Goal: Task Accomplishment & Management: Use online tool/utility

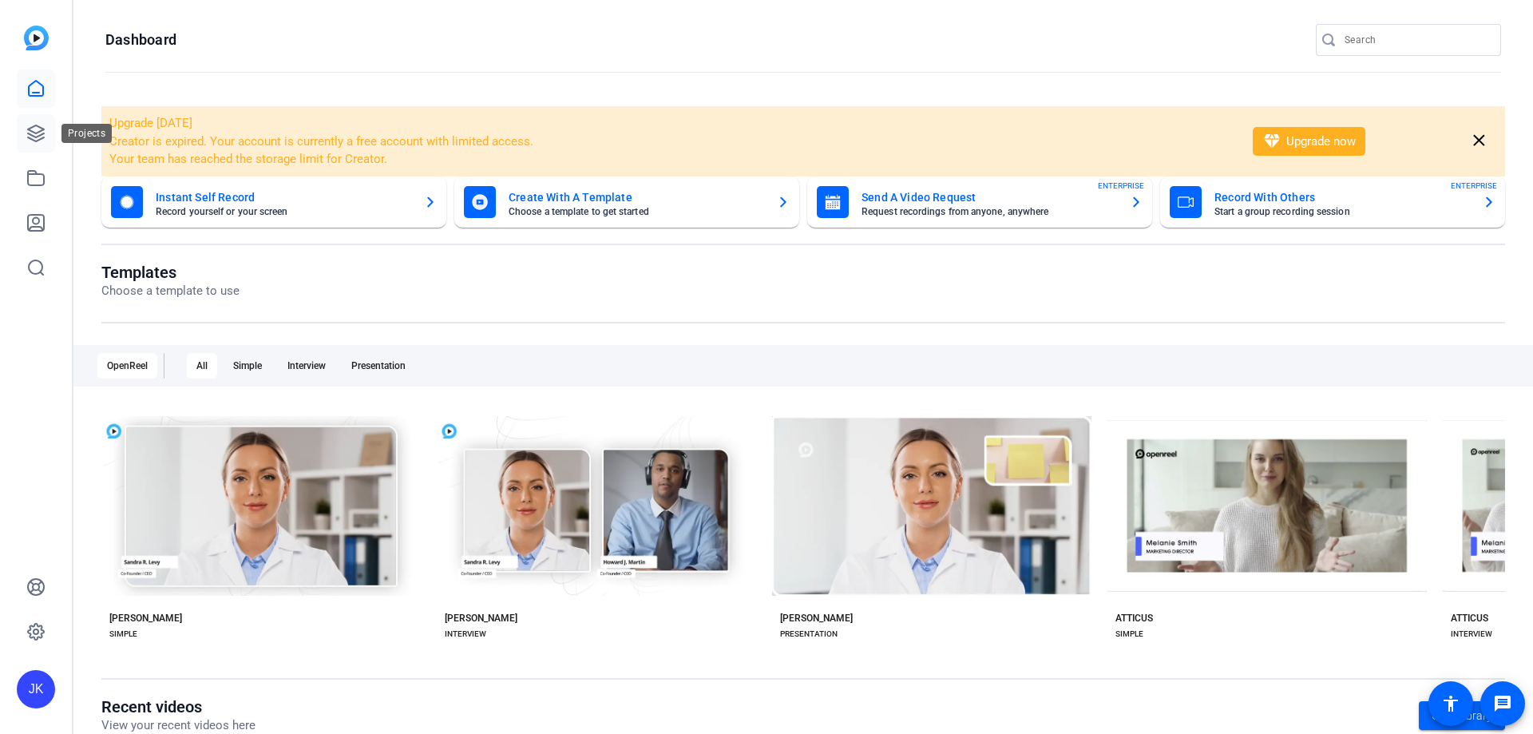
click at [39, 132] on icon at bounding box center [36, 133] width 16 height 16
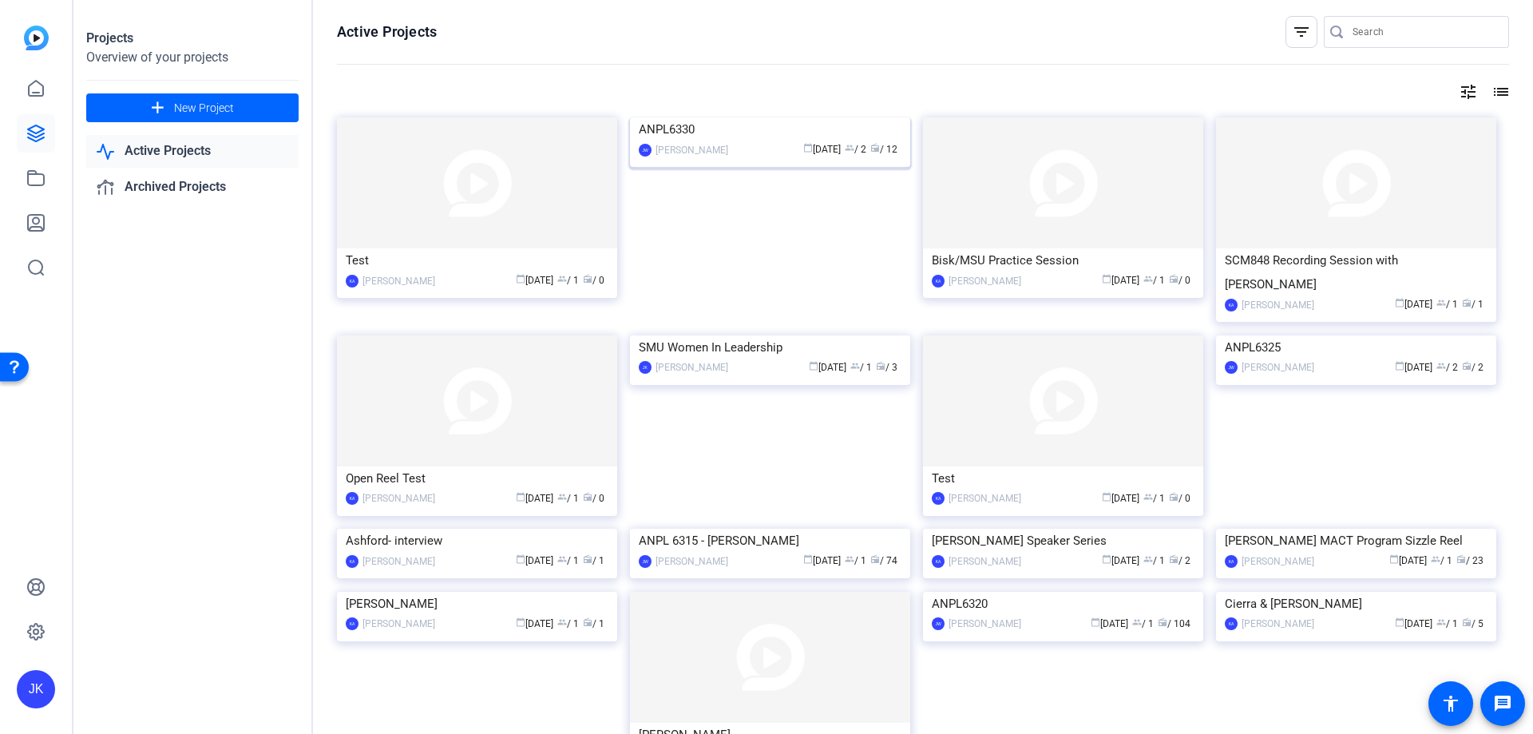
click at [723, 117] on img at bounding box center [770, 117] width 280 height 0
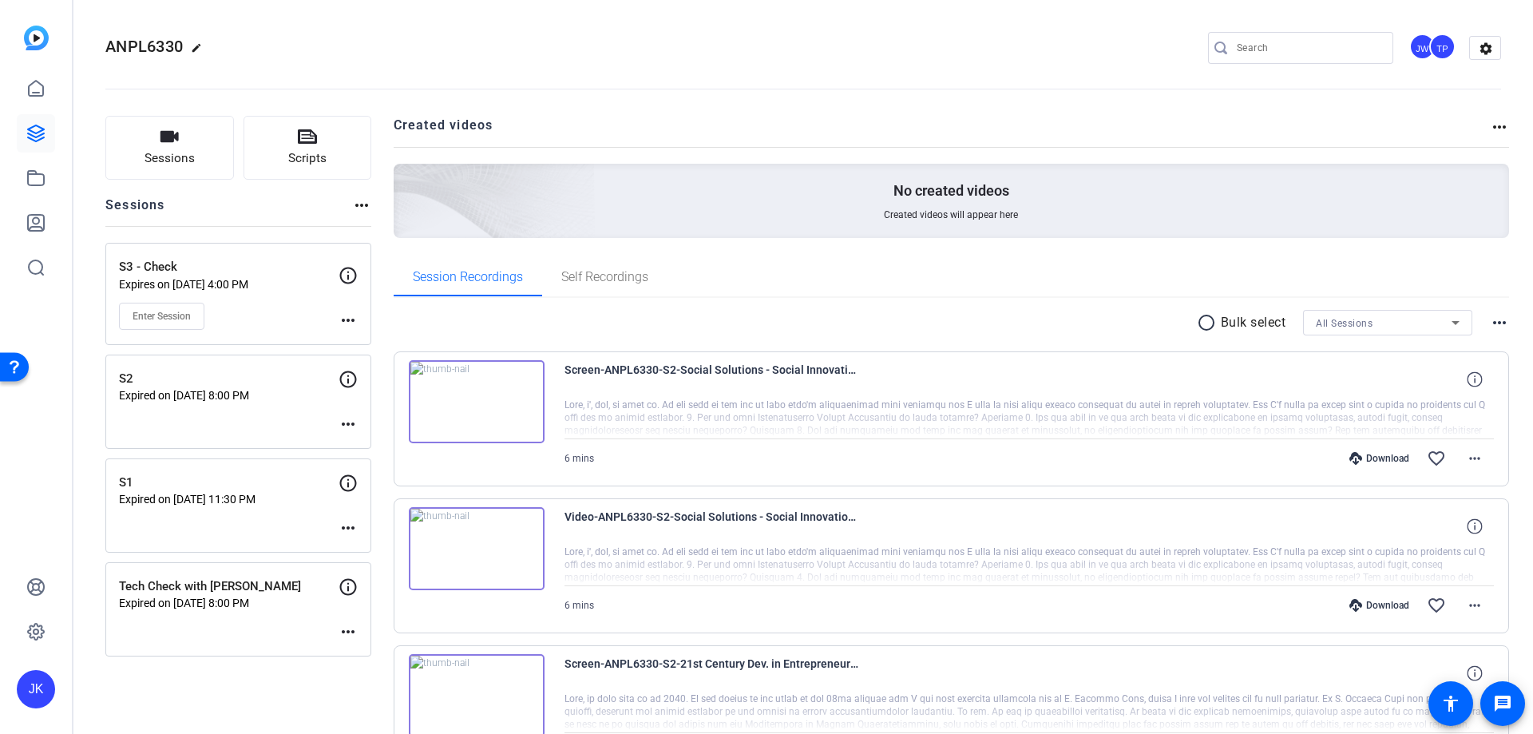
click at [342, 319] on mat-icon "more_horiz" at bounding box center [347, 320] width 19 height 19
click at [122, 11] on div at bounding box center [766, 367] width 1533 height 734
click at [347, 319] on mat-icon "more_horiz" at bounding box center [347, 320] width 19 height 19
click at [369, 342] on span "Edit Session" at bounding box center [387, 343] width 73 height 19
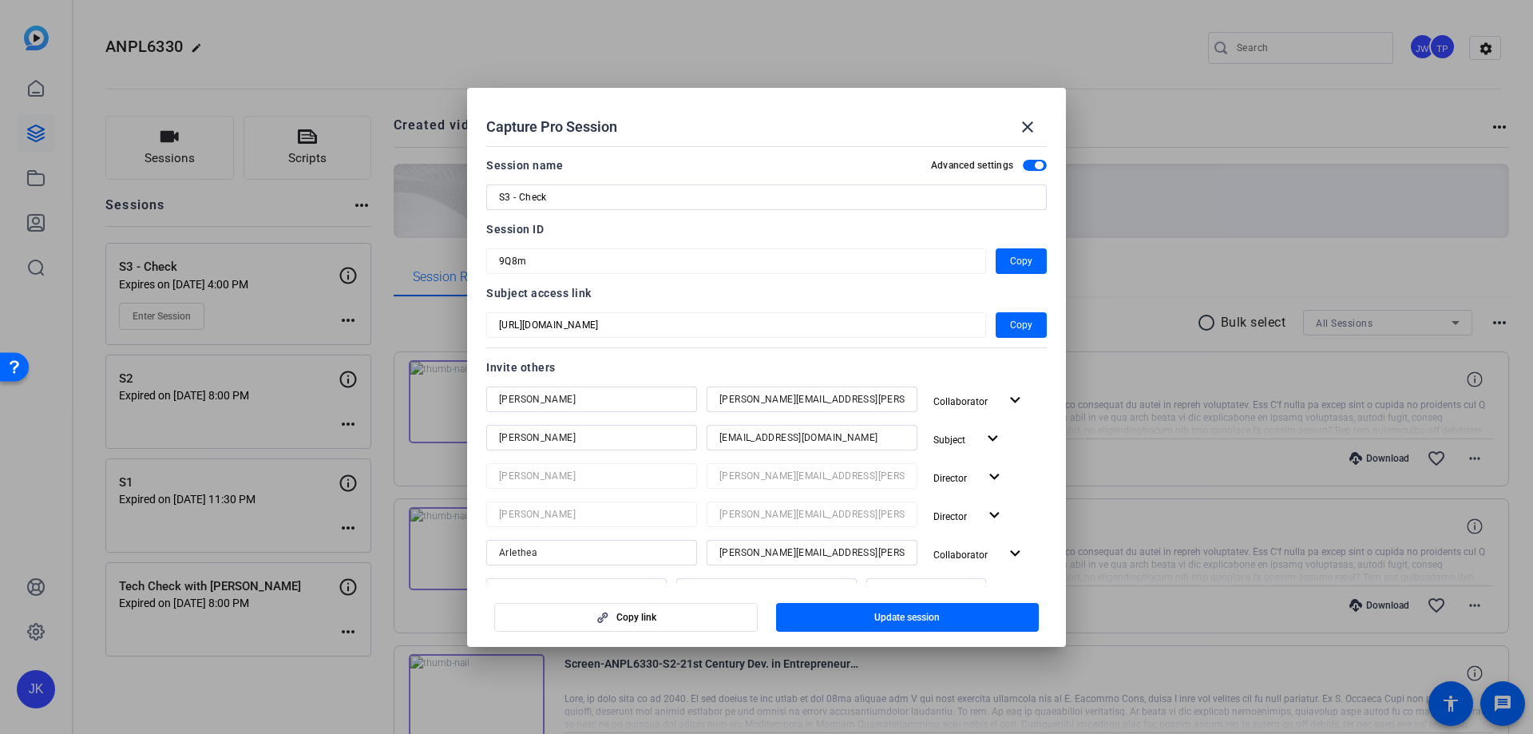
scroll to position [106, 0]
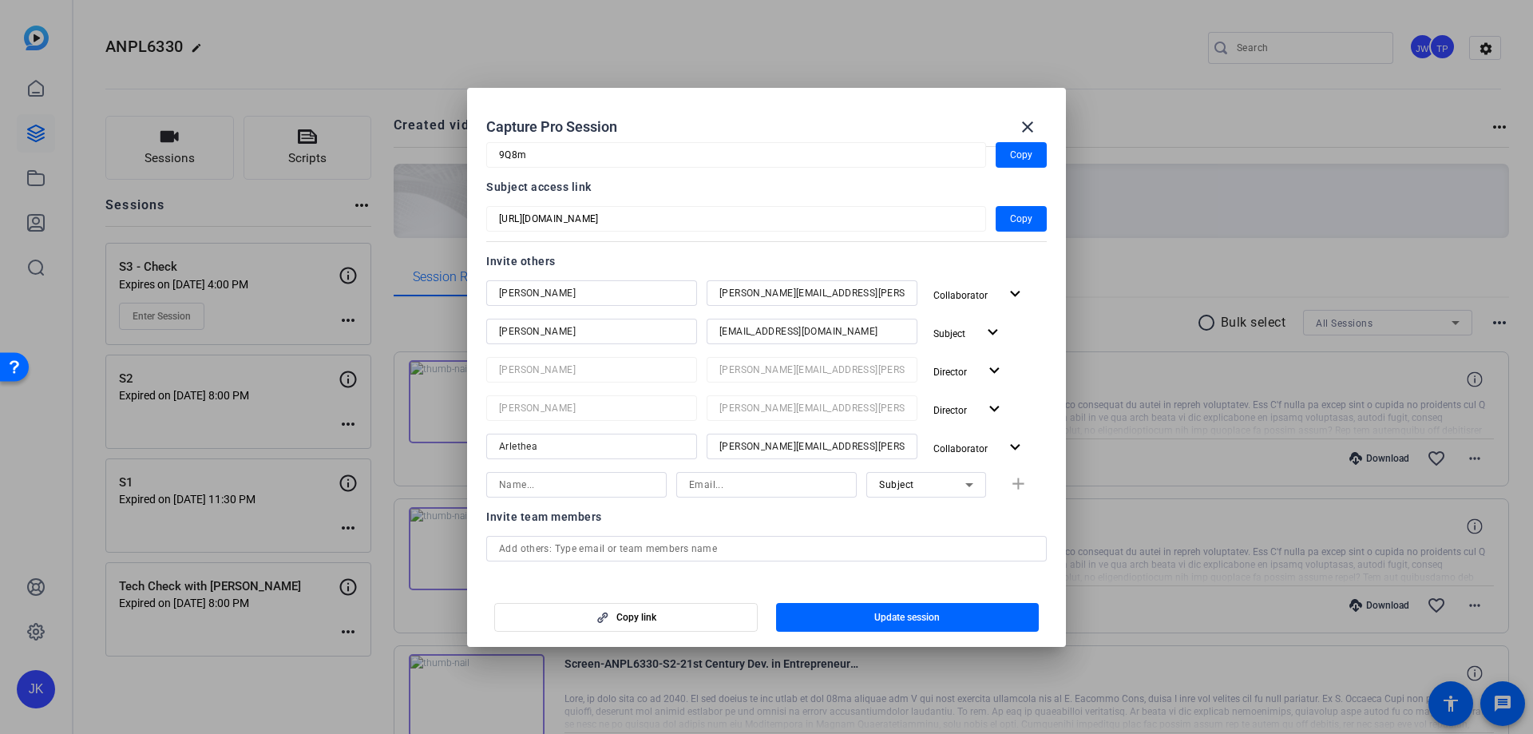
click at [583, 491] on input at bounding box center [576, 484] width 155 height 19
type input "j"
type input "Jay"
click at [884, 481] on span "Subject" at bounding box center [896, 484] width 35 height 11
click at [913, 519] on span "Collaborator" at bounding box center [900, 516] width 58 height 19
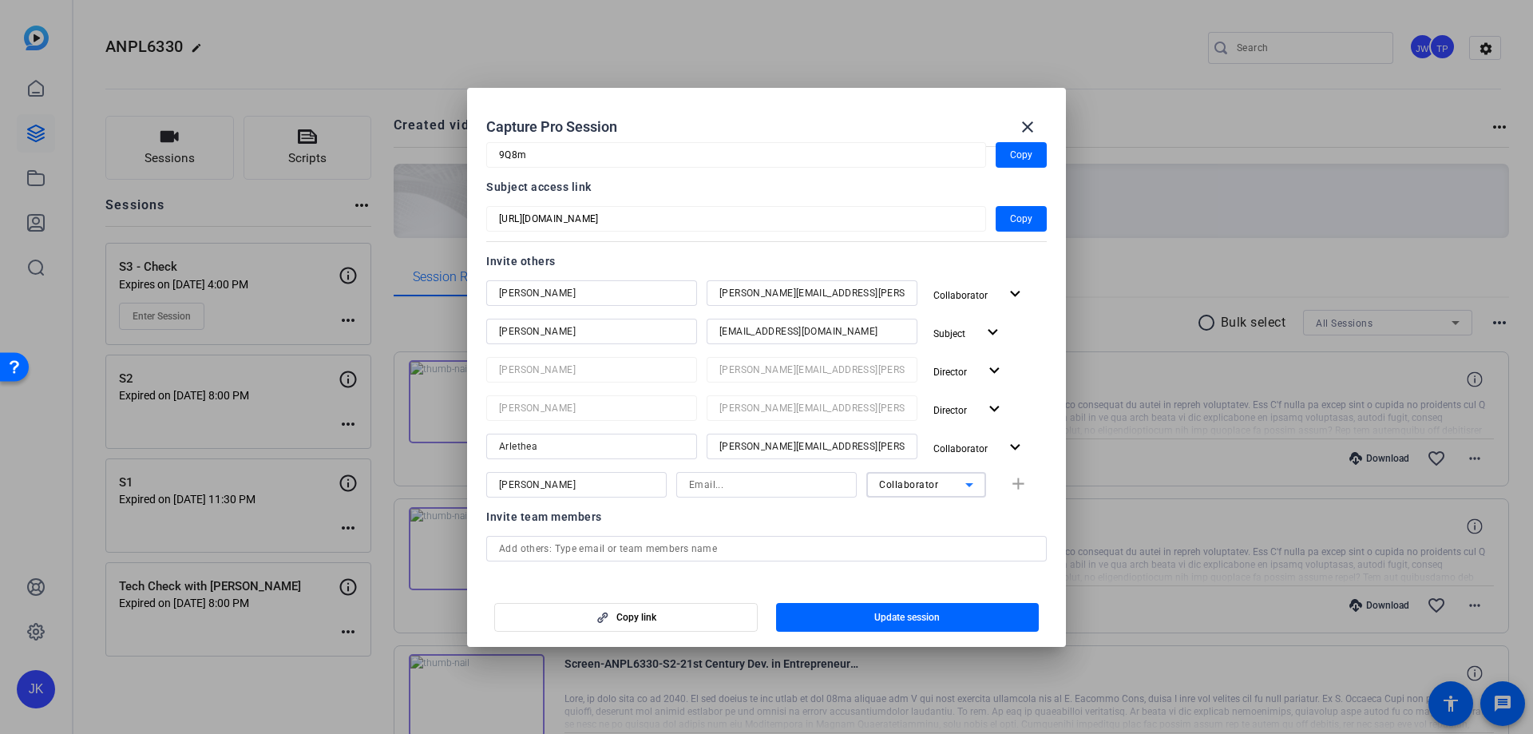
click at [755, 477] on input at bounding box center [766, 484] width 155 height 19
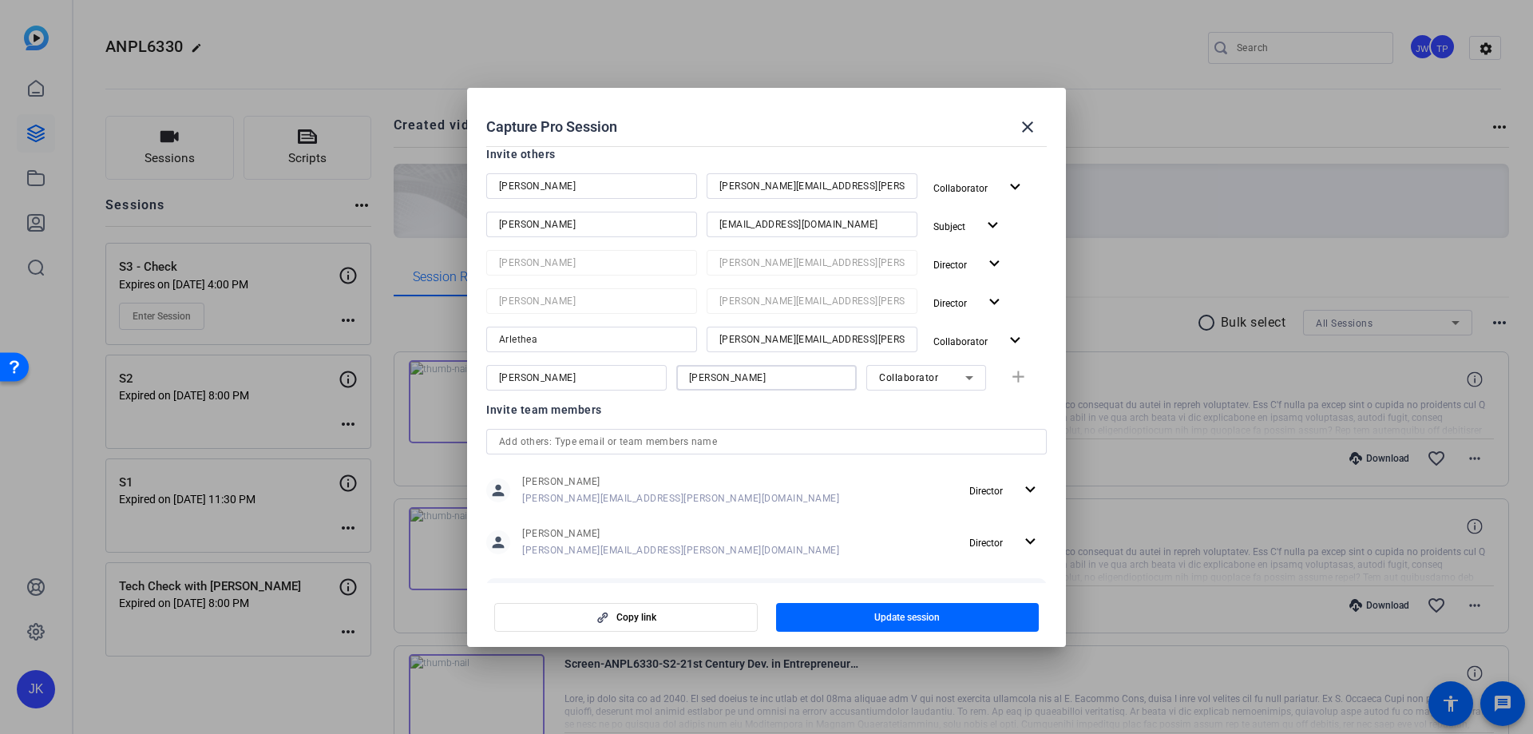
type input "jay-kelly"
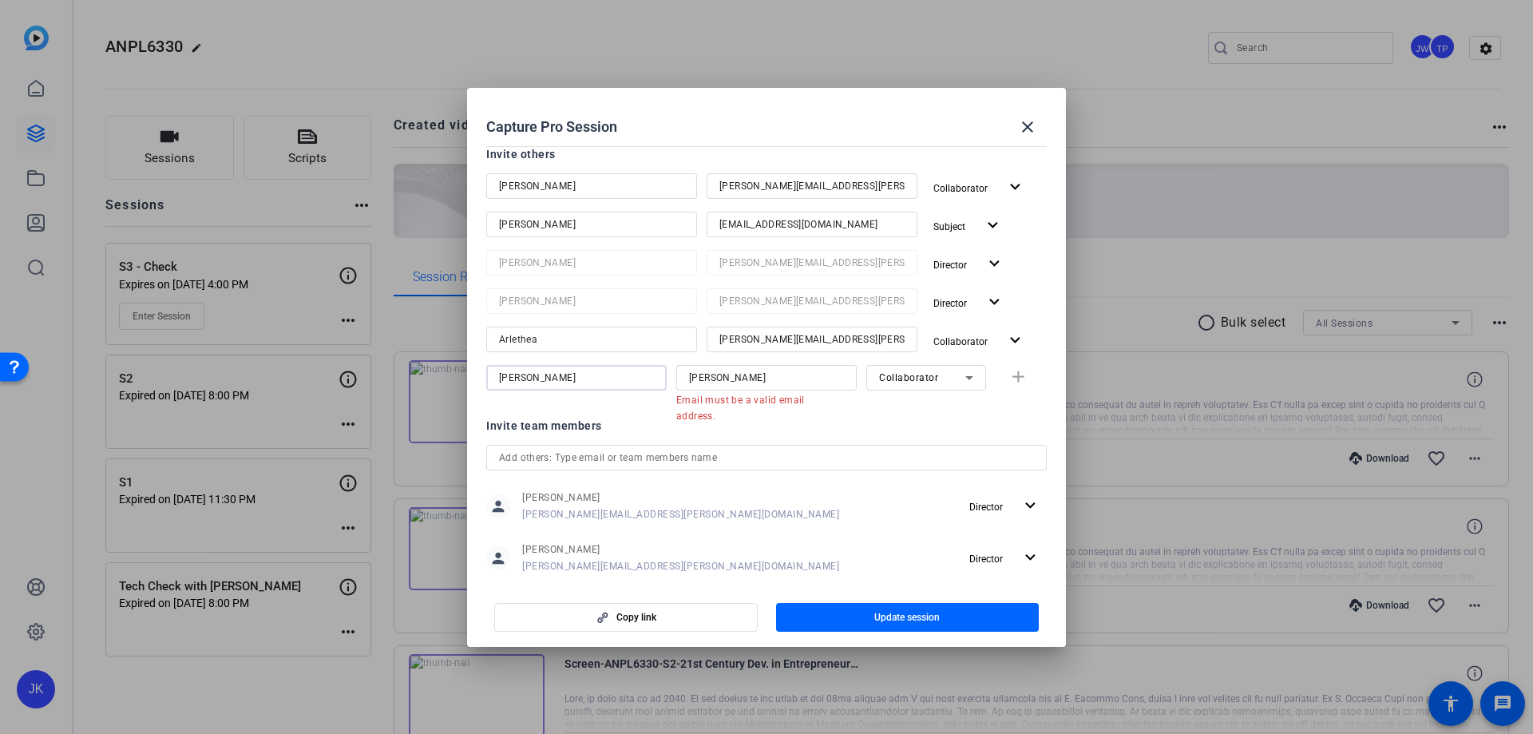
drag, startPoint x: 592, startPoint y: 380, endPoint x: 459, endPoint y: 370, distance: 132.9
click at [459, 370] on div "Capture Pro Session close Session name Advanced settings S3 - Check Session ID …" at bounding box center [766, 367] width 1533 height 734
drag, startPoint x: 738, startPoint y: 380, endPoint x: 666, endPoint y: 377, distance: 72.7
click at [666, 377] on div "Name is required jay-kelly Email must be a valid email address. Collaborator add" at bounding box center [766, 386] width 560 height 42
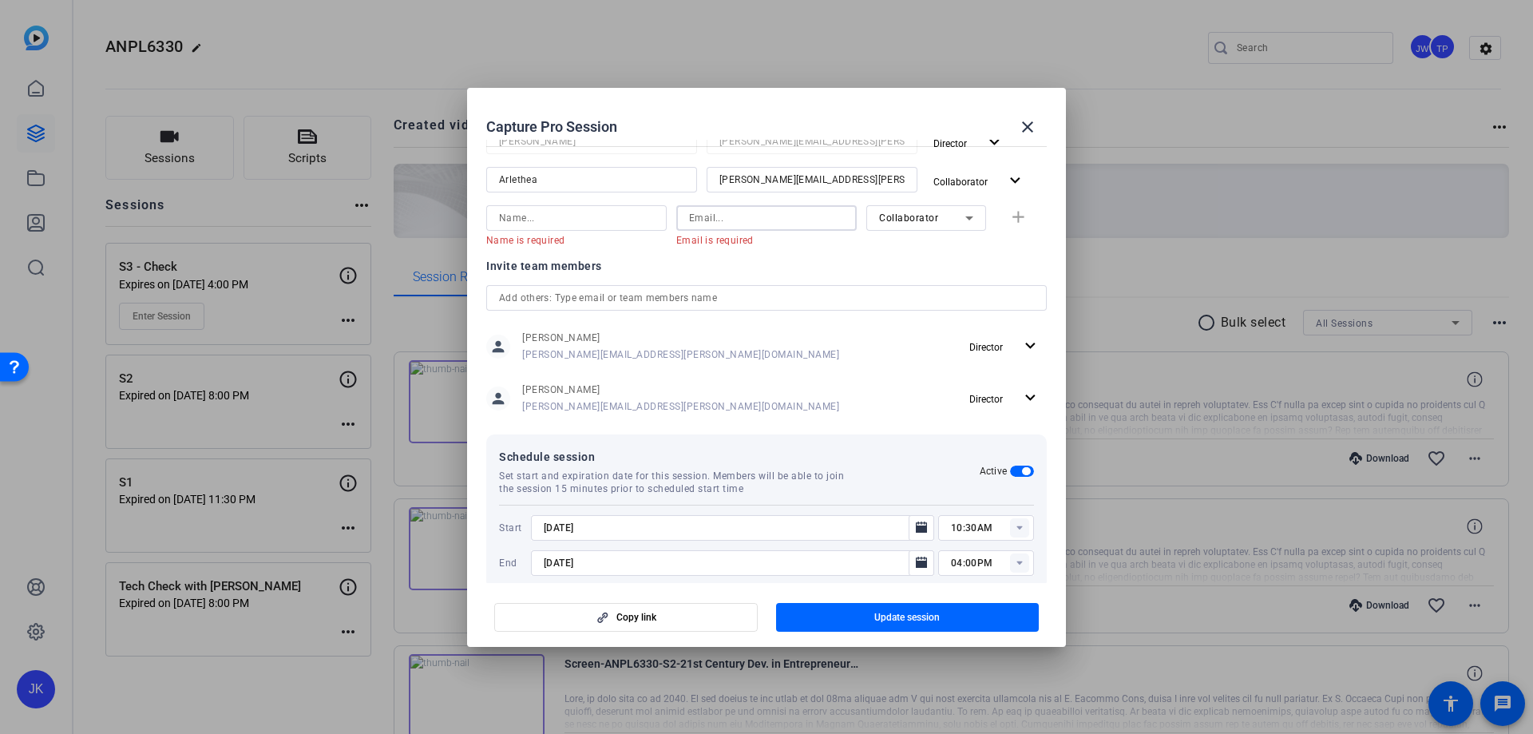
scroll to position [396, 0]
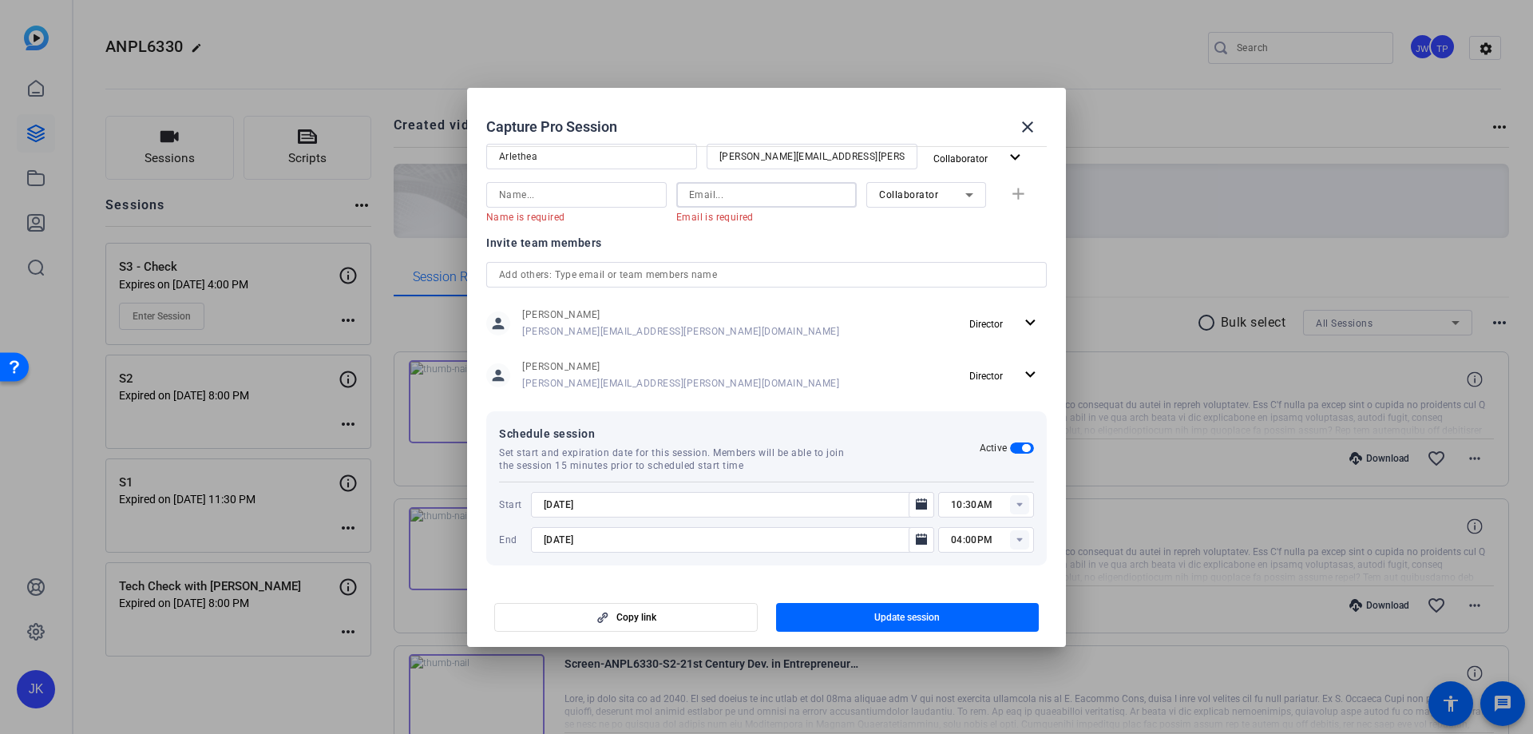
click at [646, 273] on input "text" at bounding box center [766, 274] width 535 height 19
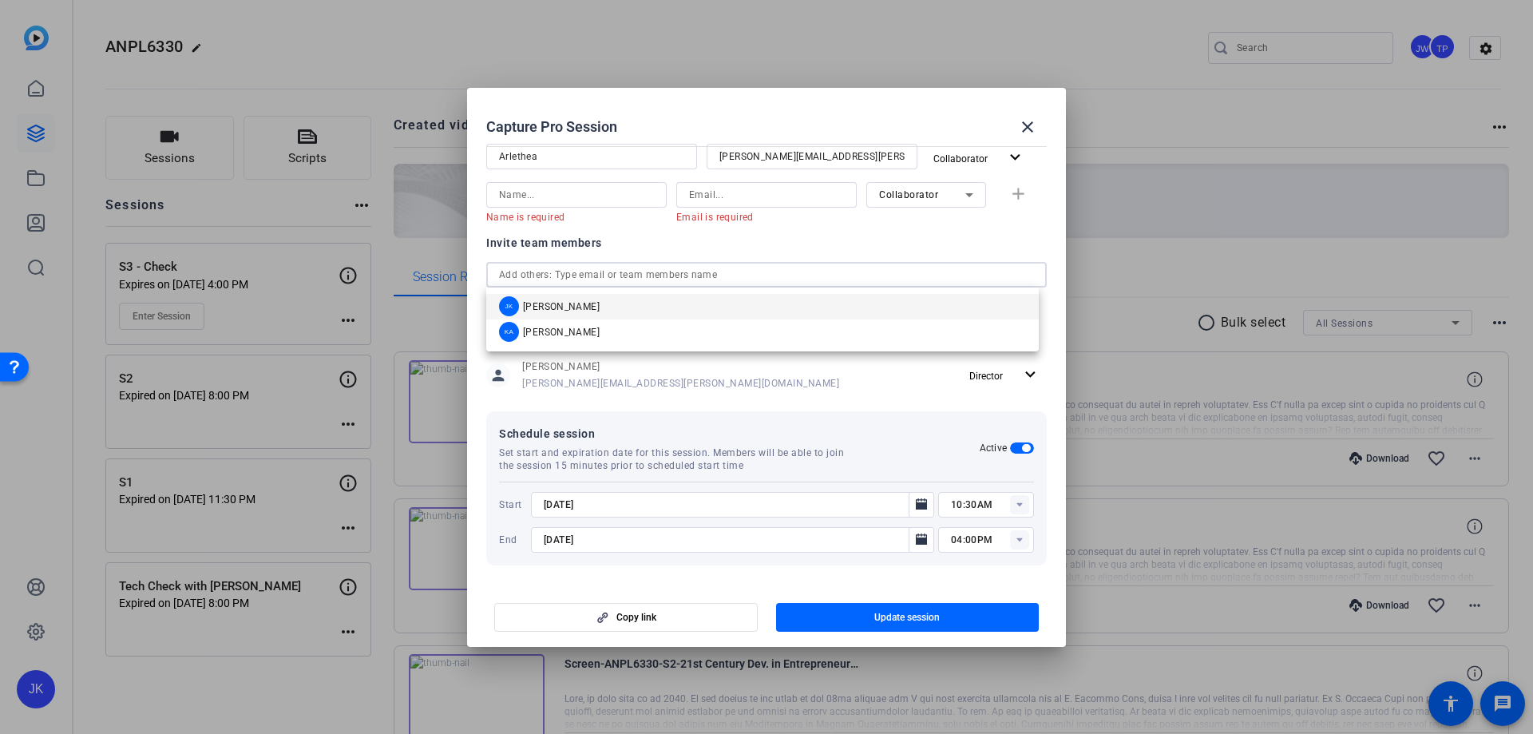
click at [557, 305] on span "[PERSON_NAME]" at bounding box center [561, 306] width 77 height 13
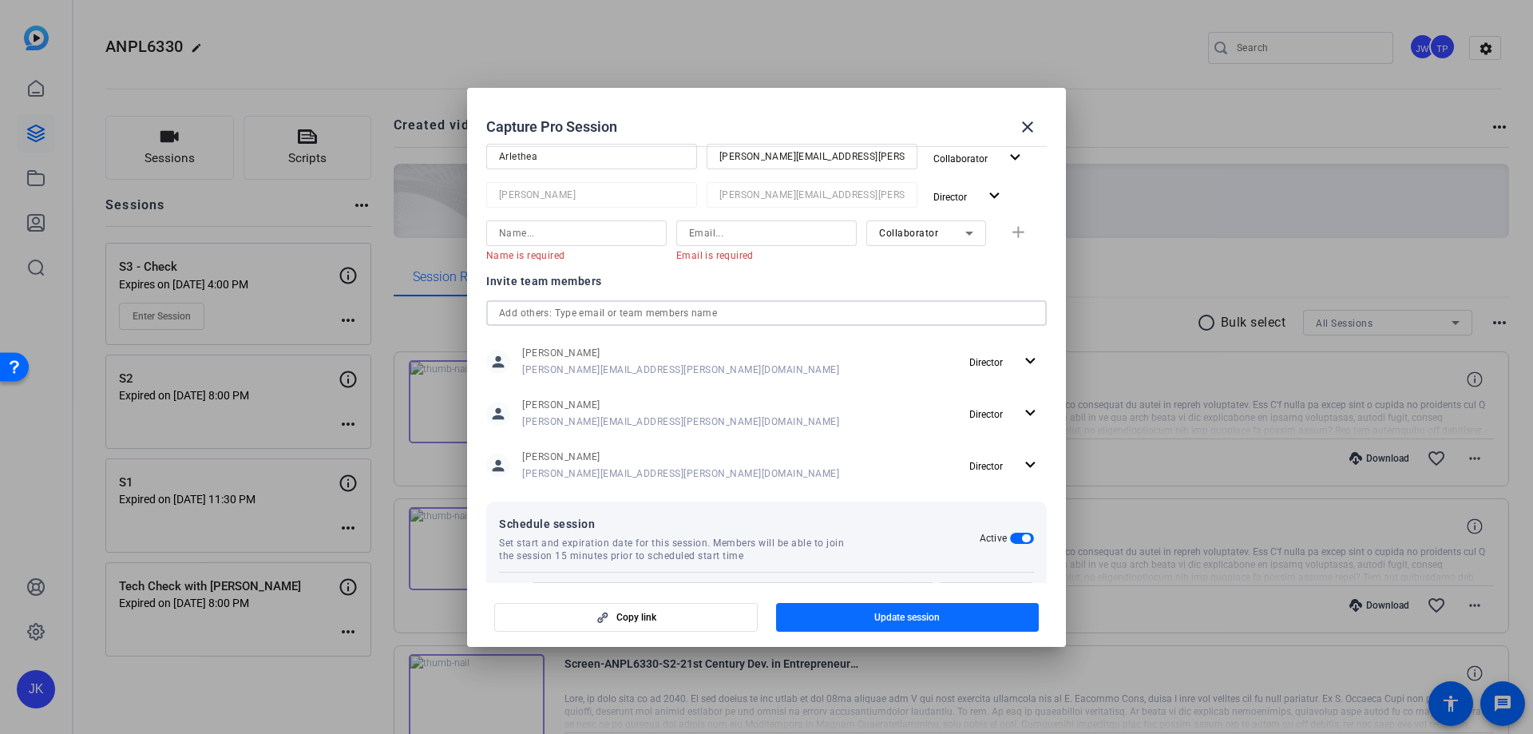
click at [900, 614] on span "Update session" at bounding box center [906, 617] width 65 height 13
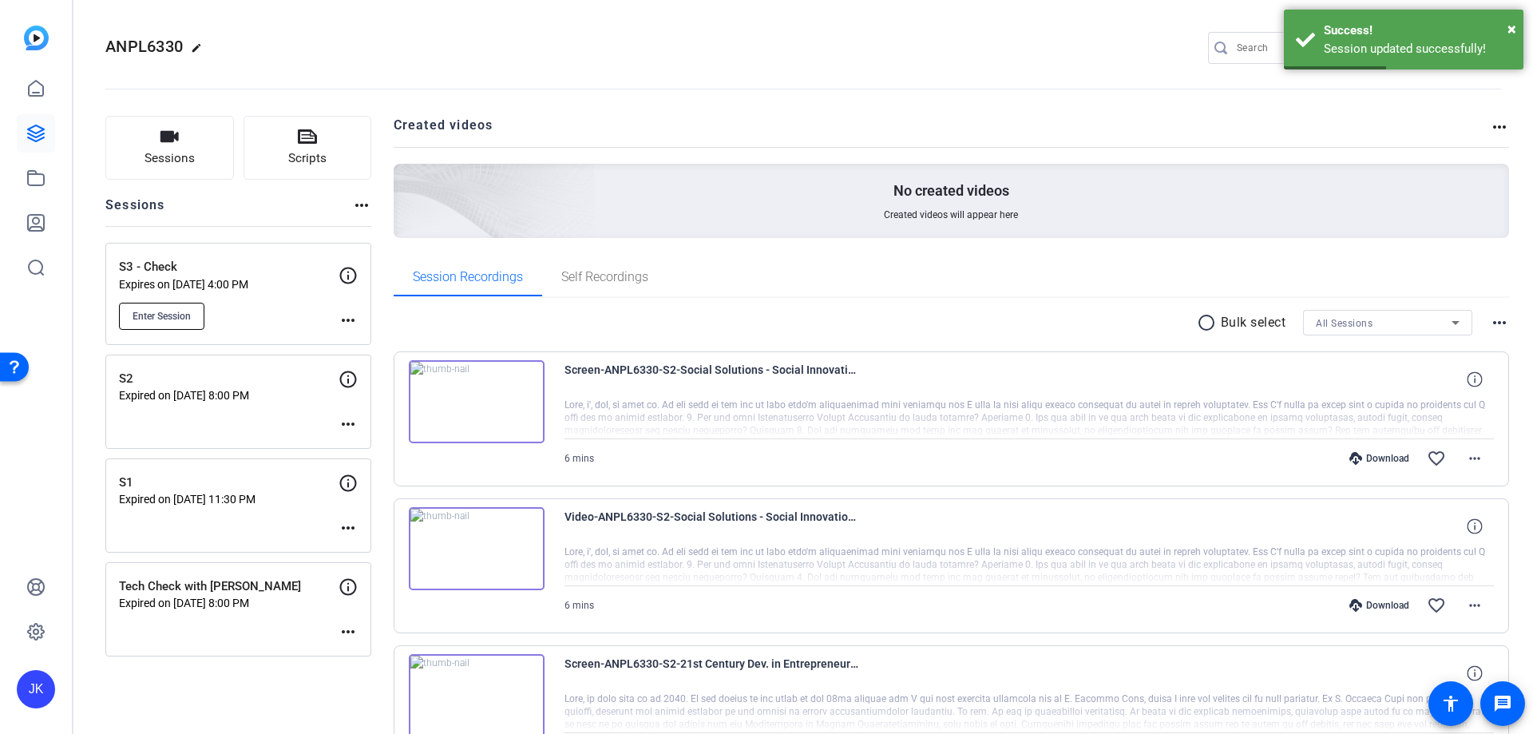
click at [156, 311] on span "Enter Session" at bounding box center [162, 316] width 58 height 13
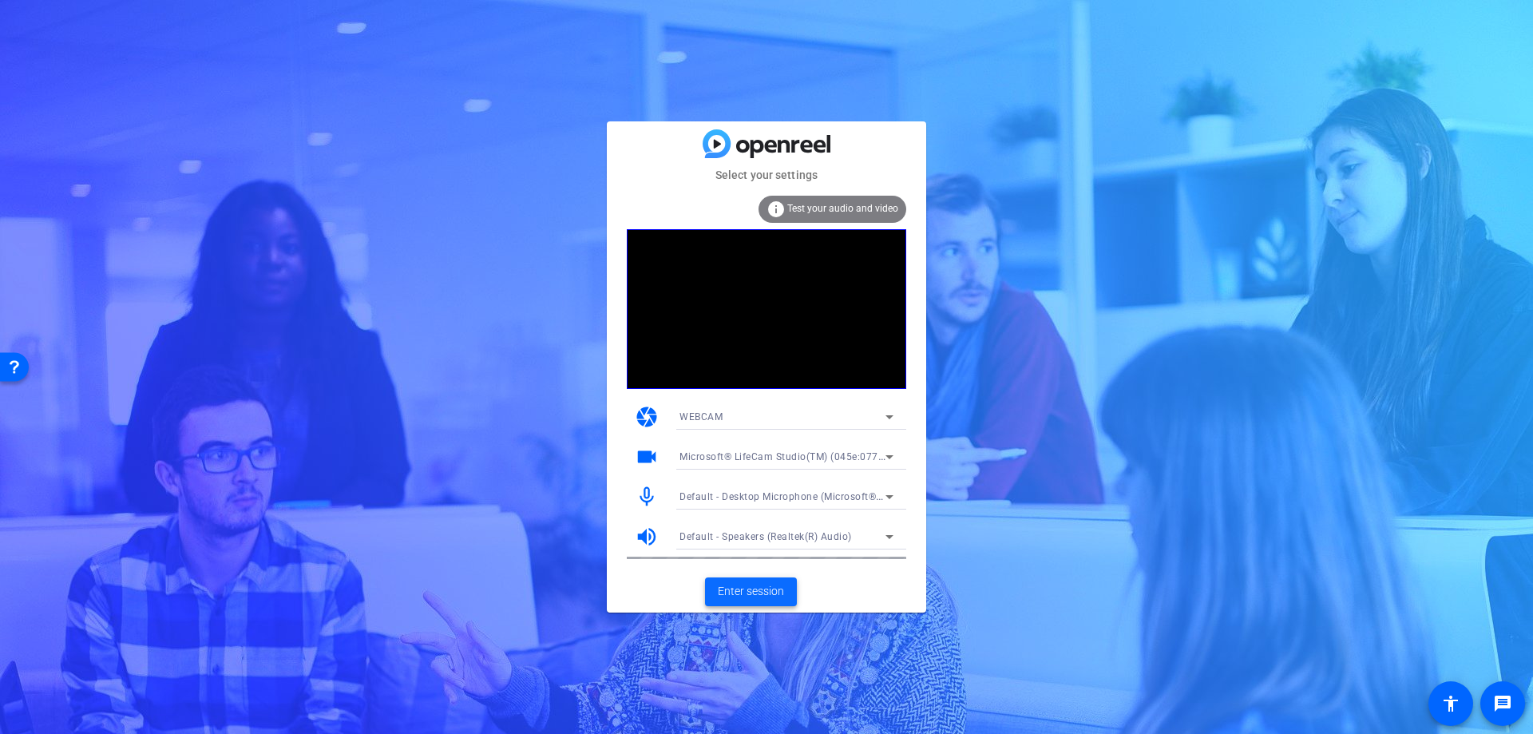
click at [746, 592] on span "Enter session" at bounding box center [751, 591] width 66 height 17
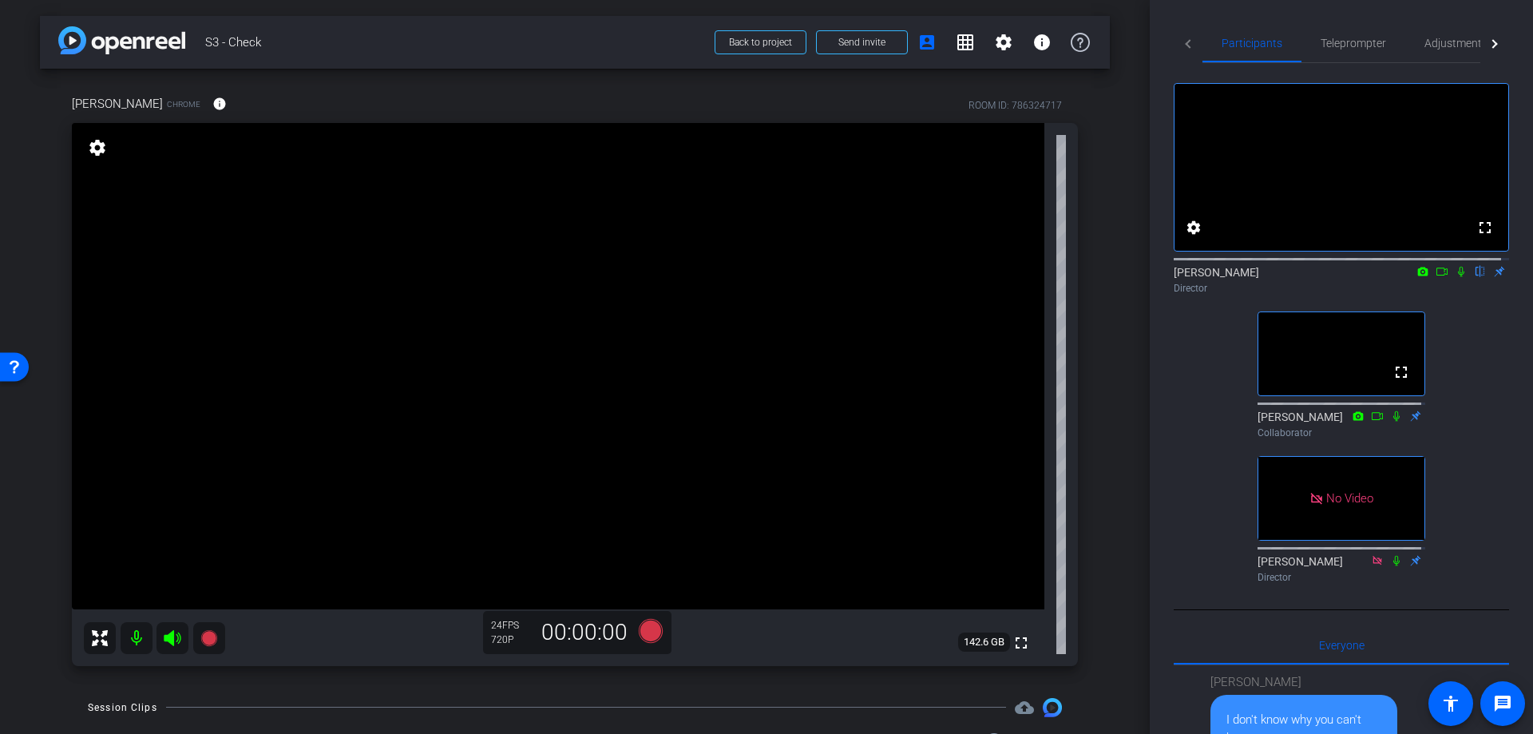
click at [169, 634] on icon at bounding box center [172, 638] width 17 height 16
click at [166, 646] on icon at bounding box center [172, 637] width 19 height 19
click at [1126, 128] on div "arrow_back S3 - Check Back to project Send invite account_box grid_on settings …" at bounding box center [574, 367] width 1149 height 734
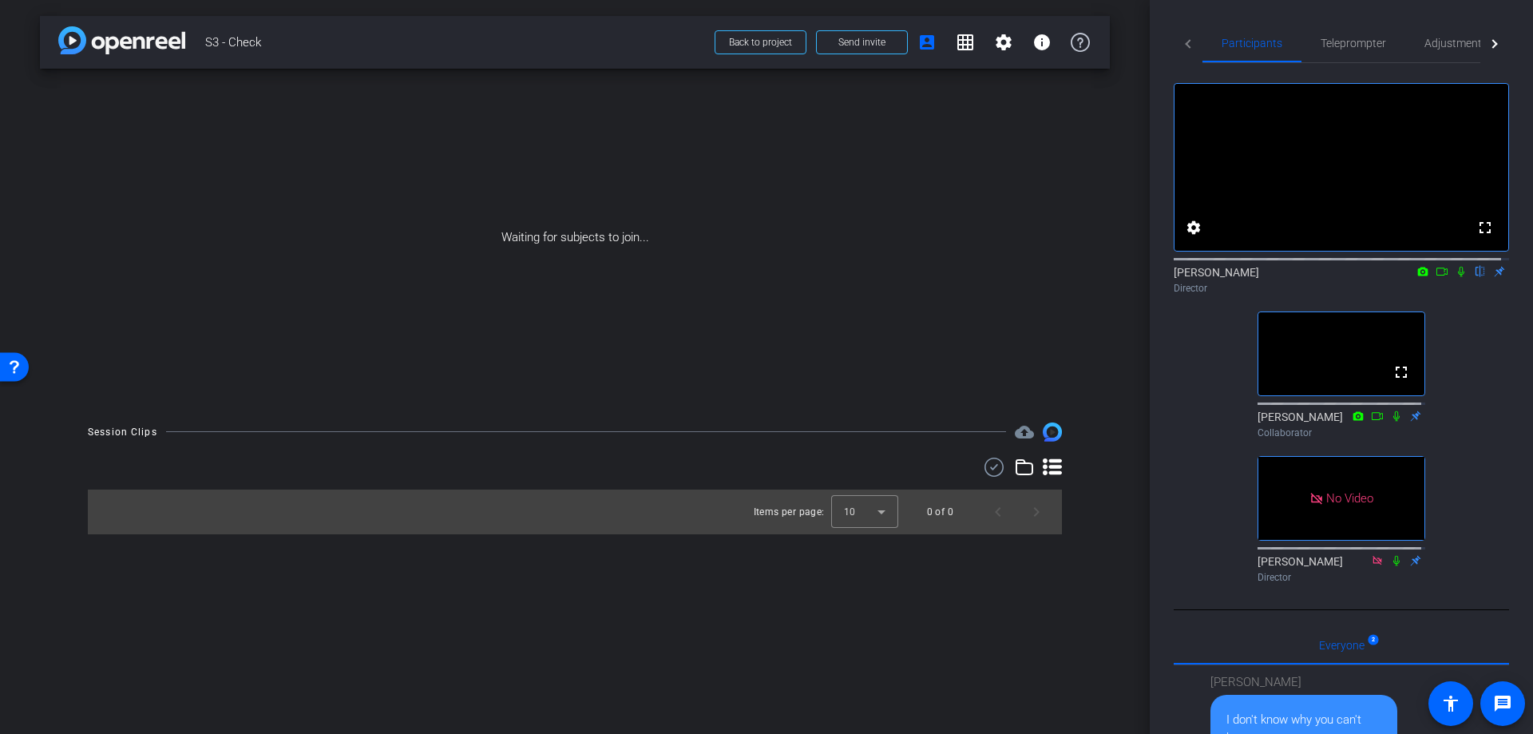
scroll to position [40, 0]
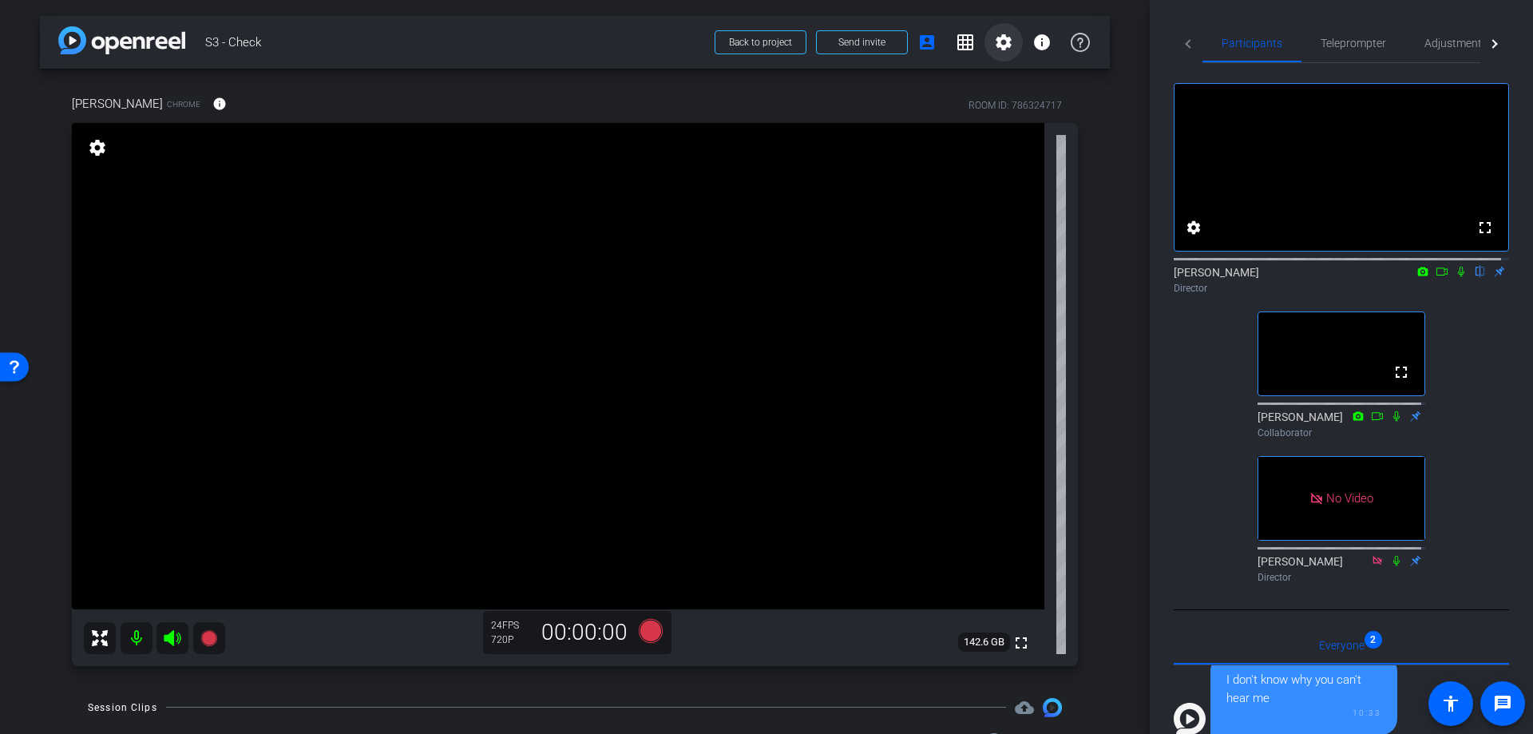
click at [998, 43] on mat-icon "settings" at bounding box center [1003, 42] width 19 height 19
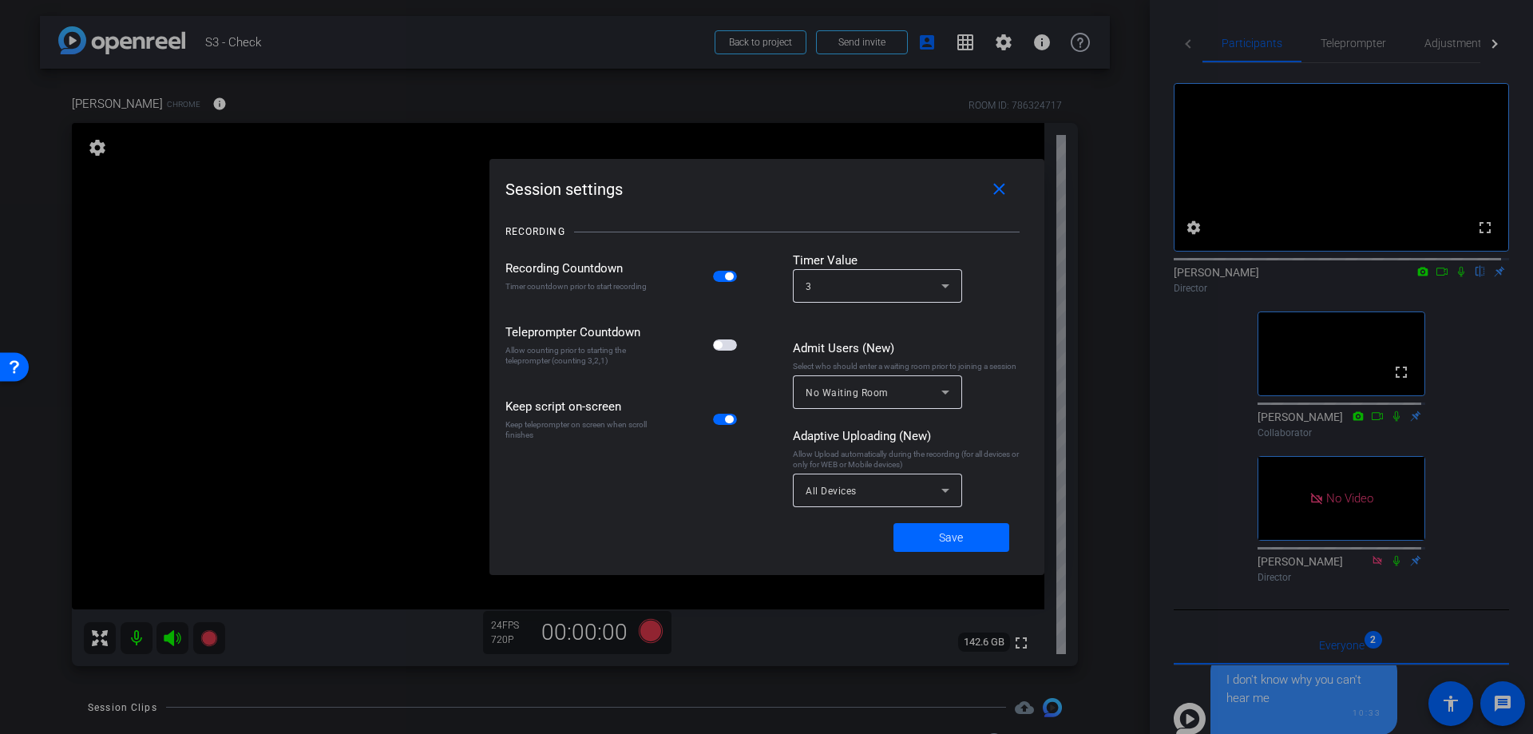
click at [994, 40] on div at bounding box center [766, 367] width 1533 height 734
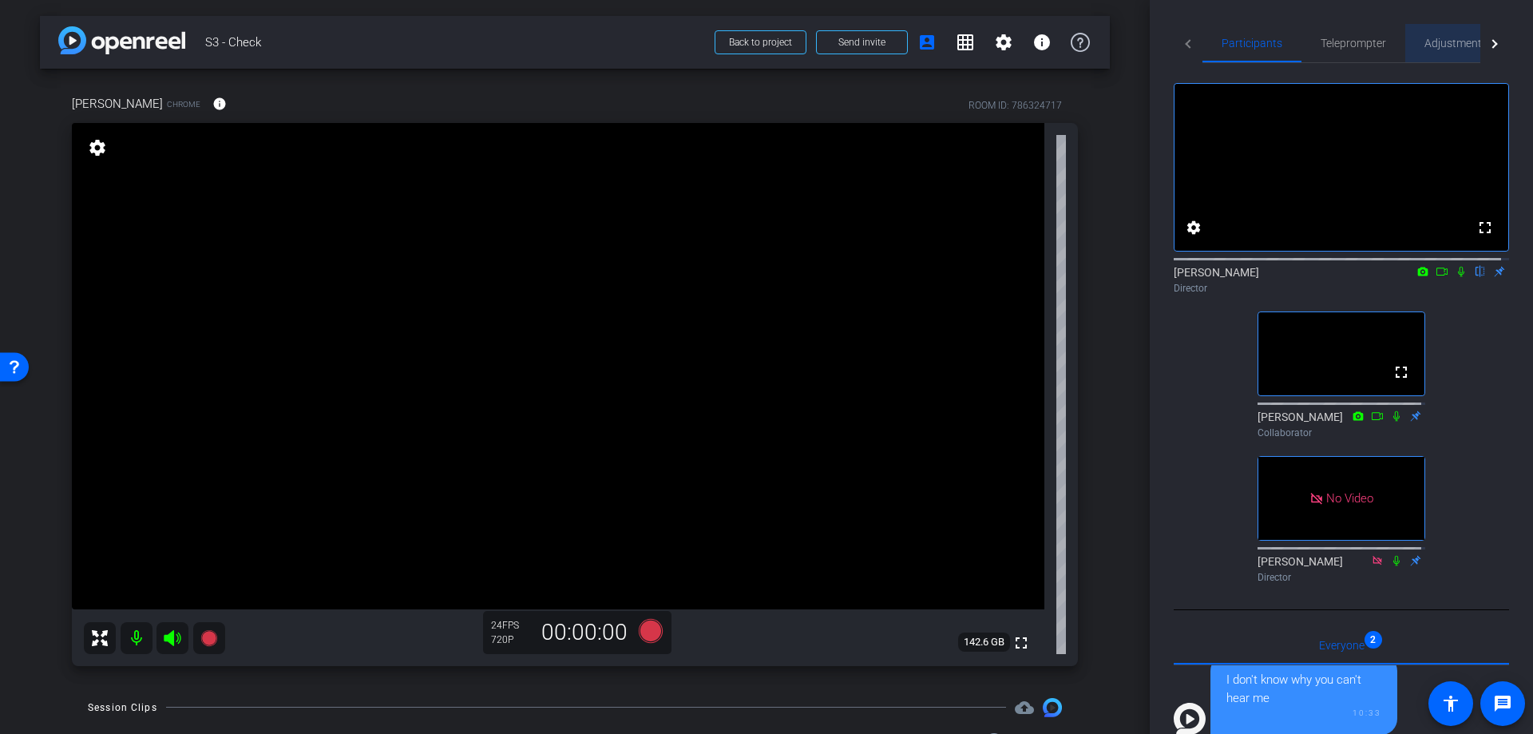
click at [1430, 40] on span "Adjustments" at bounding box center [1455, 43] width 63 height 11
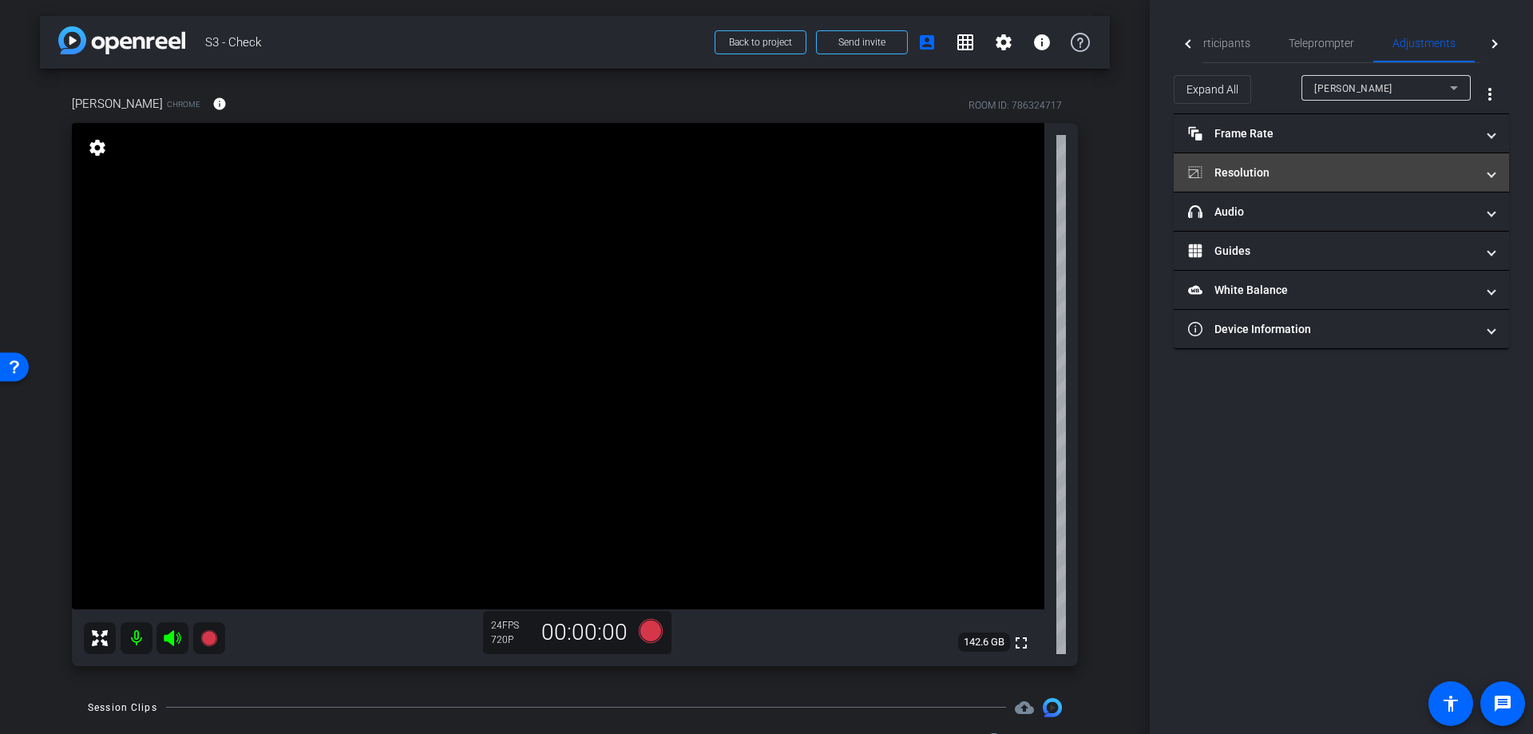
click at [1245, 175] on mat-panel-title "Resolution" at bounding box center [1331, 172] width 287 height 17
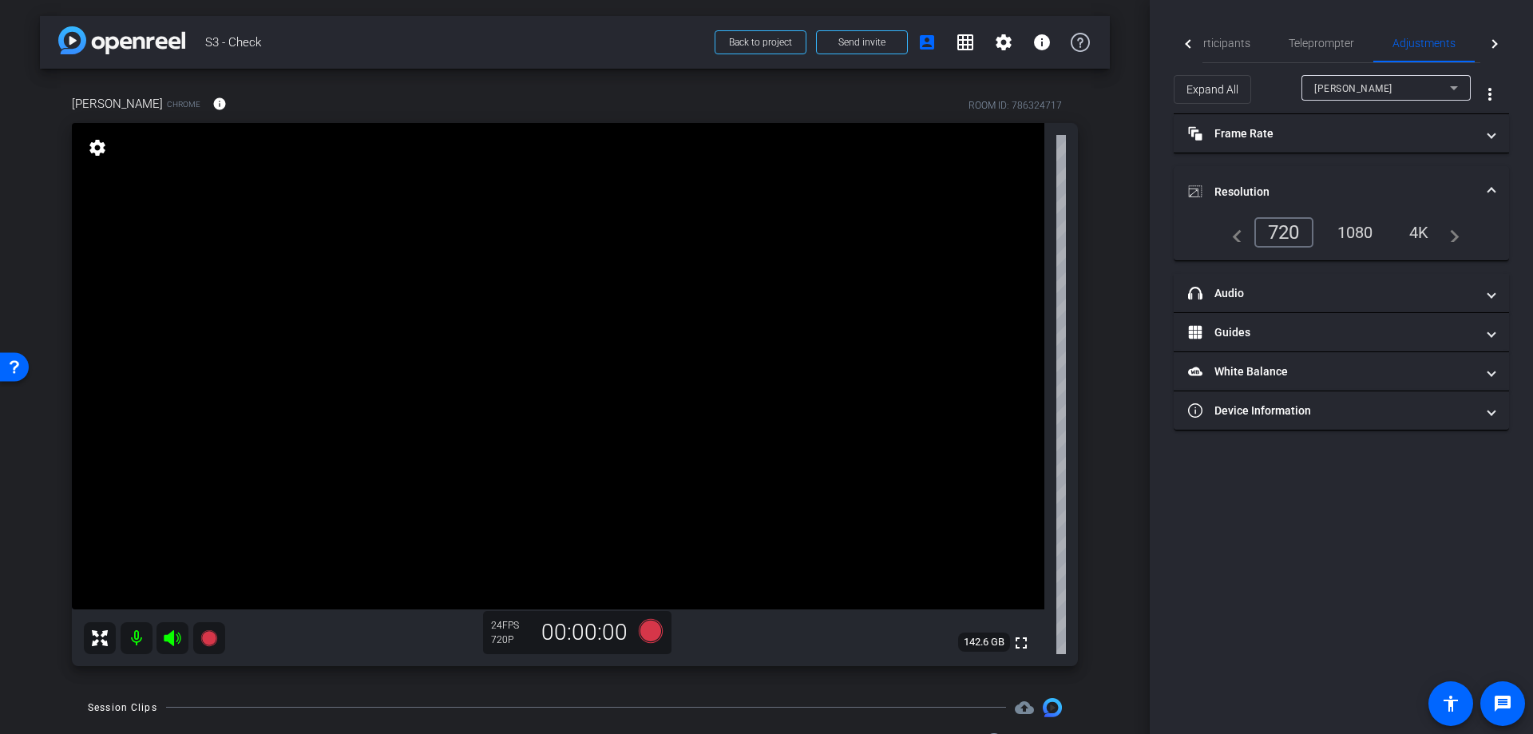
click at [1495, 179] on mat-expansion-panel-header "Resolution" at bounding box center [1340, 191] width 335 height 51
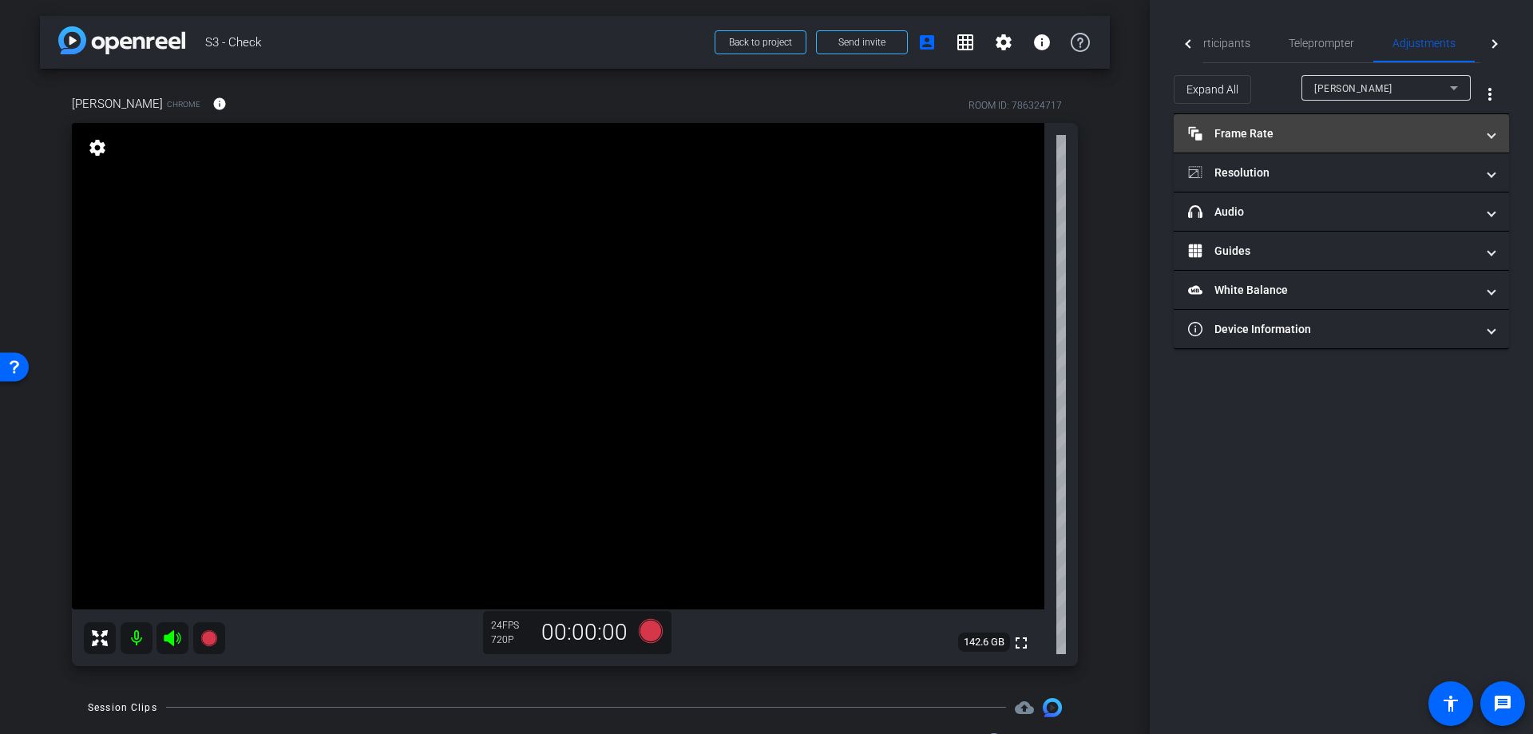
click at [1284, 131] on mat-panel-title "Frame Rate Frame Rate" at bounding box center [1331, 133] width 287 height 17
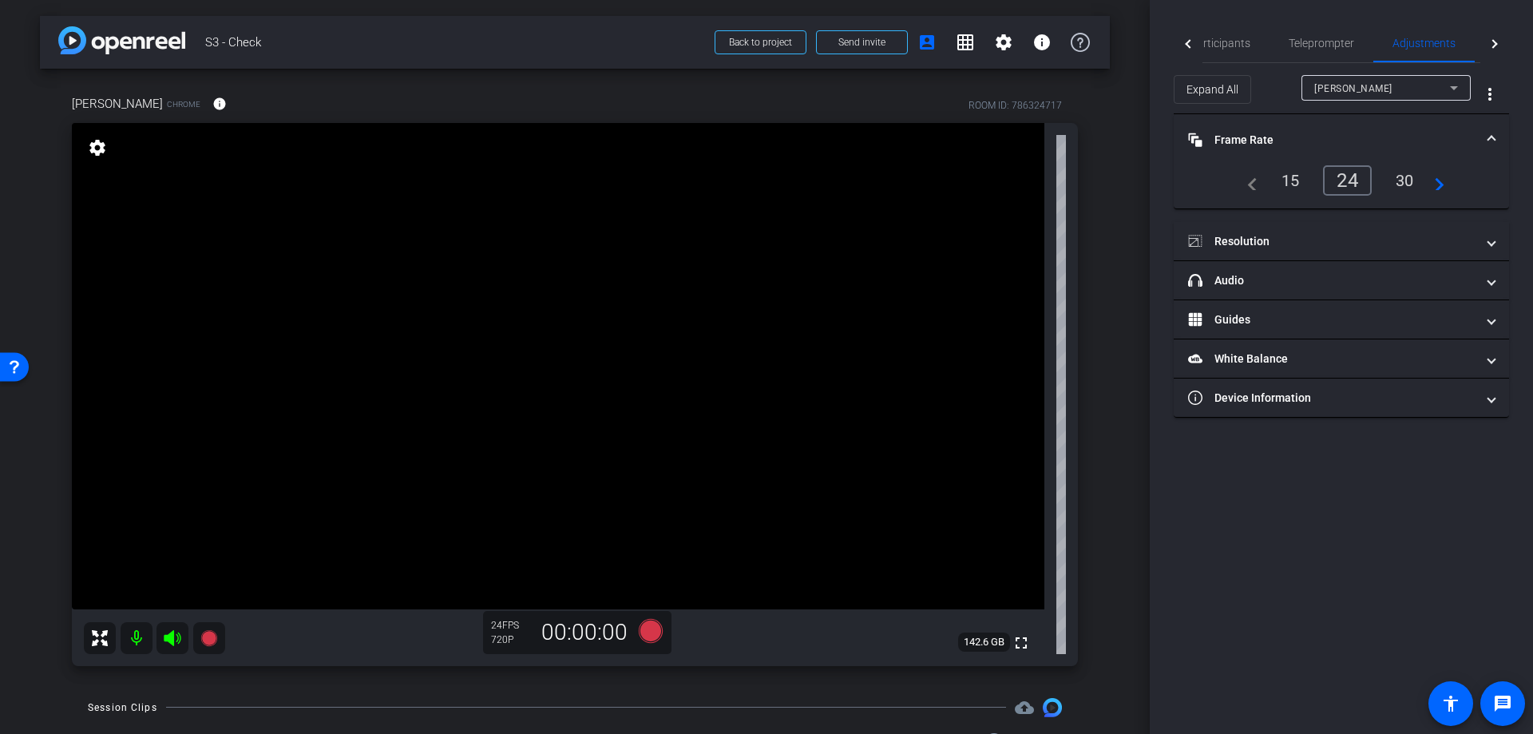
click at [1488, 135] on span at bounding box center [1491, 140] width 6 height 17
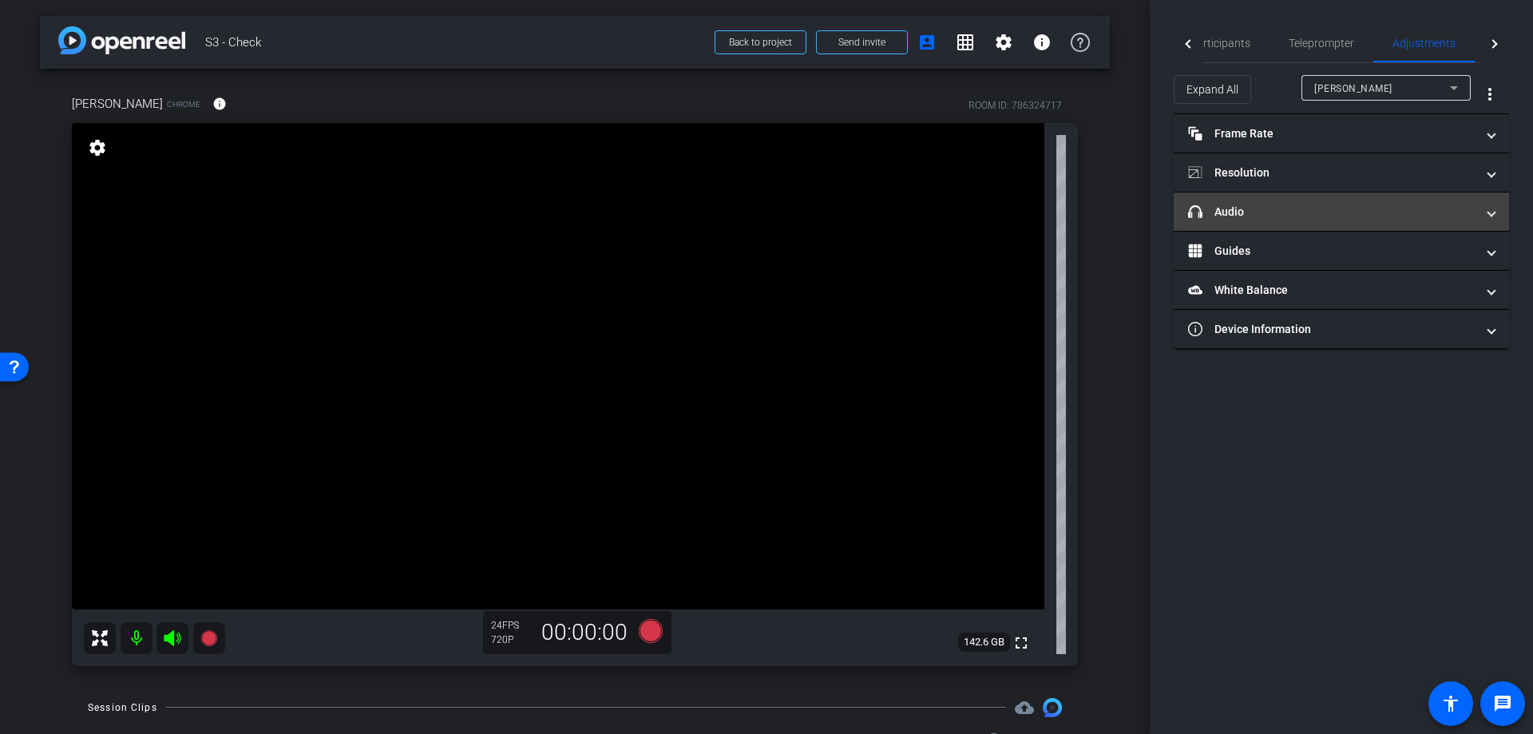
click at [1294, 209] on mat-panel-title "headphone icon Audio" at bounding box center [1331, 212] width 287 height 17
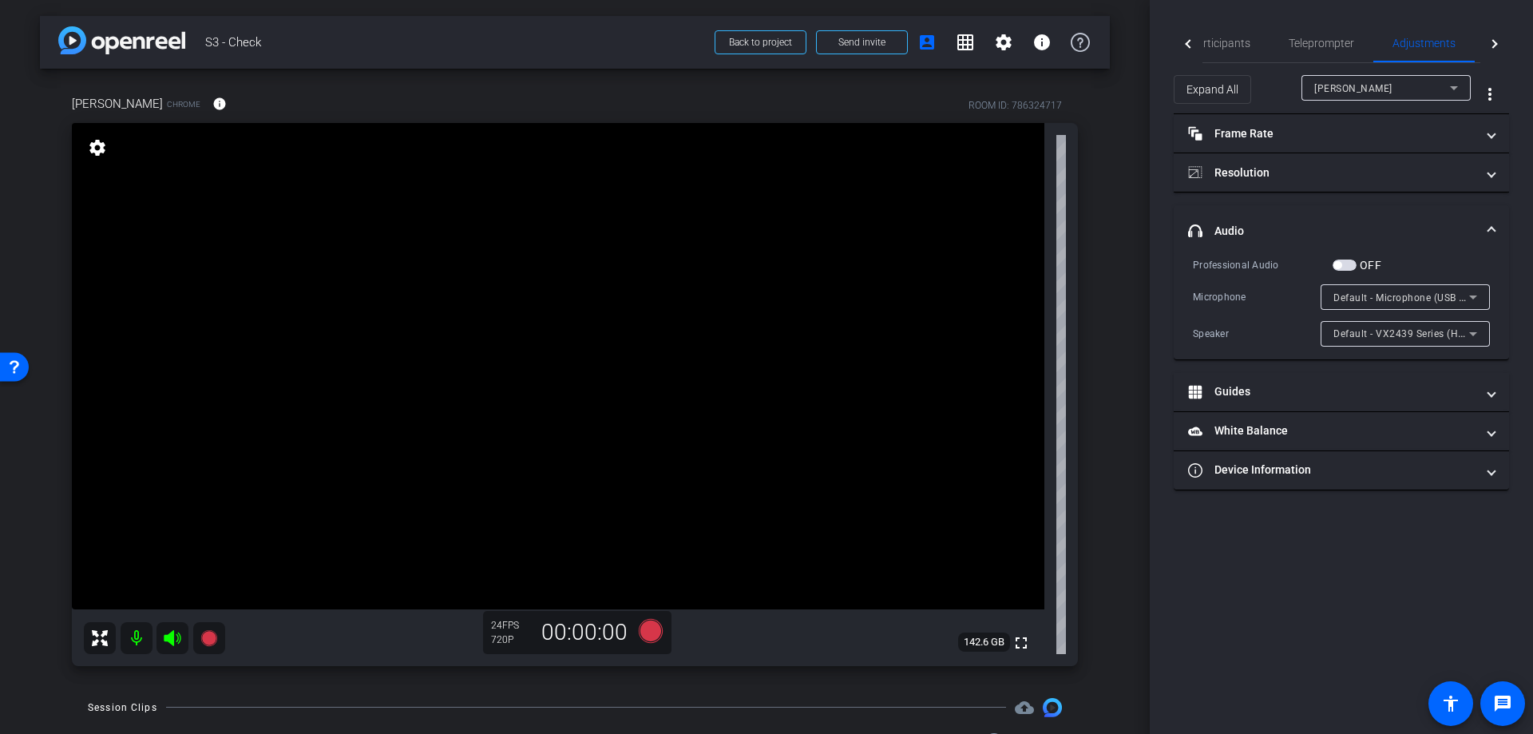
click at [1301, 209] on mat-expansion-panel-header "headphone icon Audio" at bounding box center [1340, 230] width 335 height 51
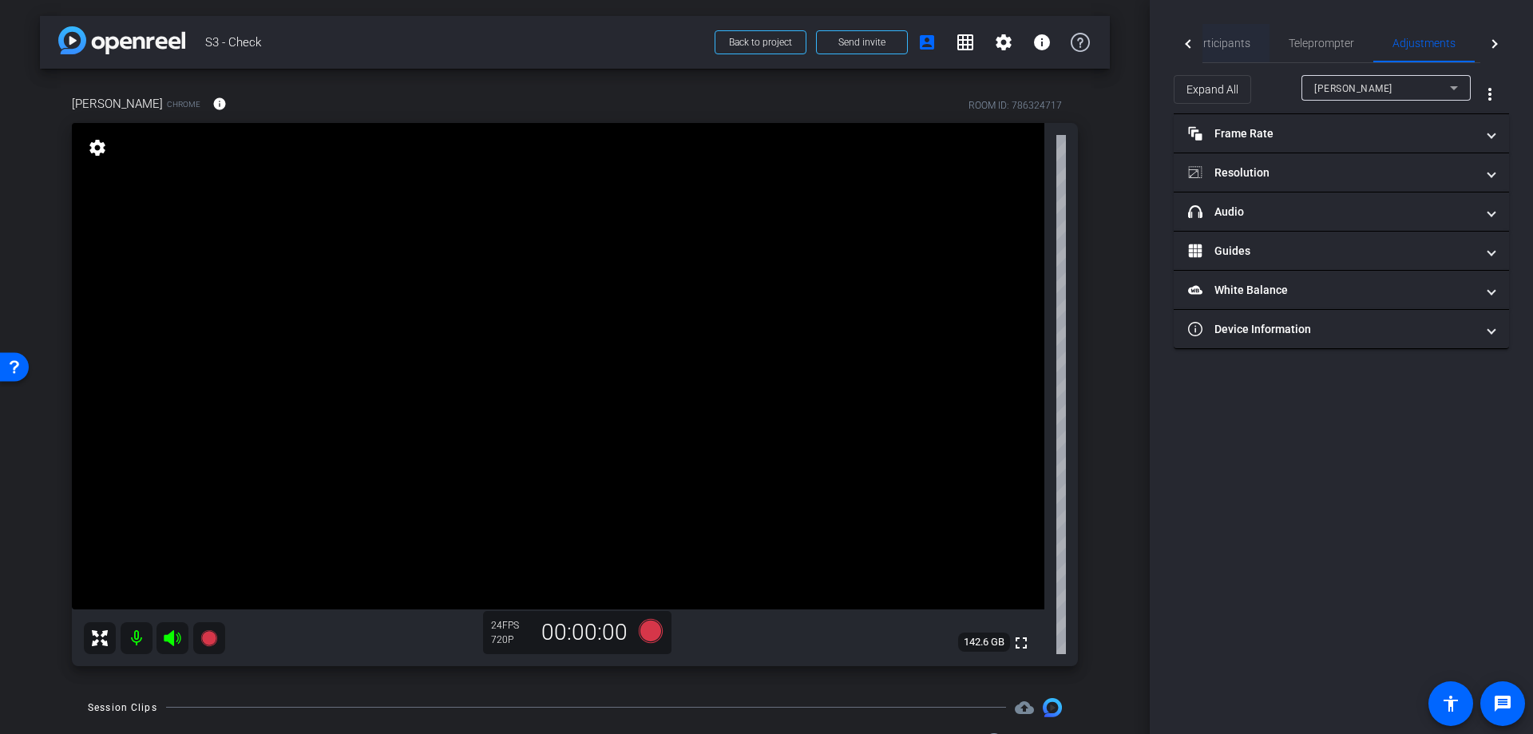
click at [1212, 44] on span "Participants" at bounding box center [1219, 43] width 61 height 11
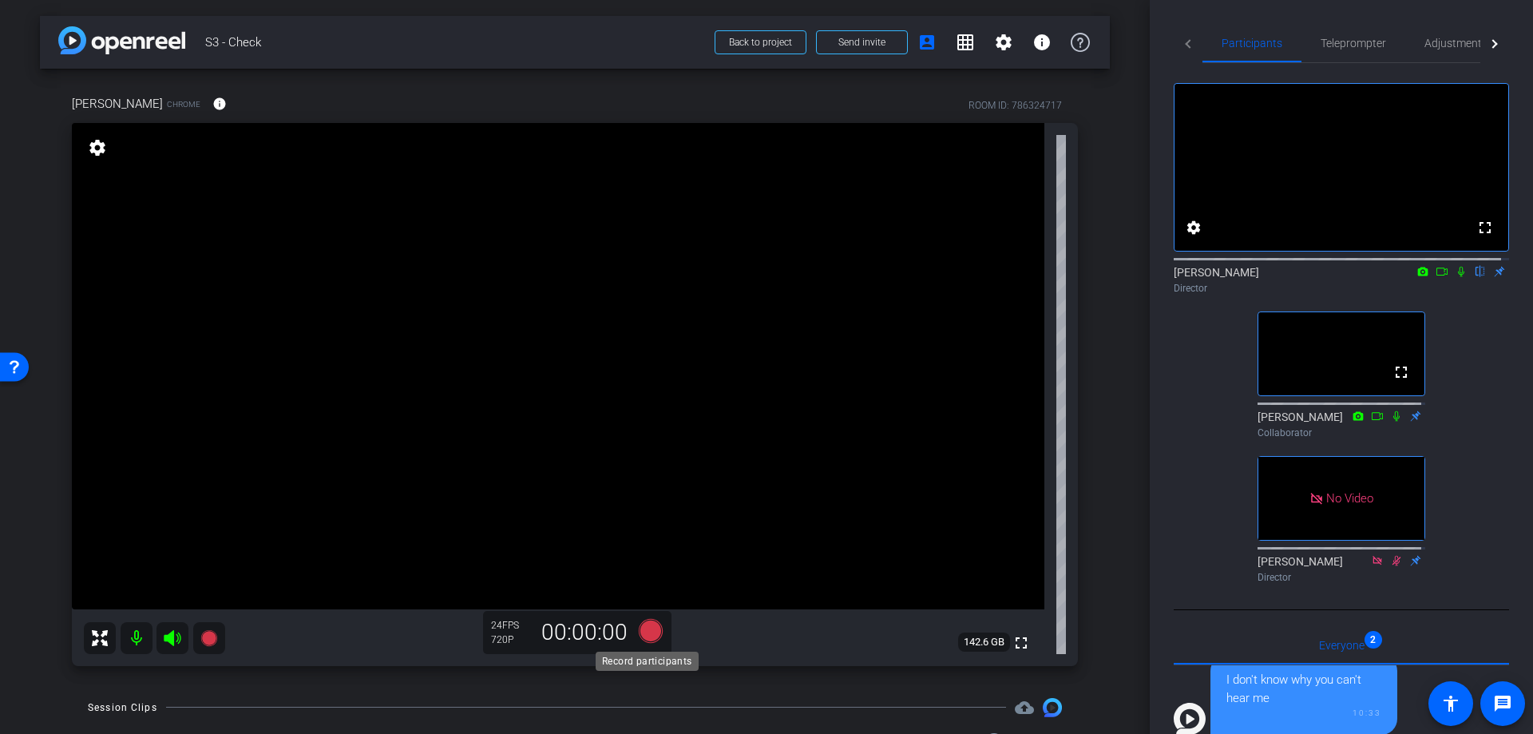
click at [644, 629] on icon at bounding box center [651, 630] width 24 height 24
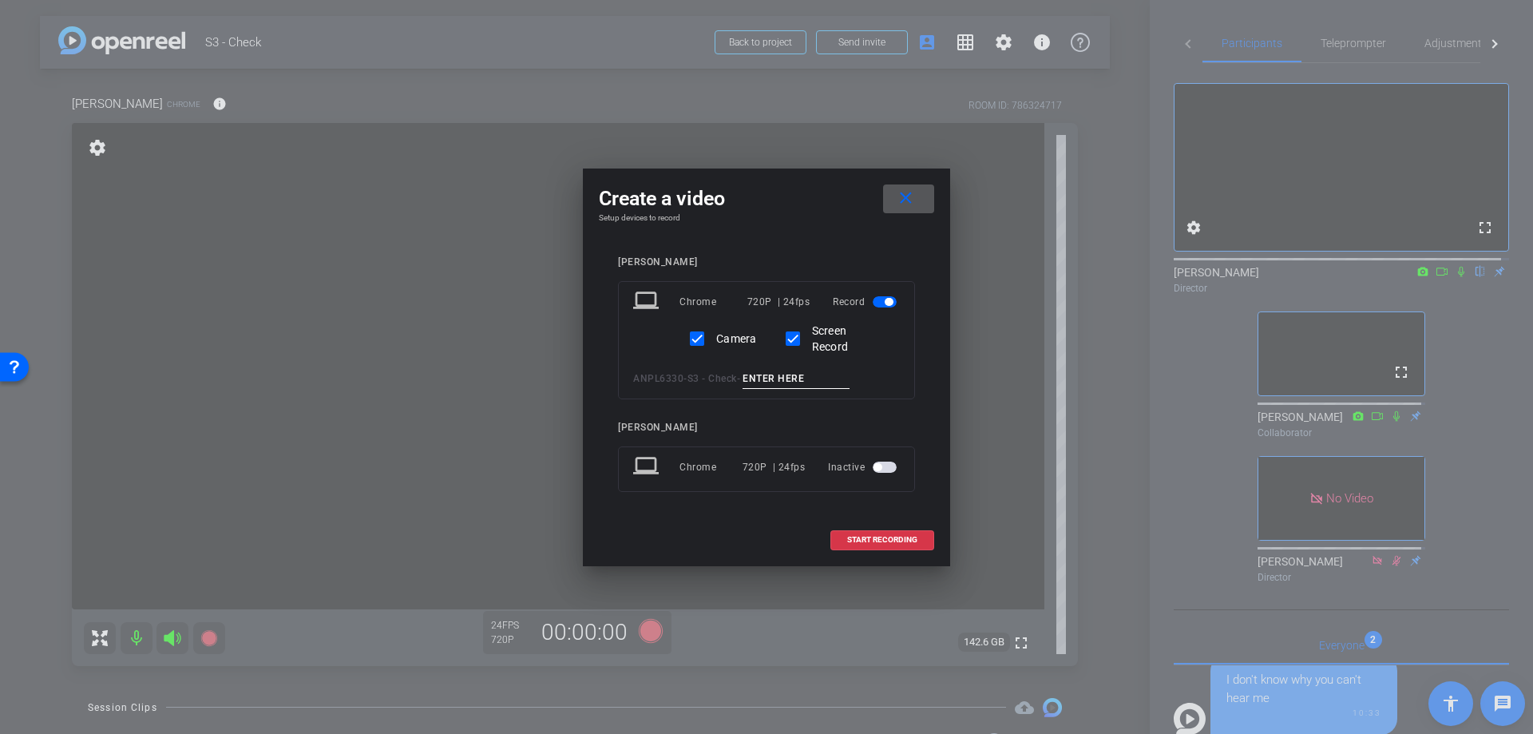
click at [825, 370] on input at bounding box center [795, 379] width 107 height 20
type input "Test"
click at [875, 533] on span at bounding box center [882, 539] width 102 height 38
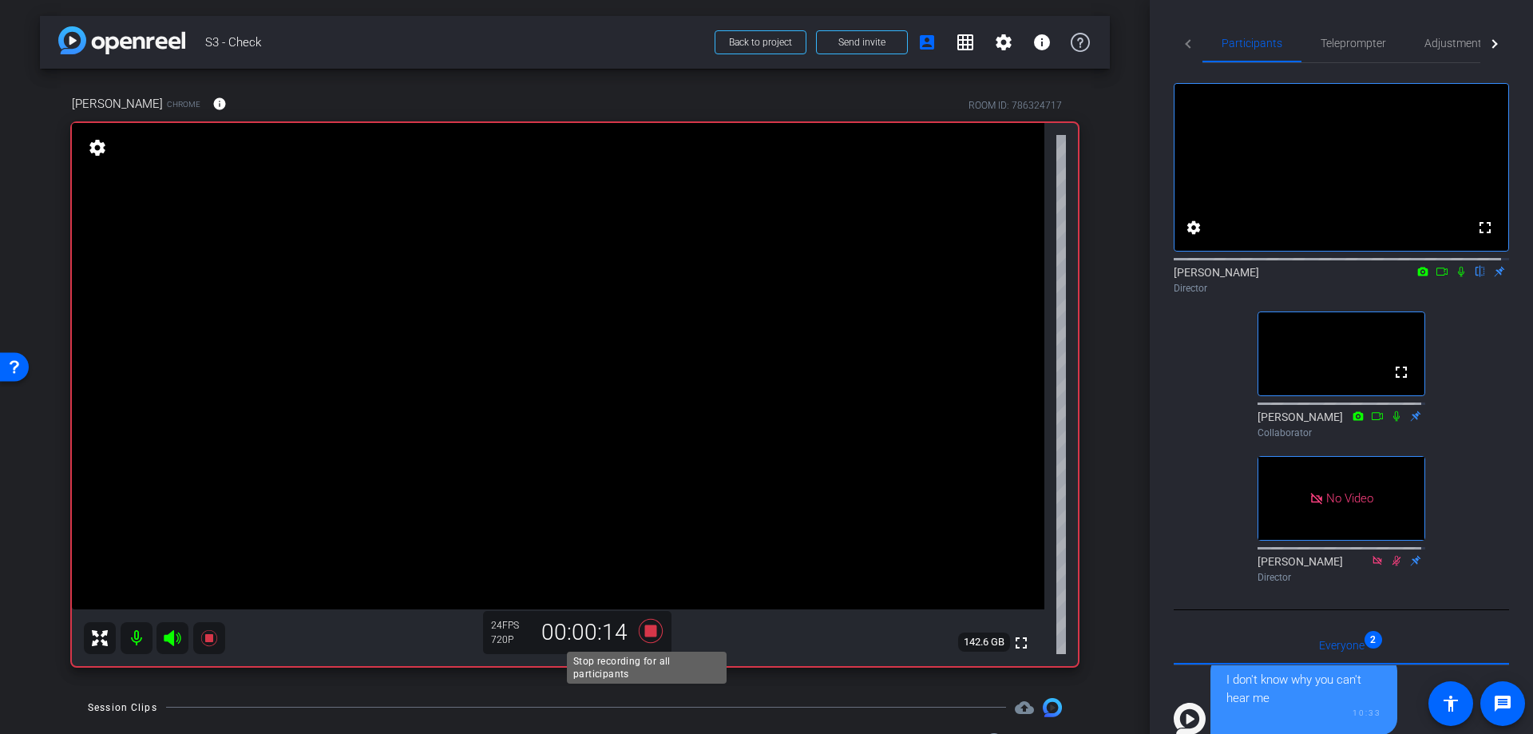
click at [647, 631] on icon at bounding box center [651, 630] width 24 height 24
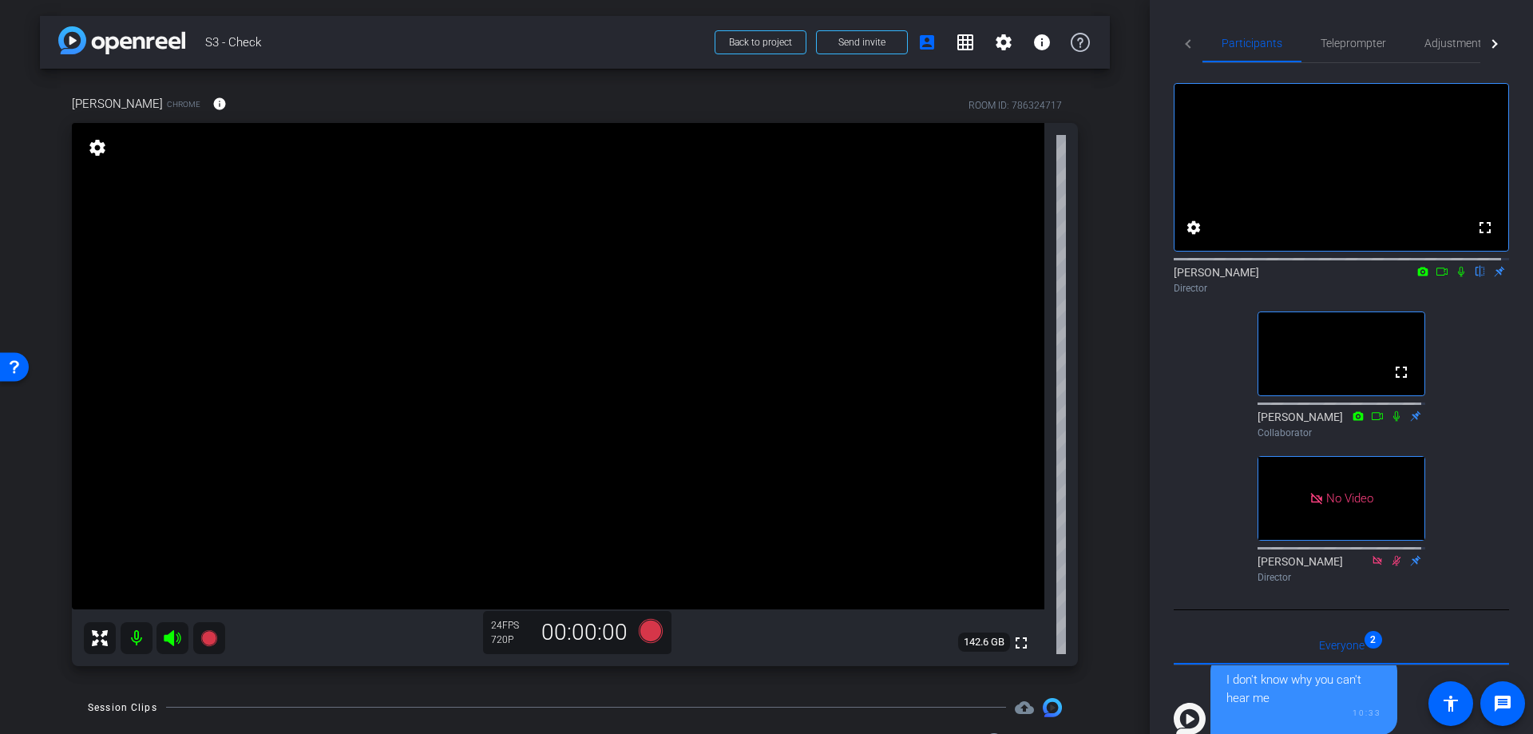
scroll to position [106, 0]
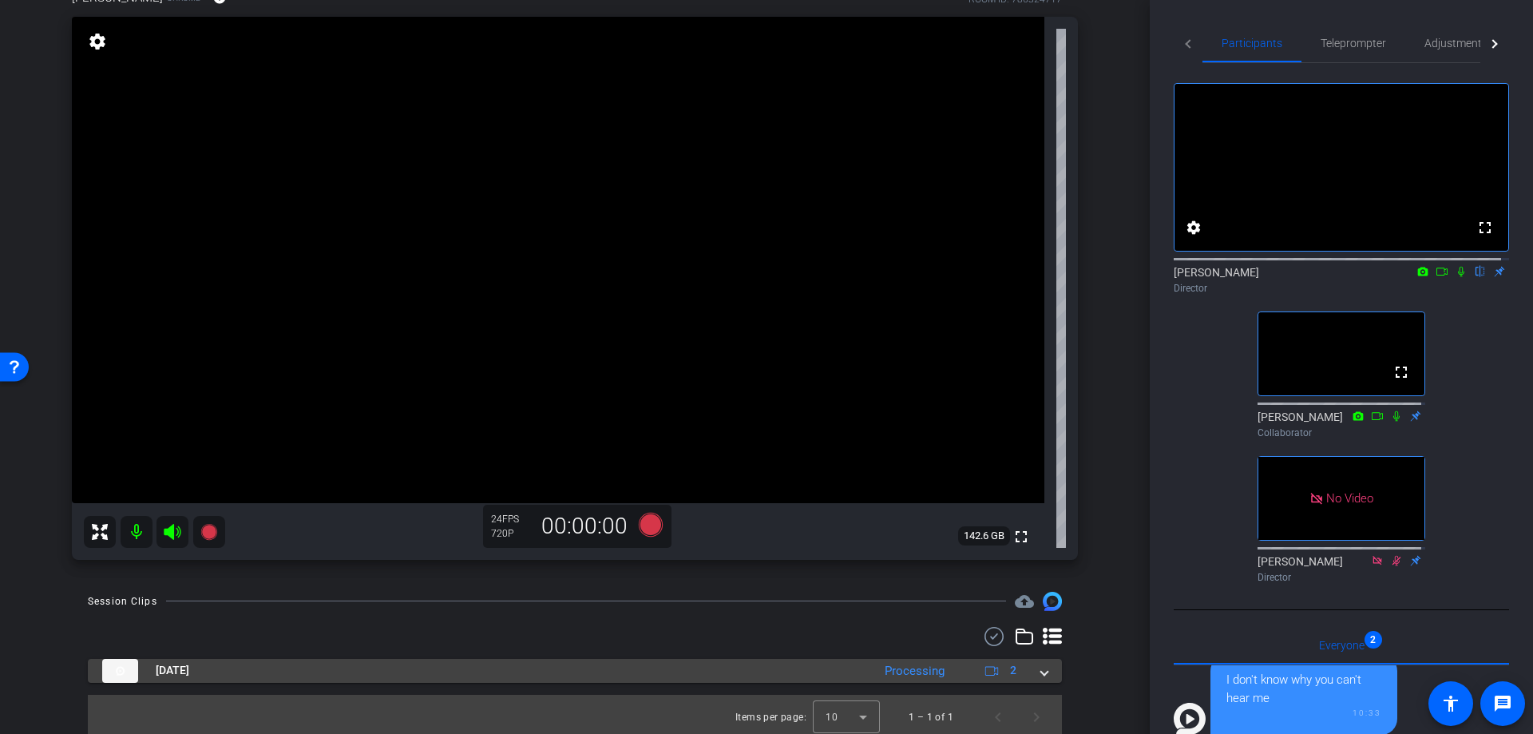
click at [1041, 669] on span at bounding box center [1044, 670] width 6 height 17
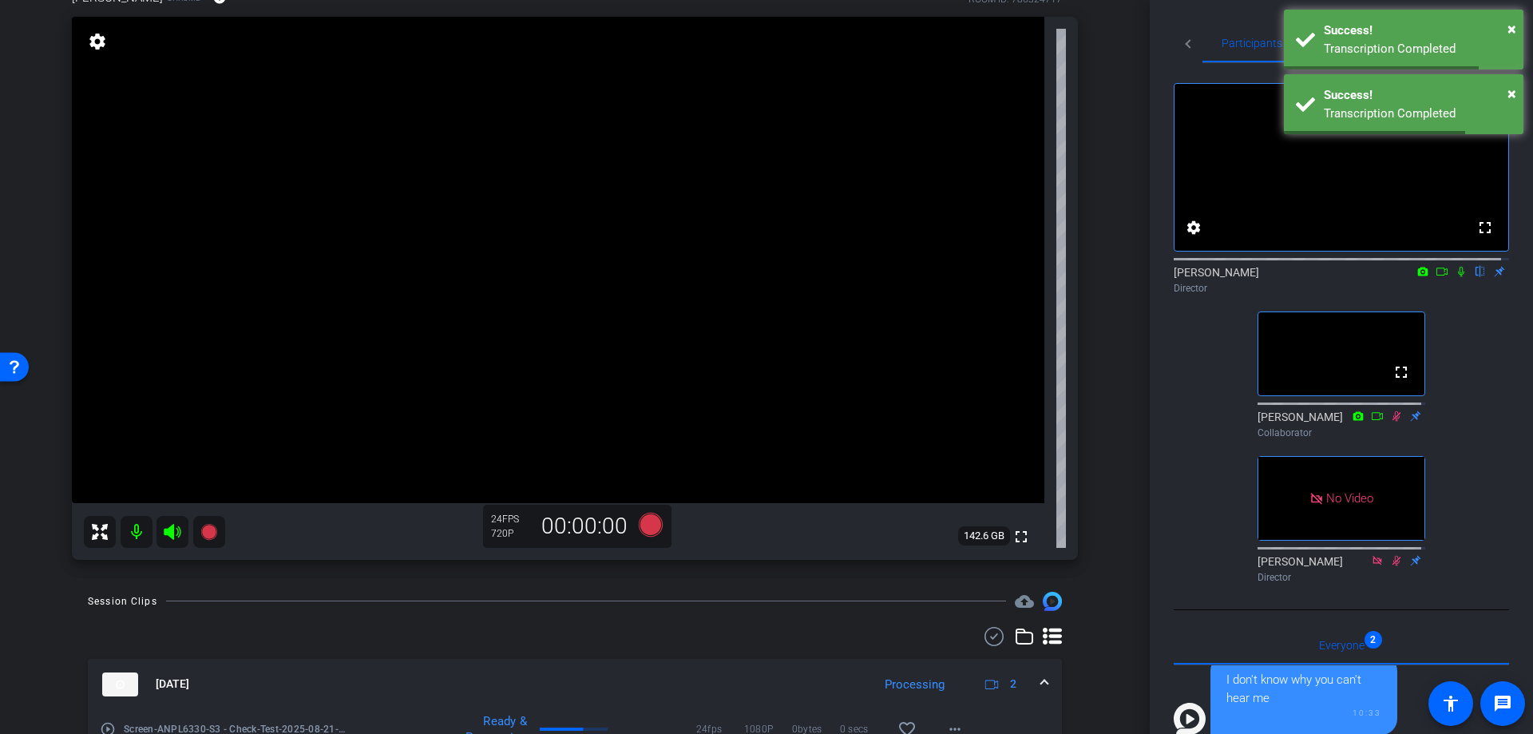
scroll to position [213, 0]
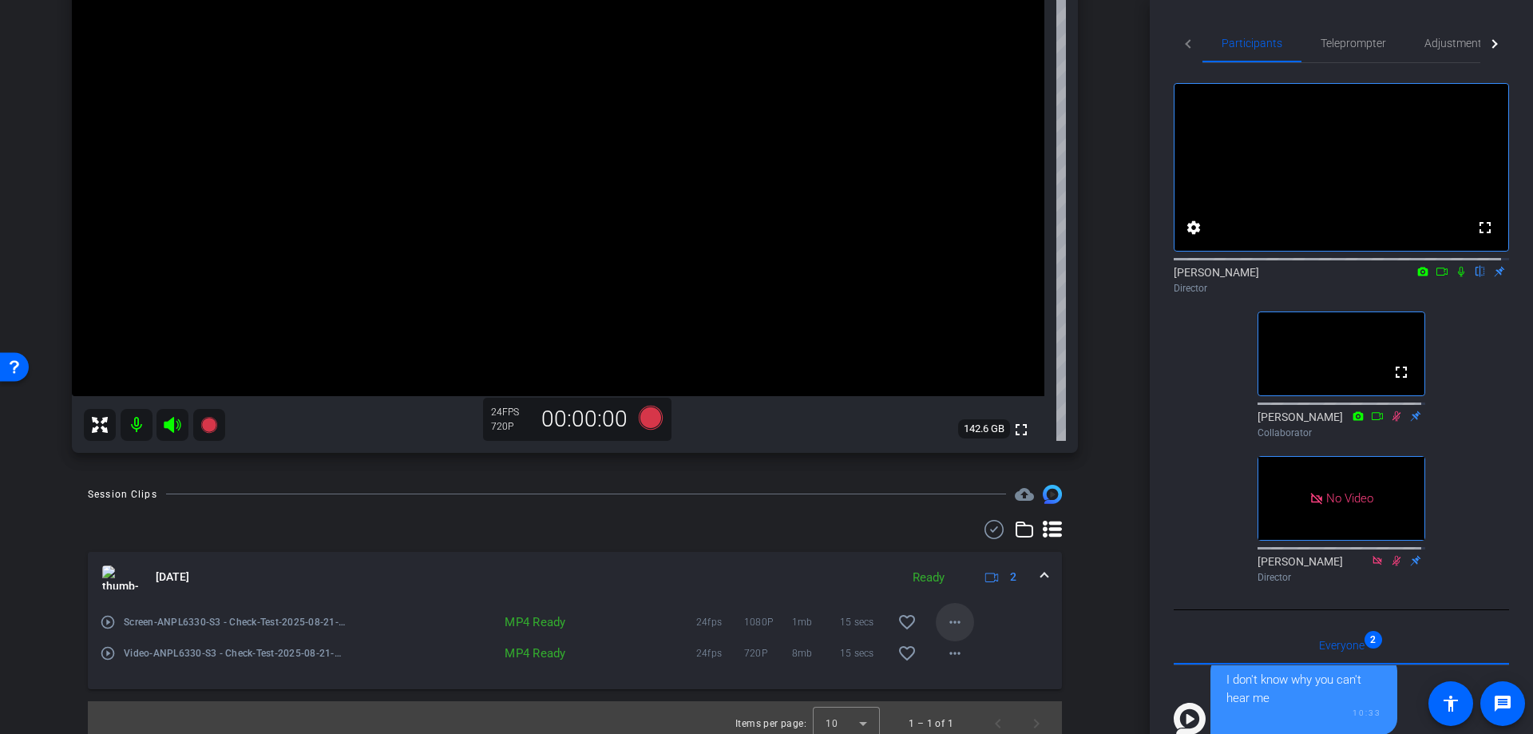
click at [948, 622] on mat-icon "more_horiz" at bounding box center [954, 621] width 19 height 19
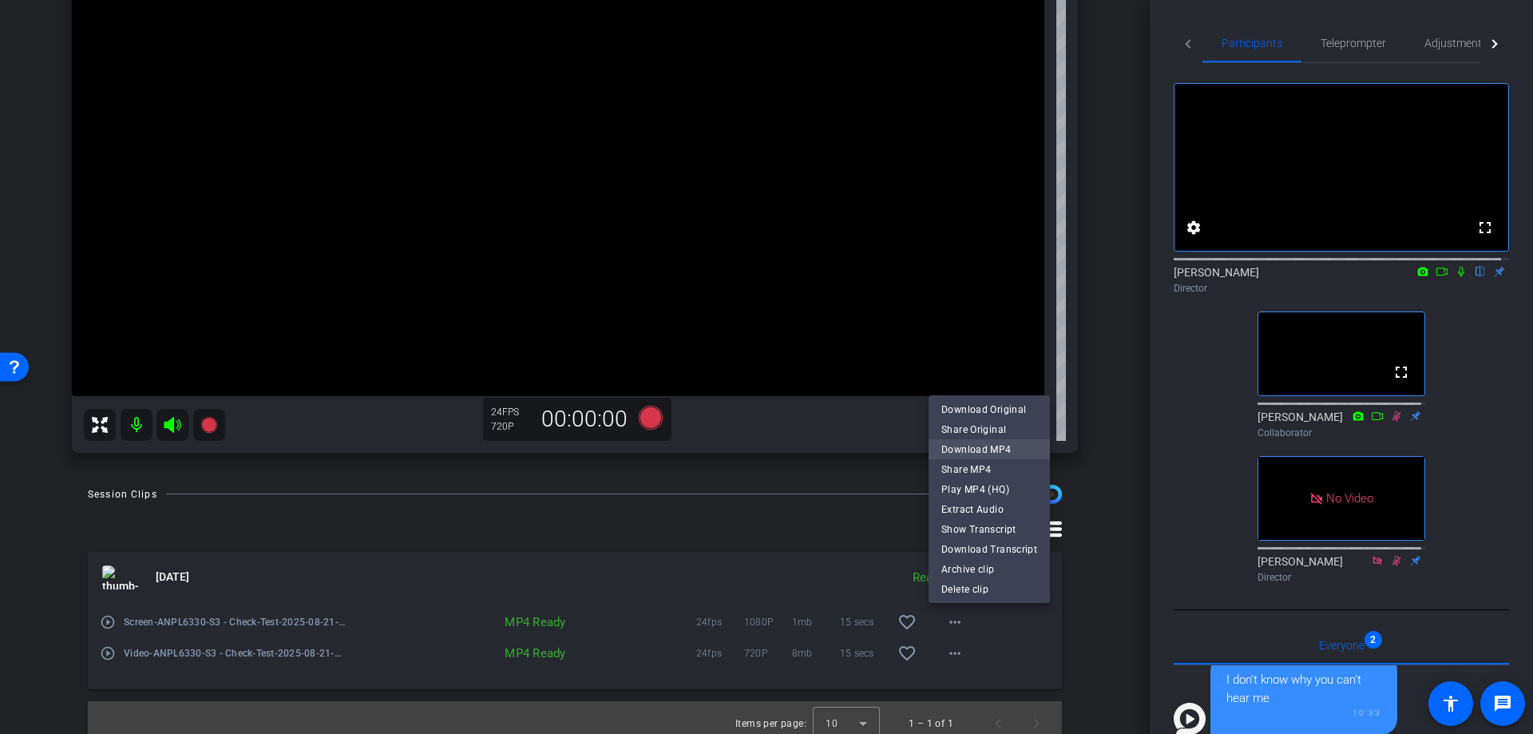
click at [996, 447] on span "Download MP4" at bounding box center [989, 448] width 96 height 19
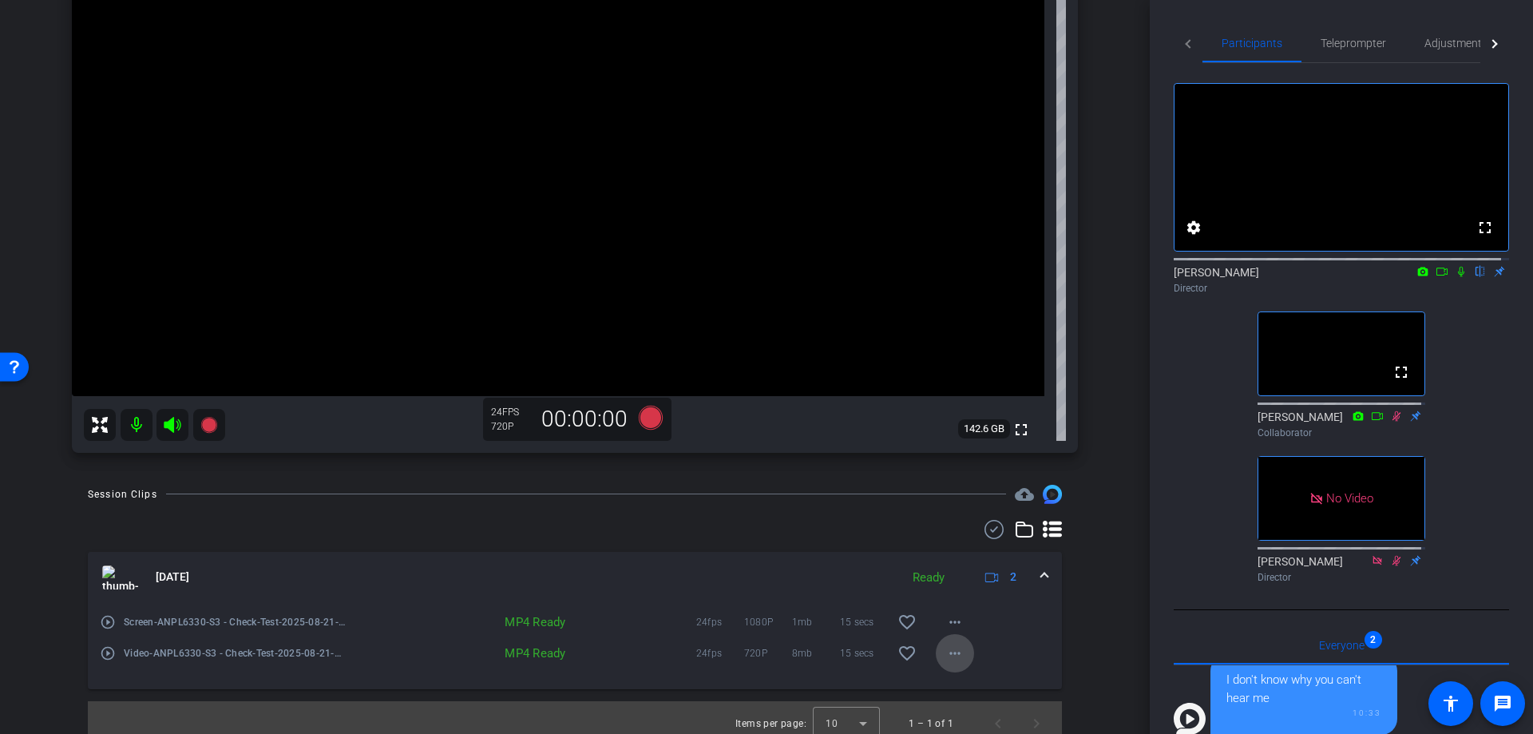
click at [945, 655] on mat-icon "more_horiz" at bounding box center [954, 652] width 19 height 19
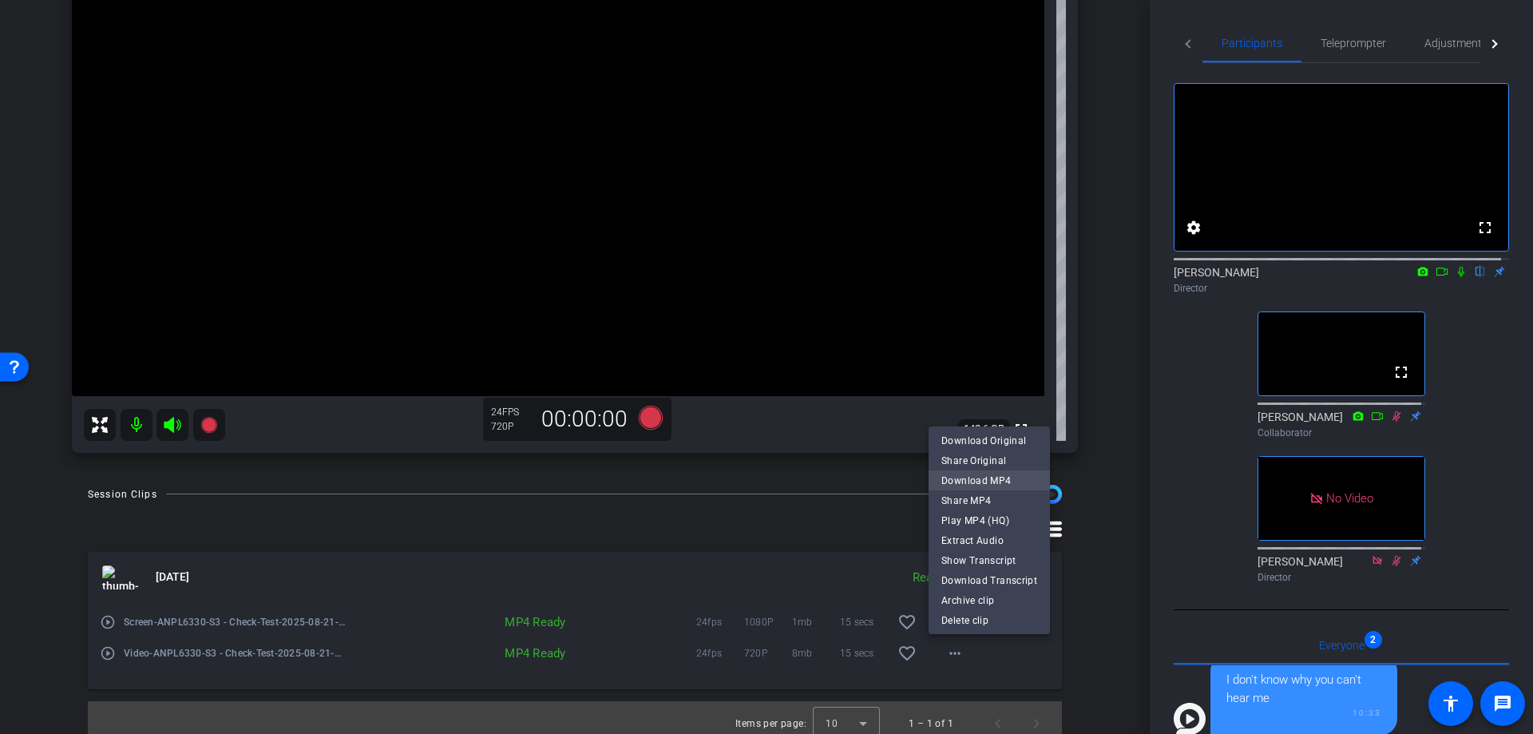
click at [986, 474] on span "Download MP4" at bounding box center [989, 479] width 96 height 19
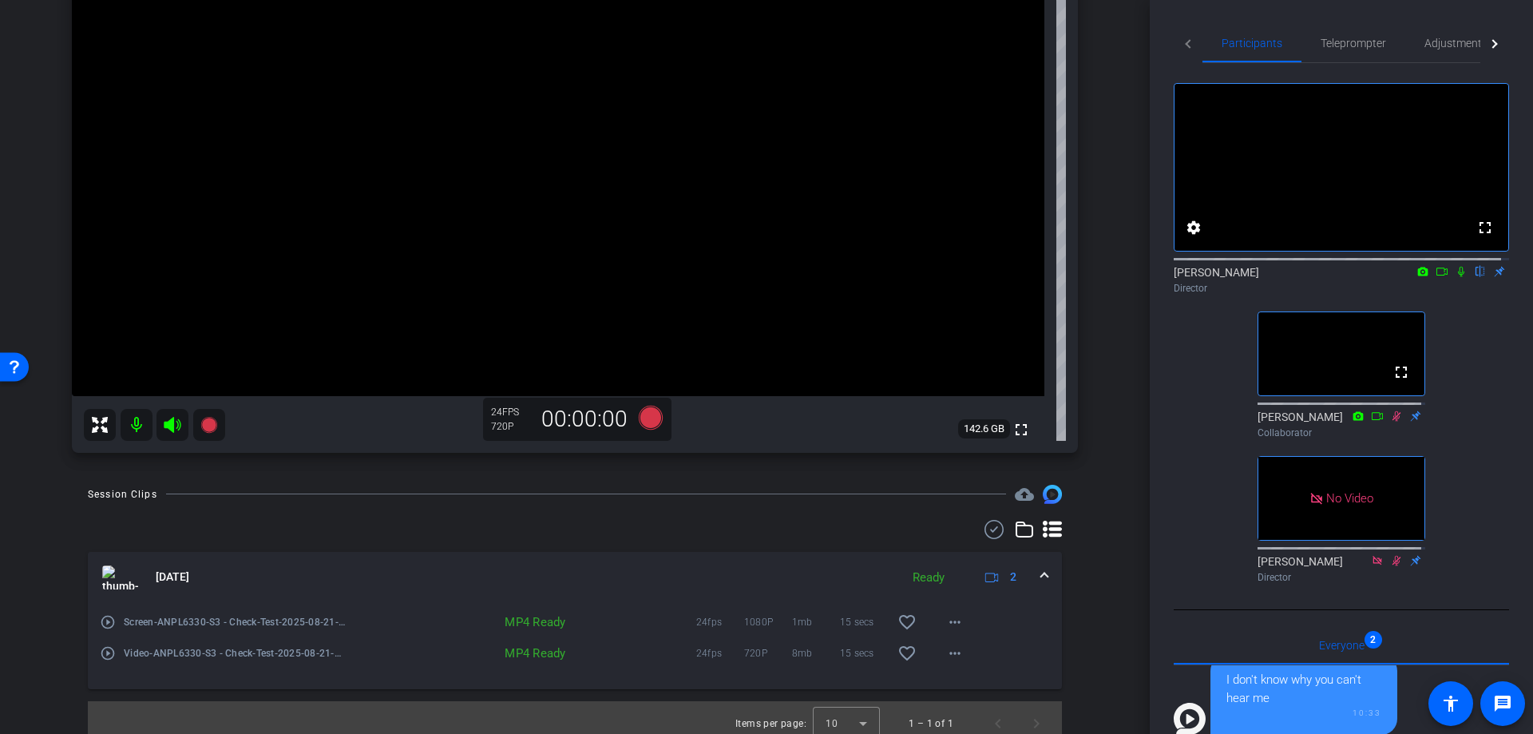
click at [55, 101] on div "[PERSON_NAME] Chrome info ROOM ID: 786324717 fullscreen settings 142.6 GB 24 FP…" at bounding box center [575, 162] width 1070 height 613
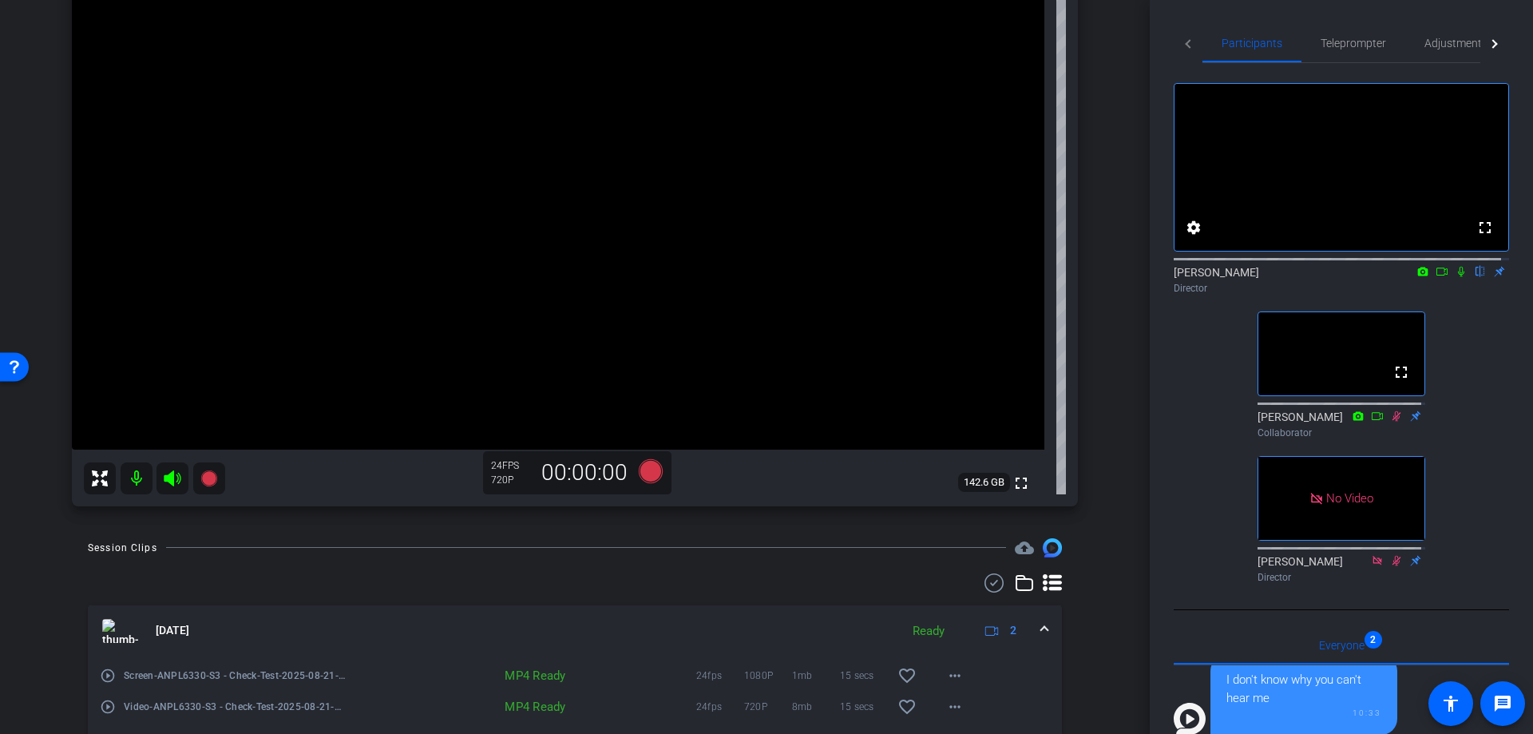
scroll to position [106, 0]
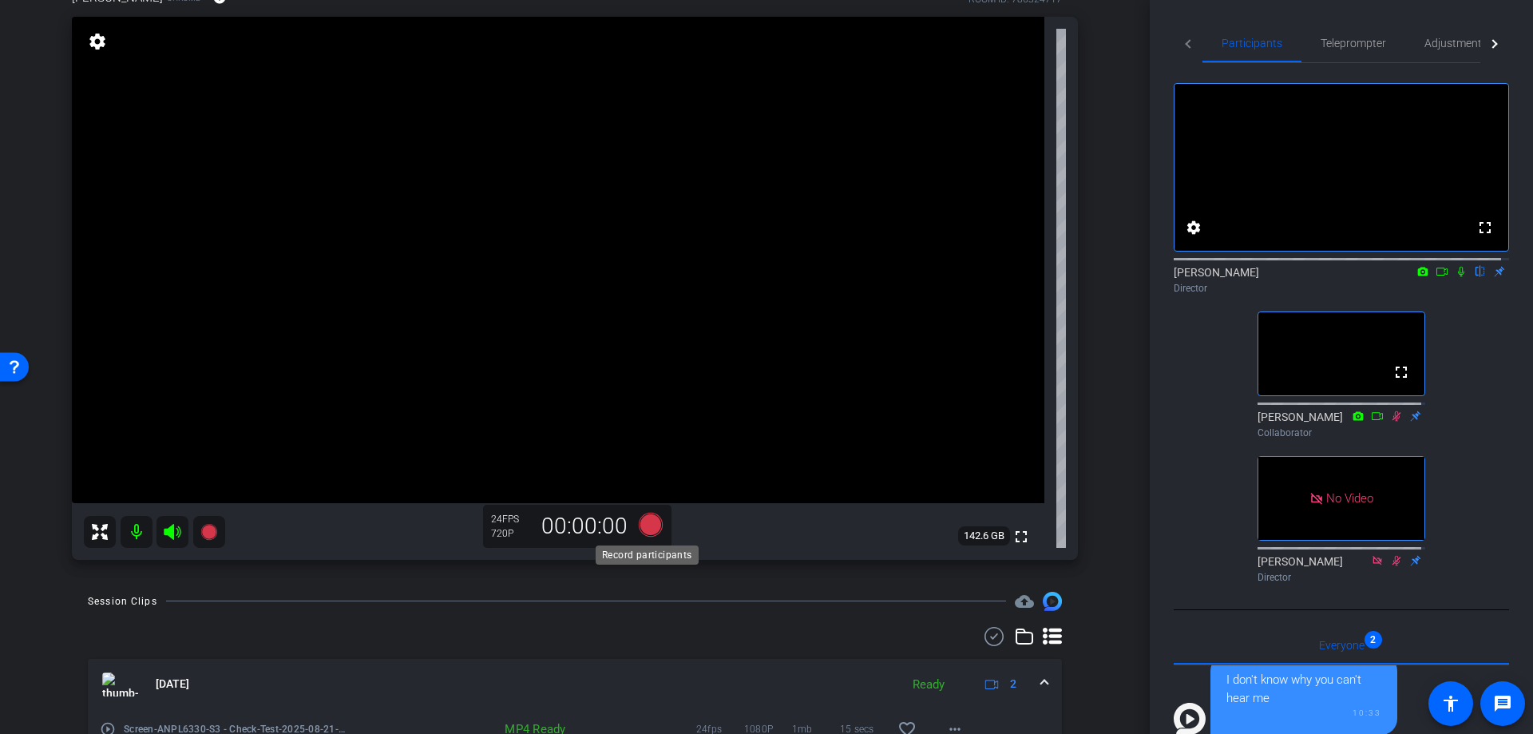
click at [639, 525] on icon at bounding box center [651, 524] width 24 height 24
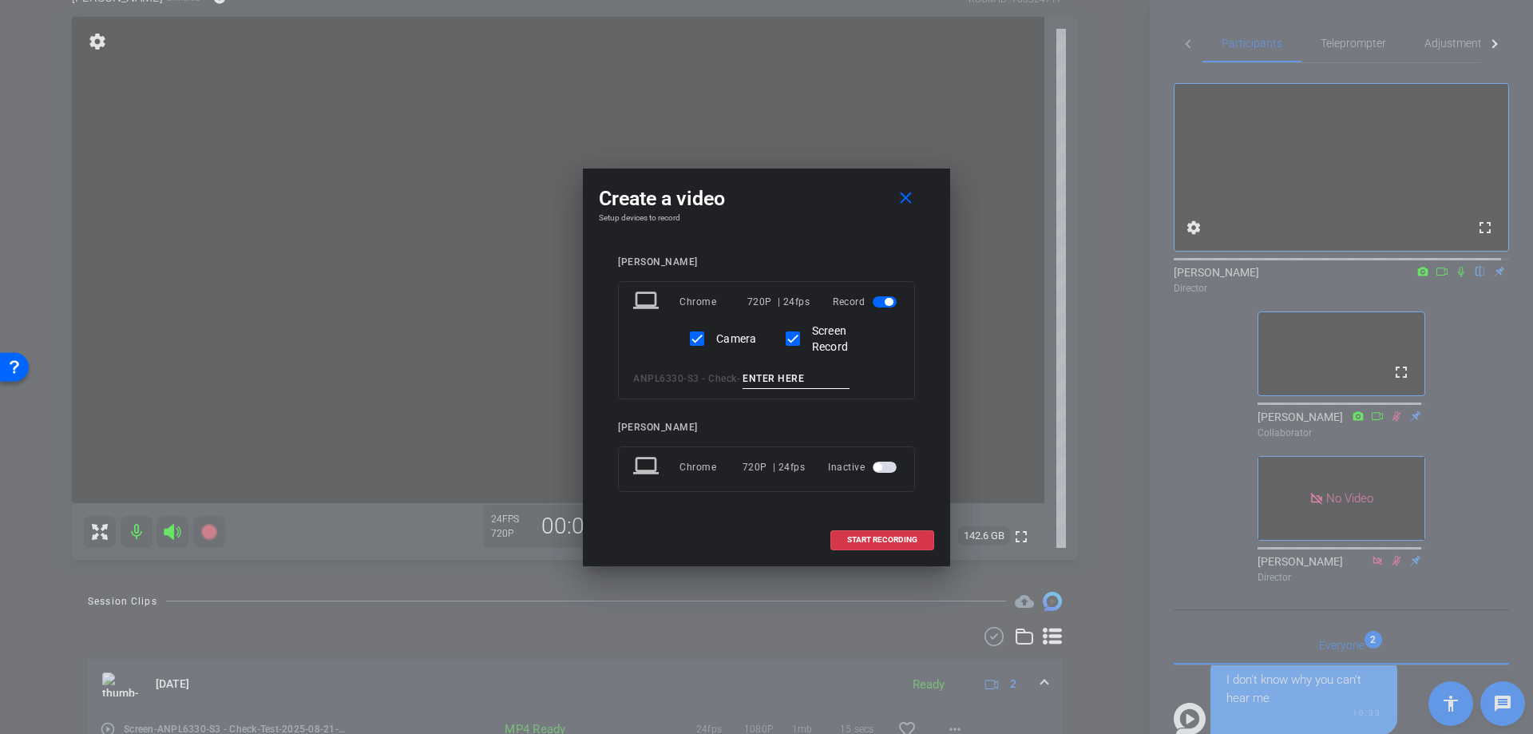
click at [805, 380] on input at bounding box center [795, 379] width 107 height 20
type input "test2"
click at [852, 528] on span at bounding box center [882, 539] width 102 height 38
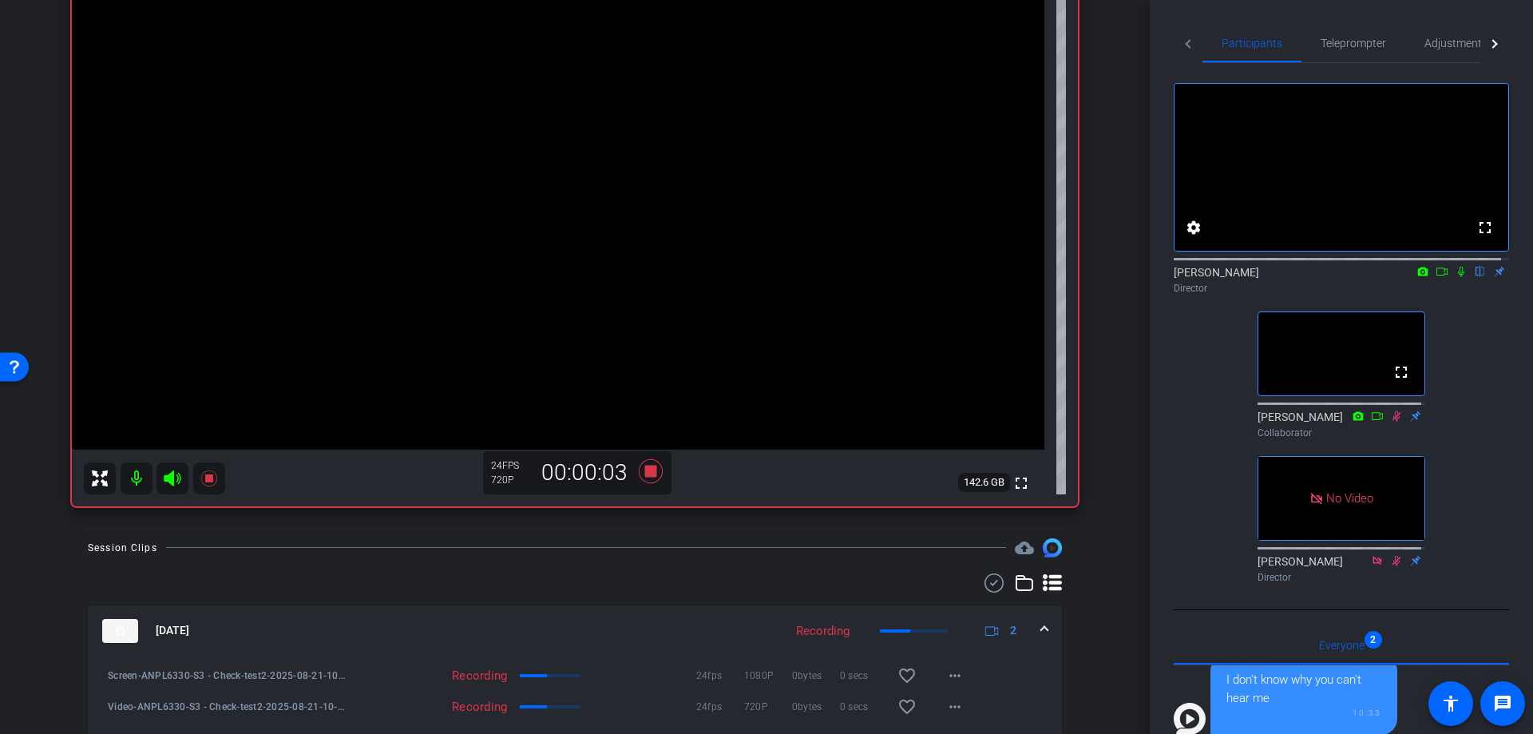
scroll to position [213, 0]
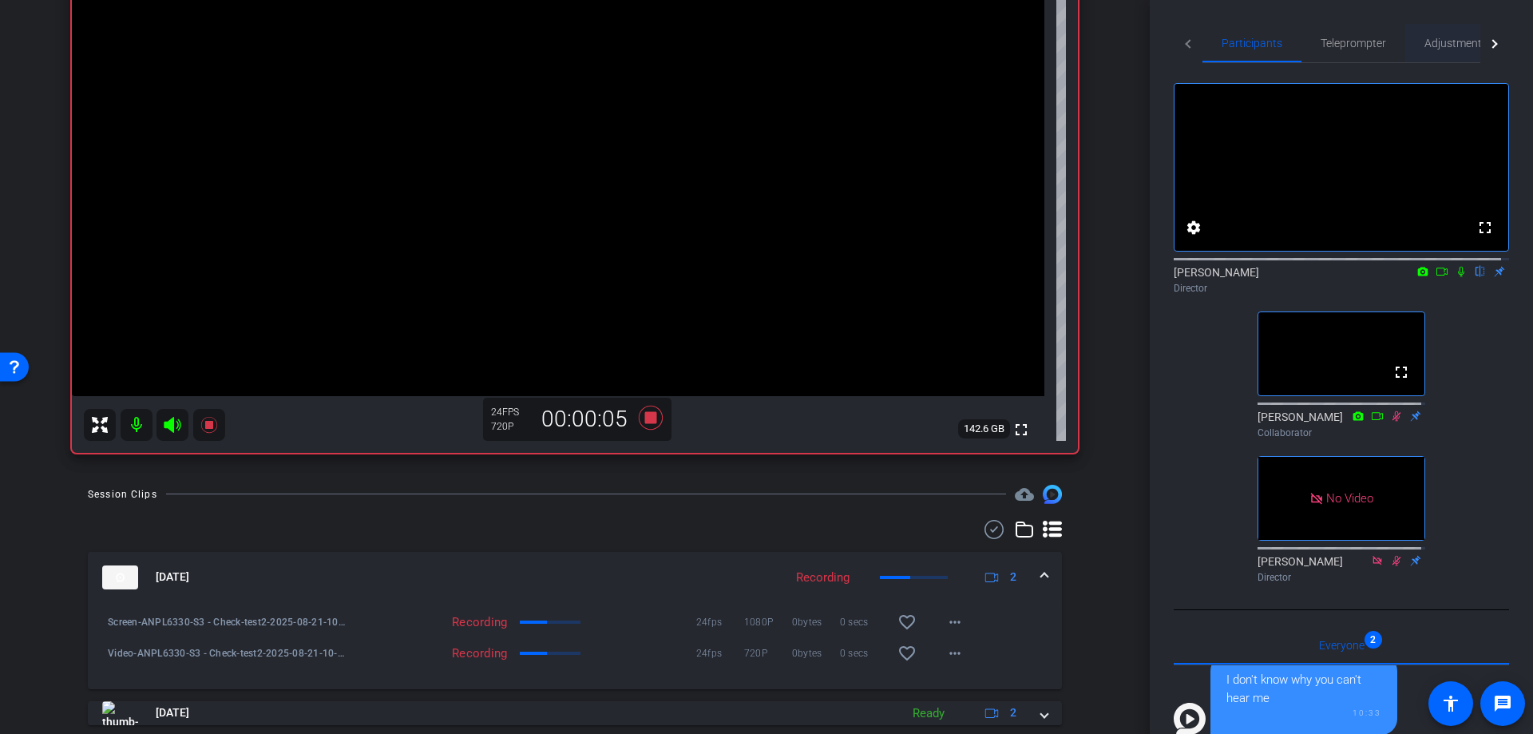
click at [1453, 45] on span "Adjustments" at bounding box center [1455, 43] width 63 height 11
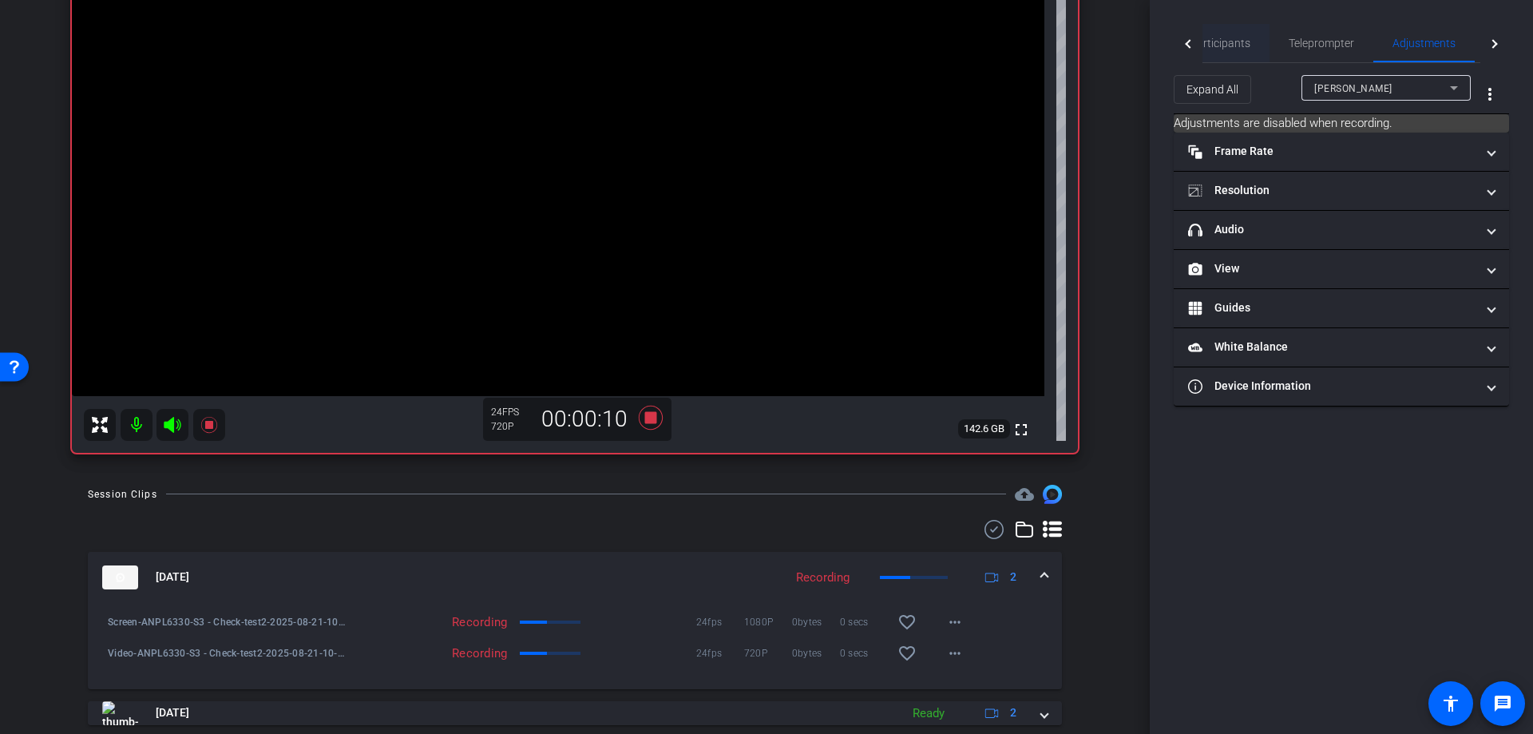
click at [1242, 41] on span "Participants" at bounding box center [1219, 43] width 61 height 11
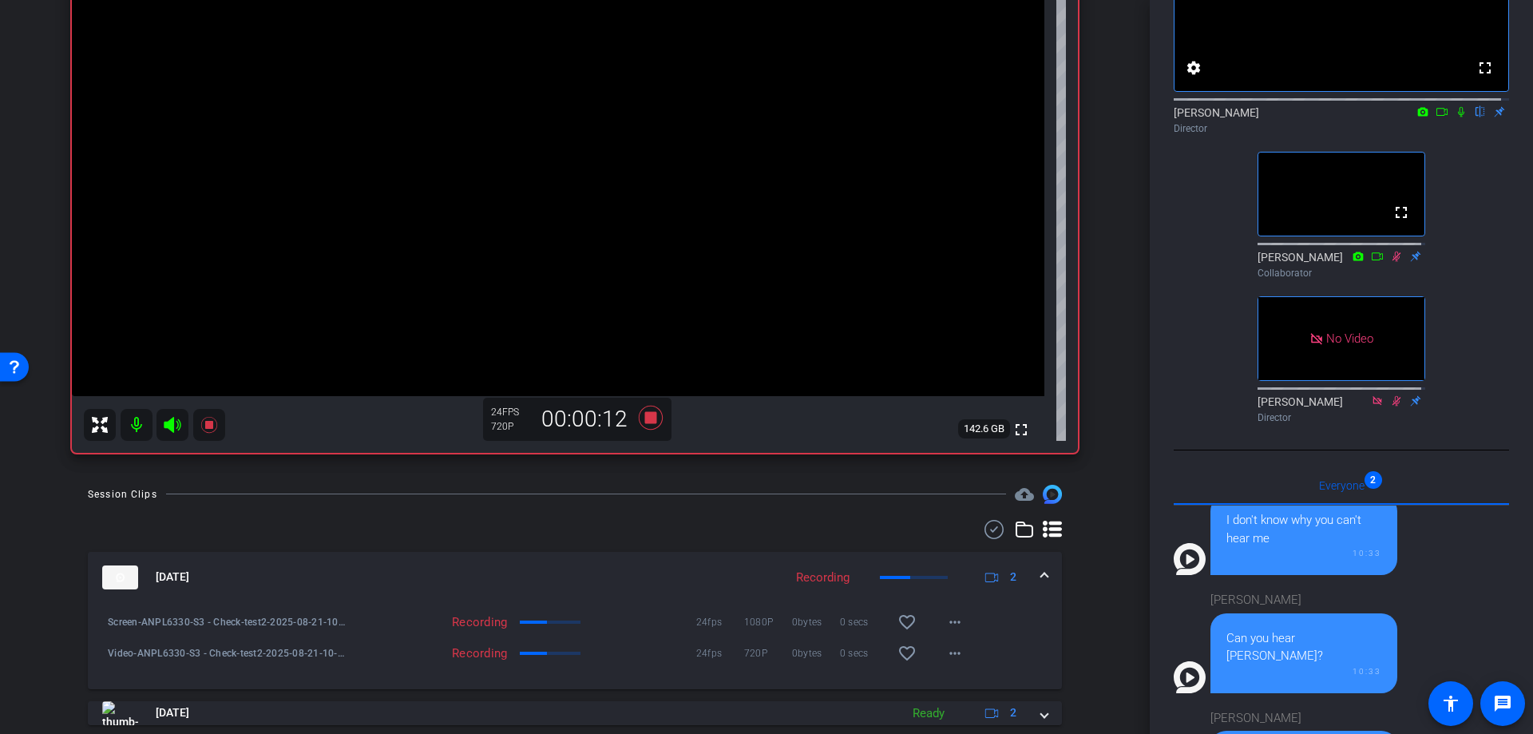
scroll to position [0, 0]
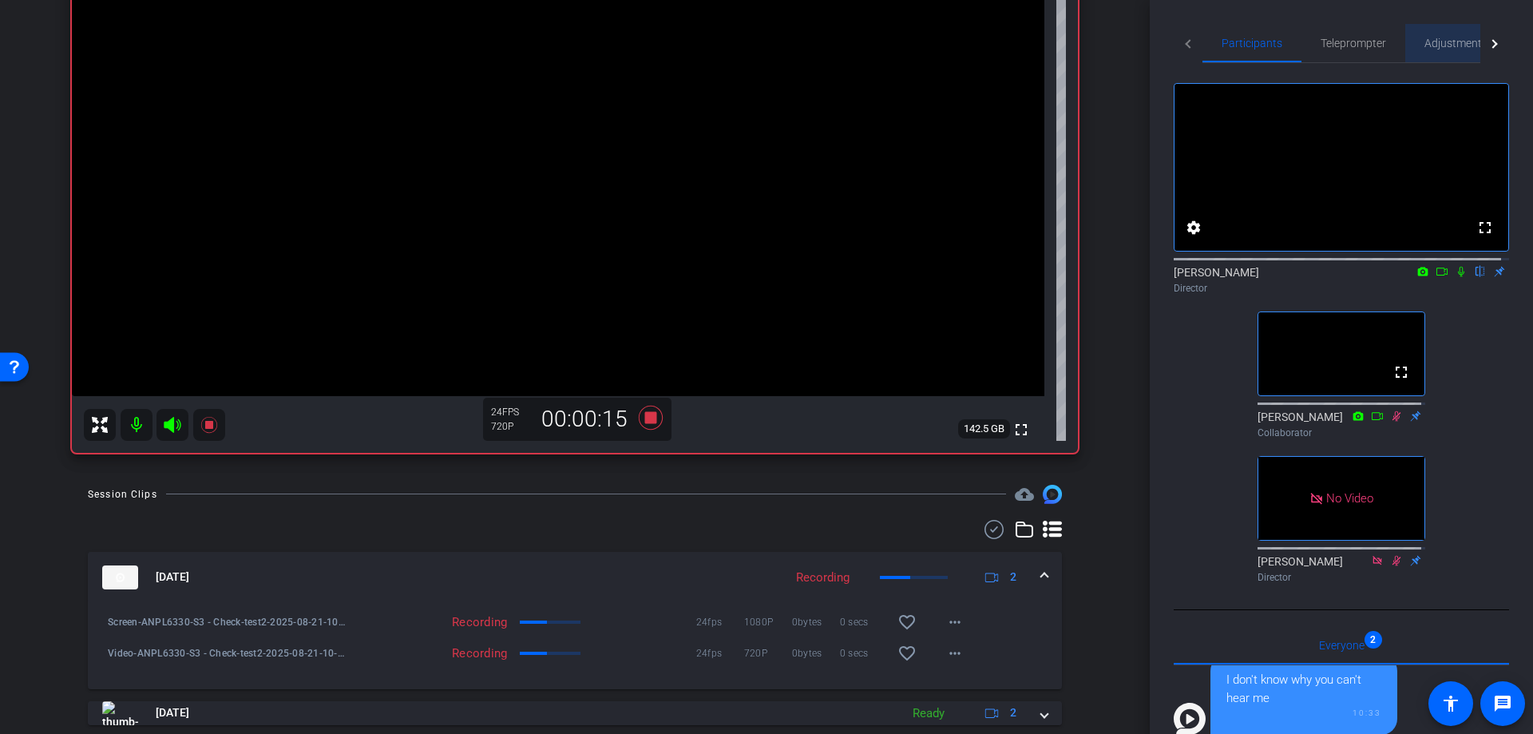
click at [1468, 42] on span "Adjustments" at bounding box center [1455, 43] width 63 height 11
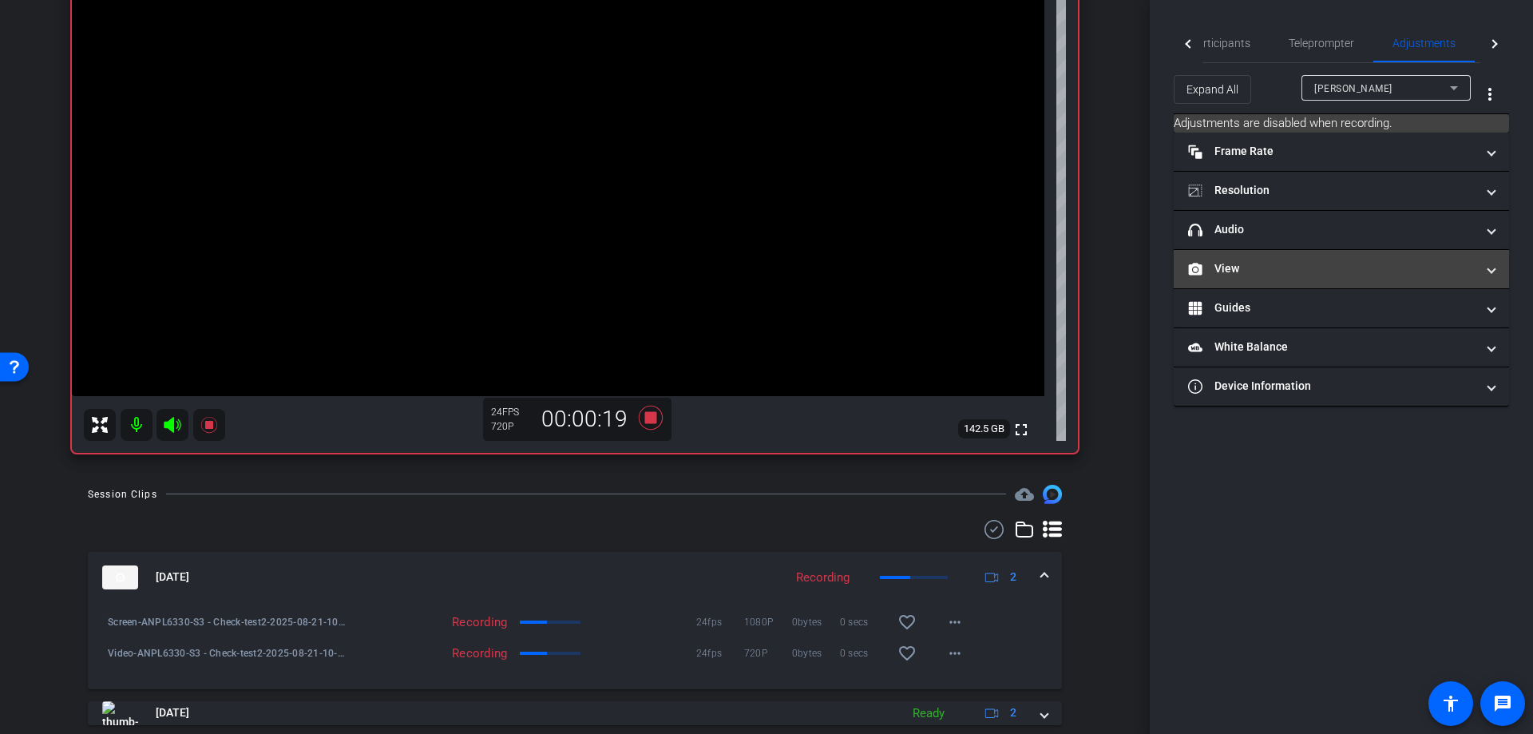
click at [1296, 265] on mat-panel-title "View" at bounding box center [1331, 268] width 287 height 17
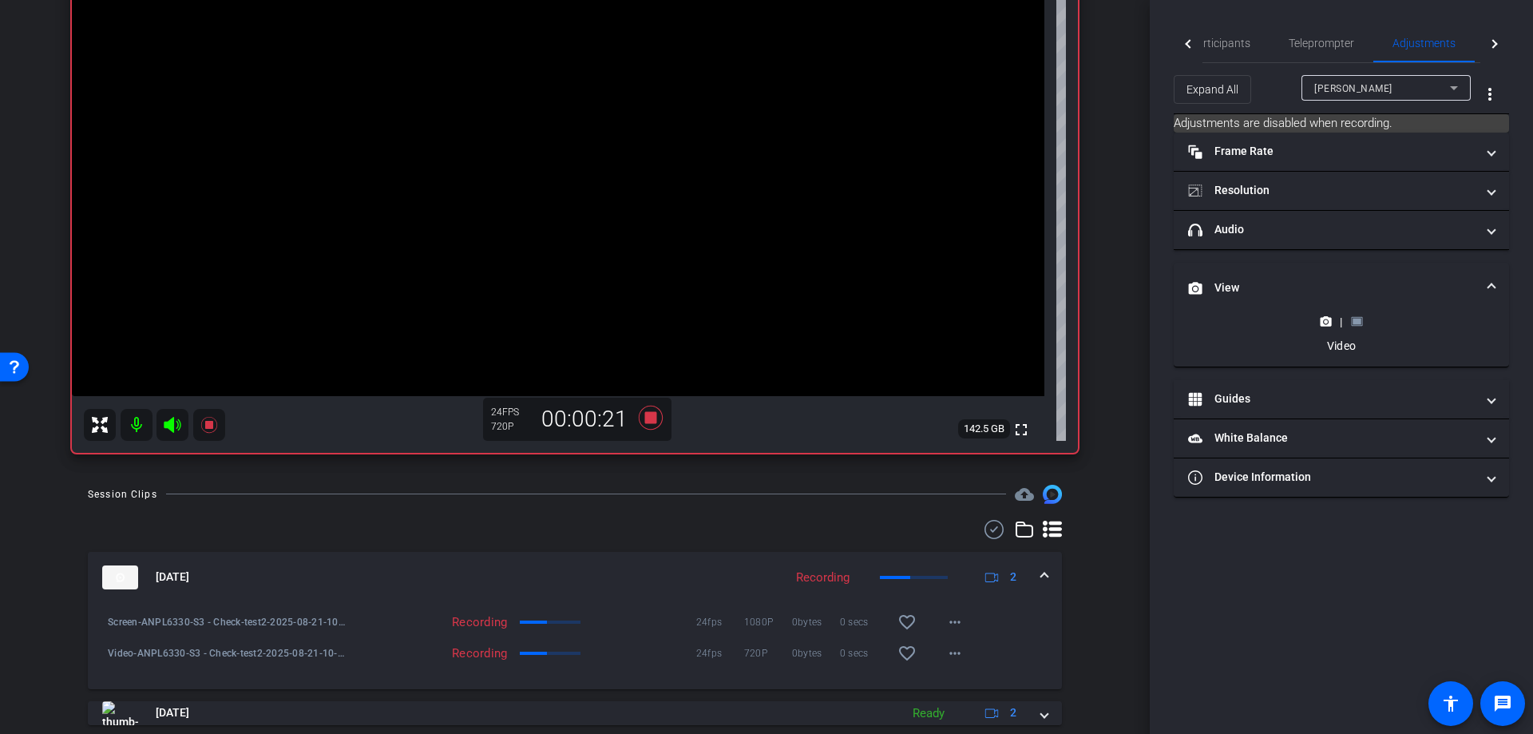
click at [1355, 323] on rect at bounding box center [1356, 322] width 9 height 6
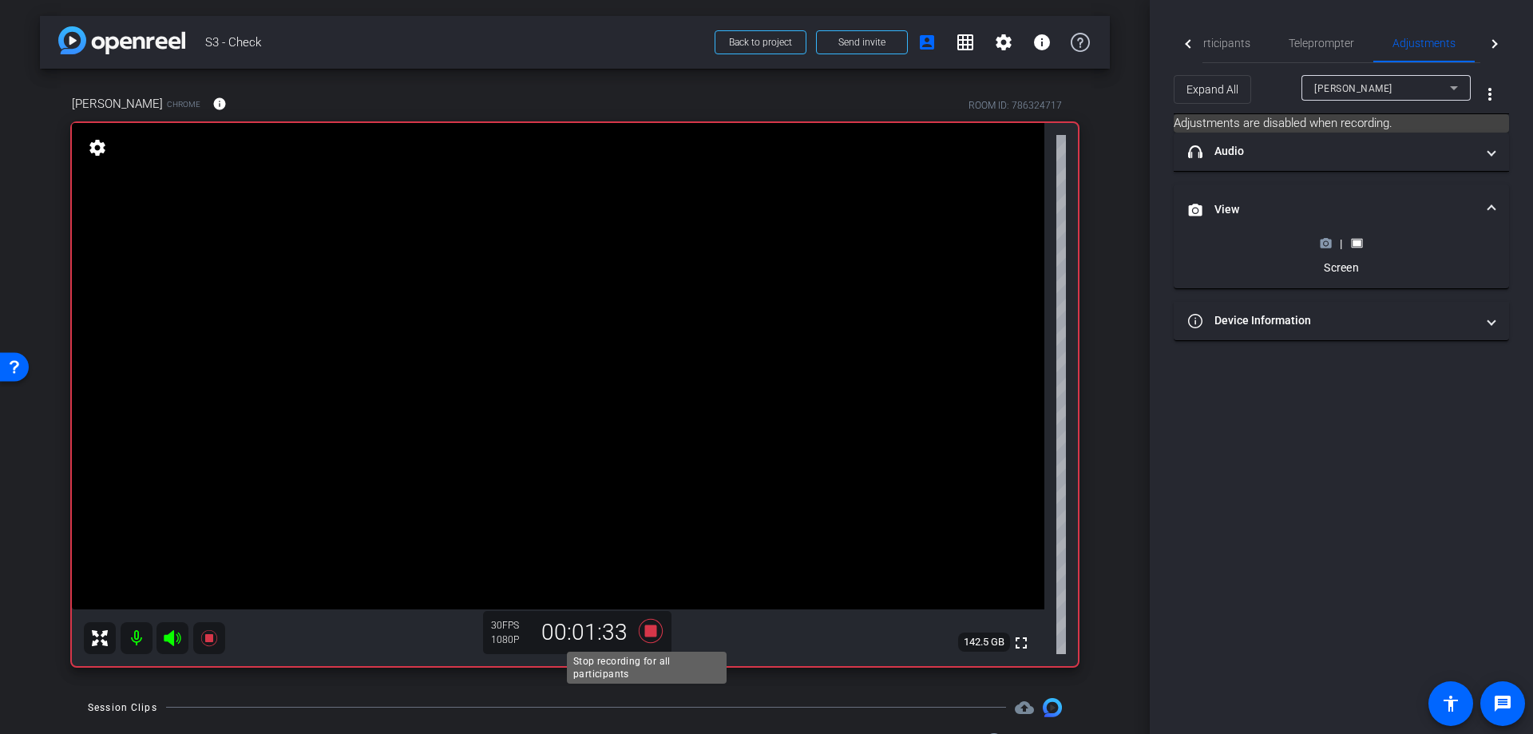
click at [645, 630] on icon at bounding box center [651, 630] width 24 height 24
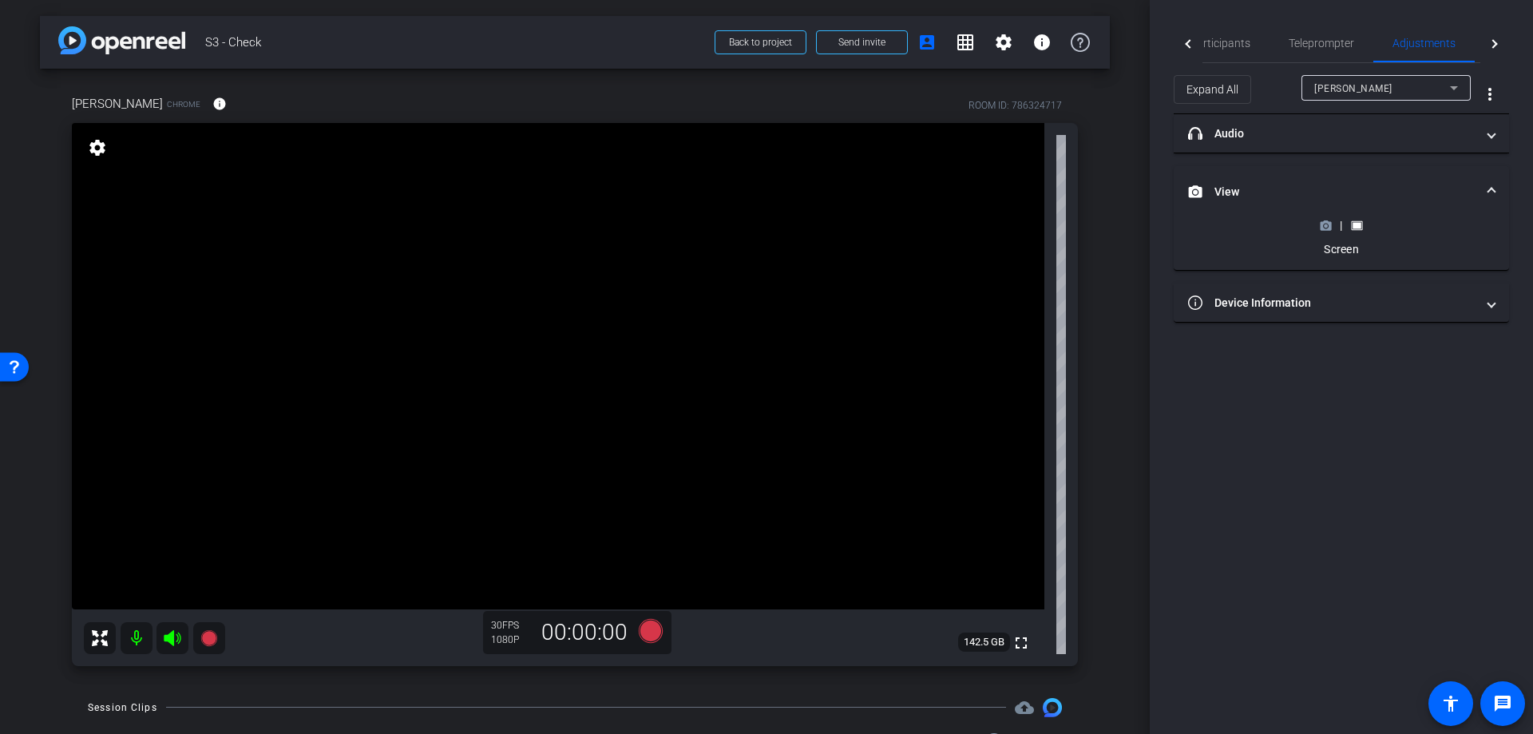
click at [1324, 229] on icon at bounding box center [1325, 225] width 11 height 9
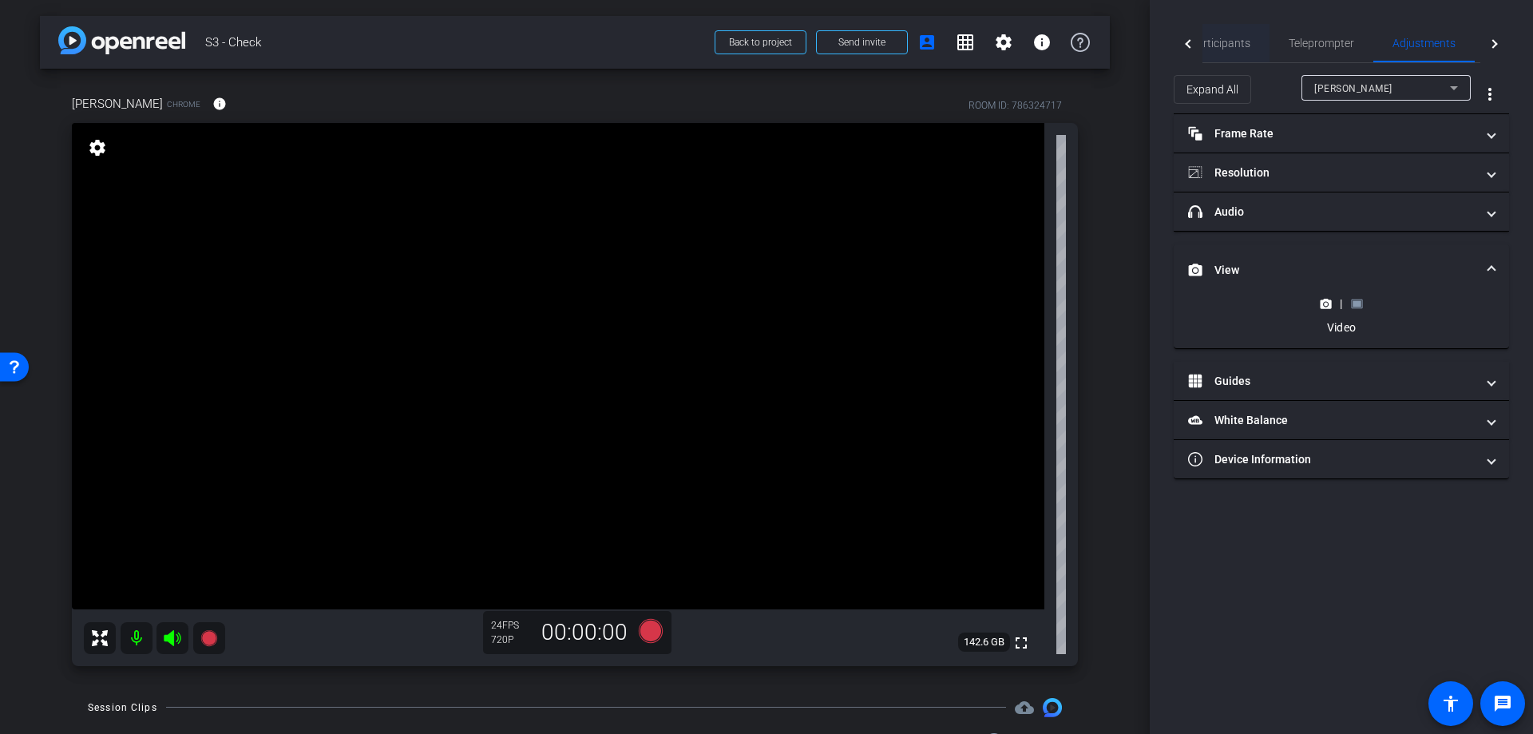
click at [1210, 38] on span "Participants" at bounding box center [1219, 43] width 61 height 11
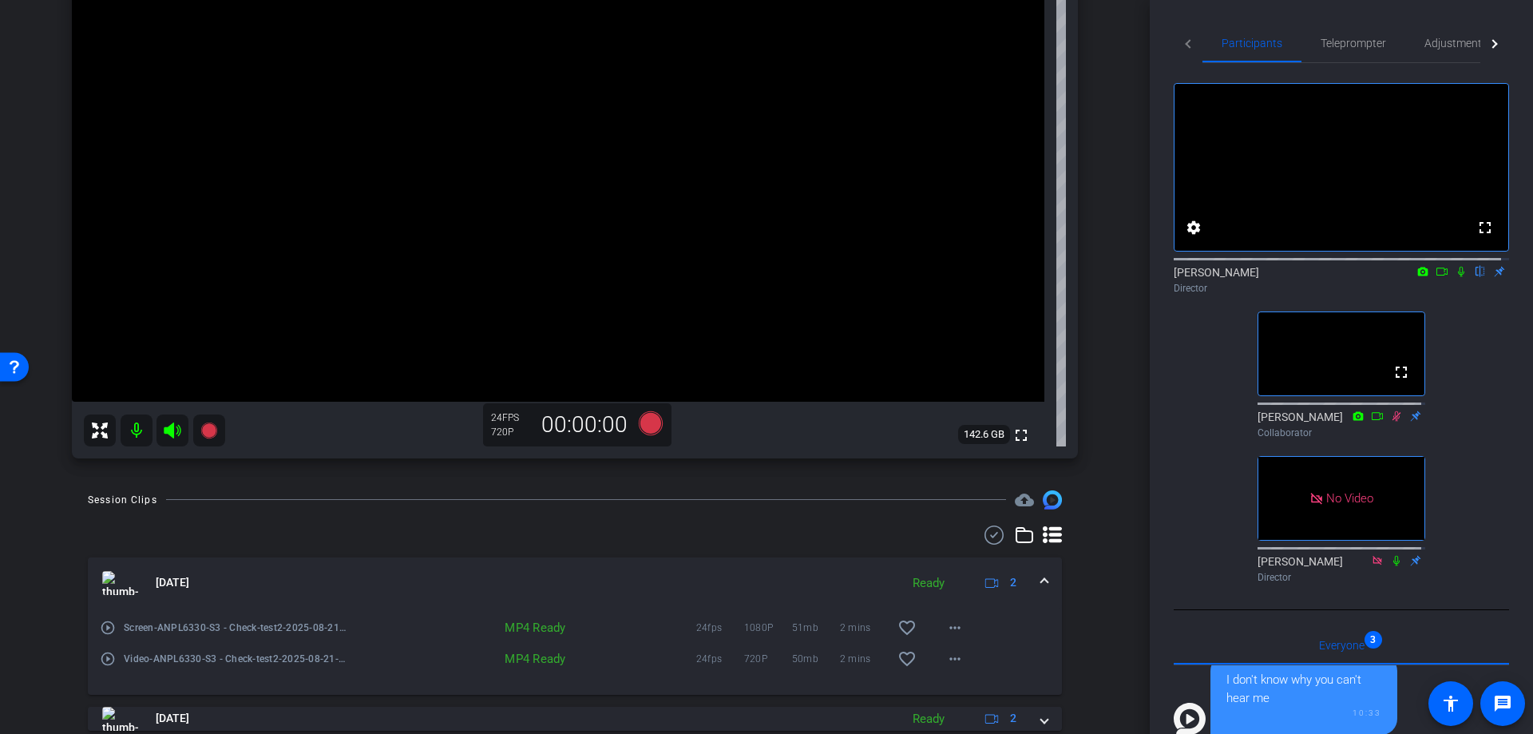
scroll to position [261, 0]
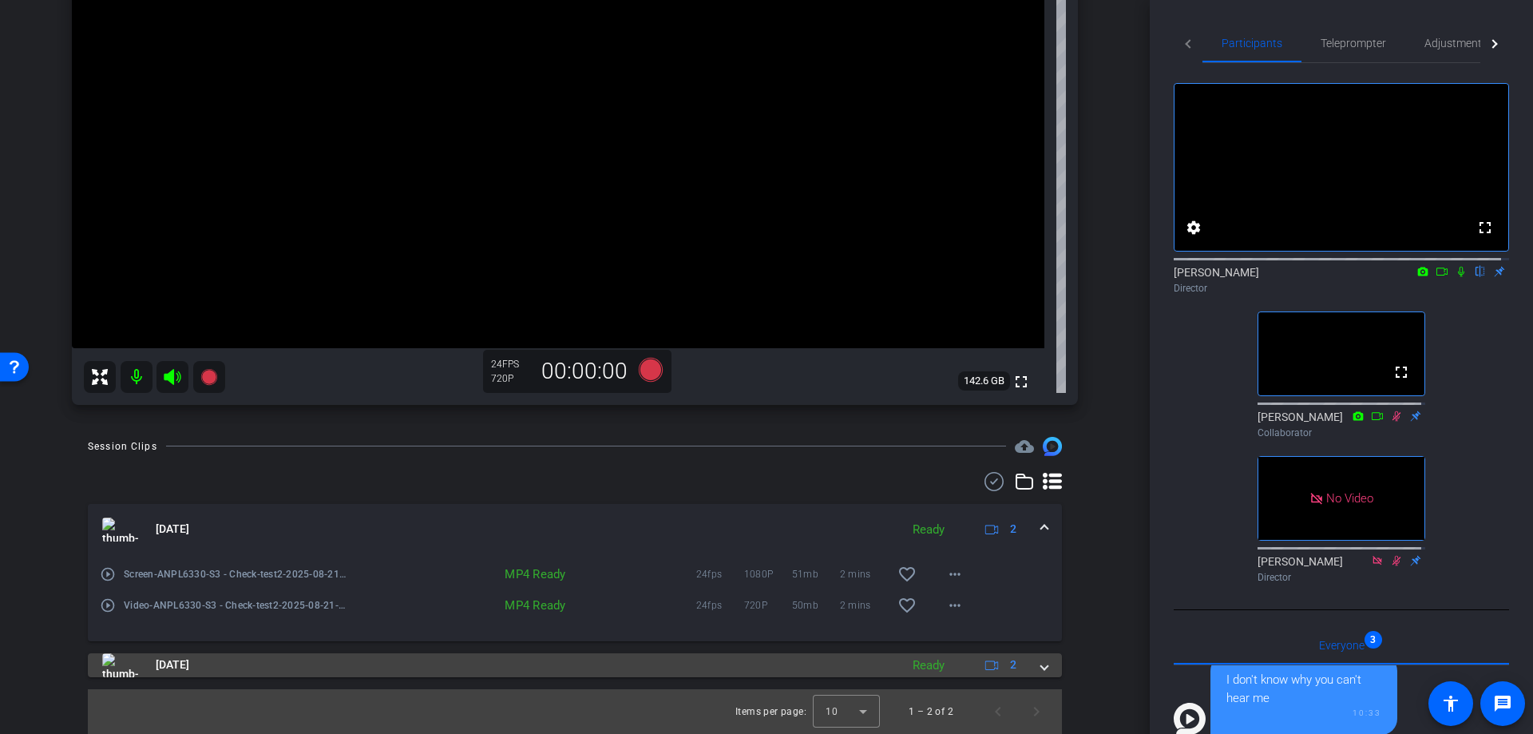
click at [1031, 668] on div "[DATE] Ready 2" at bounding box center [571, 665] width 939 height 24
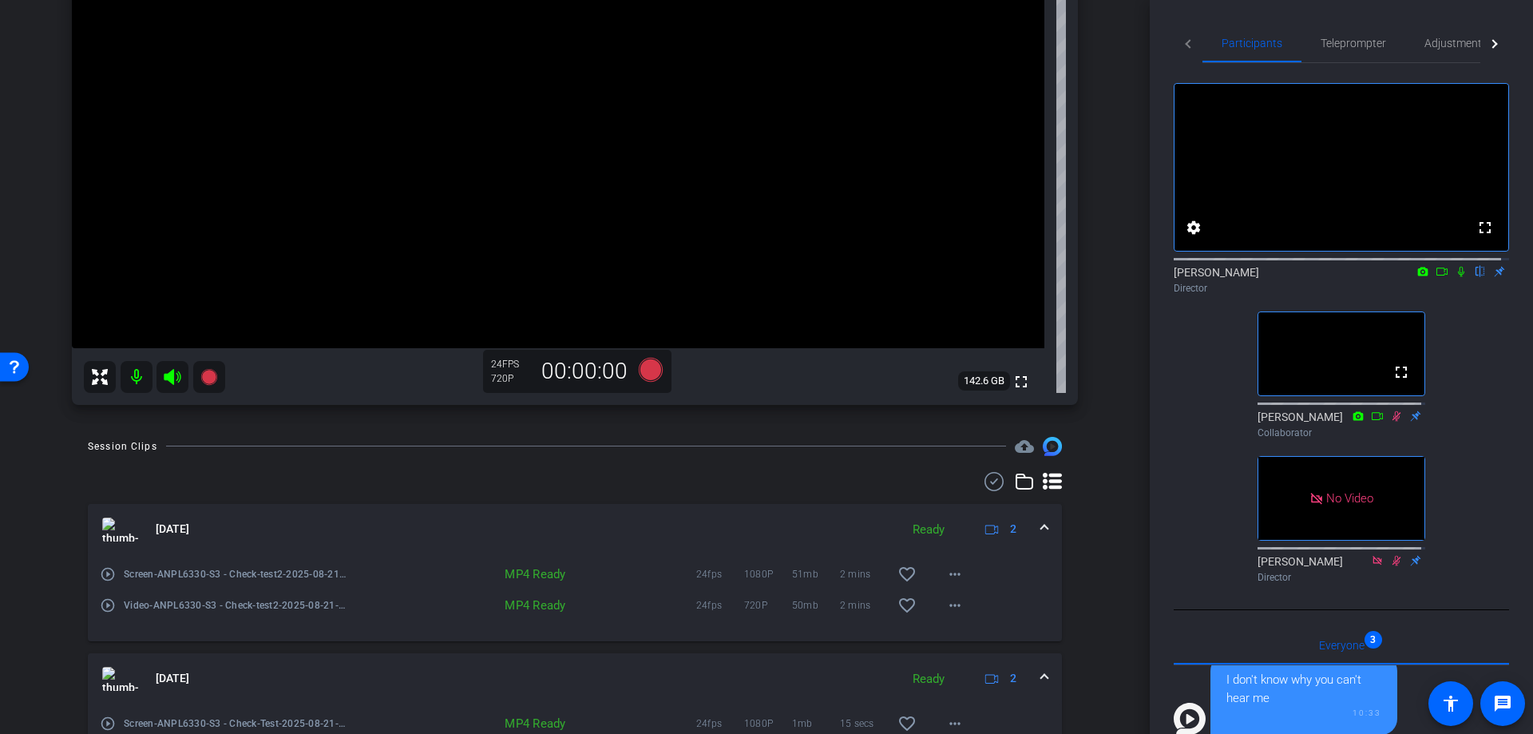
click at [1031, 668] on div "[DATE] Ready 2" at bounding box center [571, 679] width 939 height 24
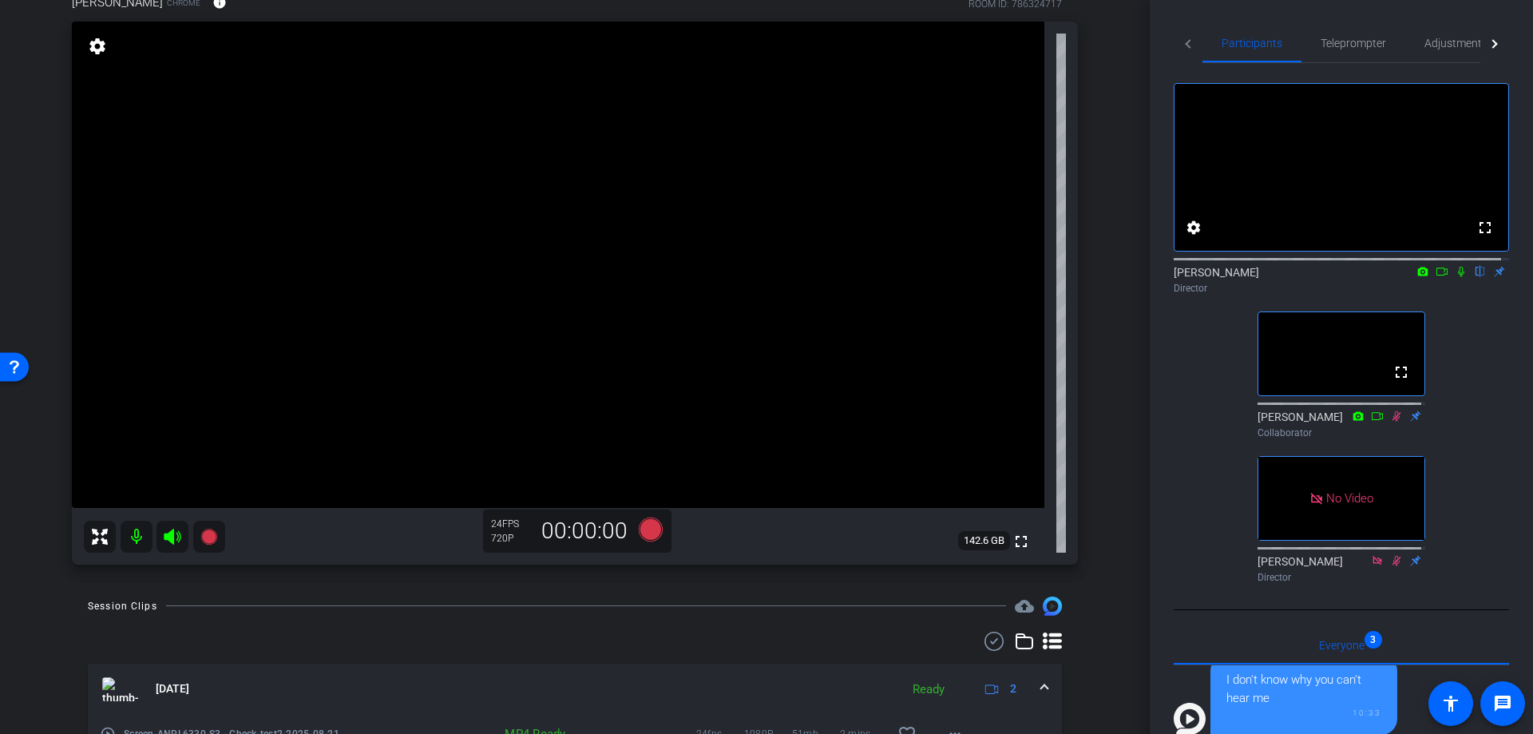
scroll to position [48, 0]
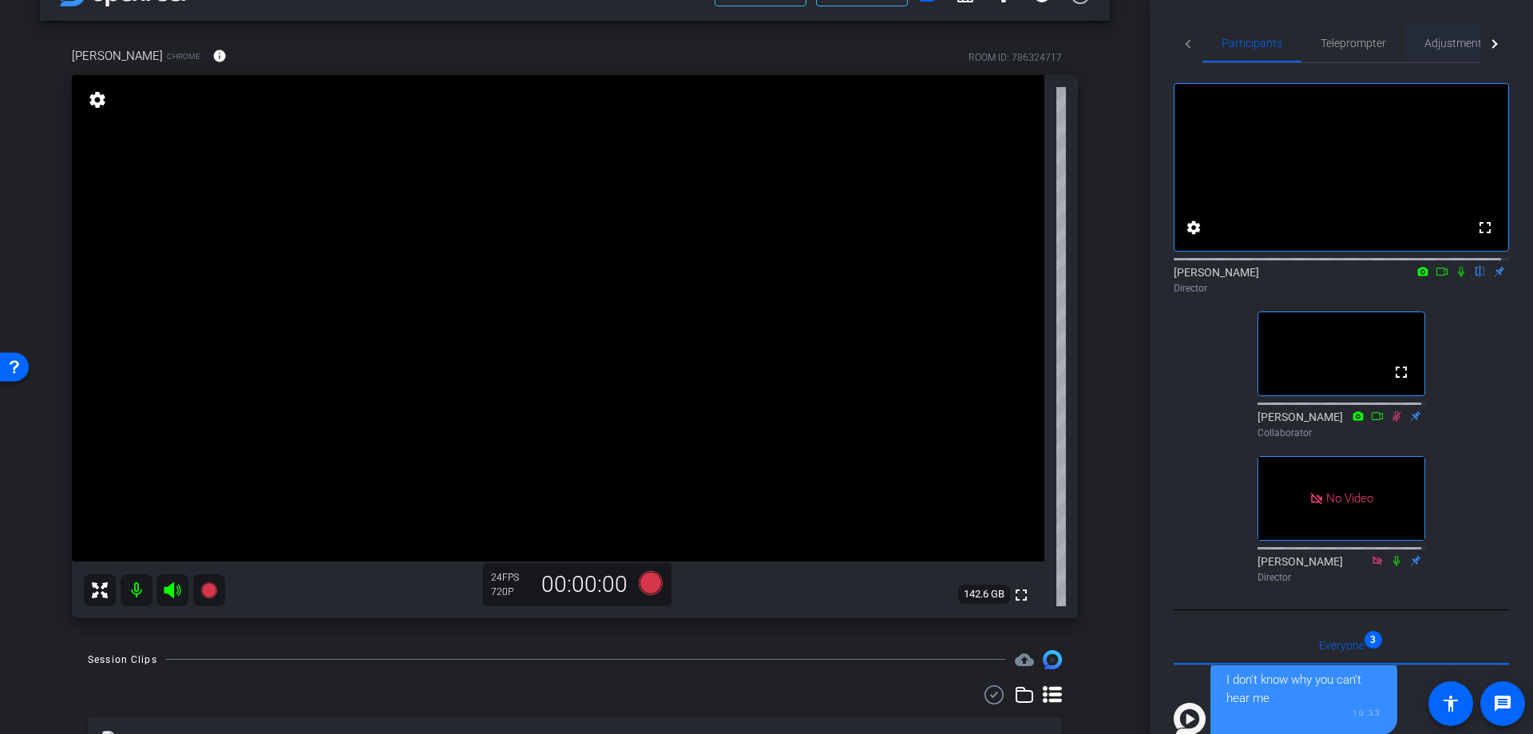
click at [1441, 42] on span "Adjustments" at bounding box center [1455, 43] width 63 height 11
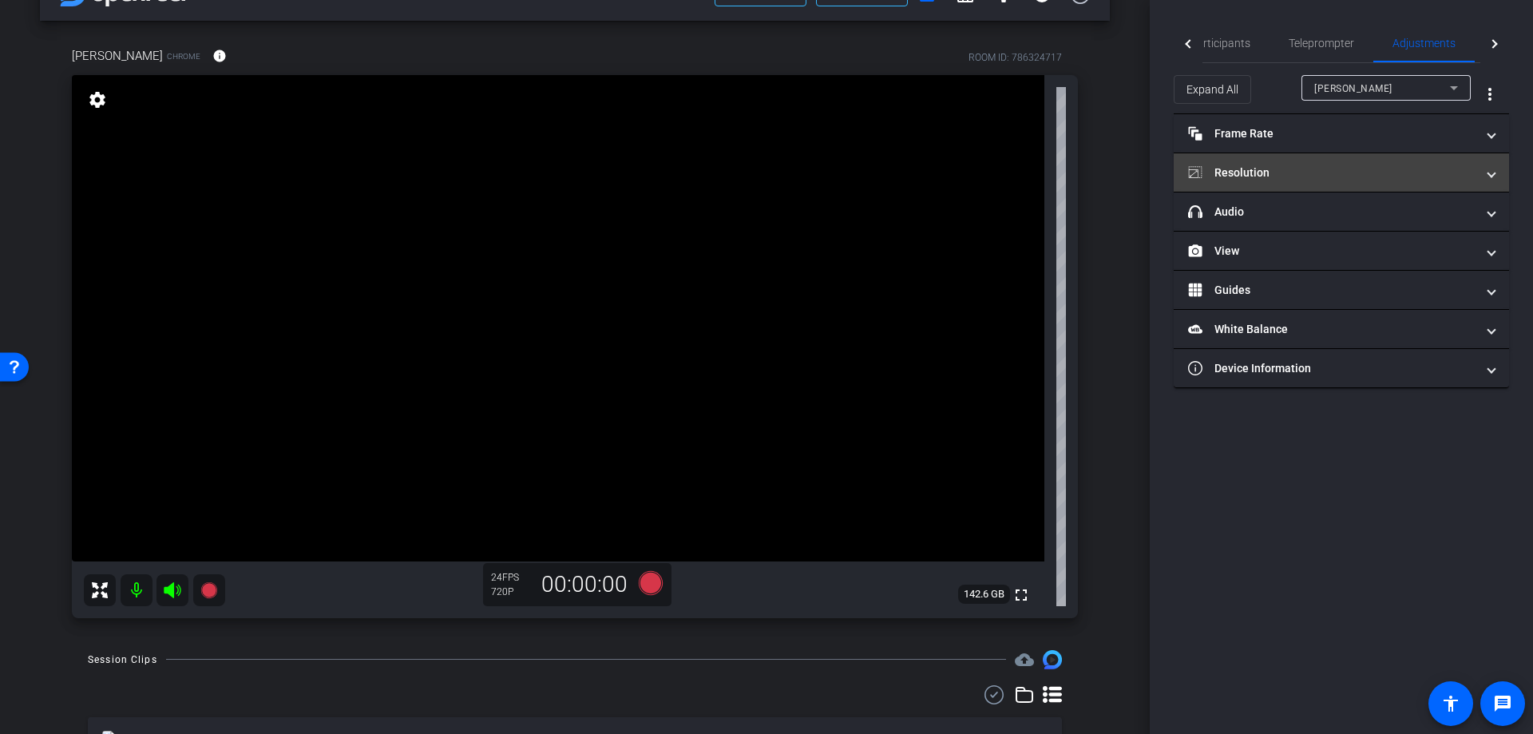
click at [1281, 172] on mat-panel-title "Resolution" at bounding box center [1331, 172] width 287 height 17
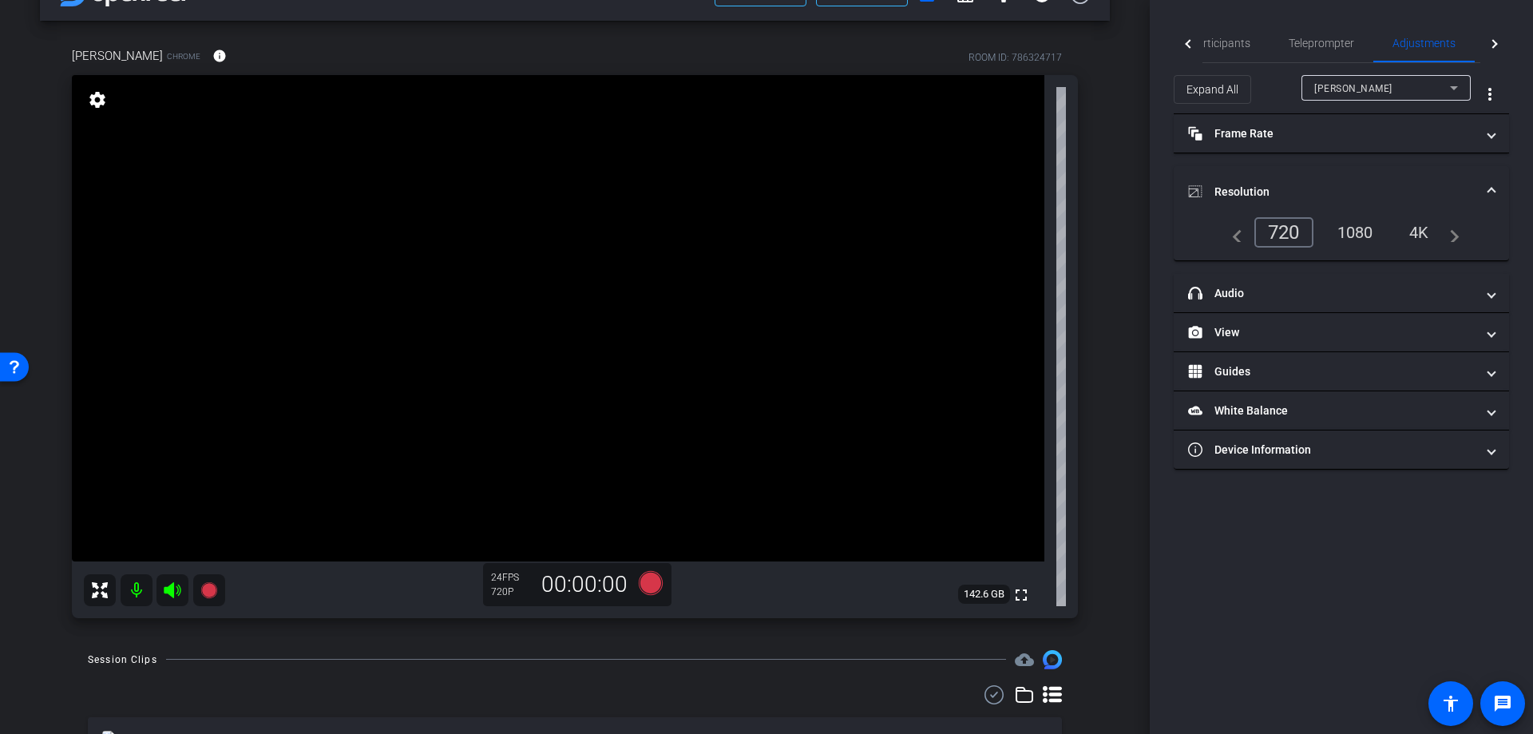
click at [1360, 228] on div "1080" at bounding box center [1355, 232] width 60 height 27
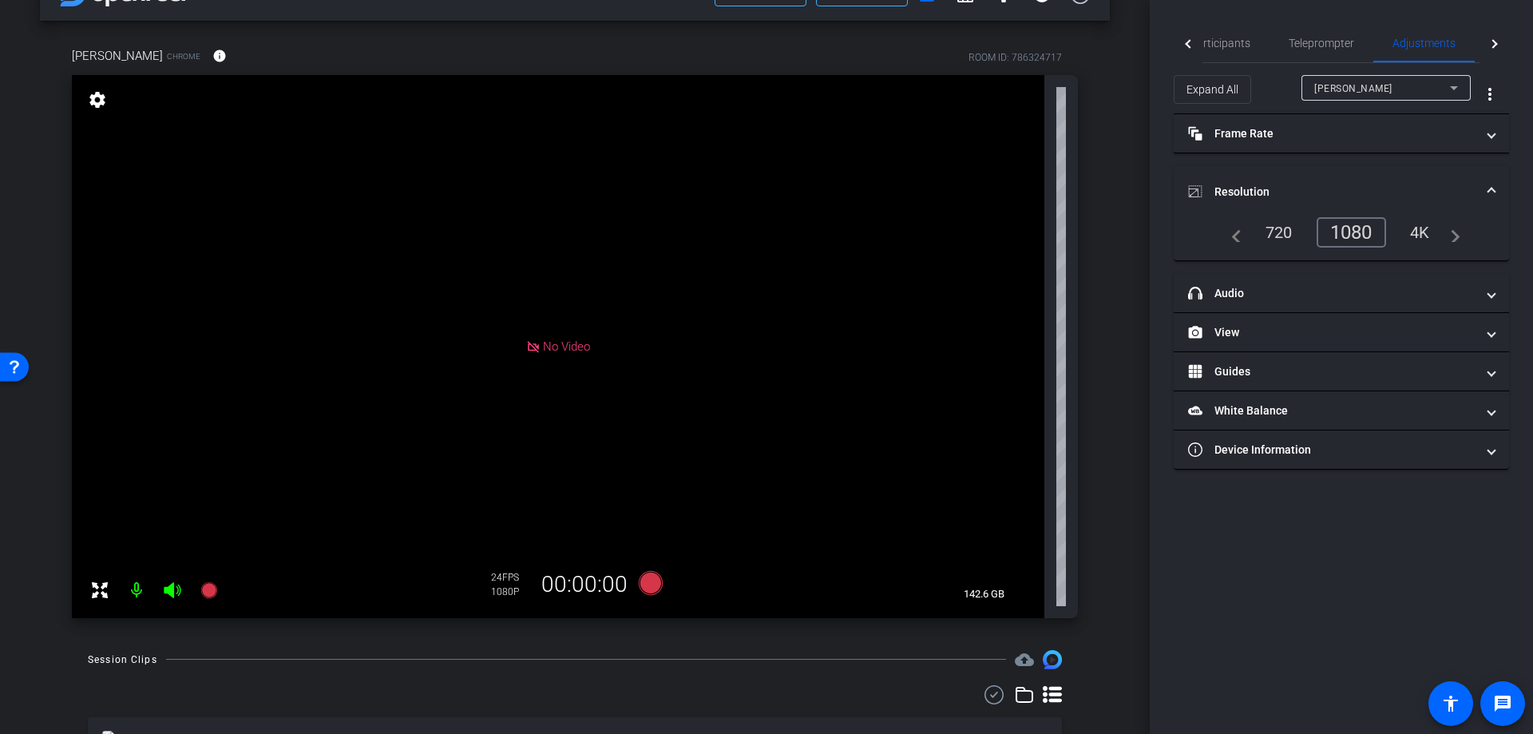
scroll to position [0, 0]
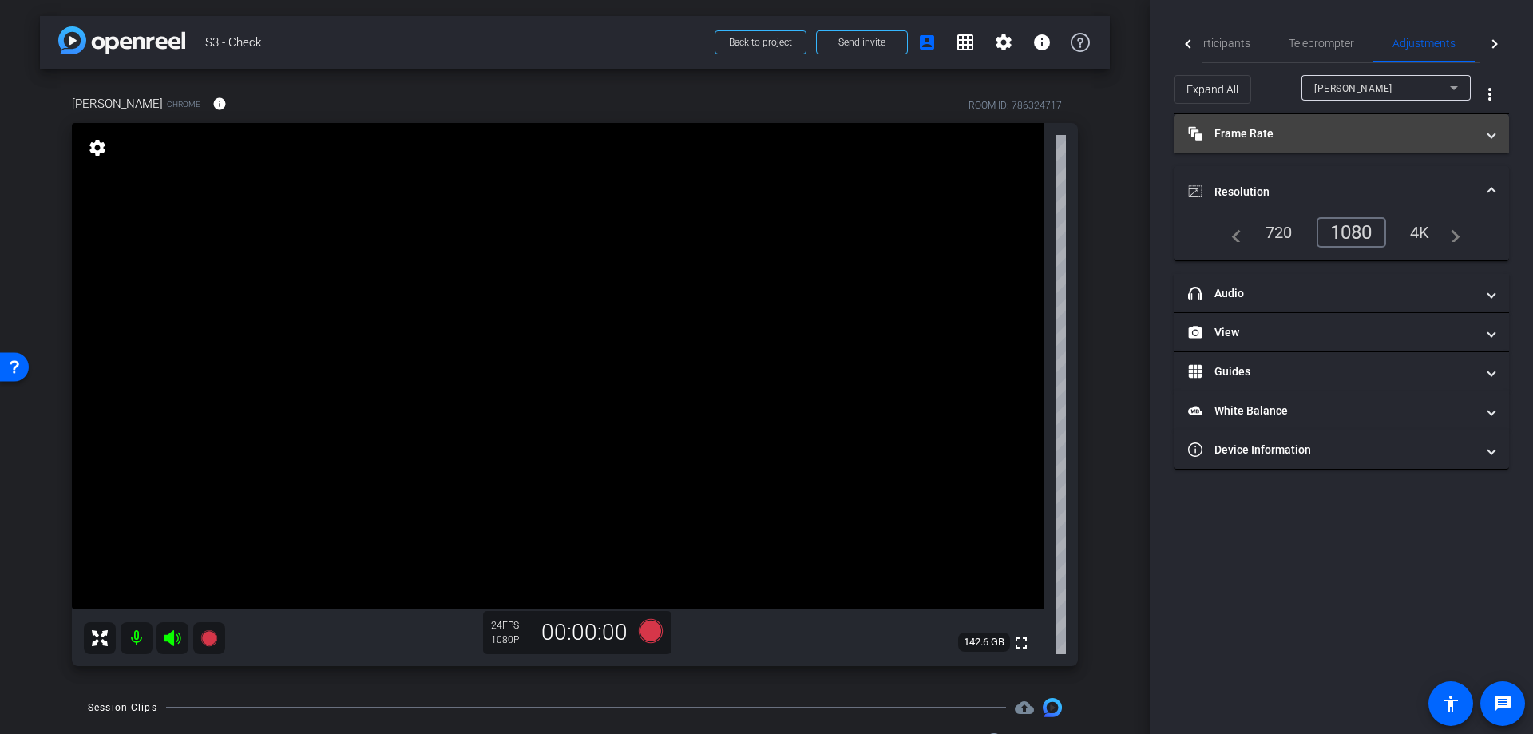
click at [1425, 136] on mat-panel-title "Frame Rate Frame Rate" at bounding box center [1331, 133] width 287 height 17
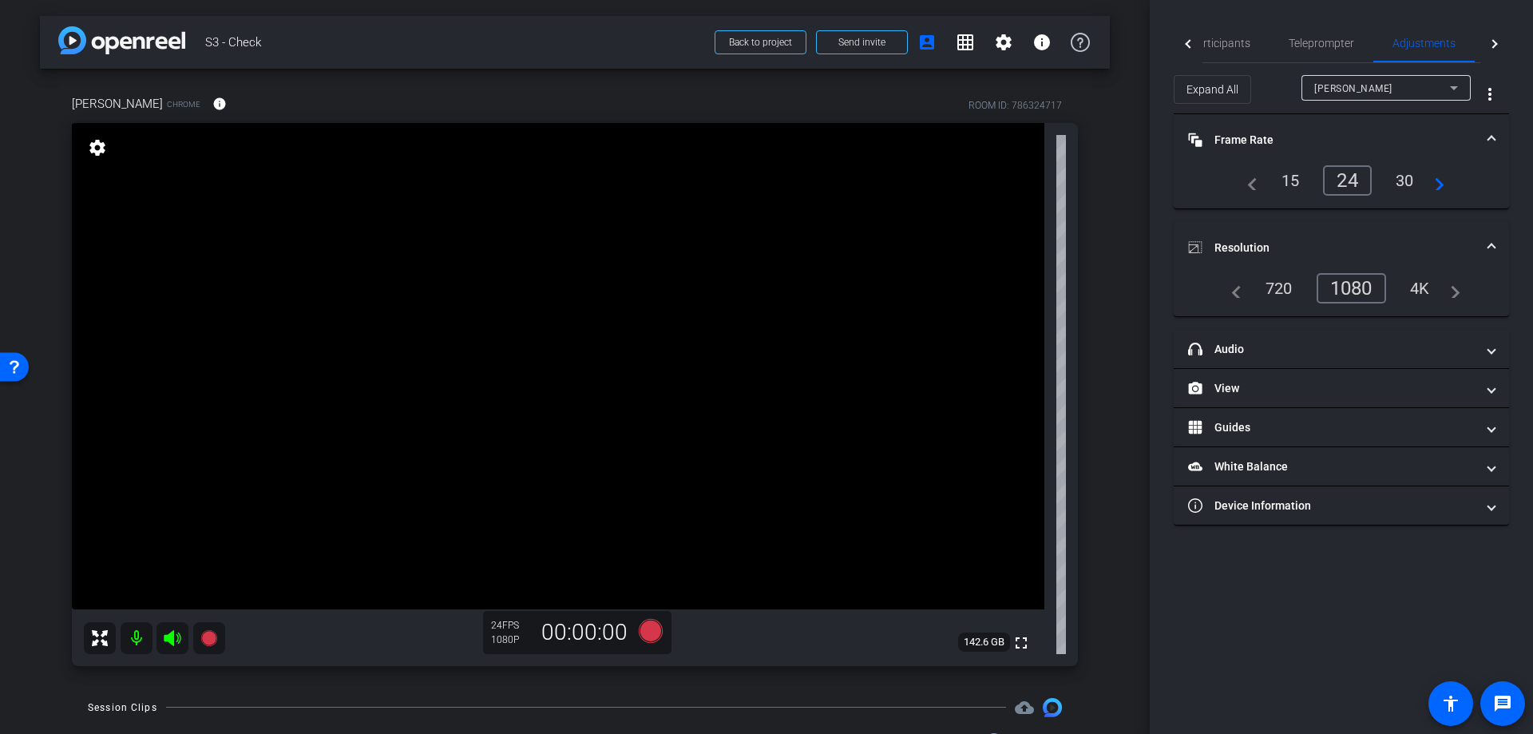
click at [1489, 130] on mat-expansion-panel-header "Frame Rate Frame Rate" at bounding box center [1340, 139] width 335 height 51
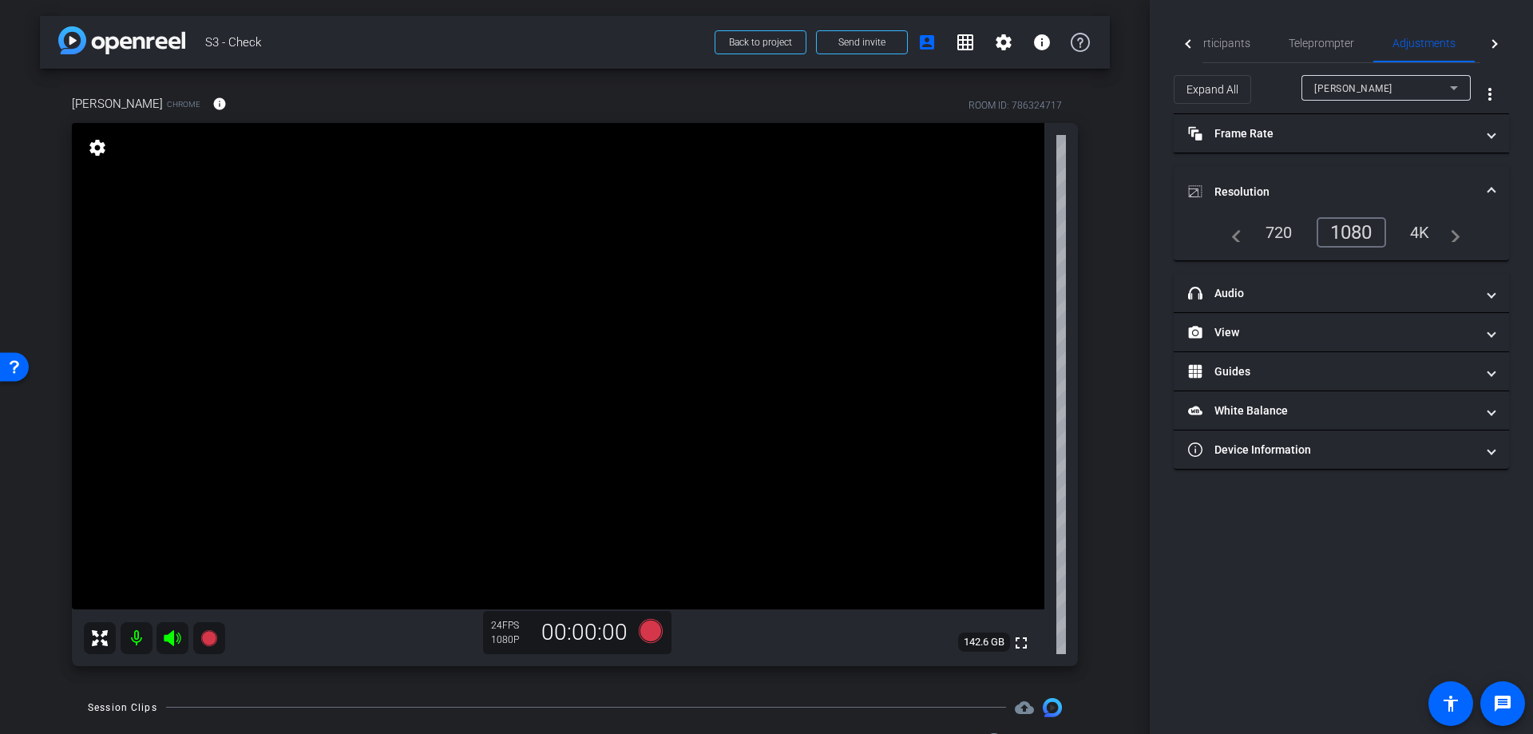
click at [1489, 185] on span at bounding box center [1491, 192] width 6 height 17
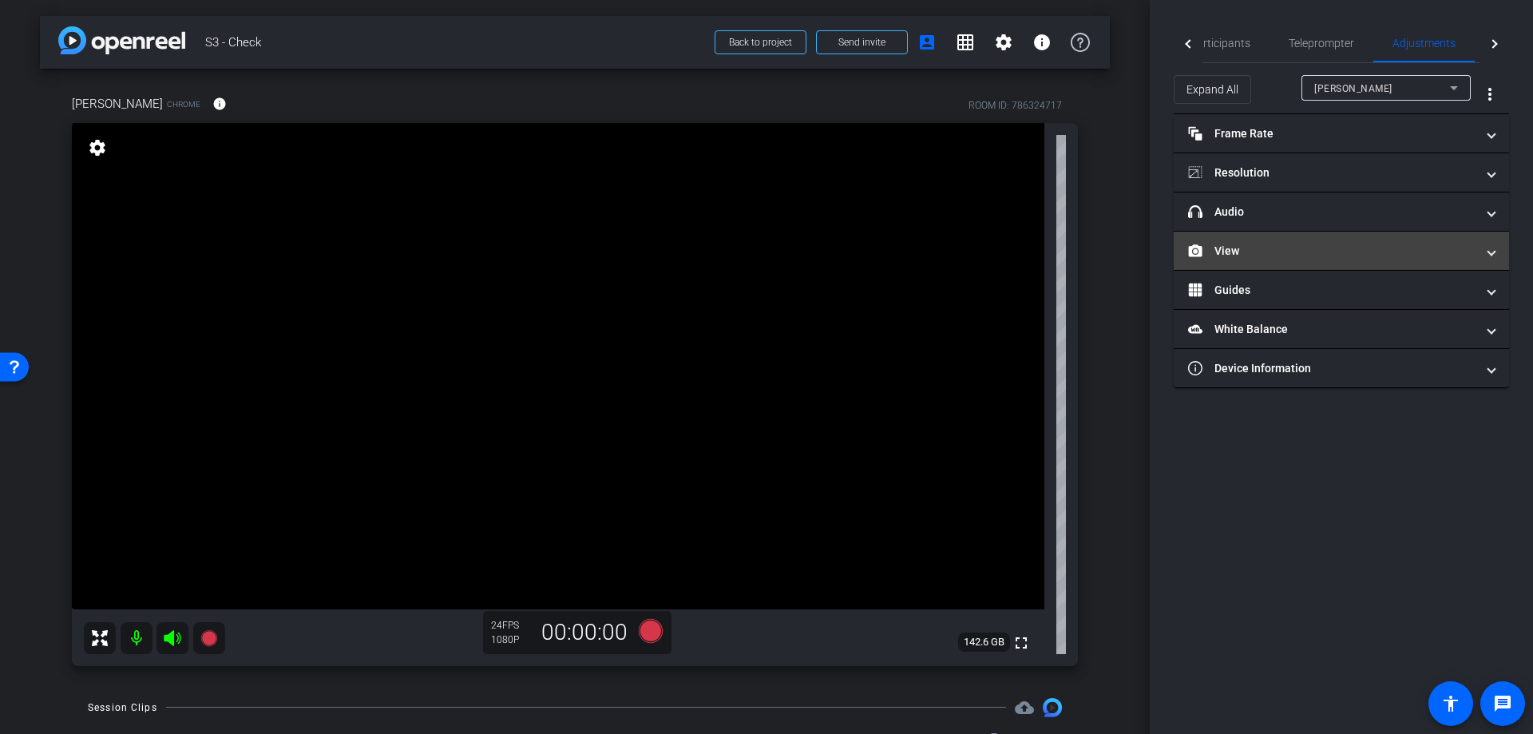
click at [1297, 249] on mat-panel-title "View" at bounding box center [1331, 251] width 287 height 17
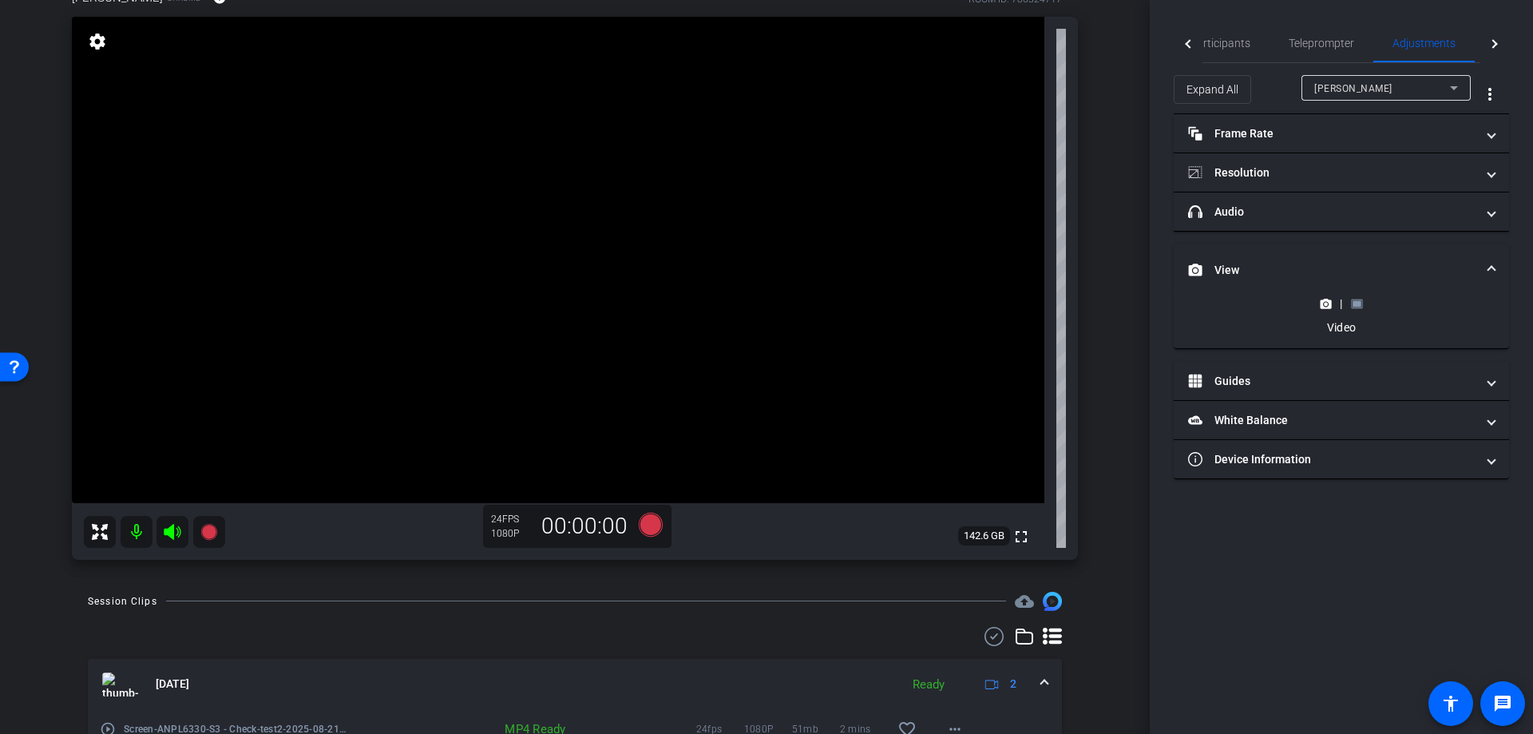
scroll to position [160, 0]
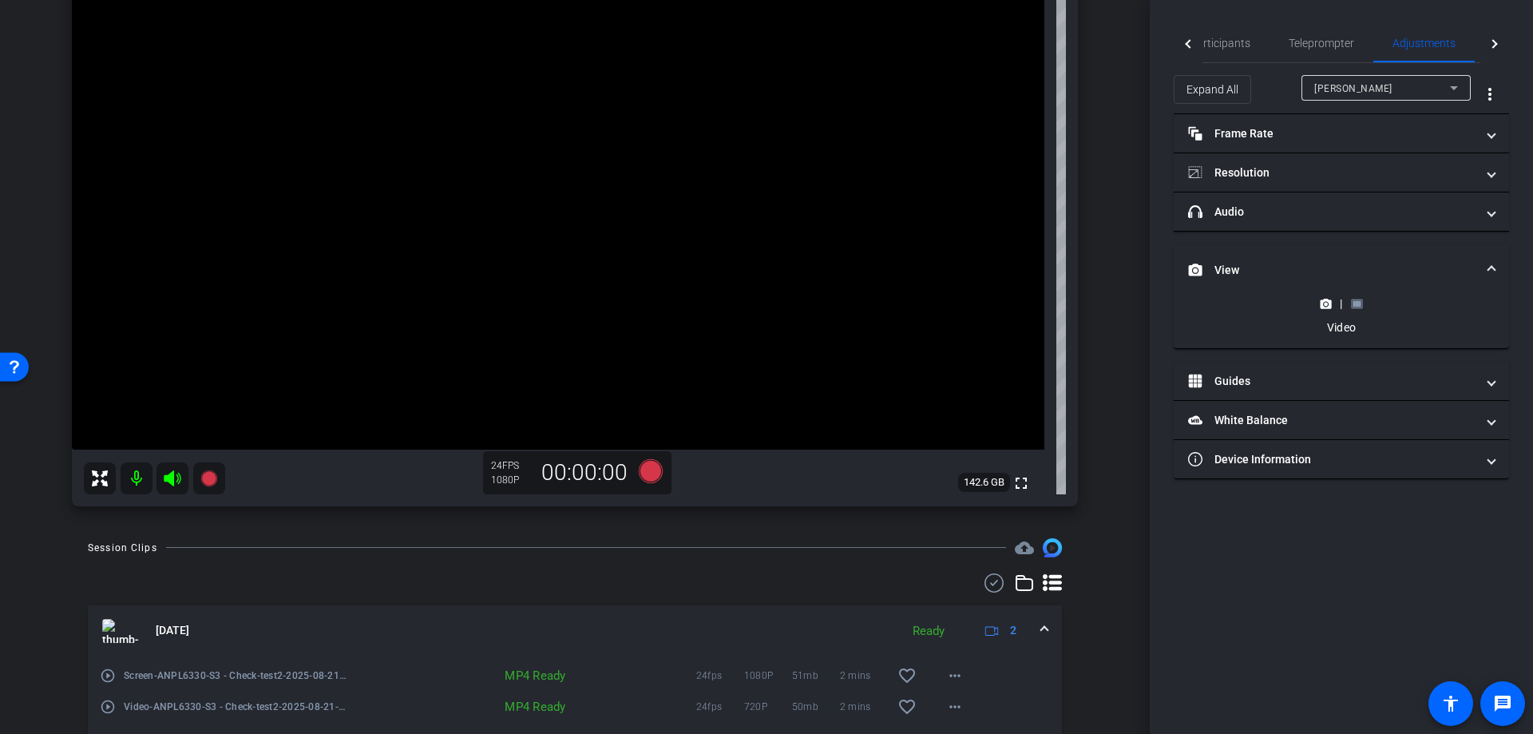
click at [1041, 634] on span at bounding box center [1044, 630] width 6 height 17
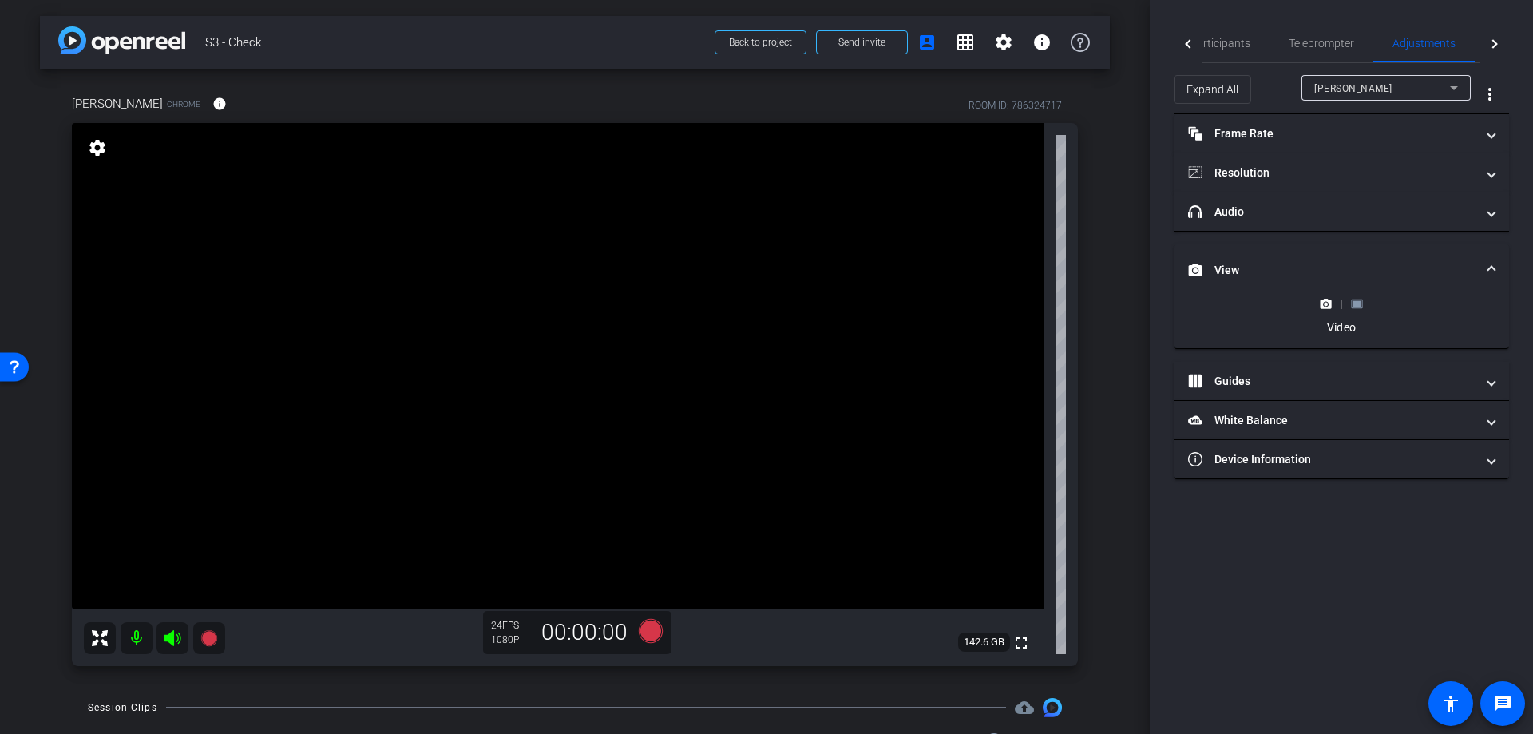
scroll to position [53, 0]
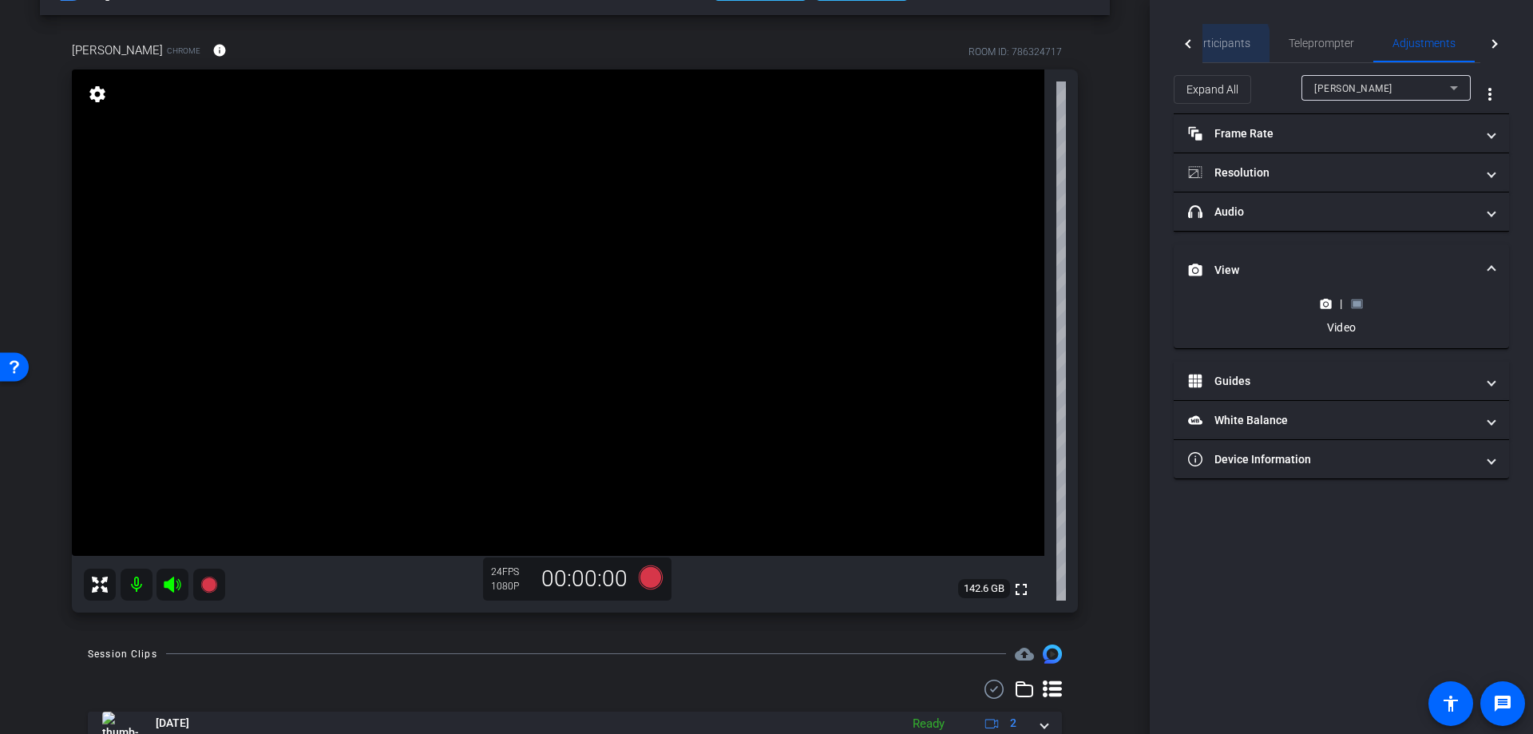
click at [1208, 47] on span "Participants" at bounding box center [1219, 43] width 61 height 11
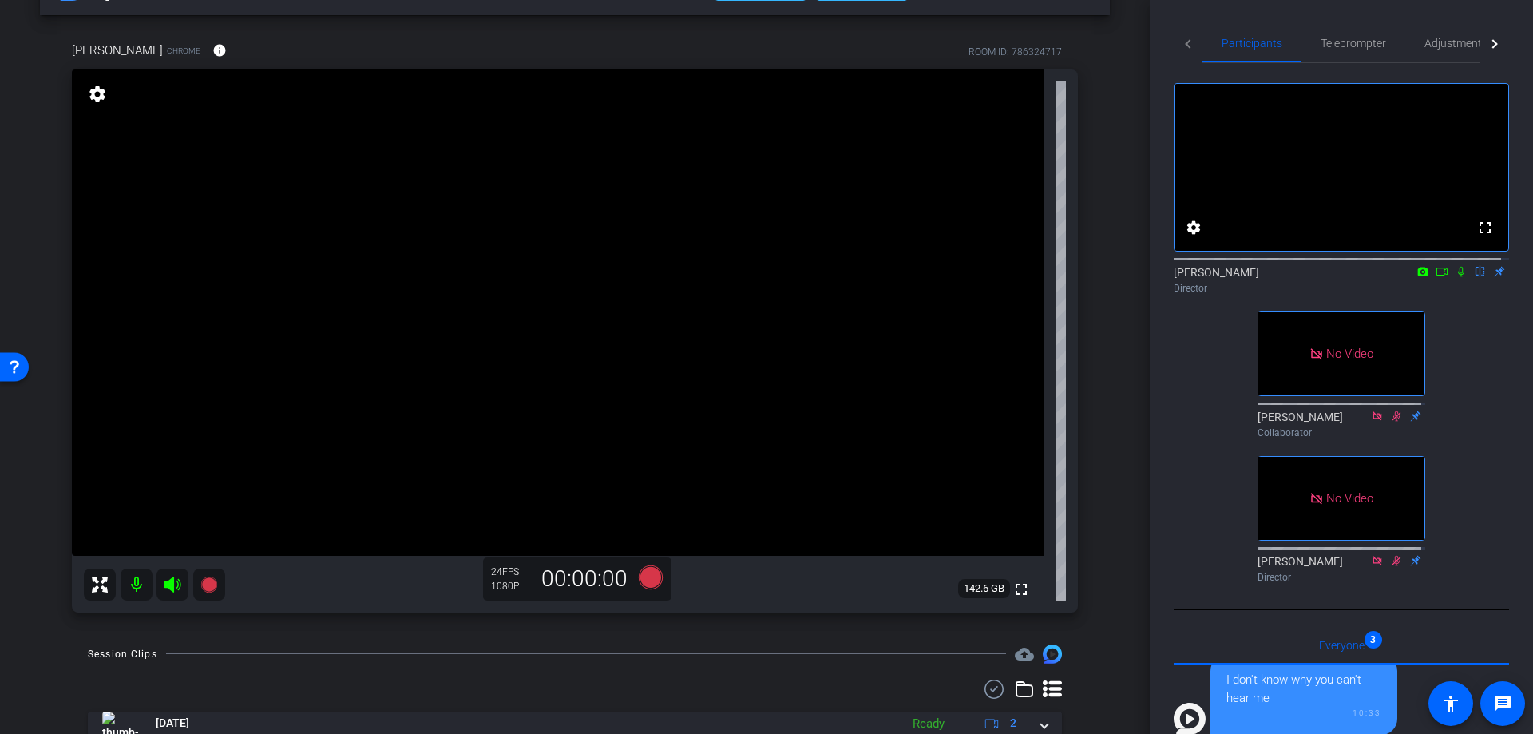
click at [1418, 275] on icon at bounding box center [1423, 271] width 10 height 9
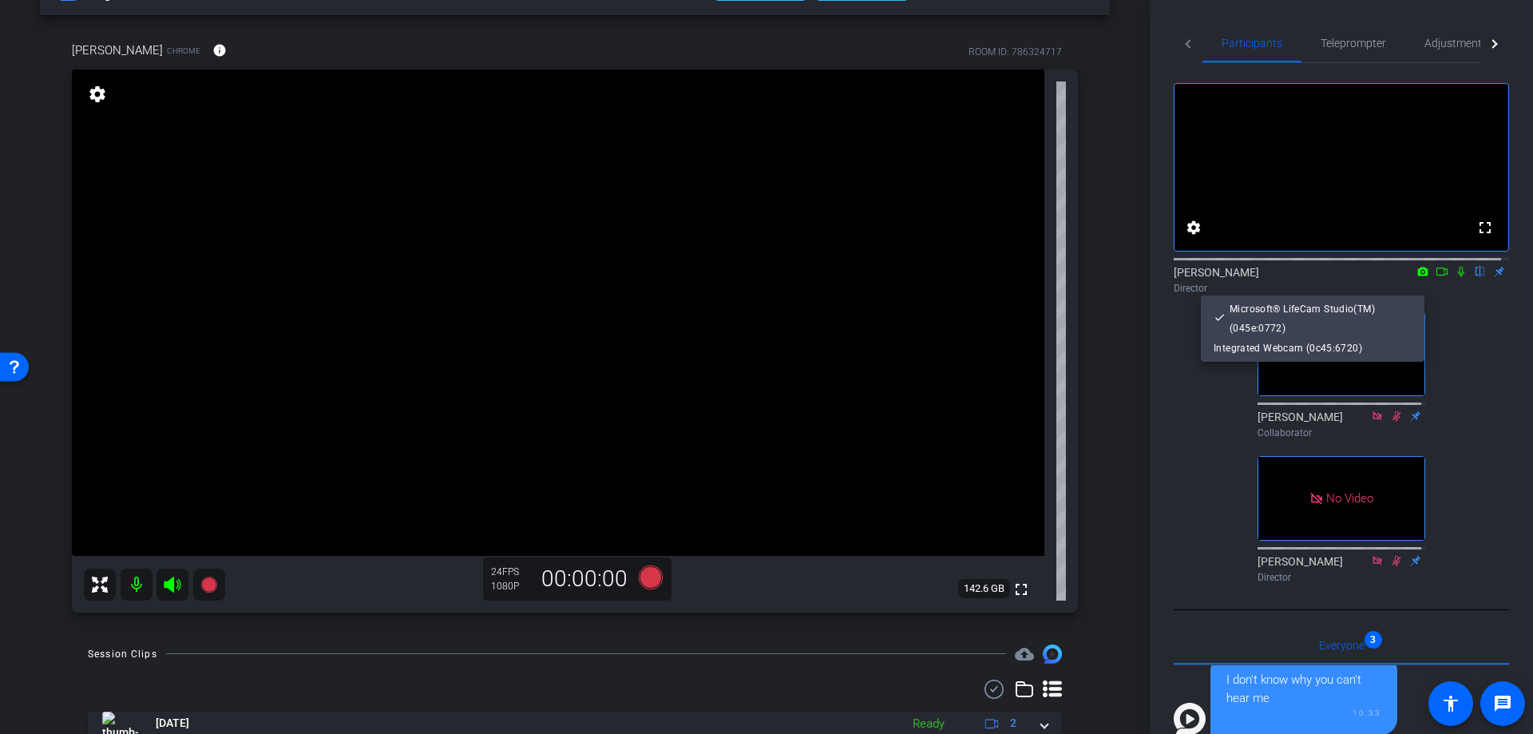
click at [1450, 337] on div at bounding box center [766, 367] width 1533 height 734
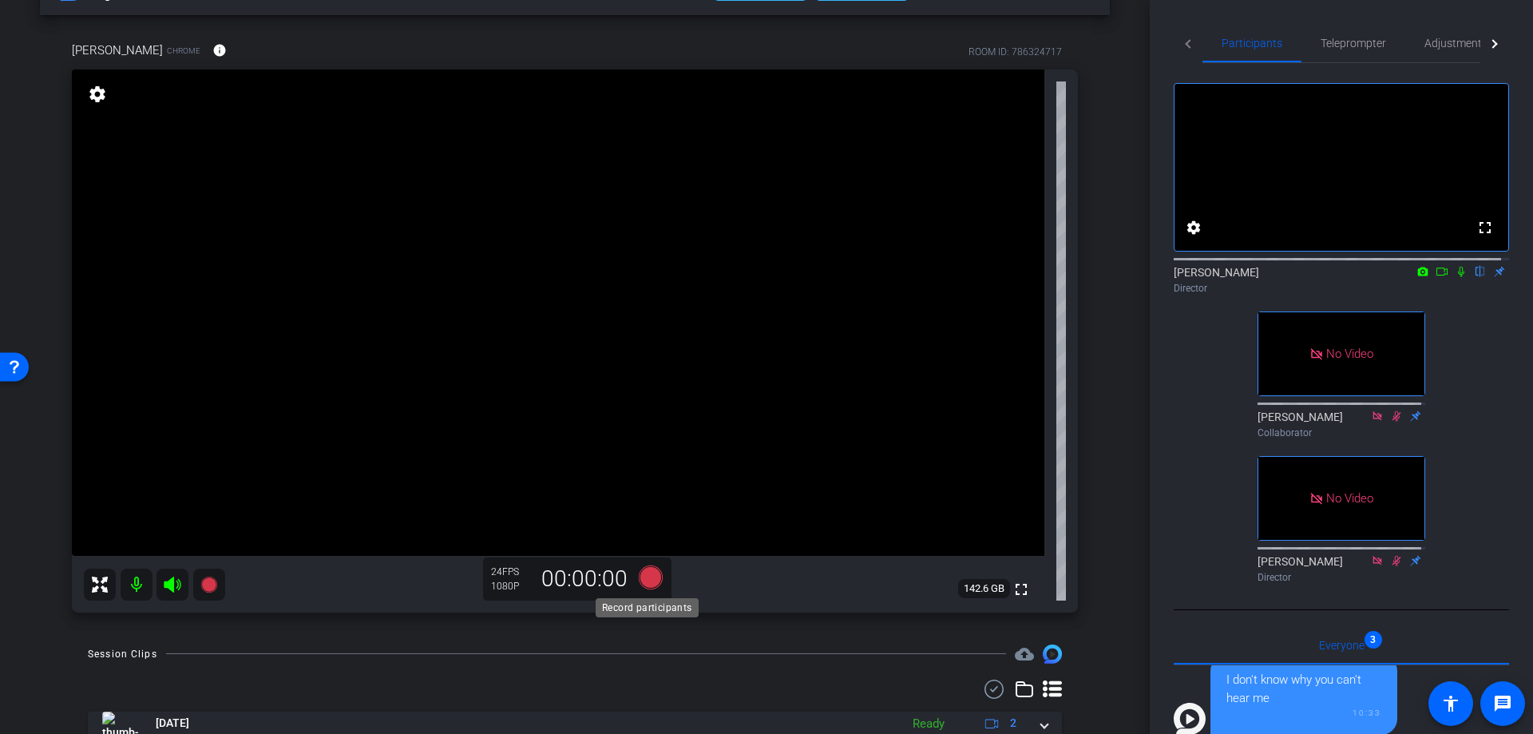
click at [646, 576] on icon at bounding box center [651, 576] width 24 height 24
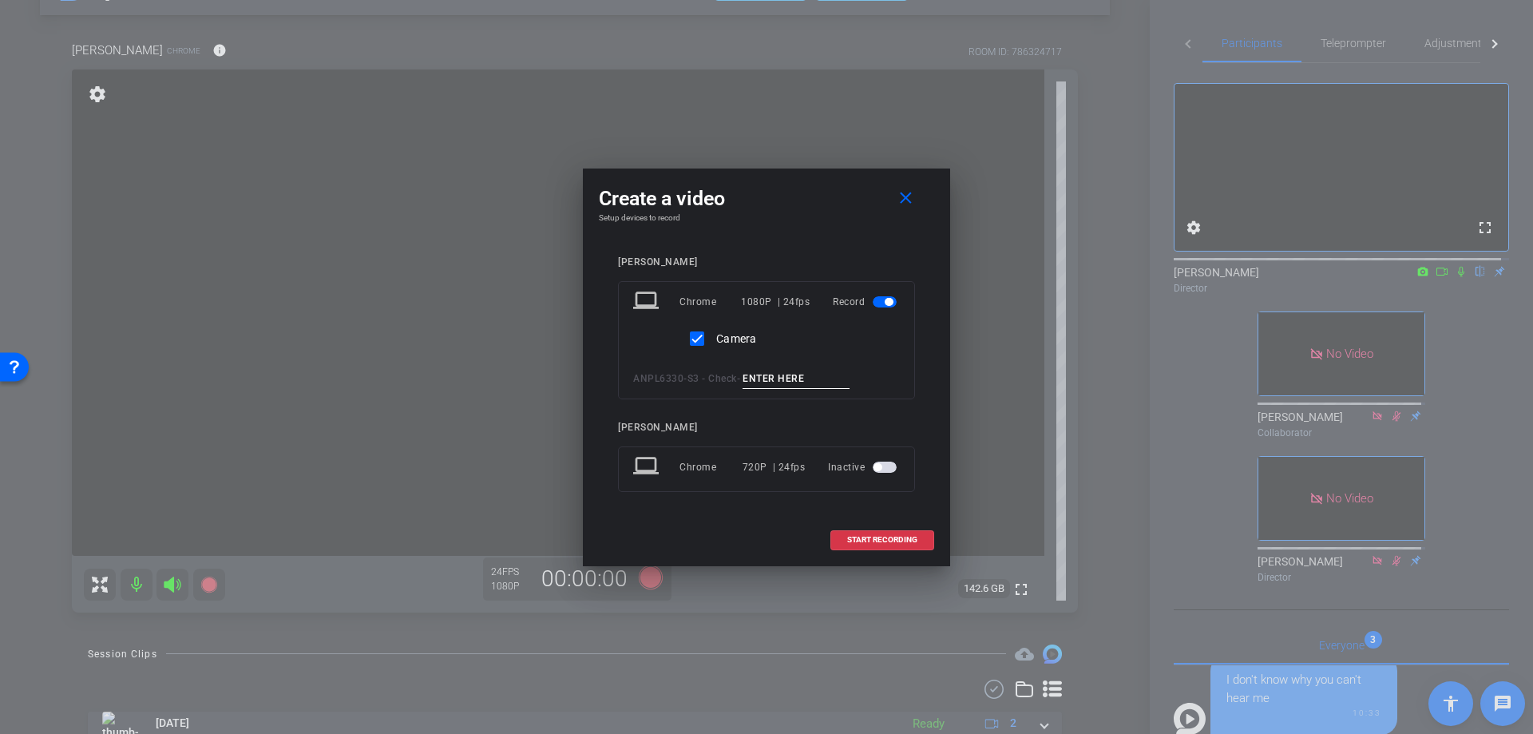
click at [809, 385] on input at bounding box center [795, 379] width 107 height 20
click at [849, 377] on input "Mission by Design Navigating by" at bounding box center [795, 379] width 107 height 20
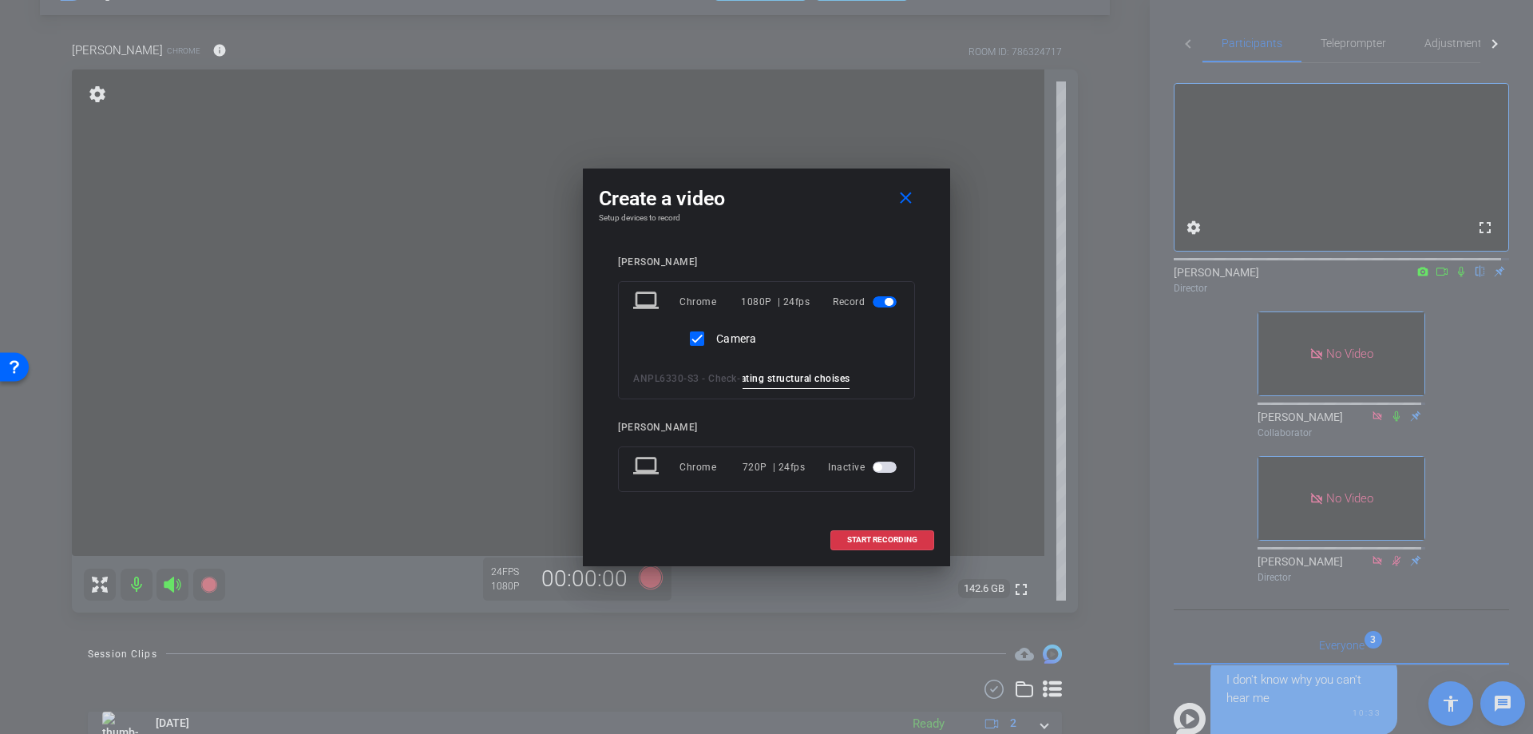
click at [832, 382] on input "Mission by Design Navigating structural choises" at bounding box center [795, 379] width 107 height 20
type input "Mission by Design Navigating structural choices"
click at [892, 539] on span "START RECORDING" at bounding box center [882, 540] width 70 height 8
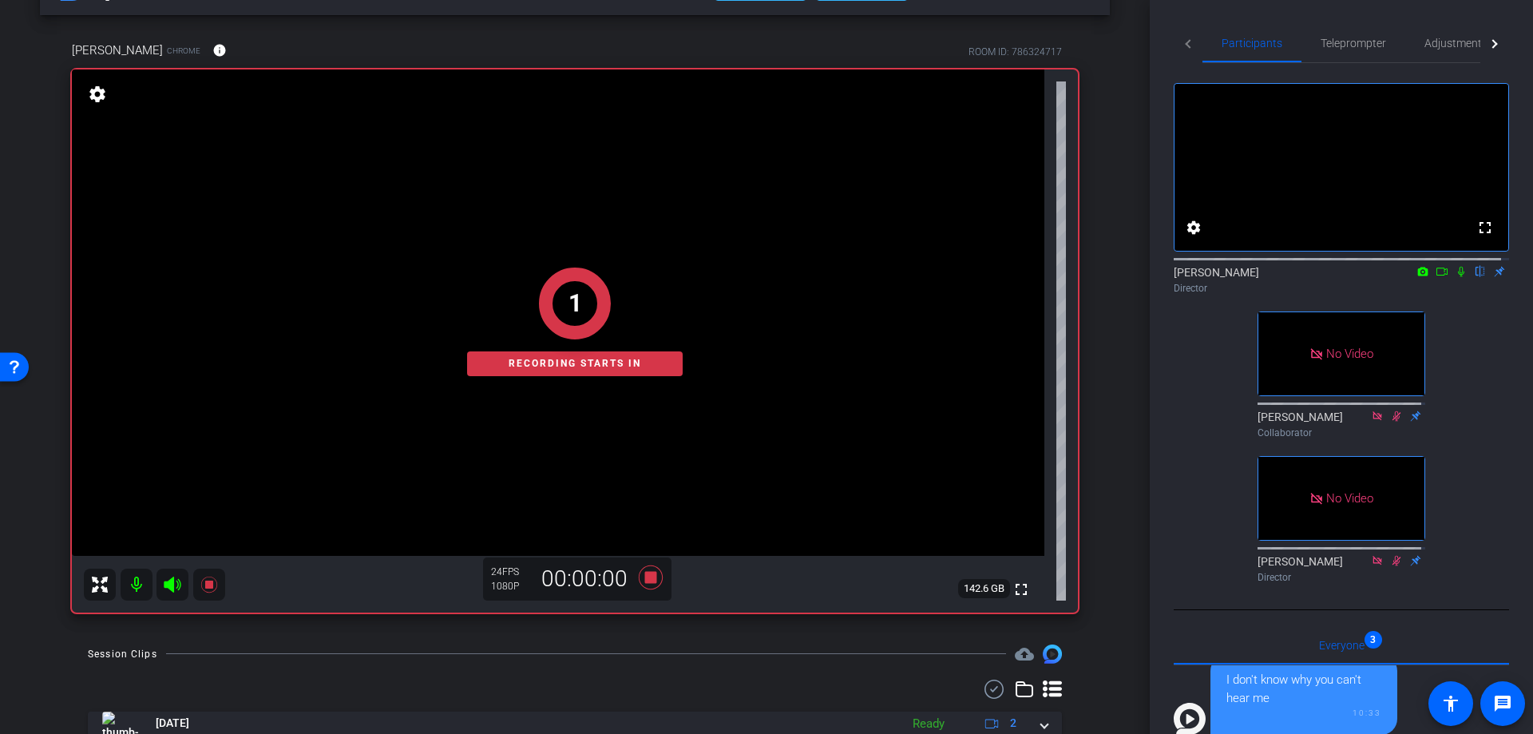
click at [1435, 277] on icon at bounding box center [1441, 271] width 13 height 11
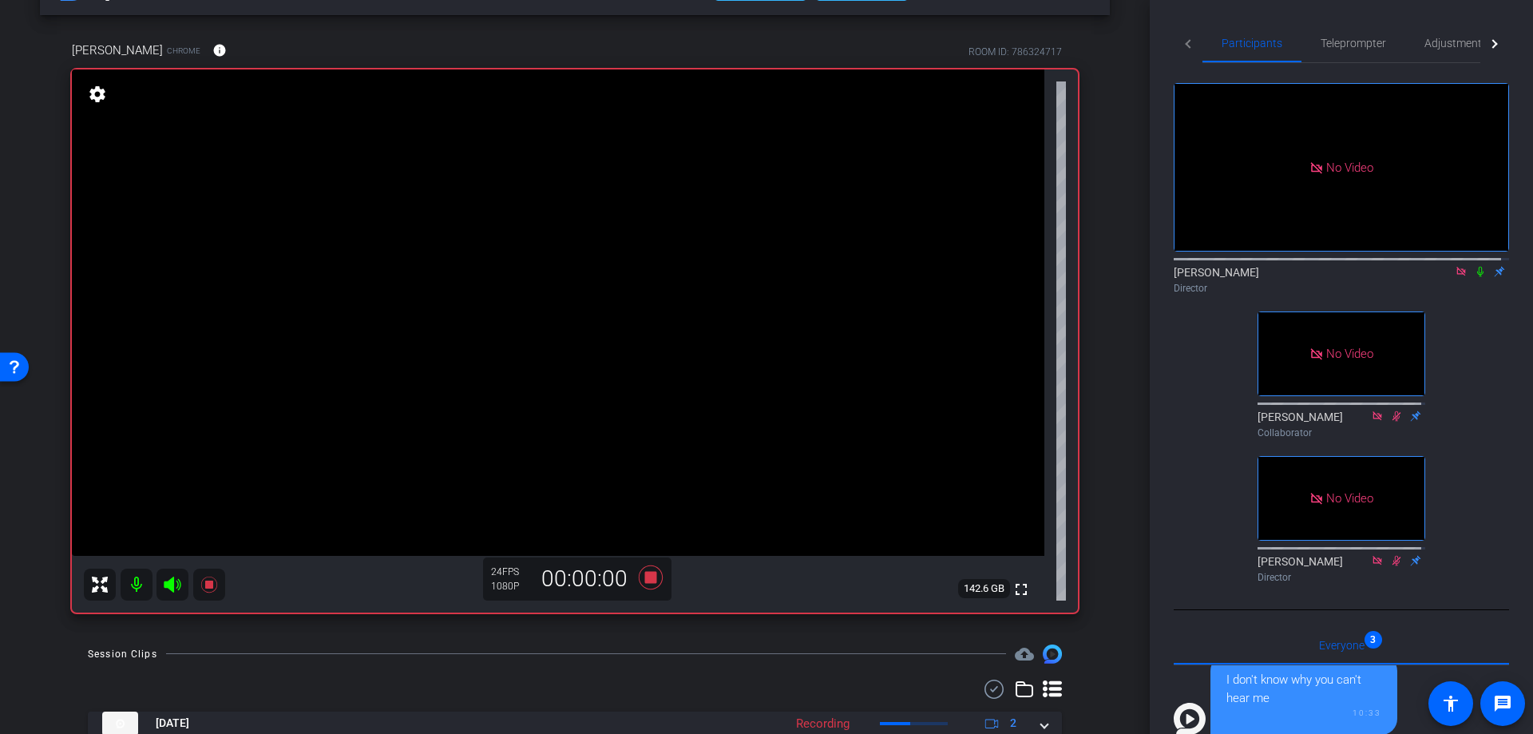
click at [1474, 277] on icon at bounding box center [1480, 271] width 13 height 11
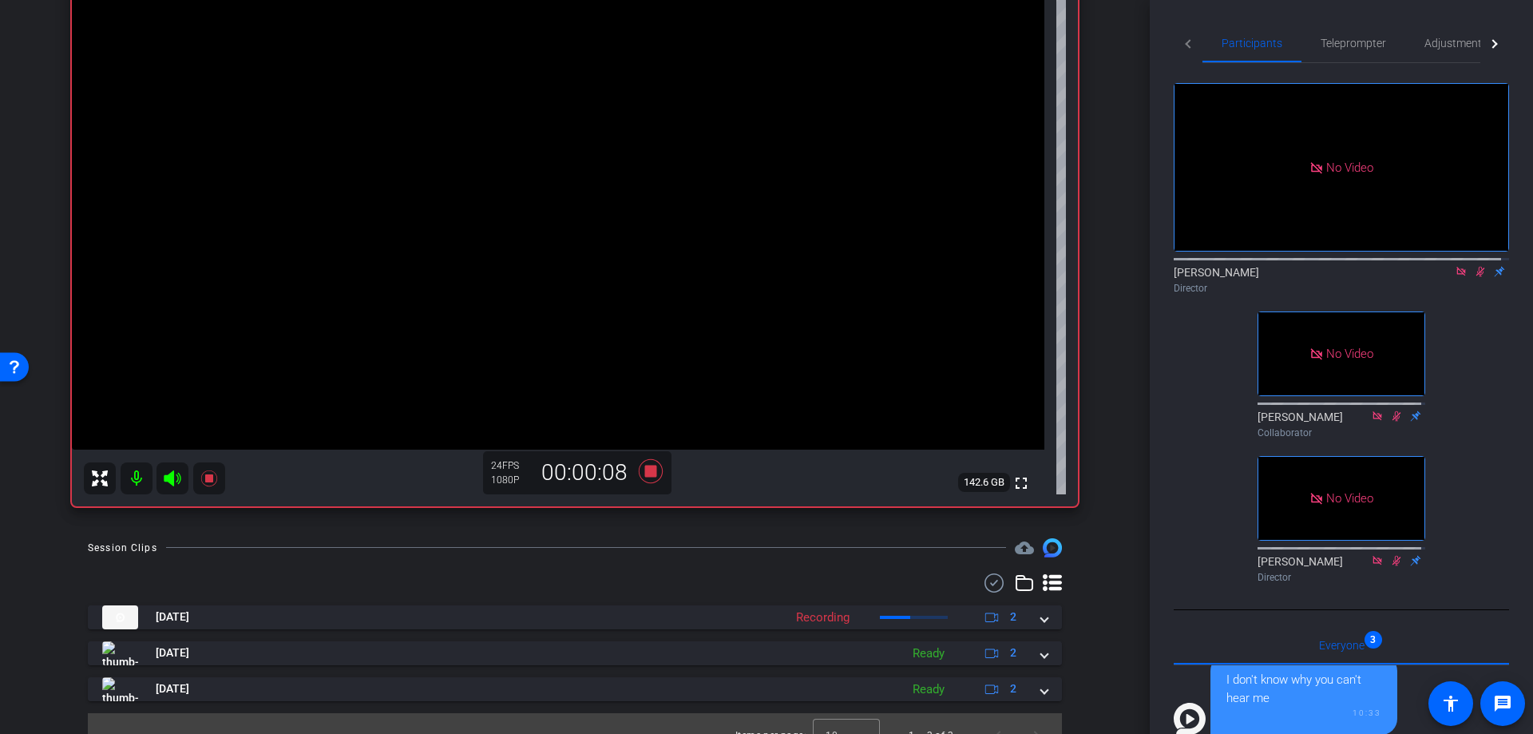
scroll to position [184, 0]
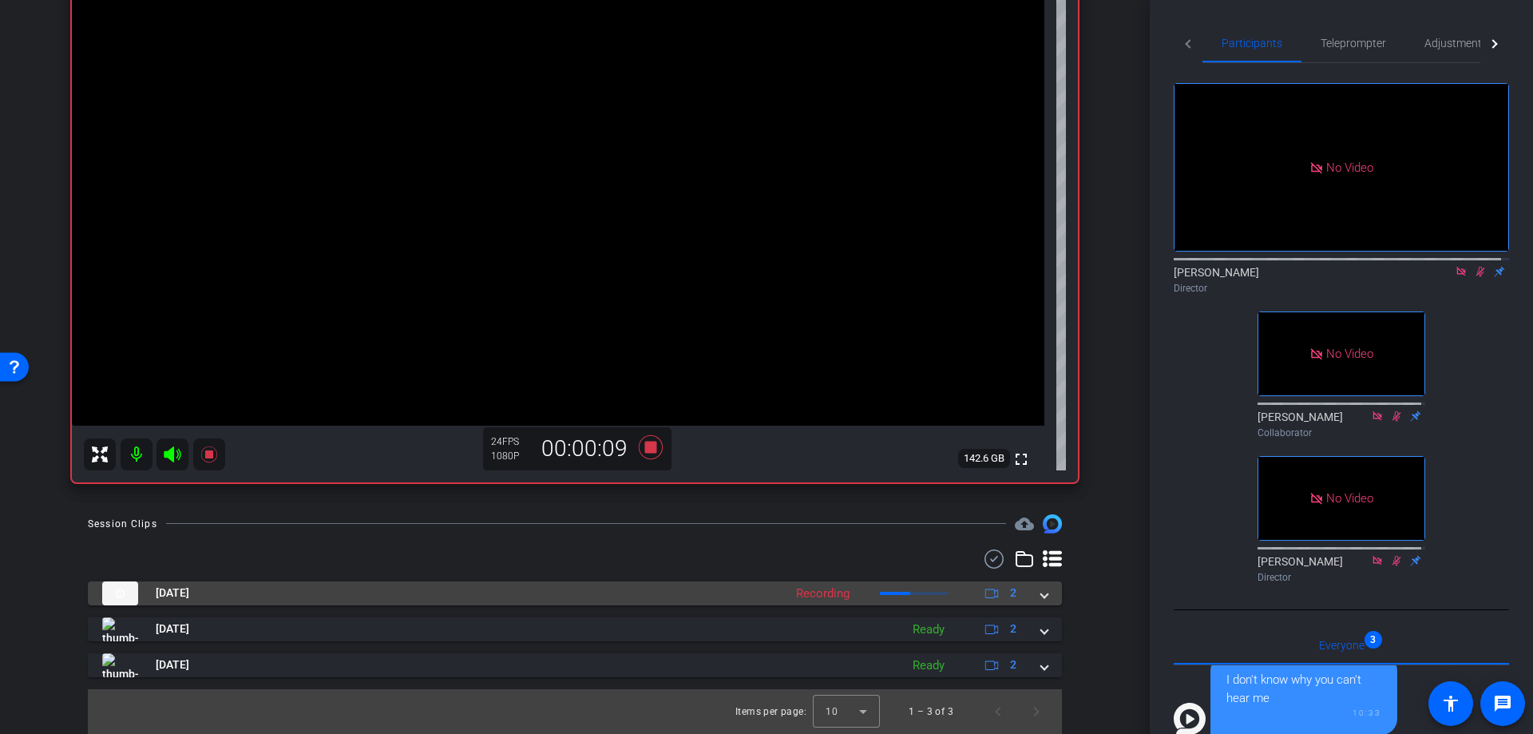
click at [1041, 595] on span at bounding box center [1044, 592] width 6 height 17
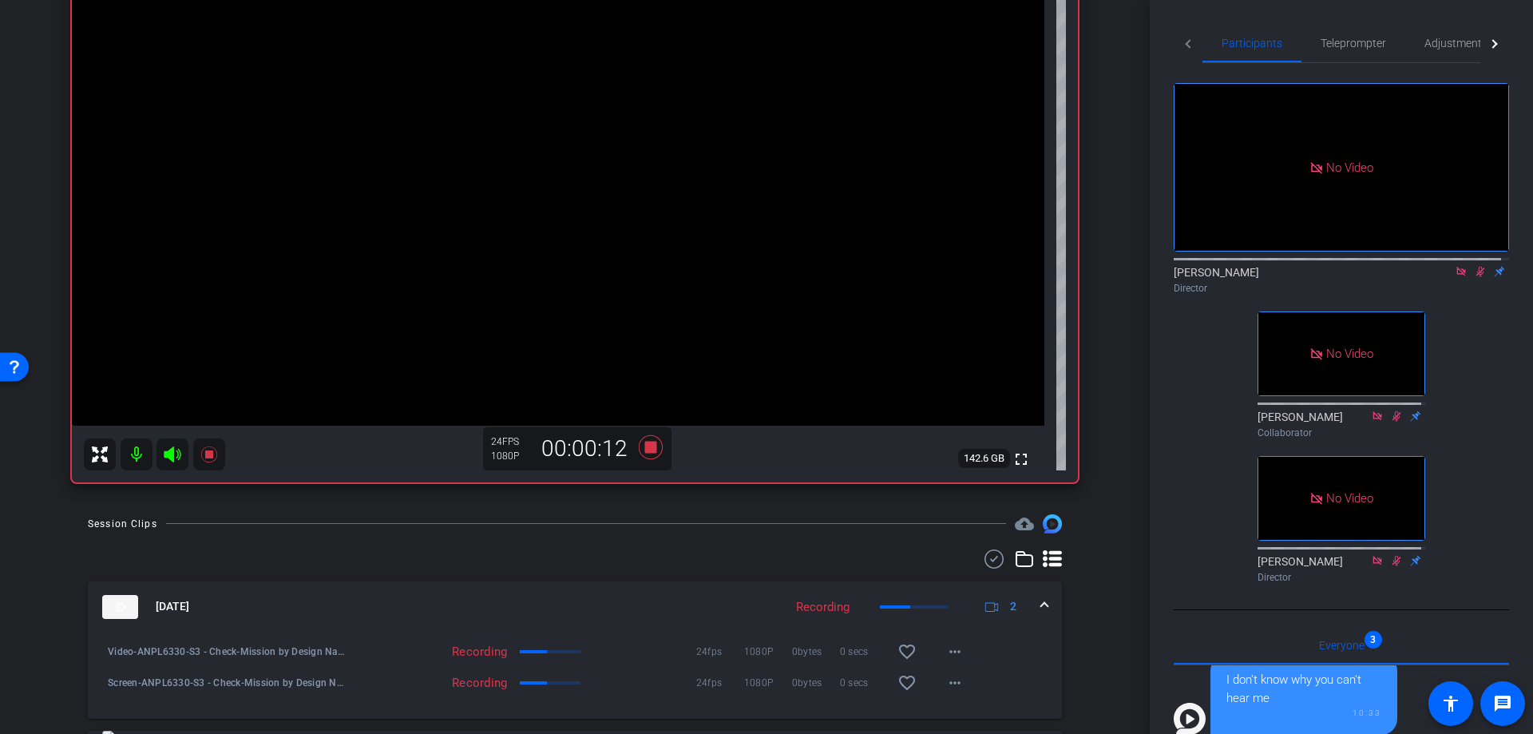
click at [1039, 596] on mat-expansion-panel-header "[DATE] Recording 2" at bounding box center [575, 606] width 974 height 51
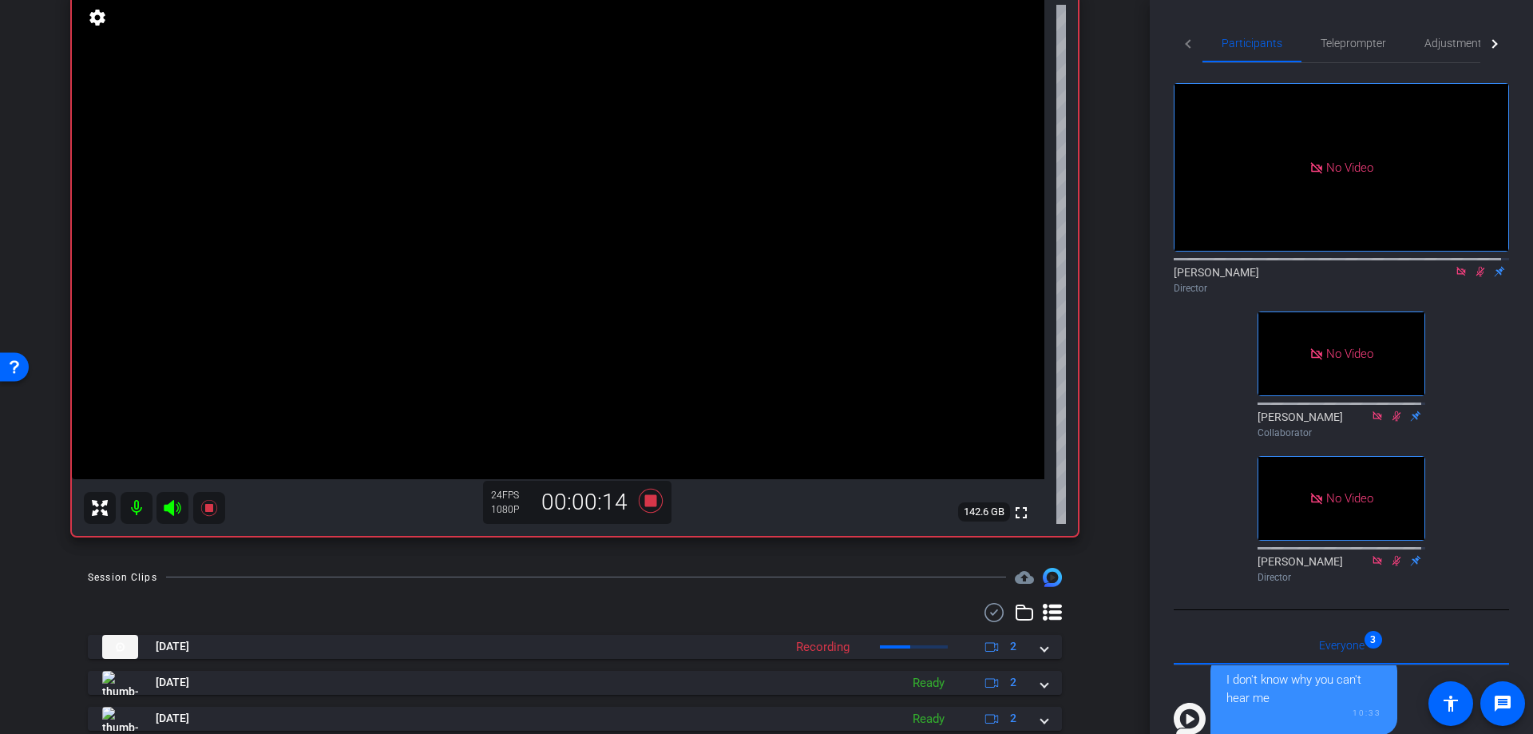
scroll to position [77, 0]
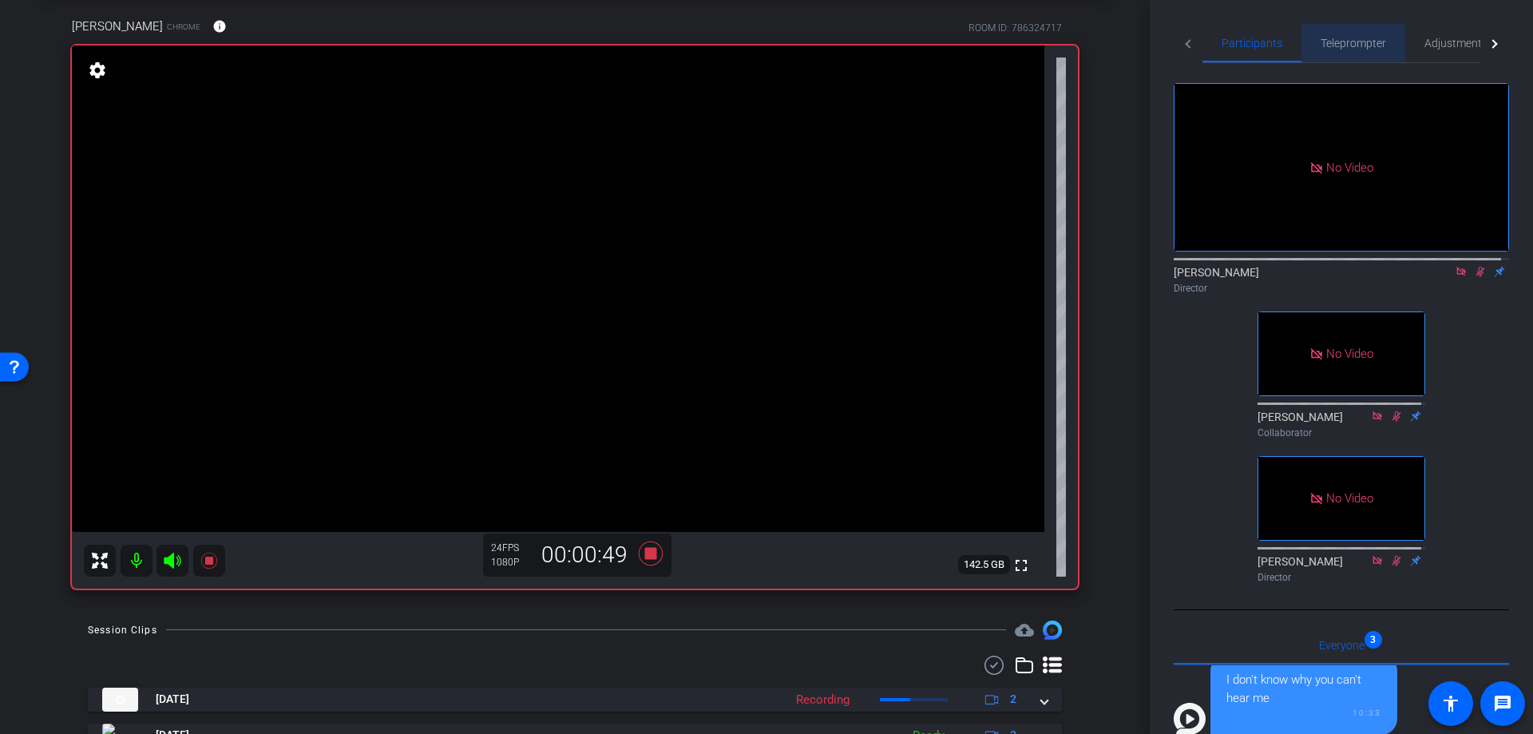
click at [1354, 45] on span "Teleprompter" at bounding box center [1352, 43] width 65 height 11
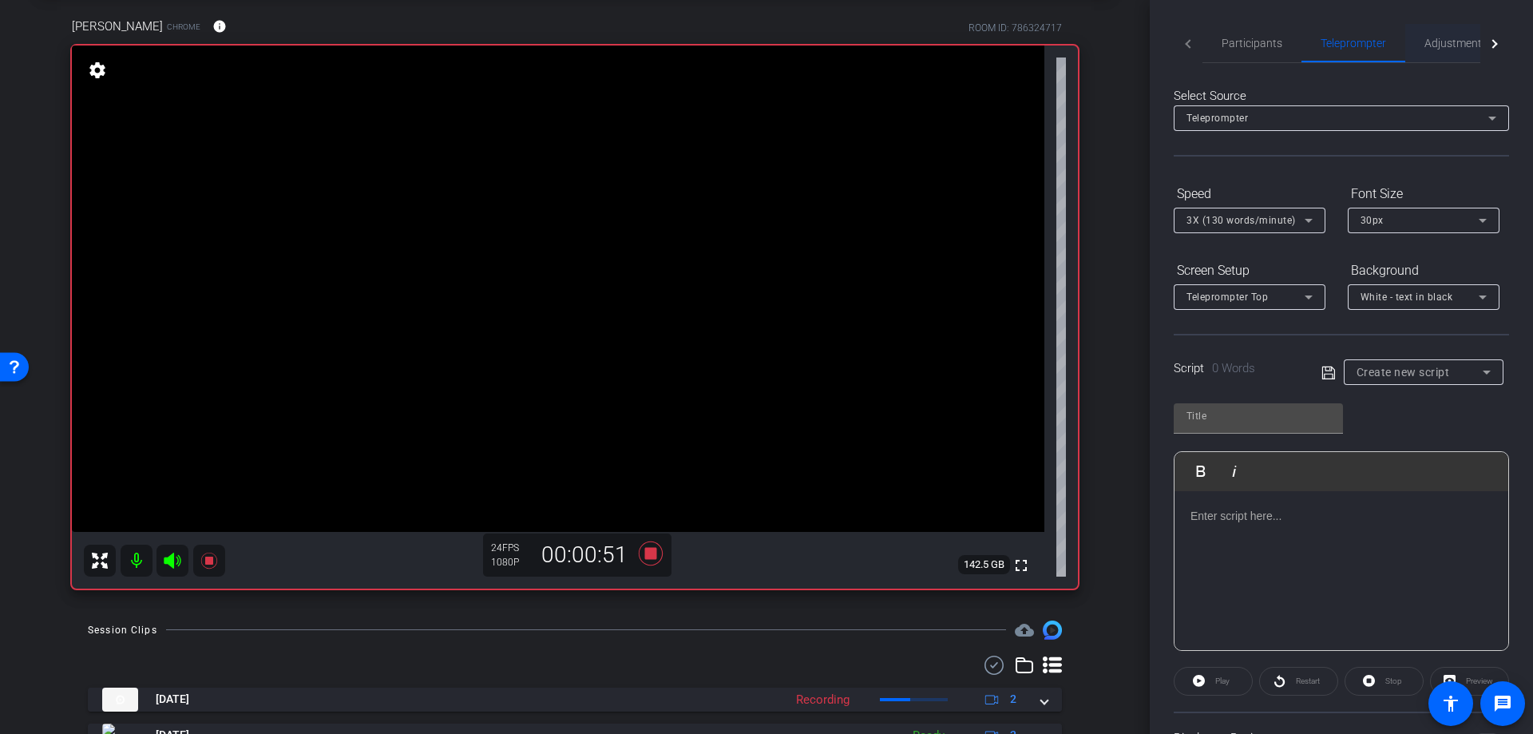
click at [1458, 33] on span "Adjustments" at bounding box center [1455, 43] width 63 height 38
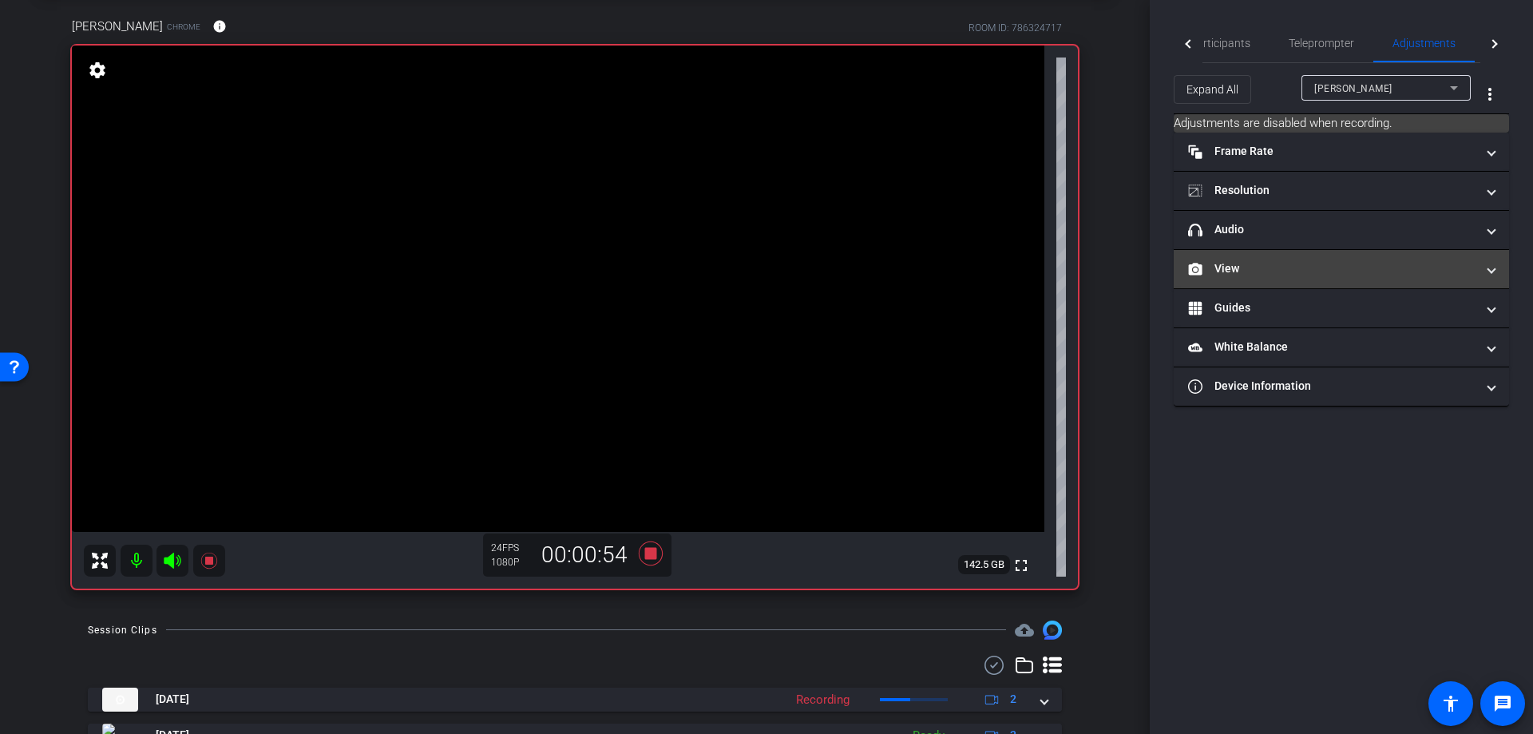
click at [1320, 267] on mat-panel-title "View" at bounding box center [1331, 268] width 287 height 17
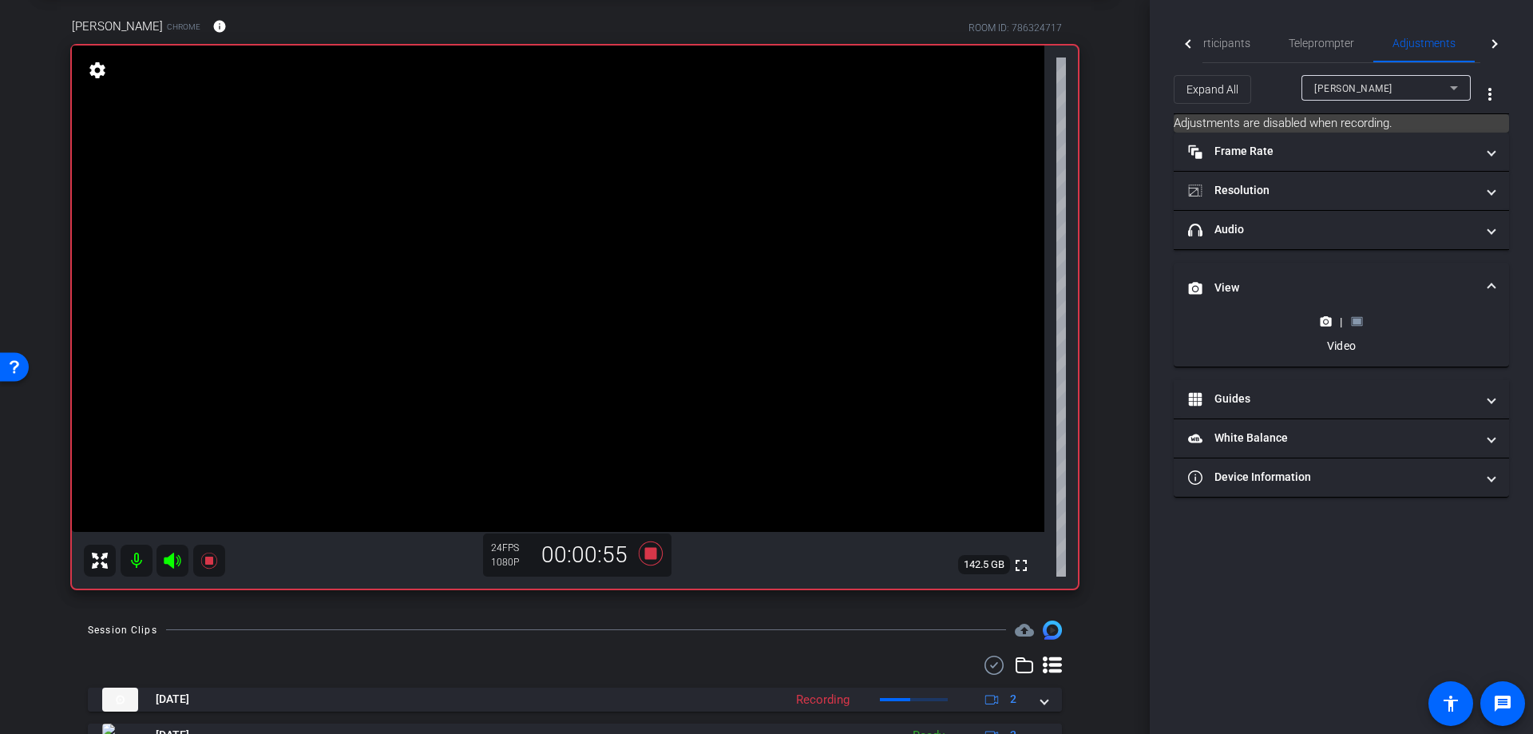
click at [1356, 322] on rect at bounding box center [1356, 322] width 9 height 6
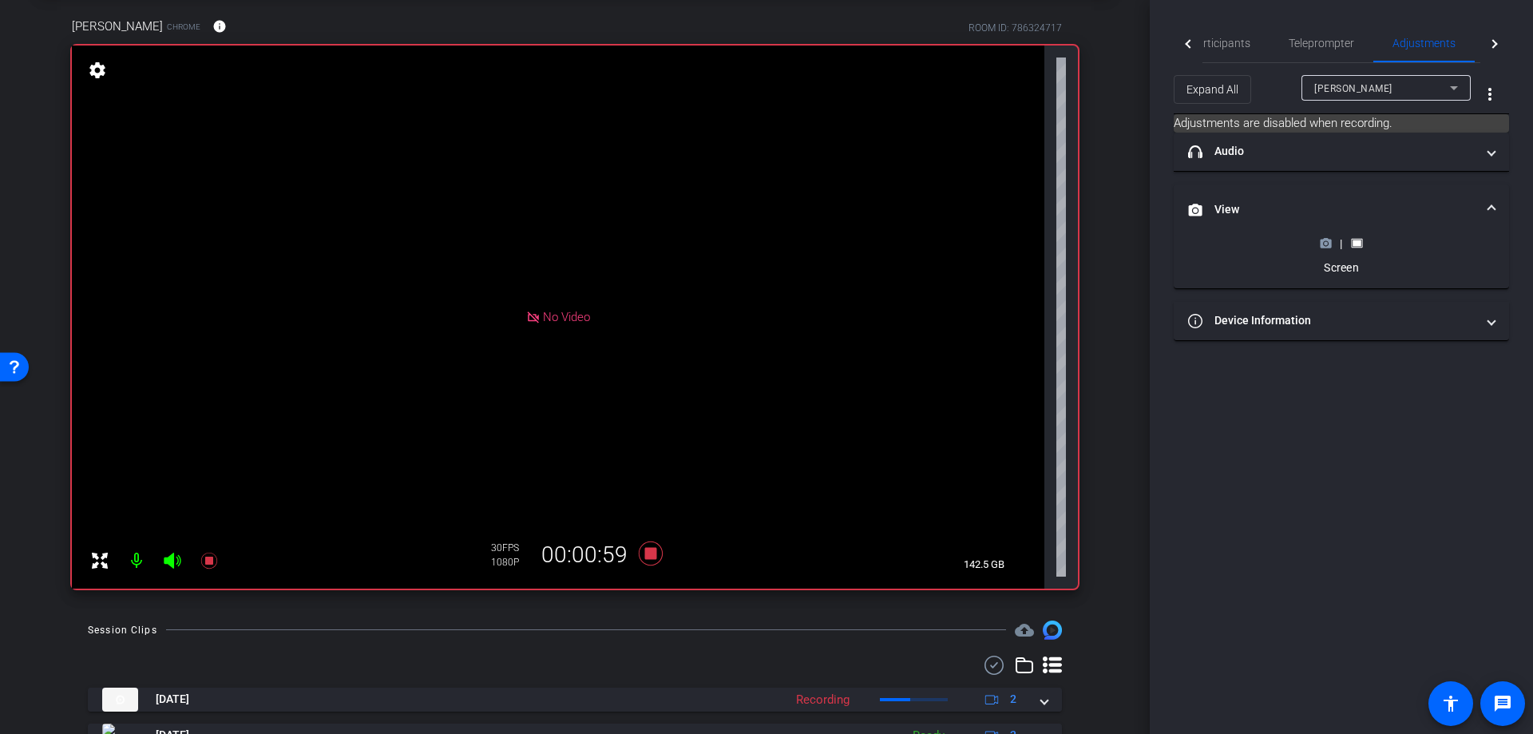
scroll to position [0, 0]
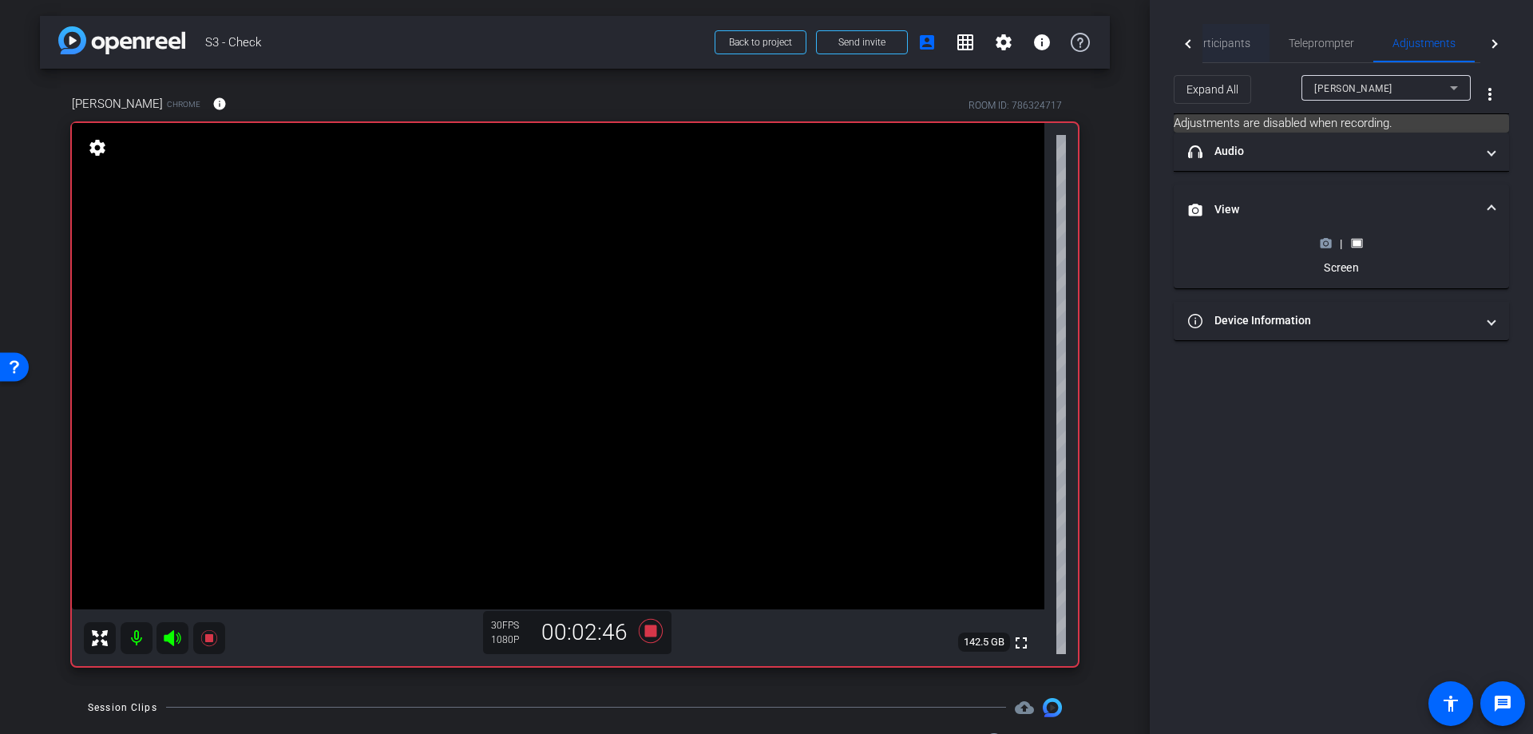
click at [1214, 45] on span "Participants" at bounding box center [1219, 43] width 61 height 11
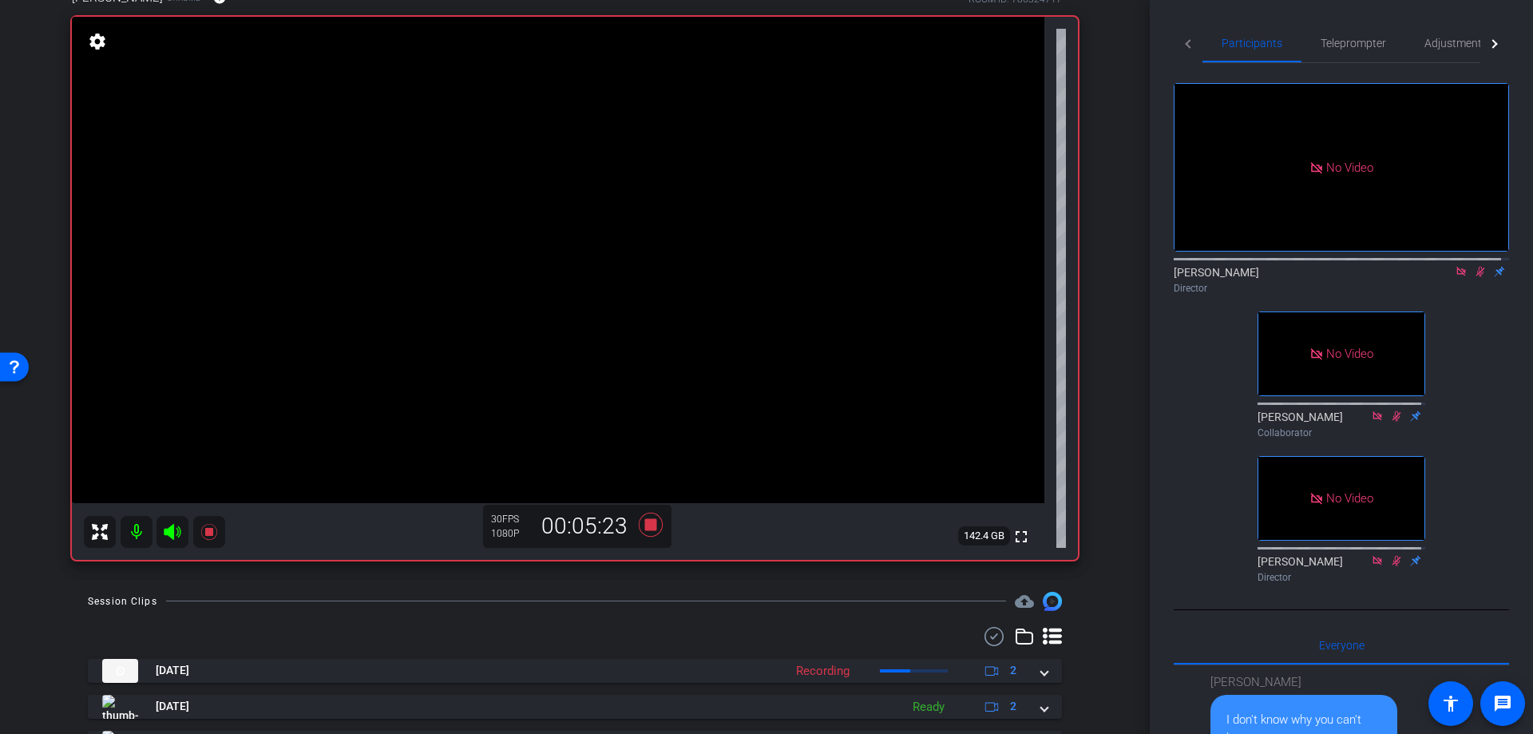
scroll to position [184, 0]
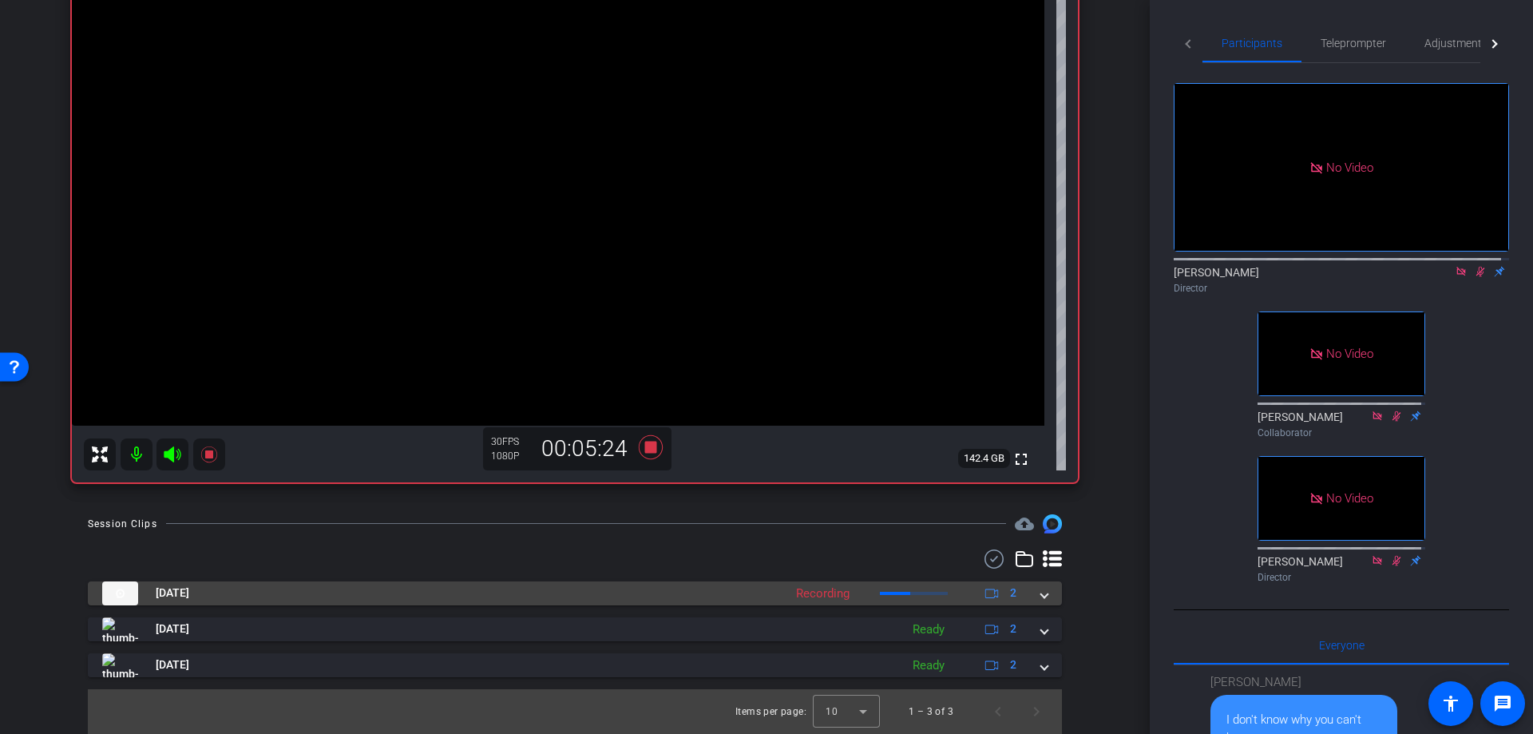
click at [1041, 591] on mat-expansion-panel-header "[DATE] Recording 2" at bounding box center [575, 593] width 974 height 24
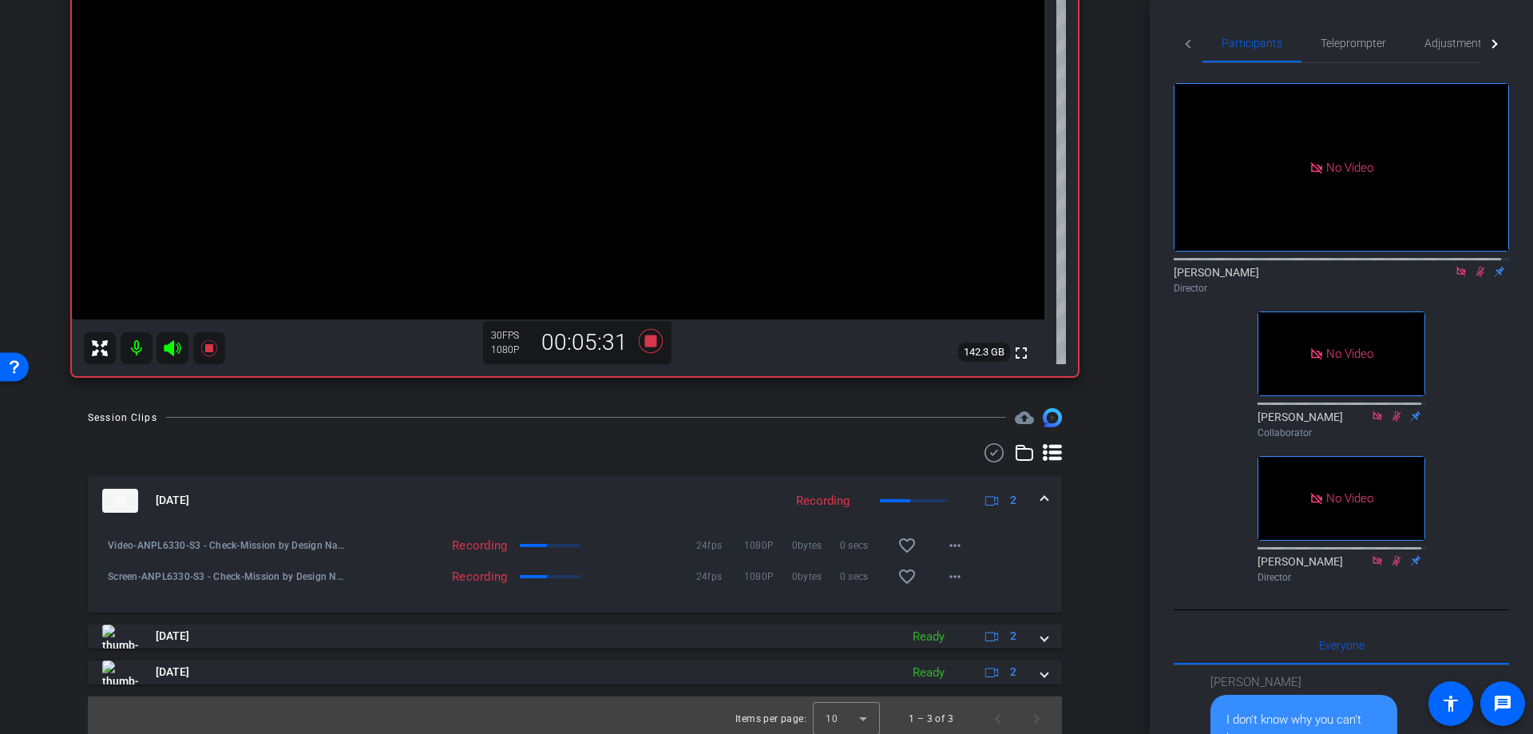
scroll to position [130, 0]
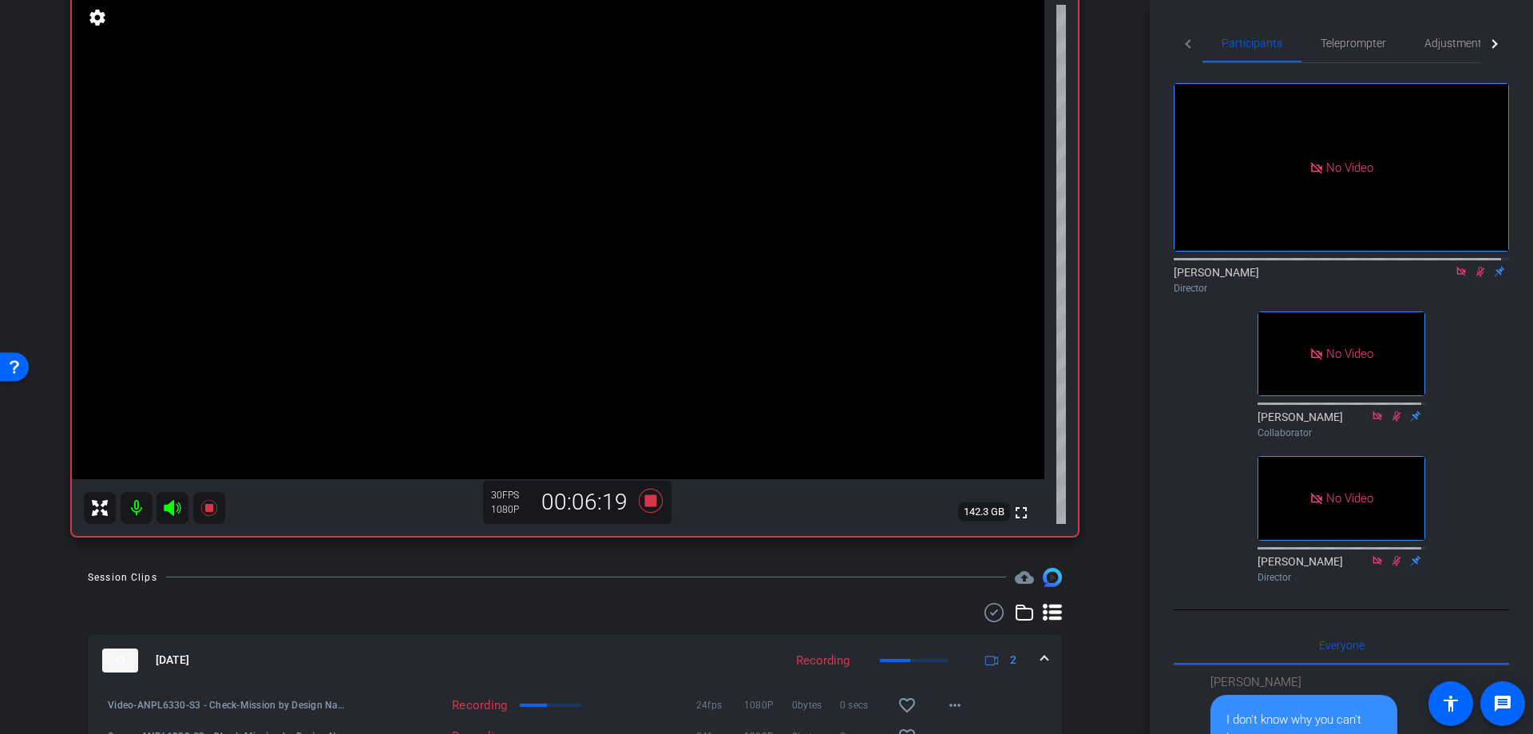
click at [1041, 660] on span at bounding box center [1044, 659] width 6 height 17
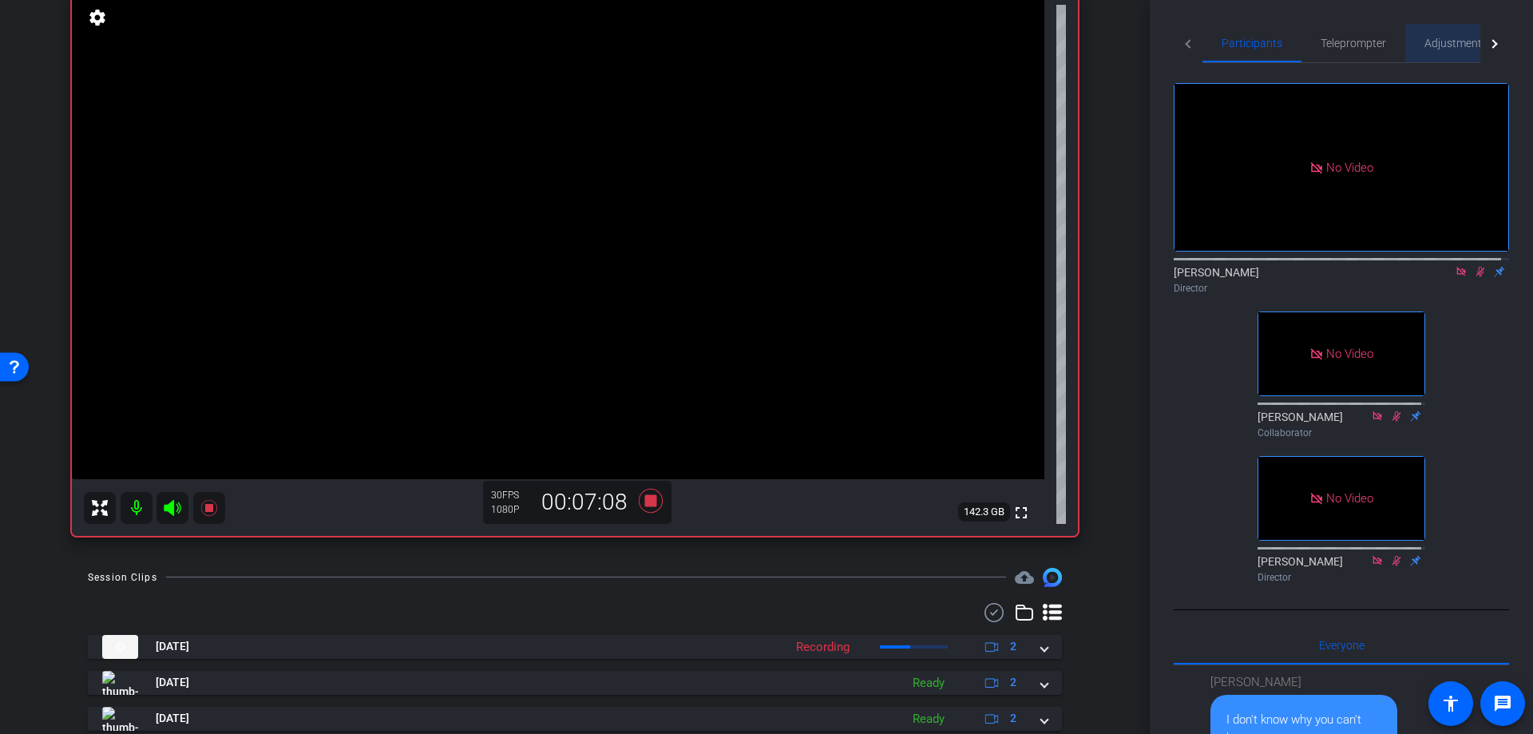
click at [1458, 48] on span "Adjustments" at bounding box center [1455, 43] width 63 height 11
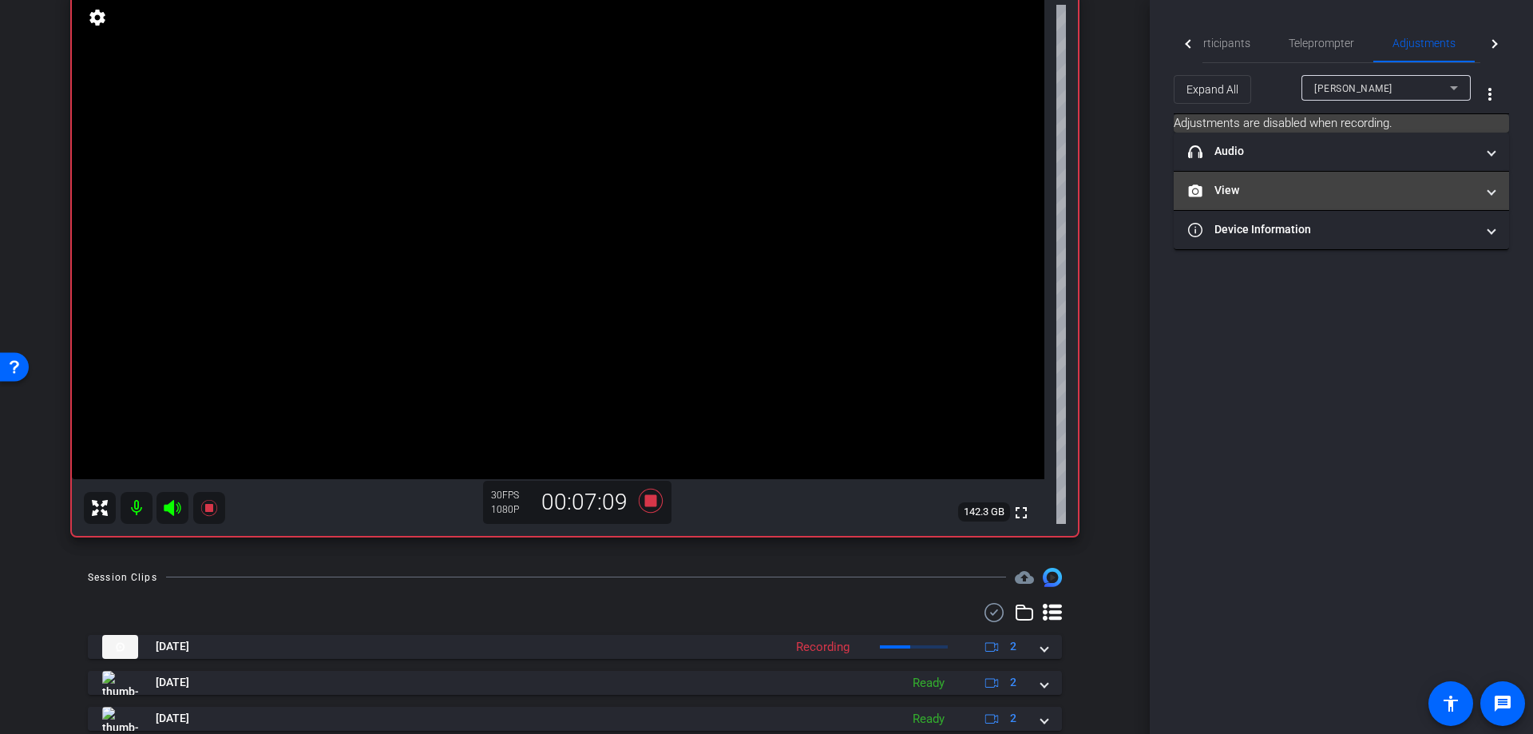
click at [1353, 198] on mat-panel-title "View" at bounding box center [1331, 190] width 287 height 17
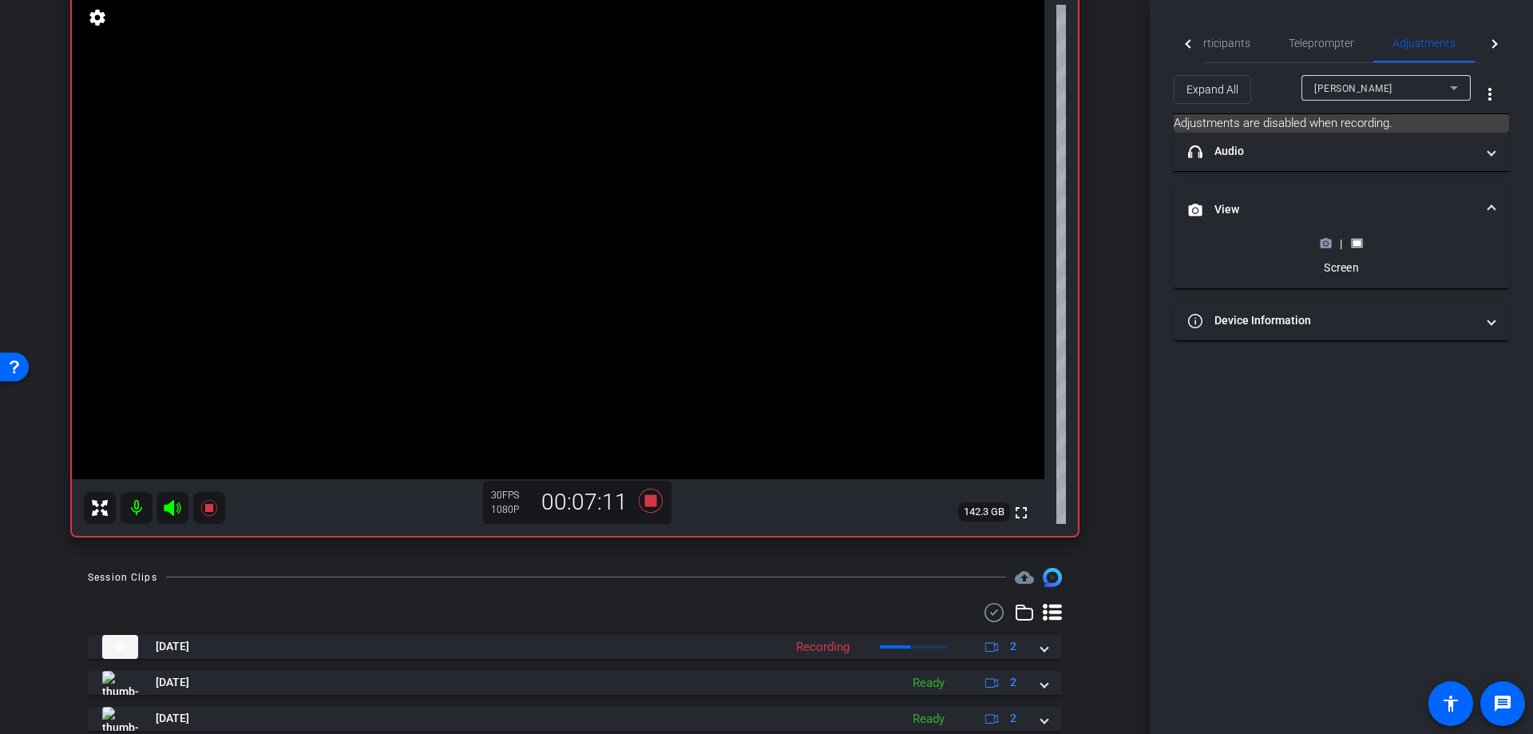
click at [1322, 246] on icon at bounding box center [1325, 243] width 11 height 9
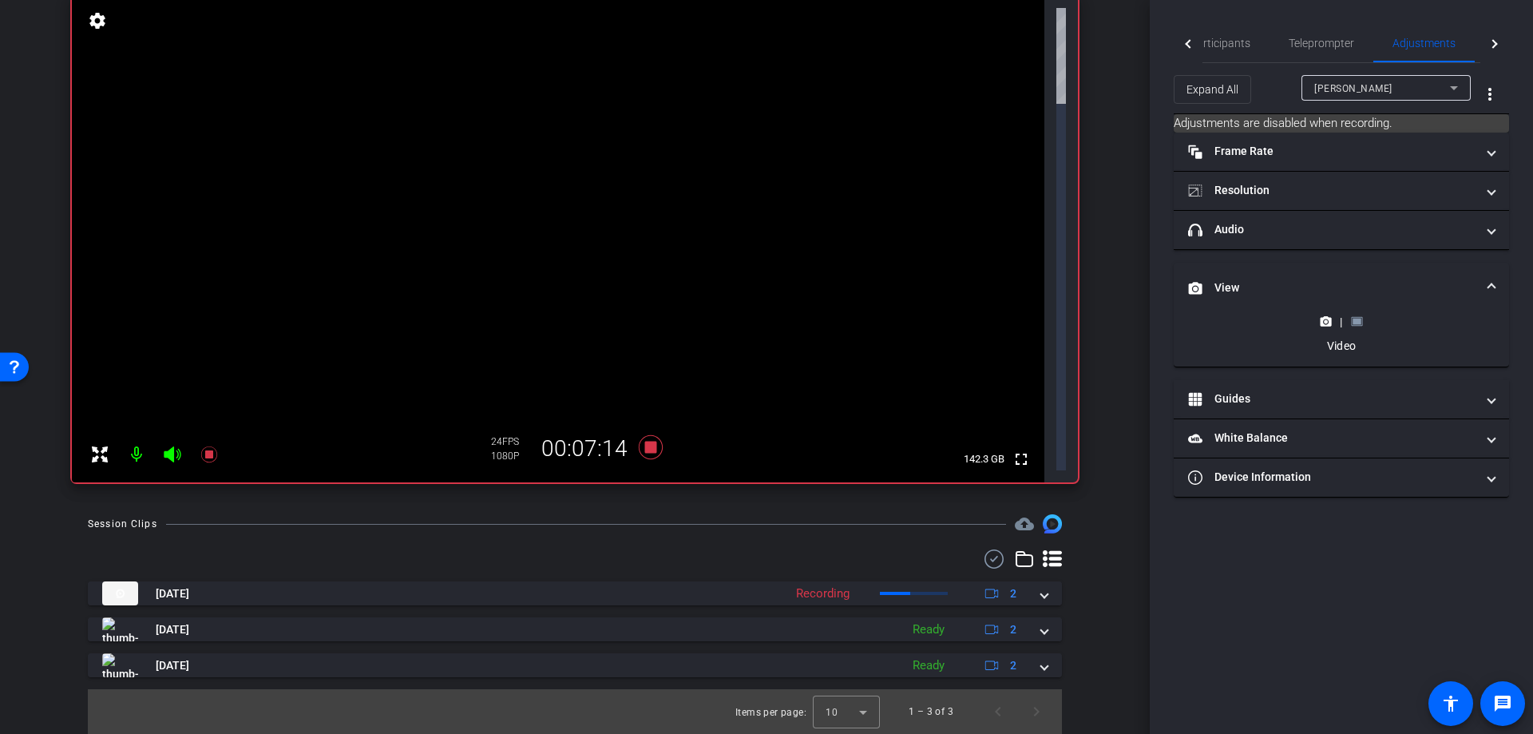
scroll to position [0, 0]
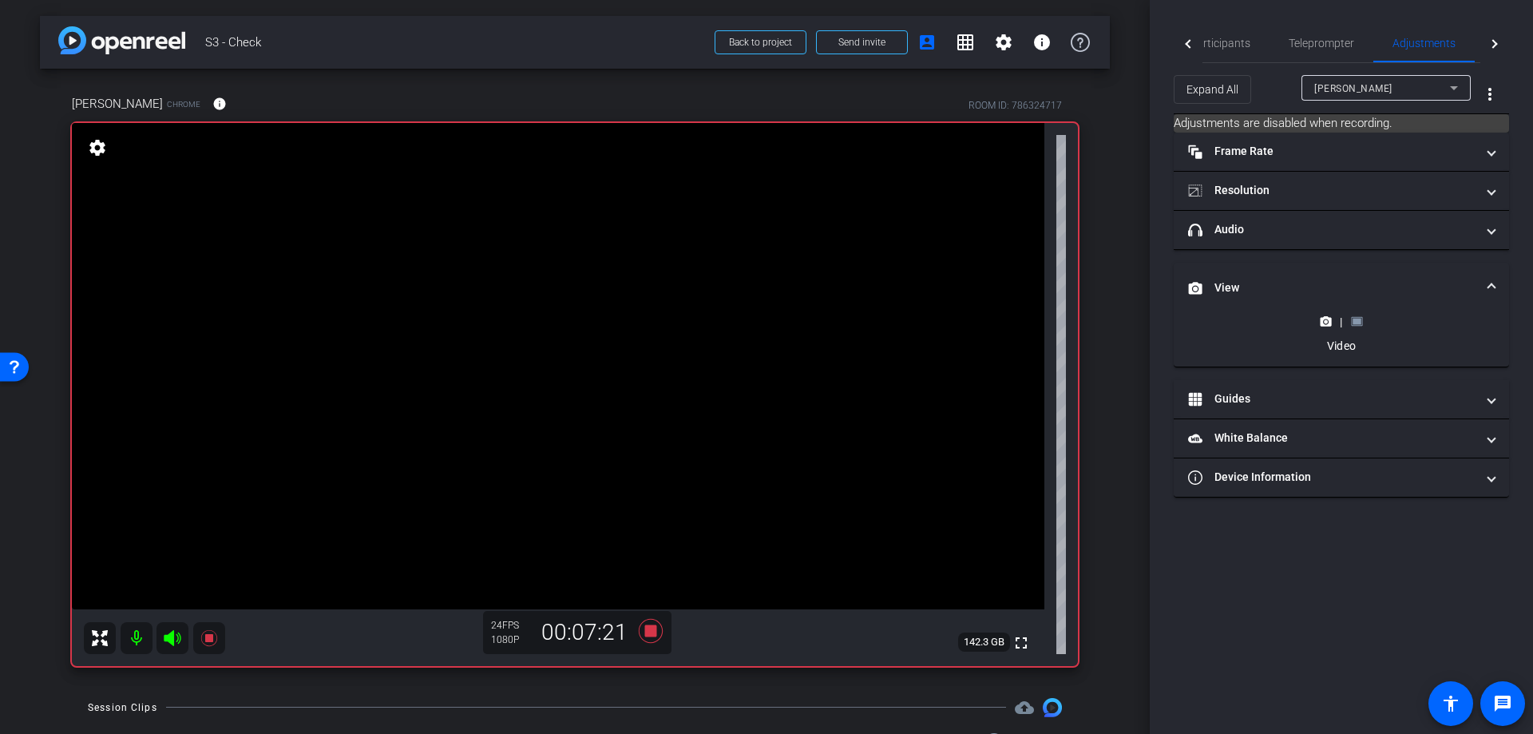
click at [1355, 324] on rect at bounding box center [1356, 322] width 9 height 6
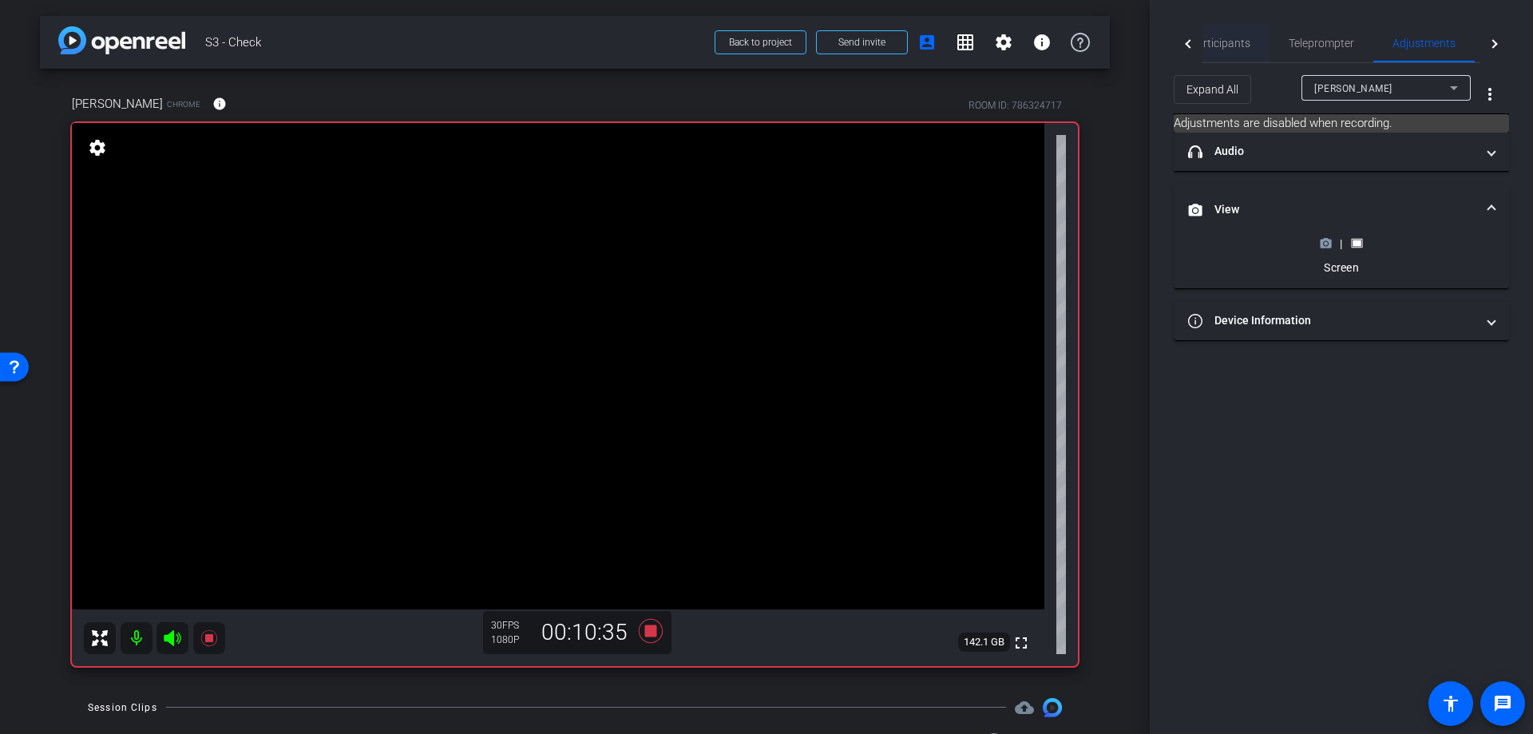
click at [1204, 38] on span "Participants" at bounding box center [1219, 43] width 61 height 11
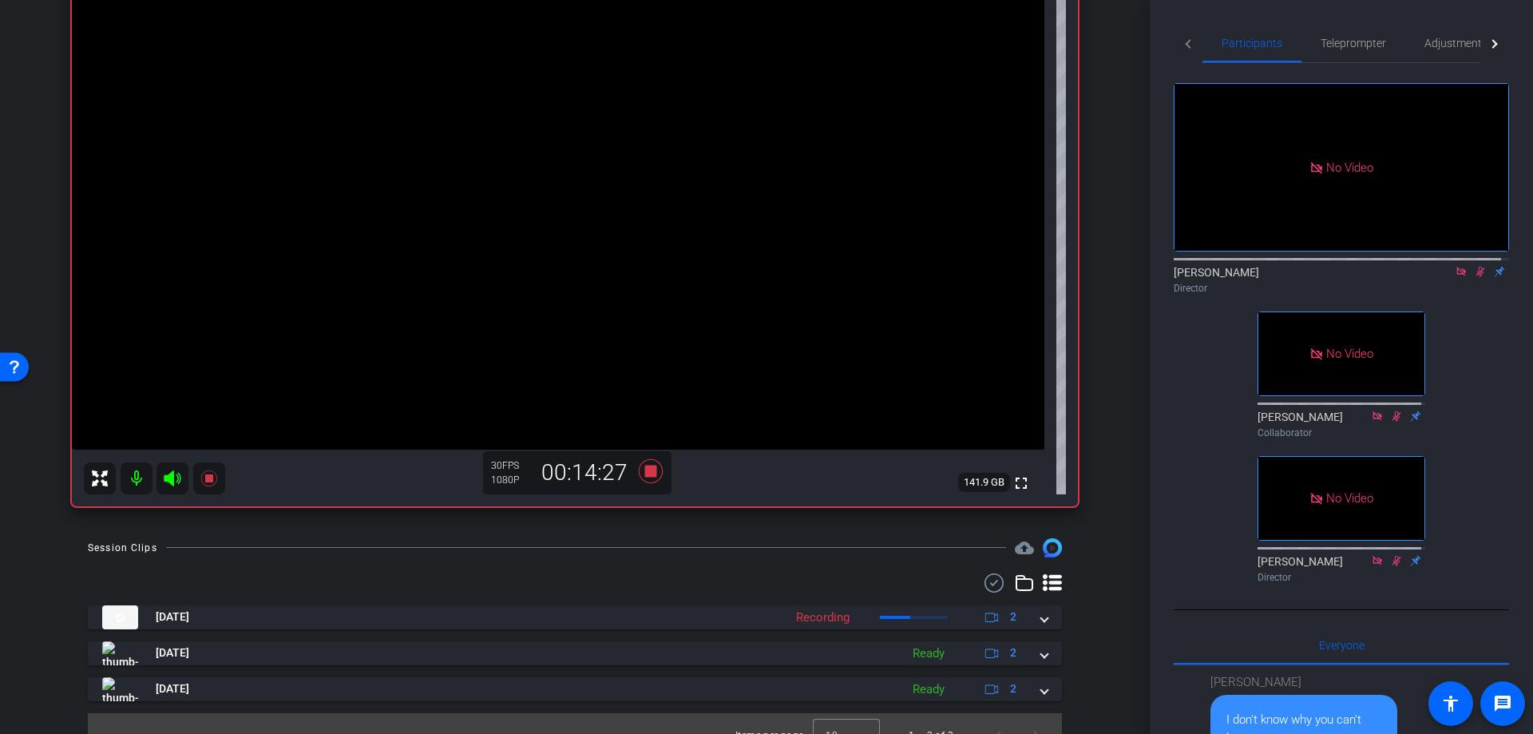
scroll to position [184, 0]
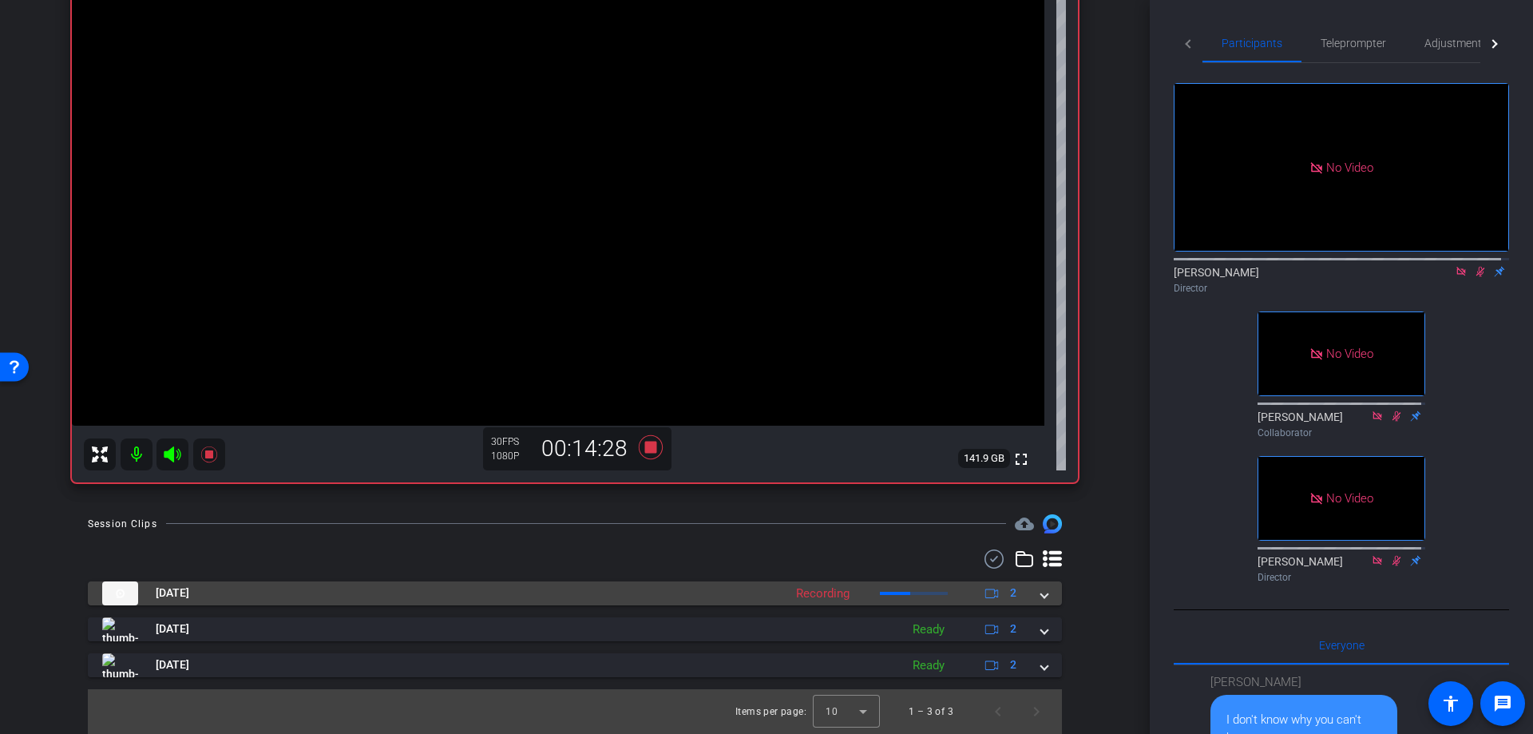
click at [1041, 590] on span at bounding box center [1044, 592] width 6 height 17
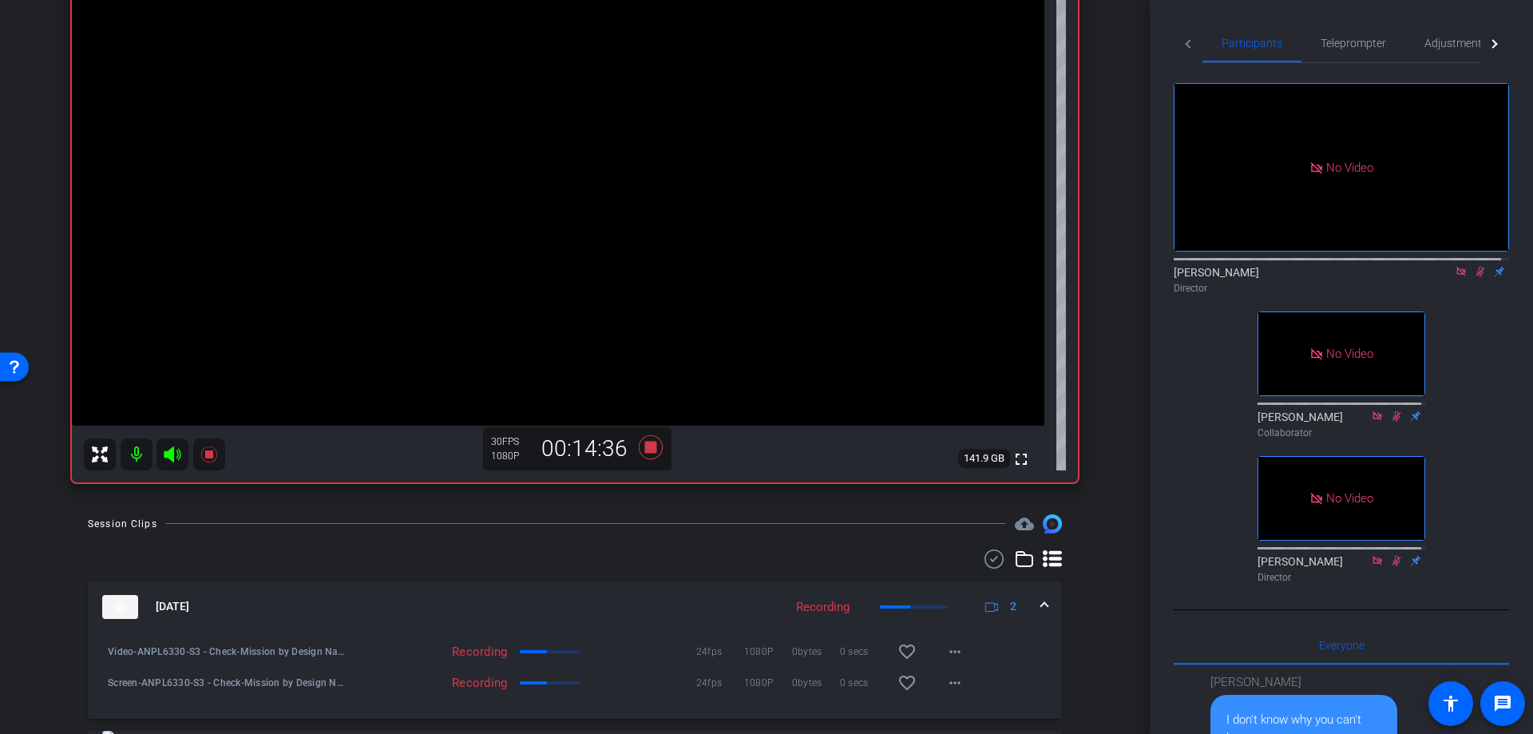
click at [1041, 602] on span at bounding box center [1044, 606] width 6 height 17
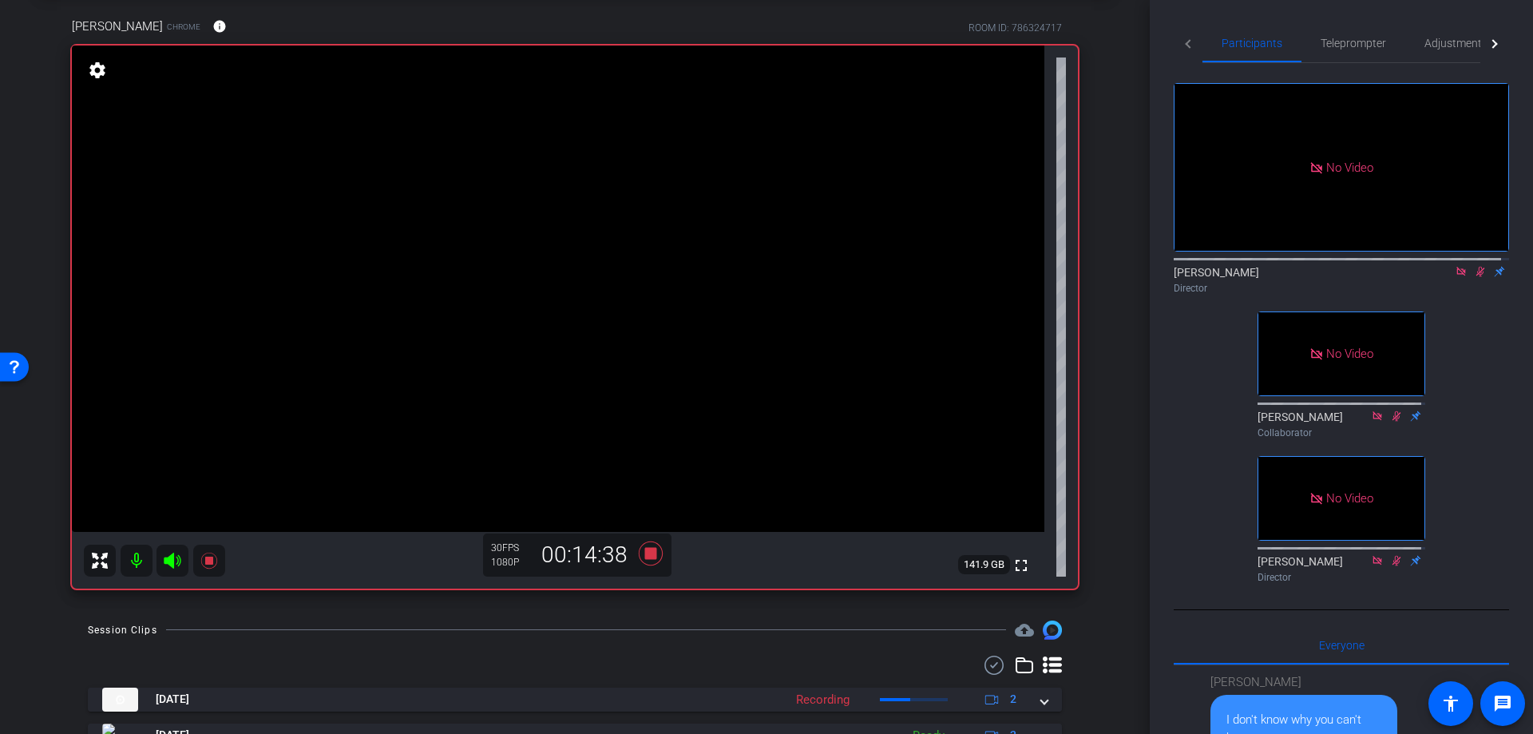
scroll to position [24, 0]
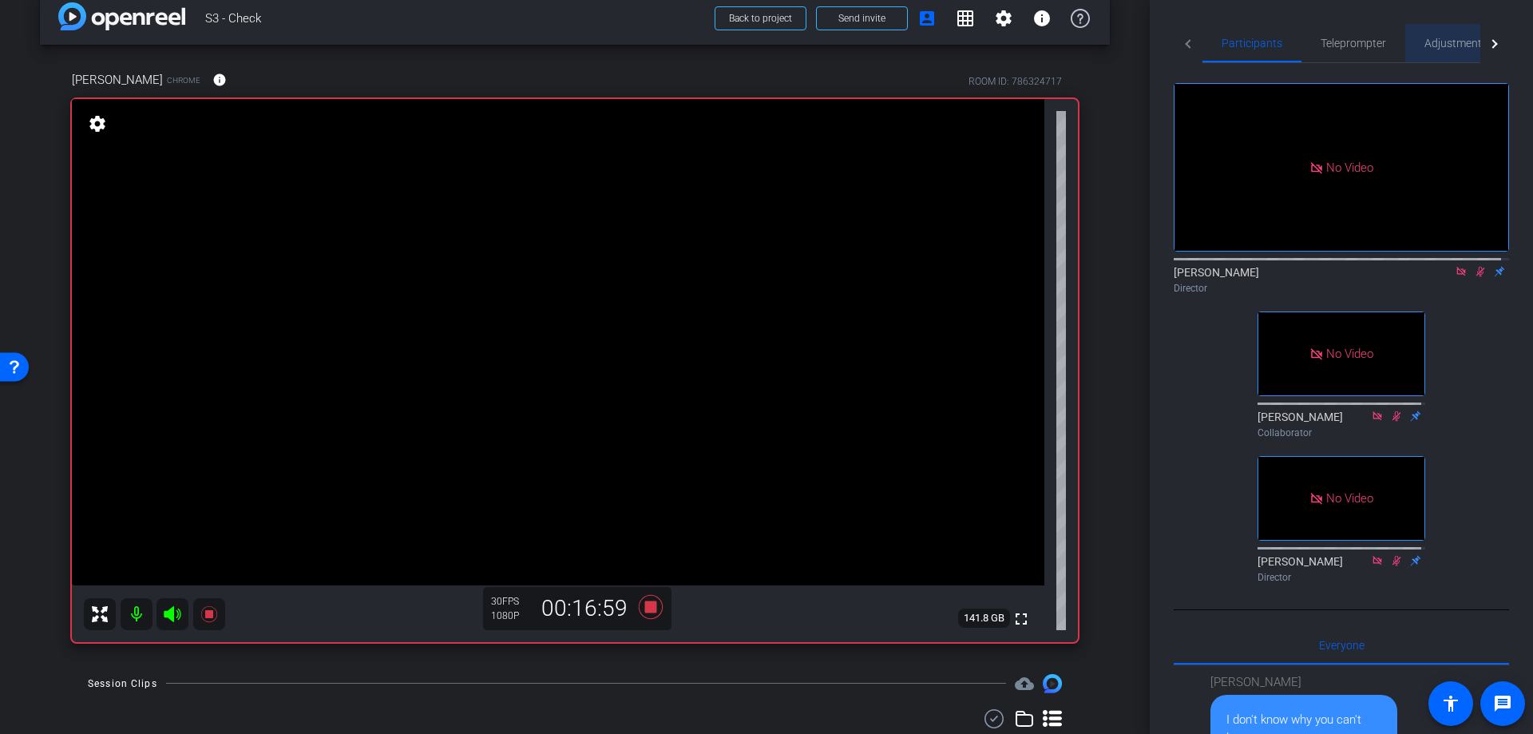
click at [1441, 42] on span "Adjustments" at bounding box center [1455, 43] width 63 height 11
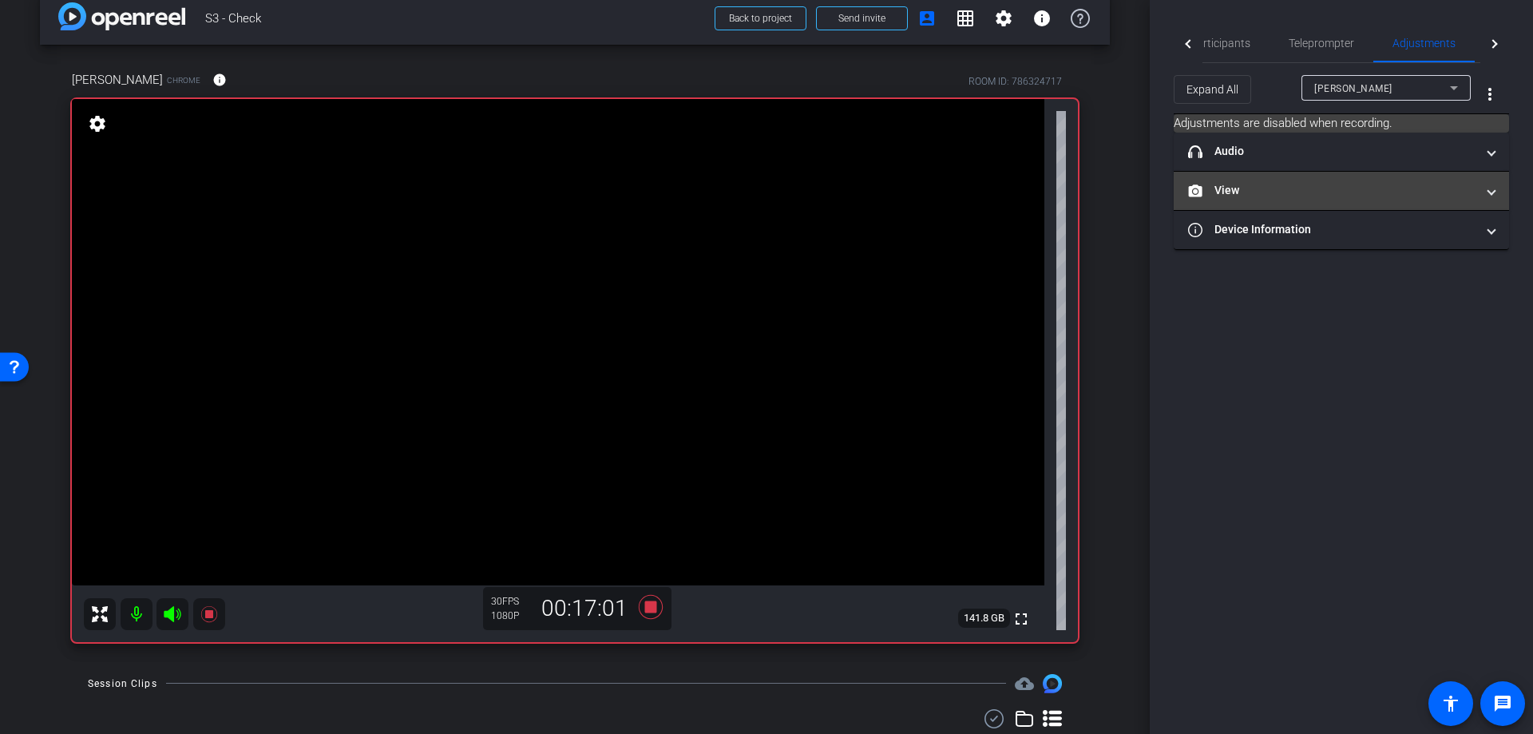
click at [1408, 199] on mat-expansion-panel-header "View" at bounding box center [1340, 191] width 335 height 38
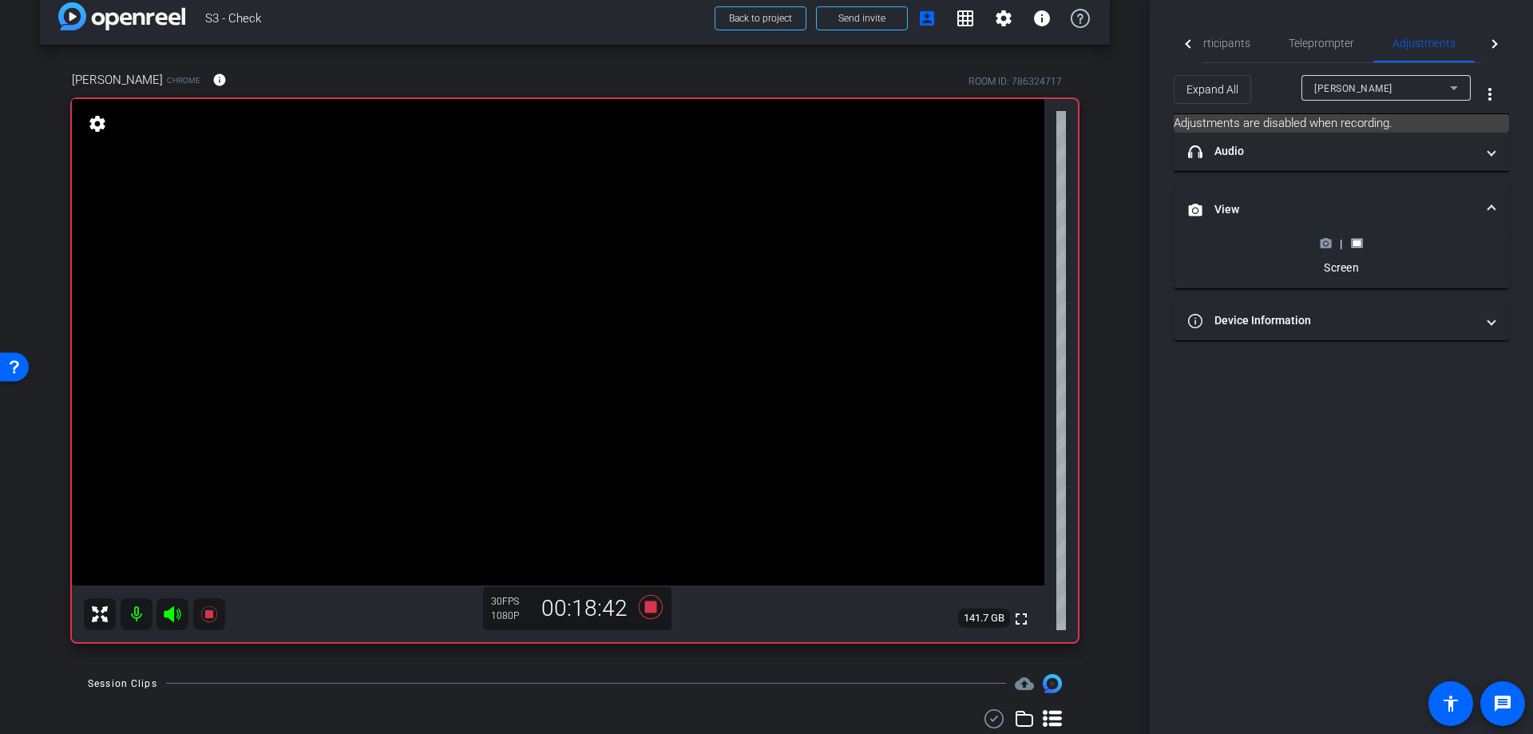
click at [1328, 247] on icon at bounding box center [1325, 243] width 11 height 9
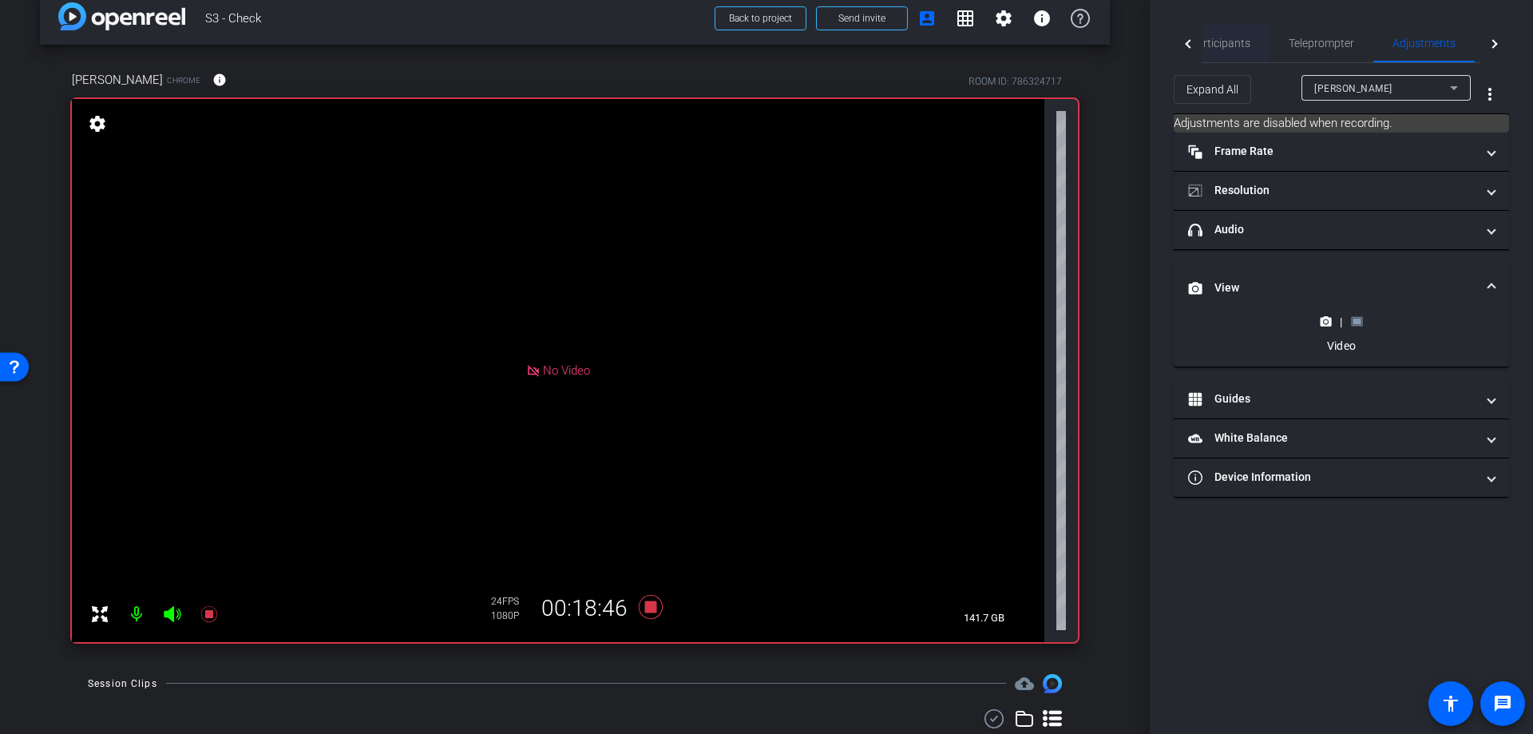
scroll to position [0, 0]
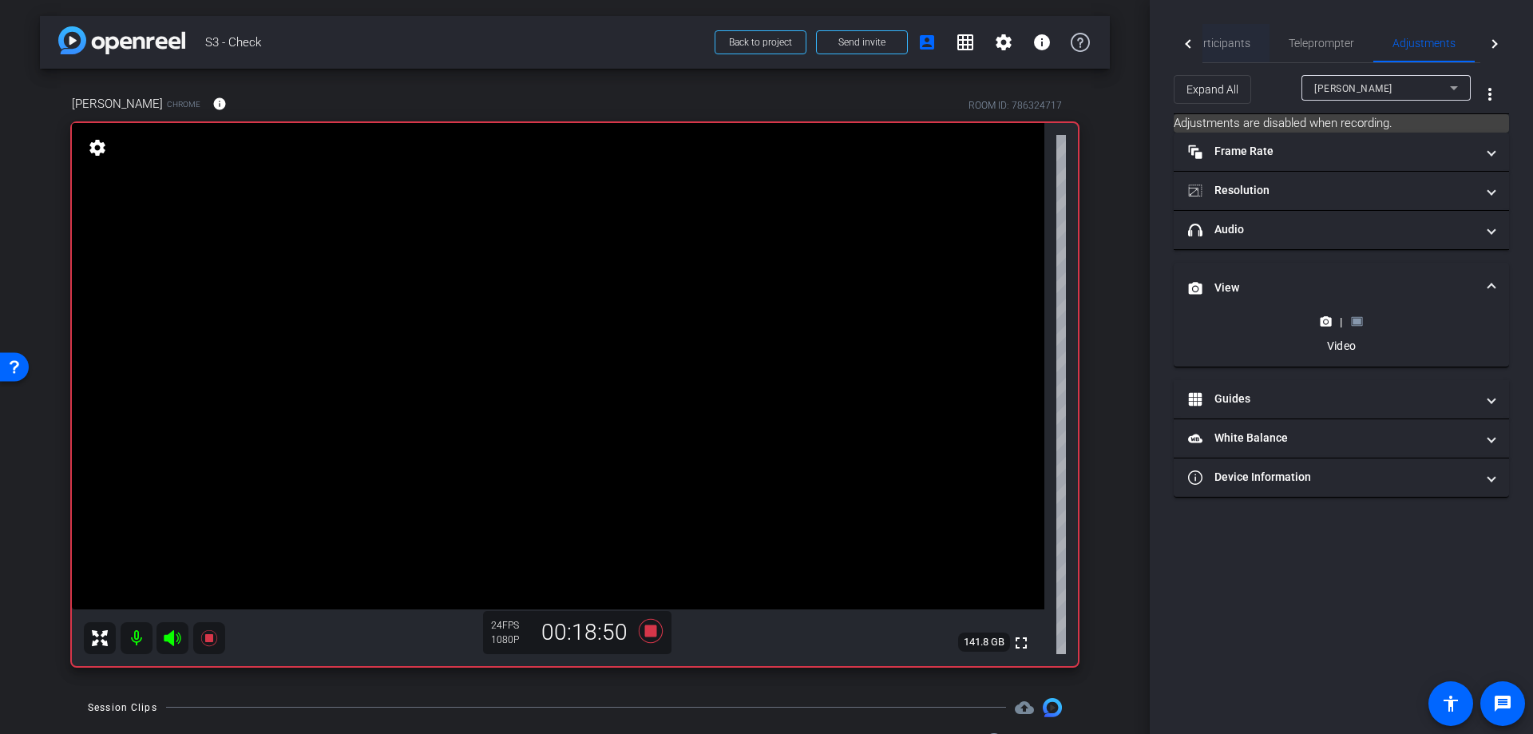
click at [1225, 45] on span "Participants" at bounding box center [1219, 43] width 61 height 11
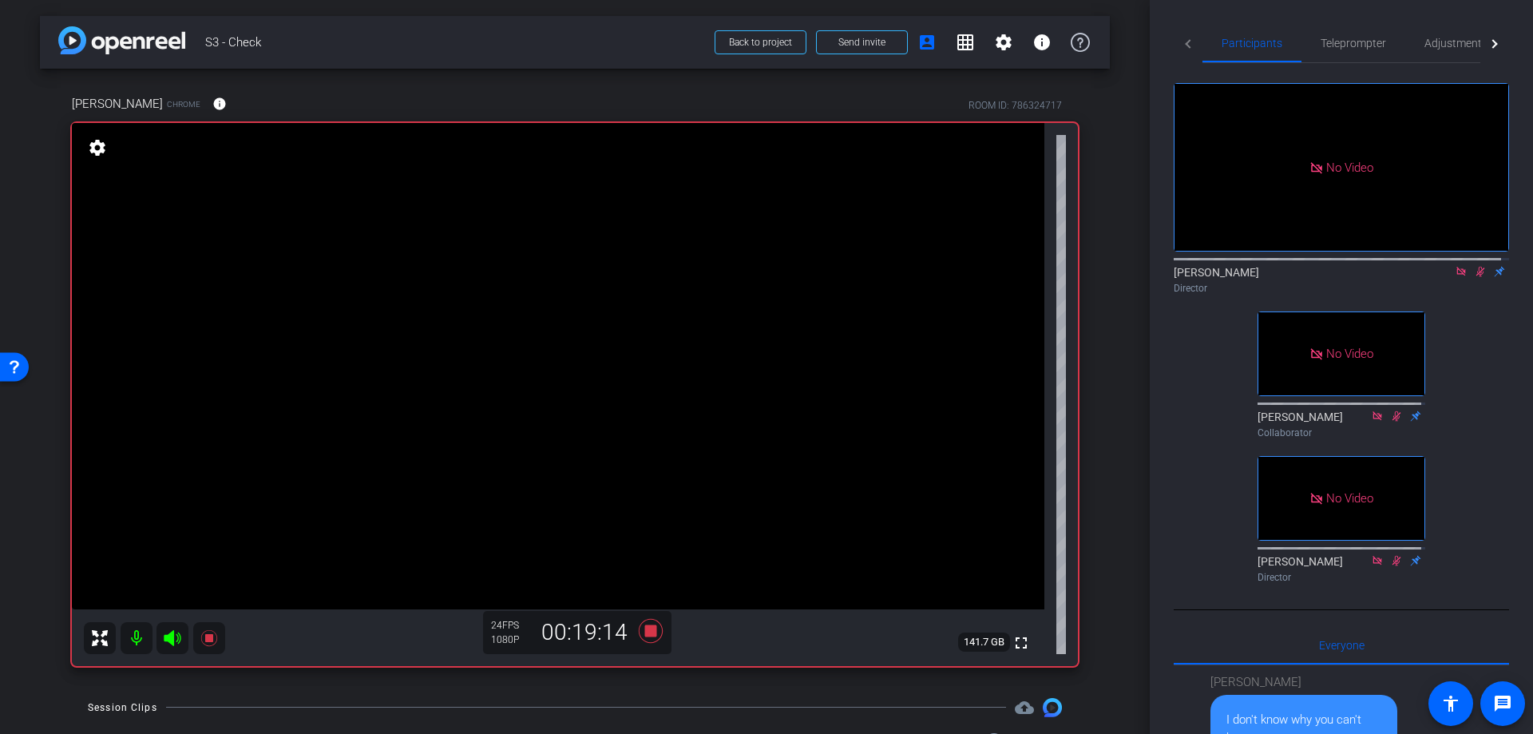
click at [1474, 266] on icon at bounding box center [1480, 271] width 13 height 11
click at [644, 630] on icon at bounding box center [651, 630] width 24 height 24
click at [1454, 266] on icon at bounding box center [1460, 271] width 13 height 11
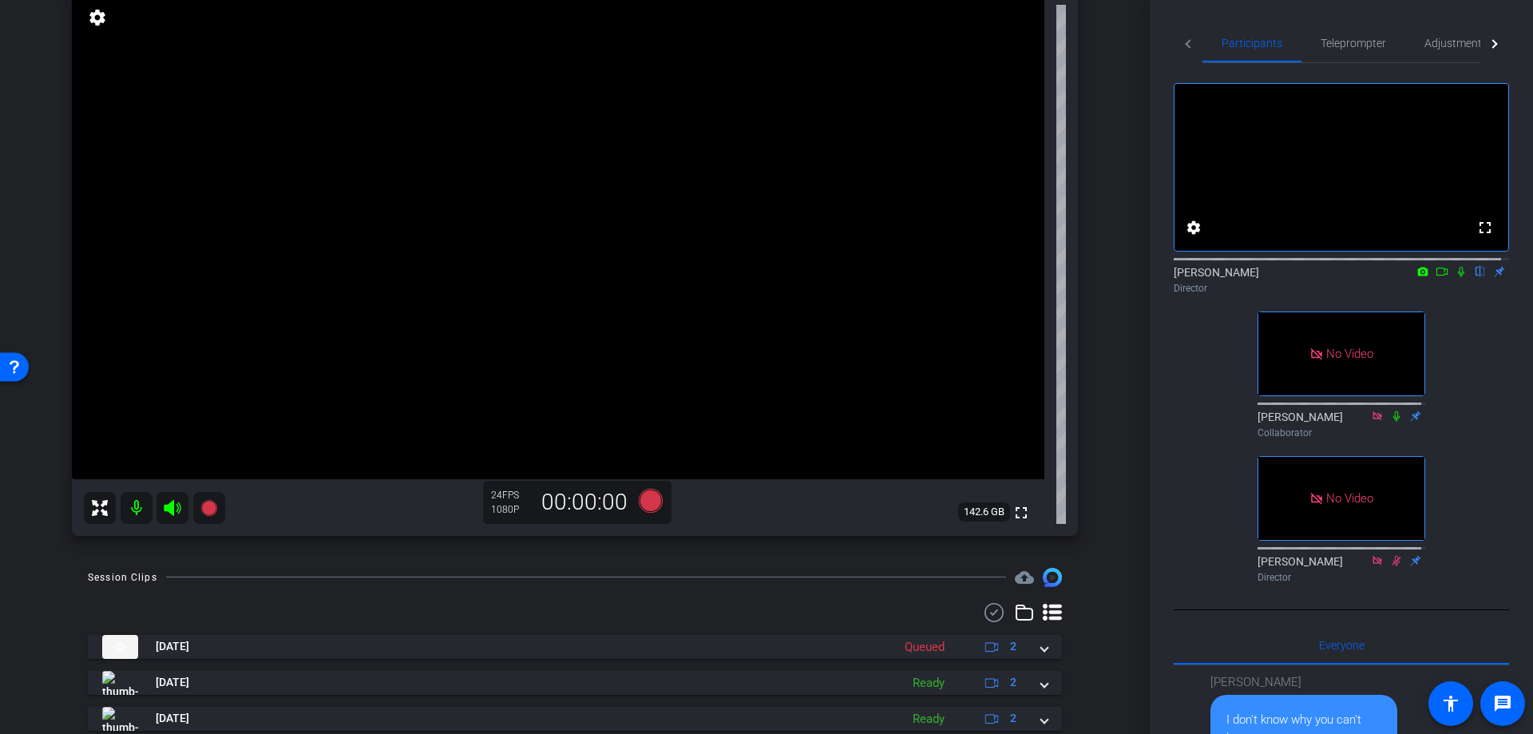
scroll to position [184, 0]
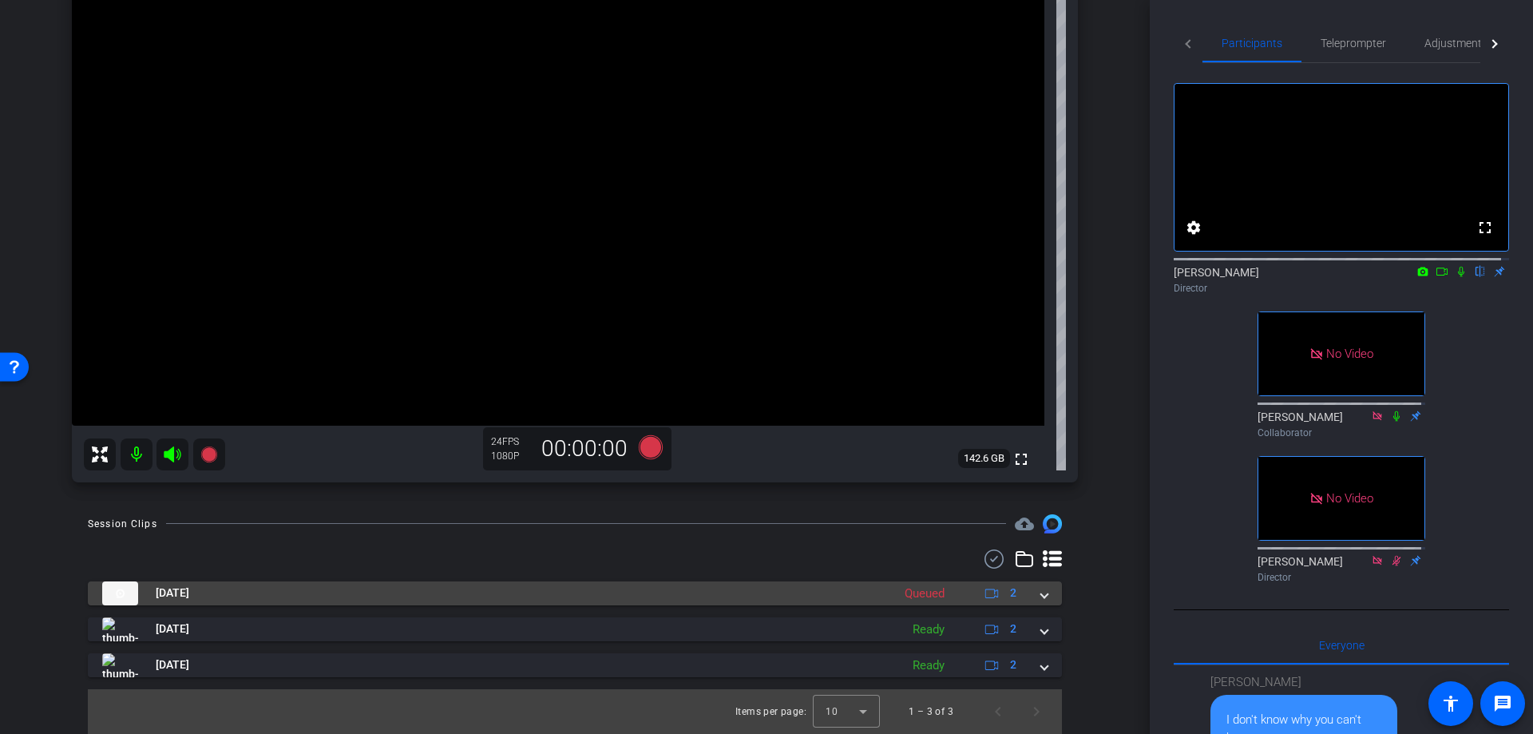
click at [1041, 591] on span at bounding box center [1044, 592] width 6 height 17
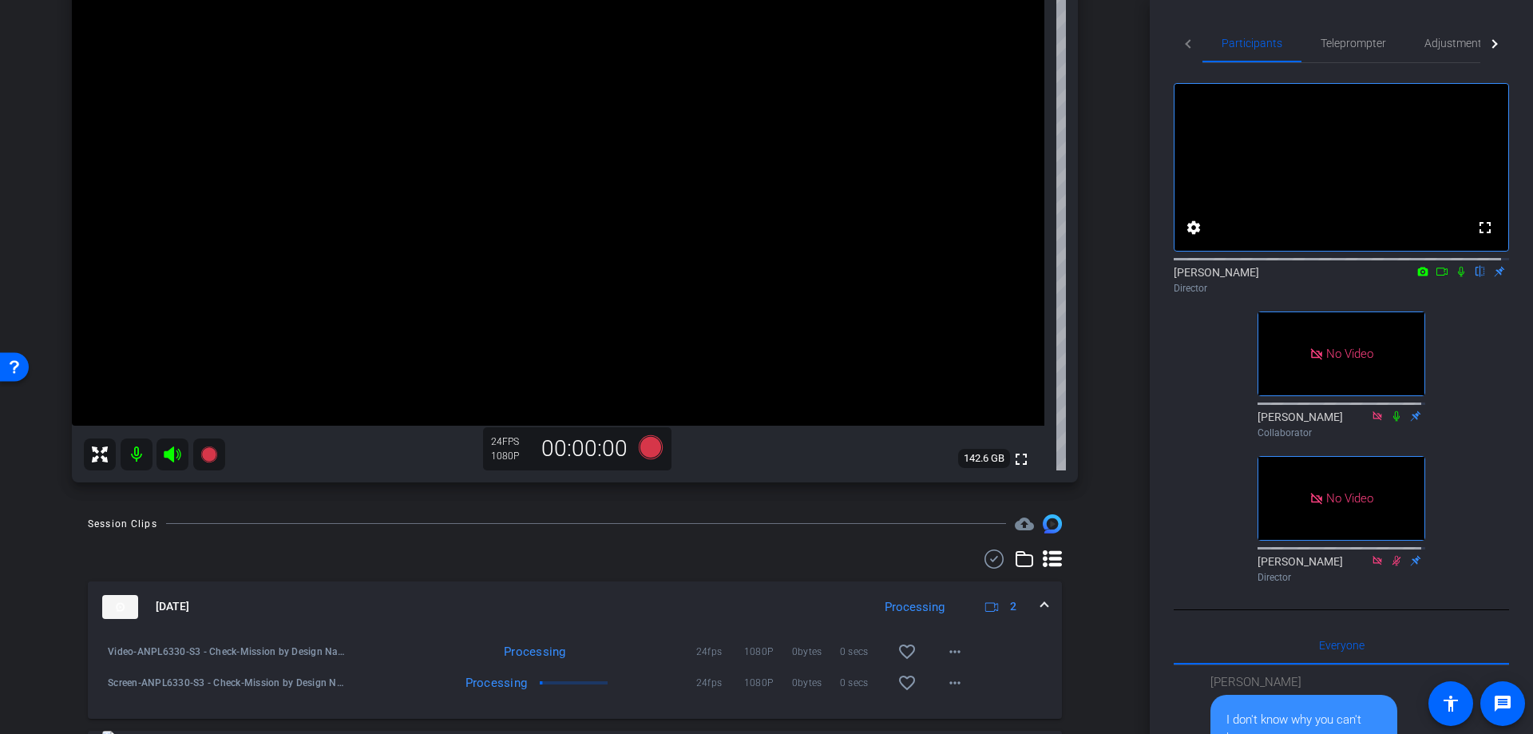
click at [1041, 603] on span at bounding box center [1044, 606] width 6 height 17
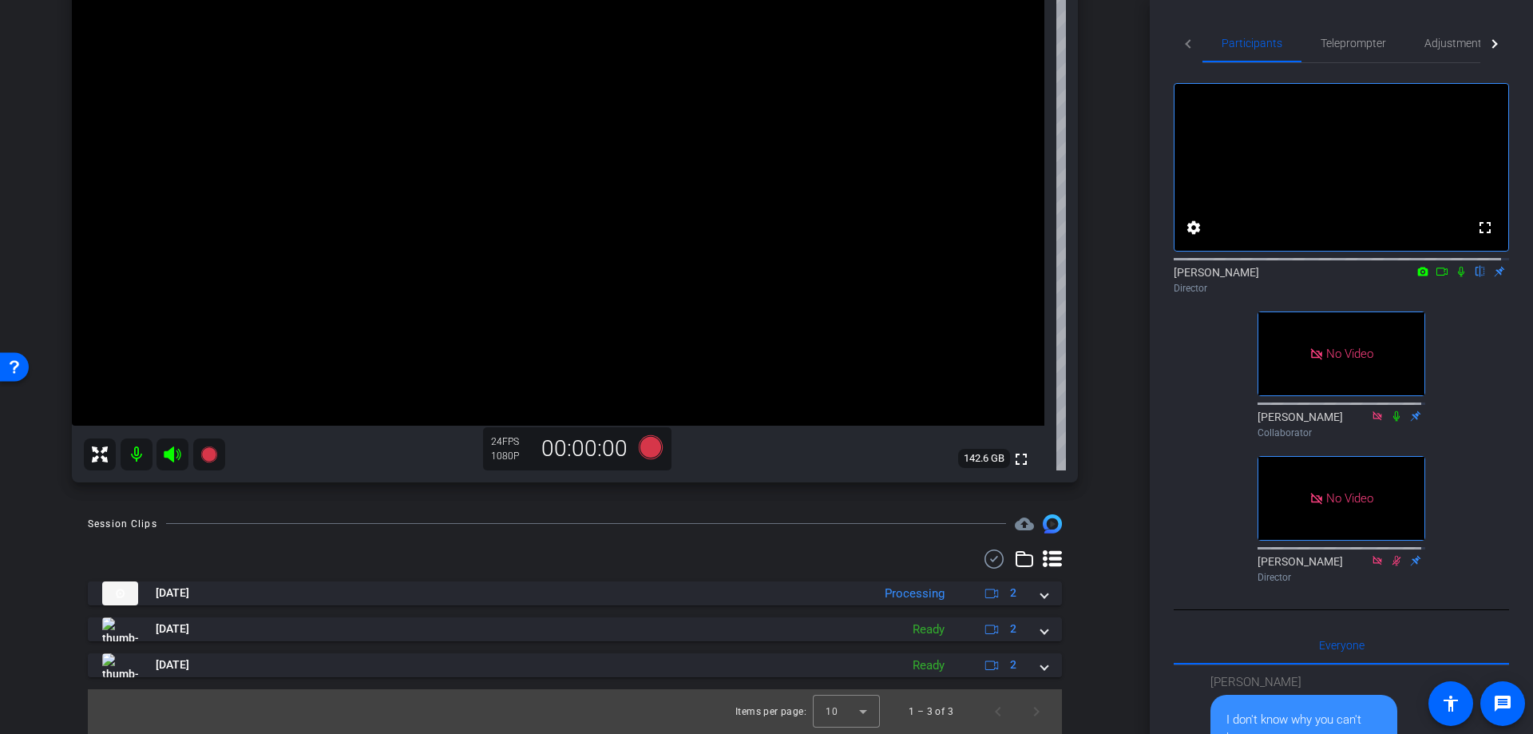
scroll to position [130, 0]
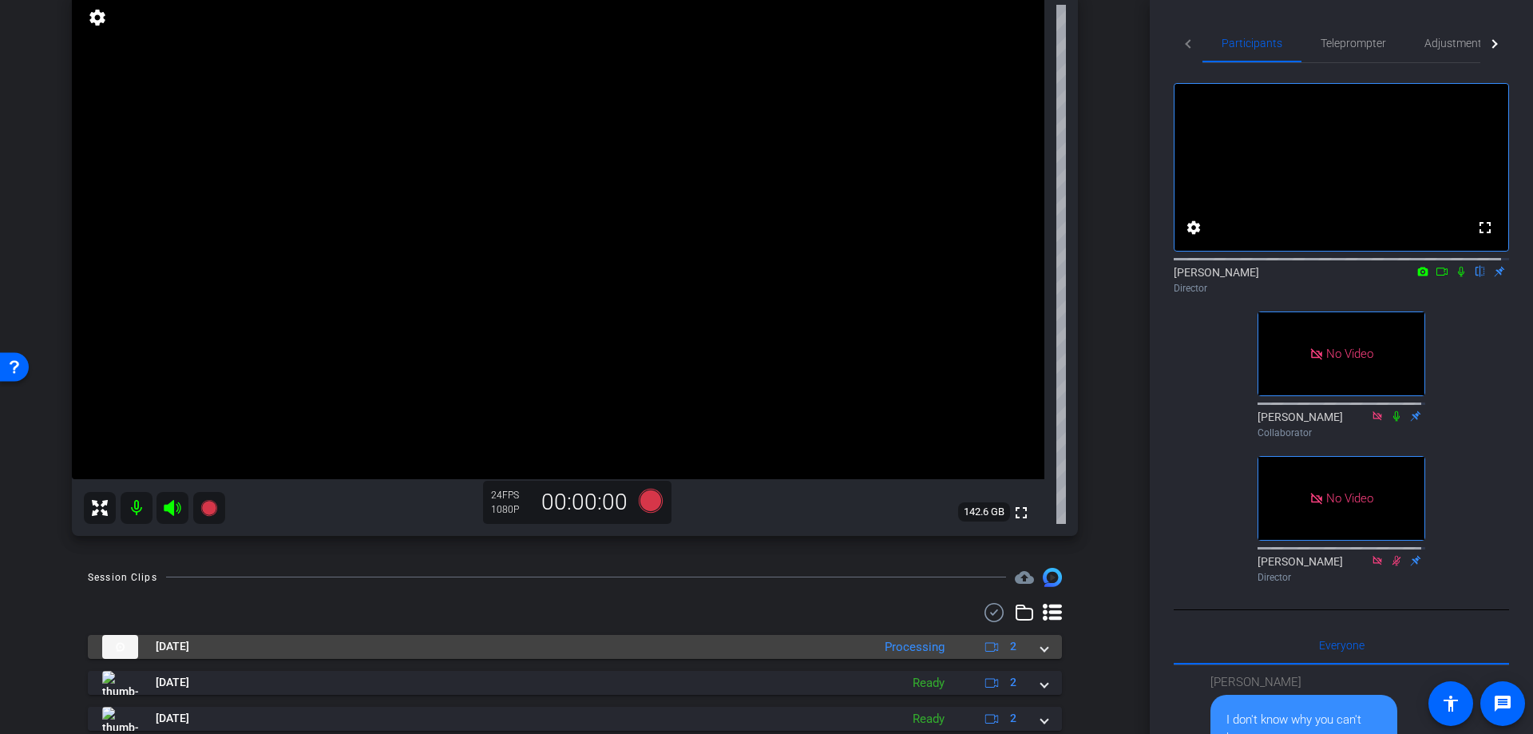
click at [1041, 650] on span at bounding box center [1044, 646] width 6 height 17
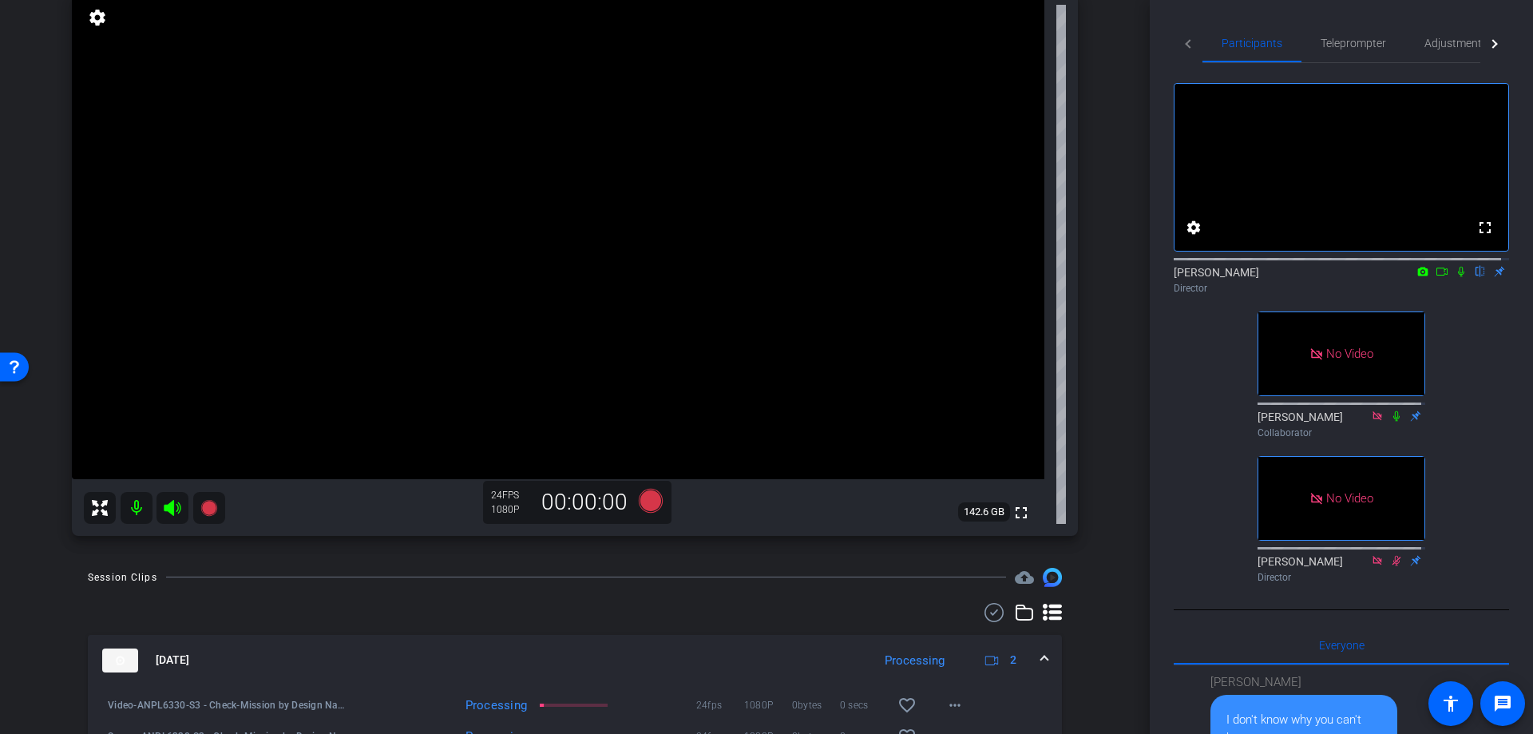
scroll to position [237, 0]
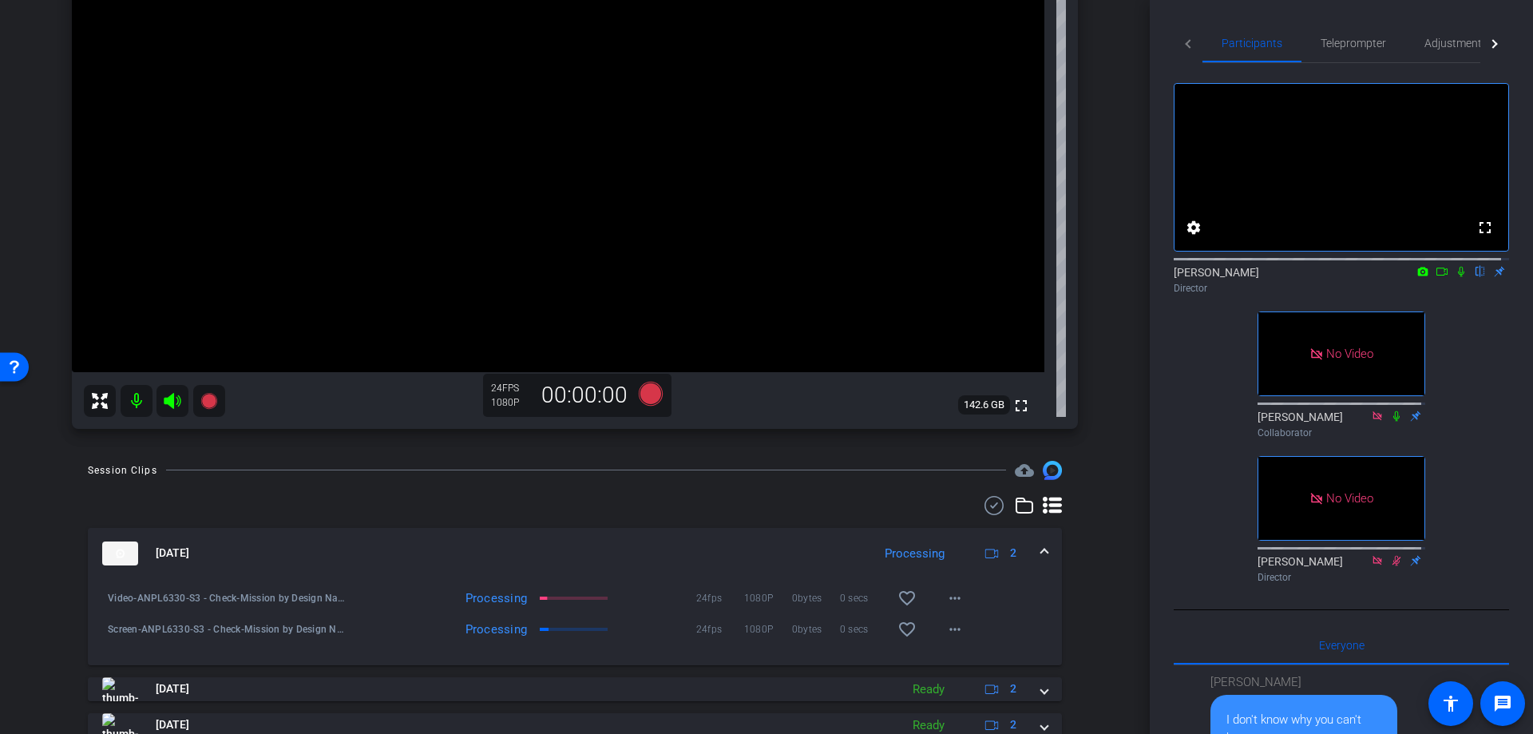
click at [1041, 552] on span at bounding box center [1044, 552] width 6 height 17
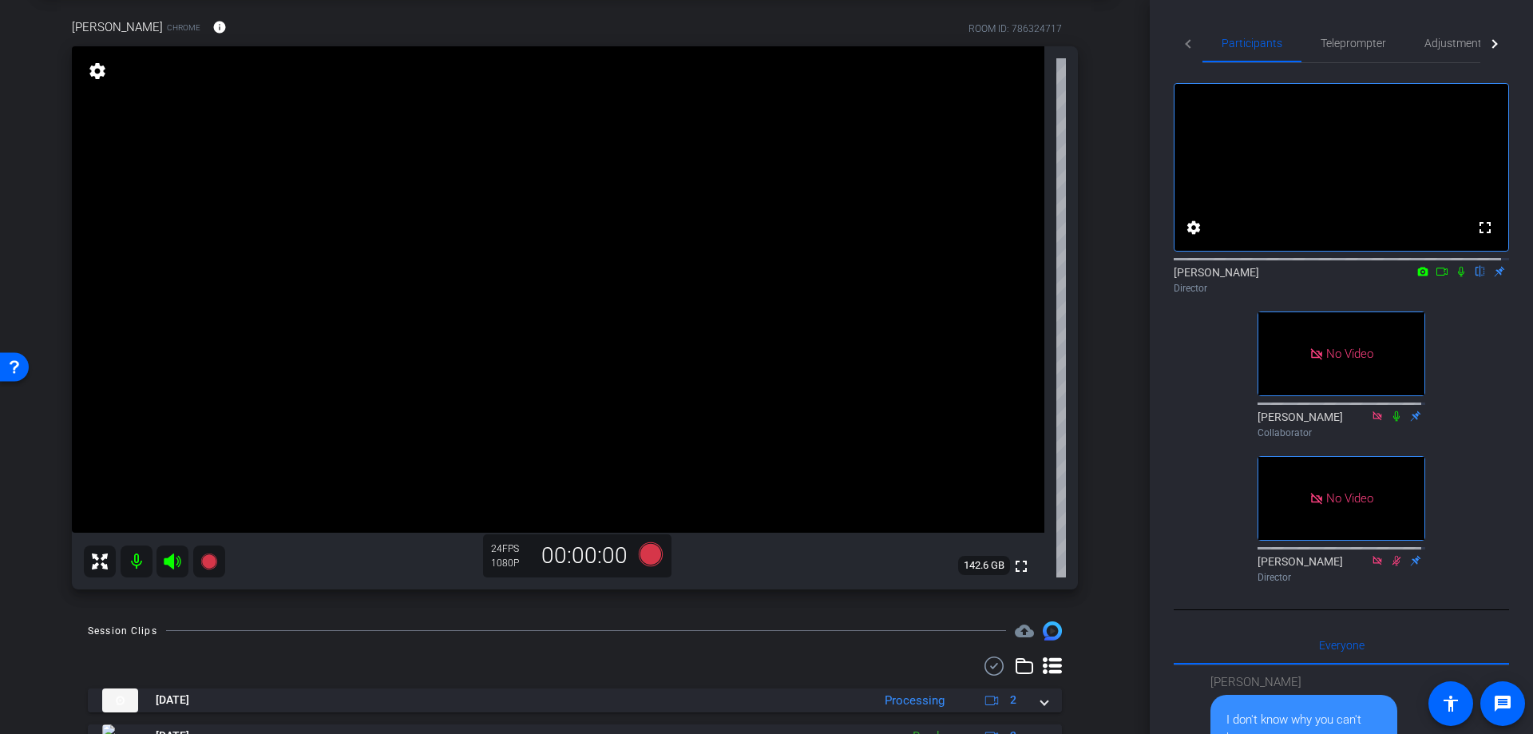
scroll to position [184, 0]
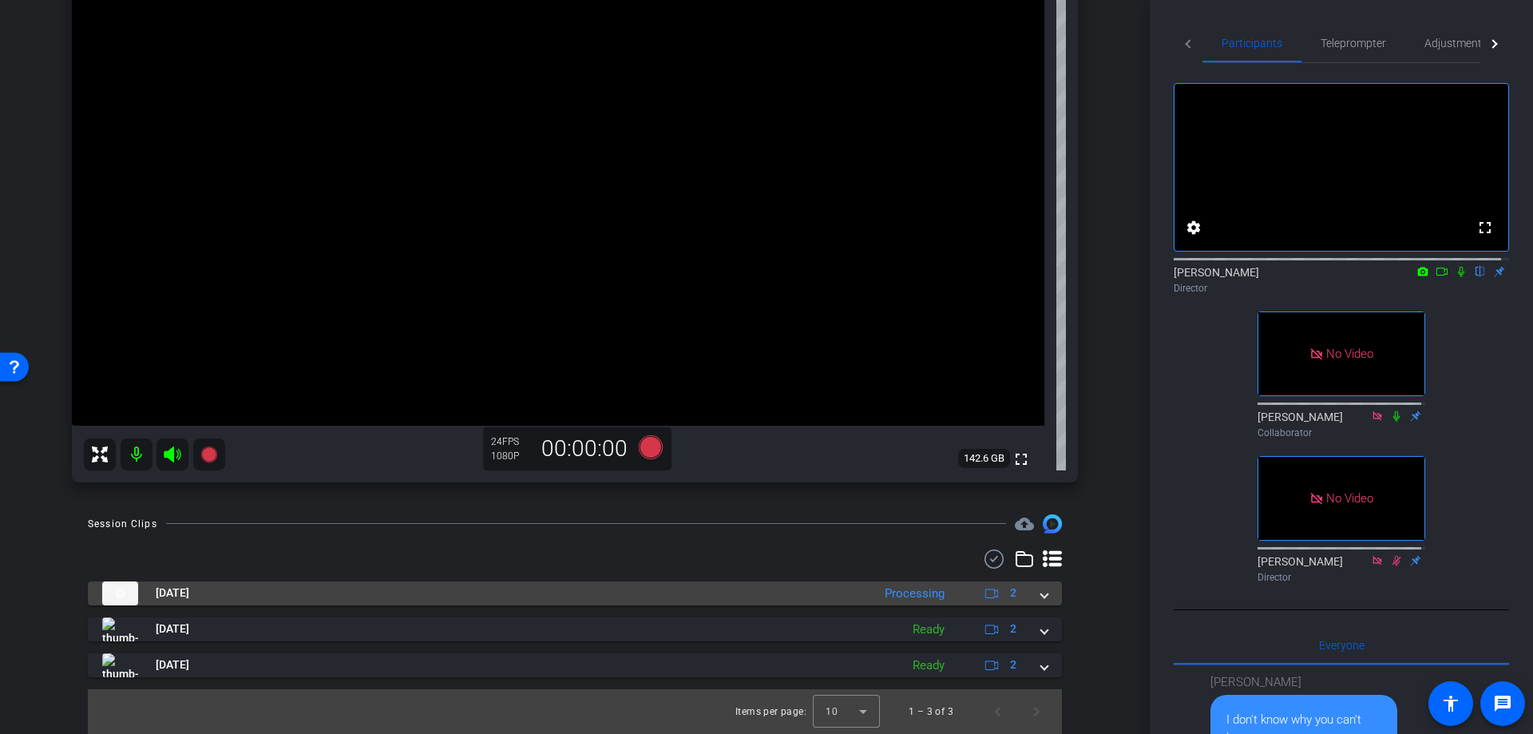
click at [1031, 596] on div "[DATE] Processing 2" at bounding box center [571, 593] width 939 height 24
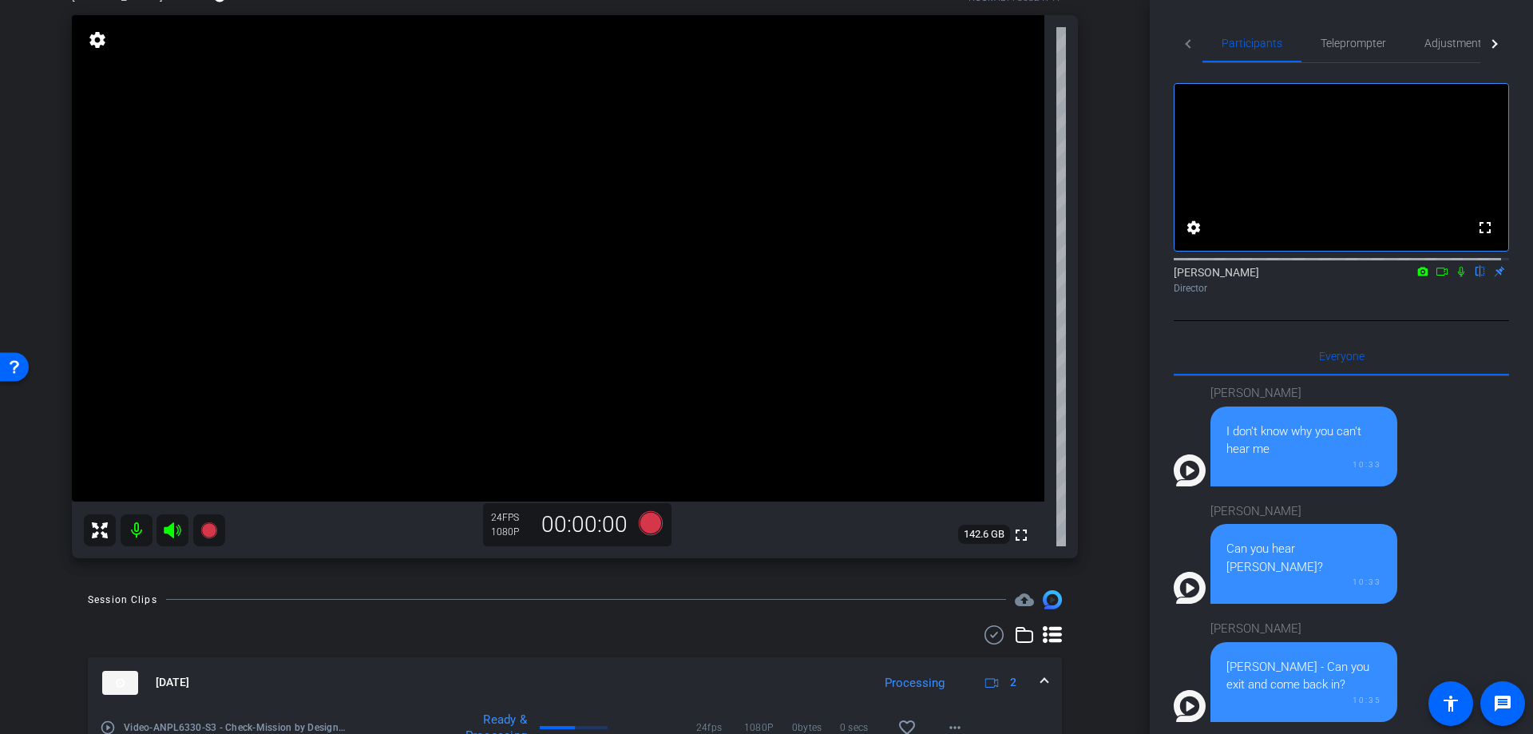
scroll to position [161, 0]
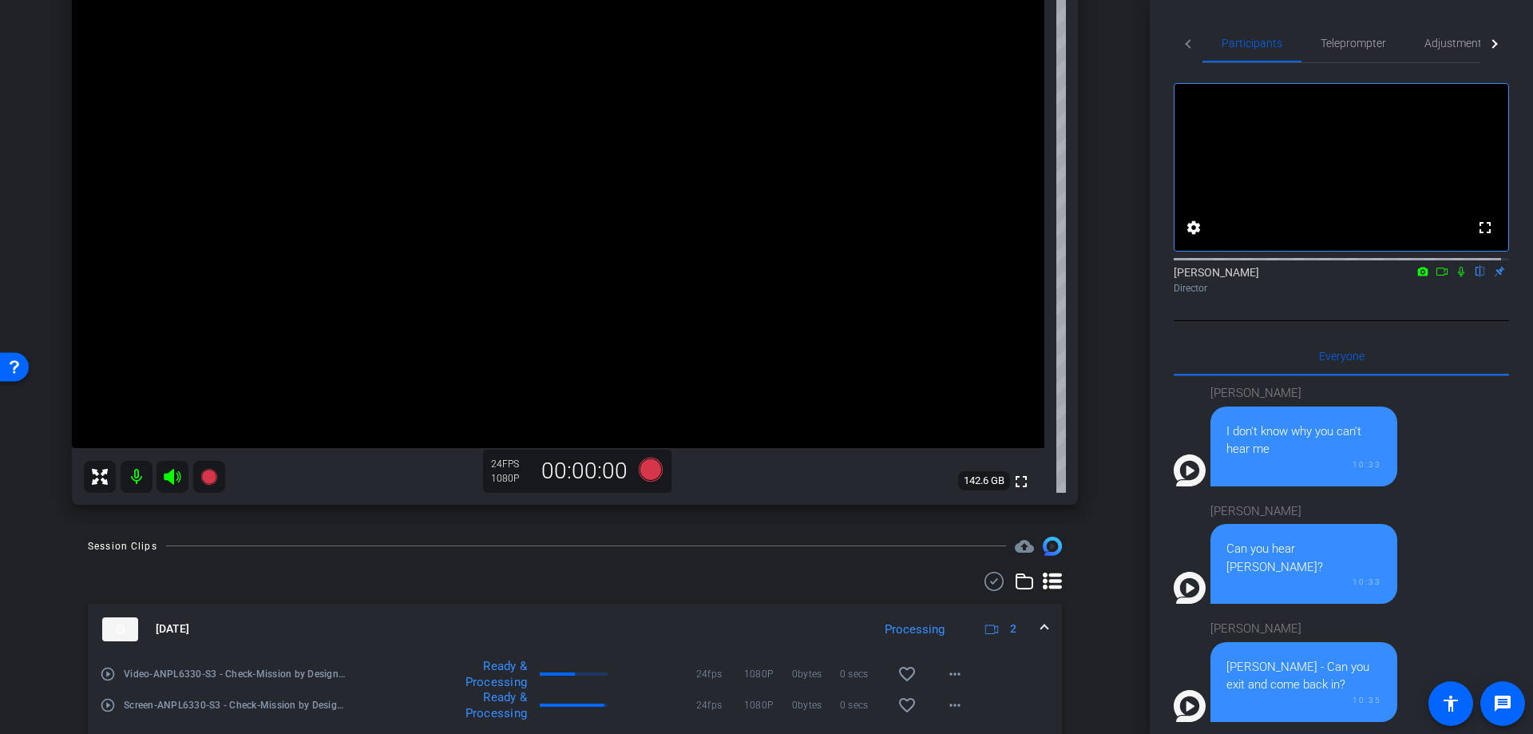
click at [1435, 277] on icon at bounding box center [1441, 271] width 13 height 11
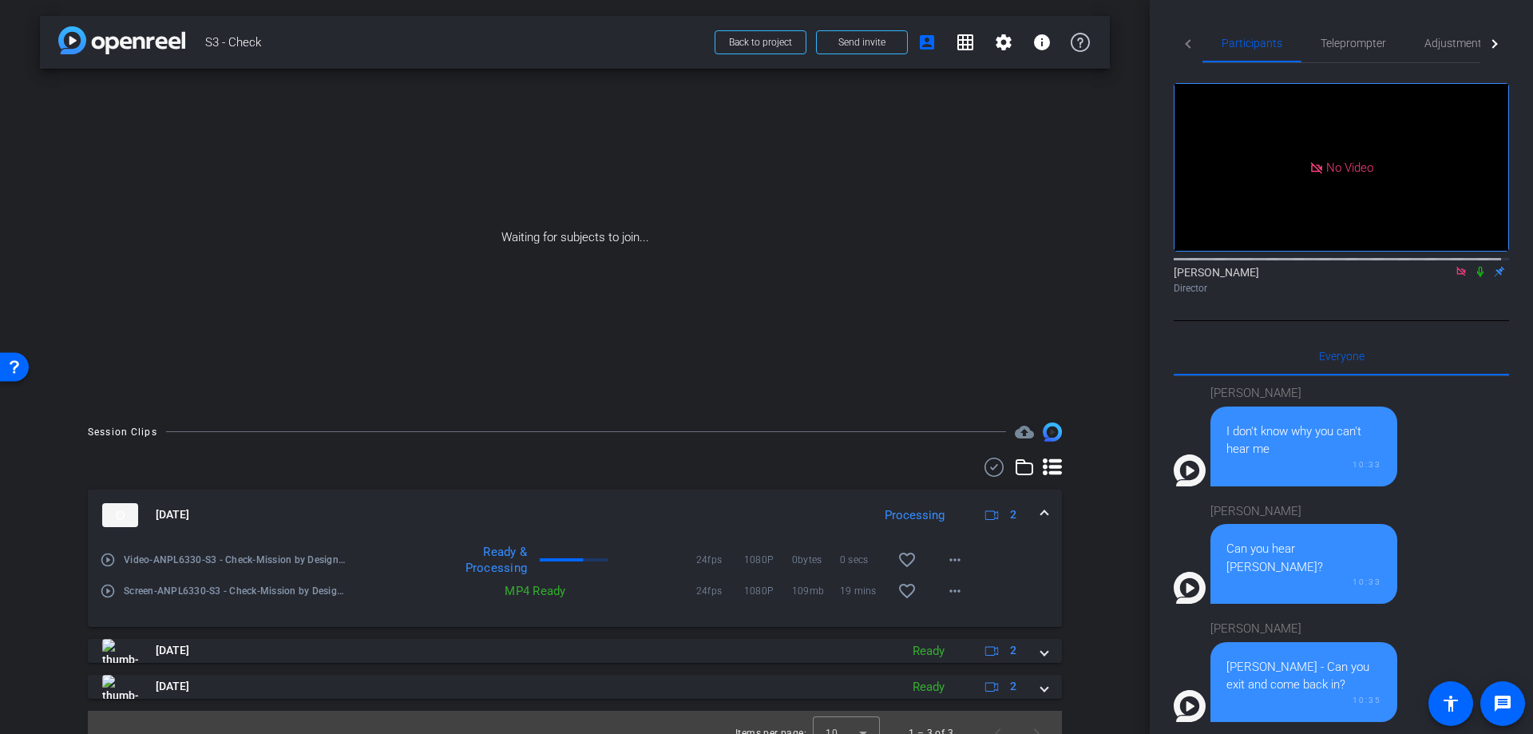
click at [55, 247] on div "Waiting for subjects to join..." at bounding box center [575, 238] width 1070 height 338
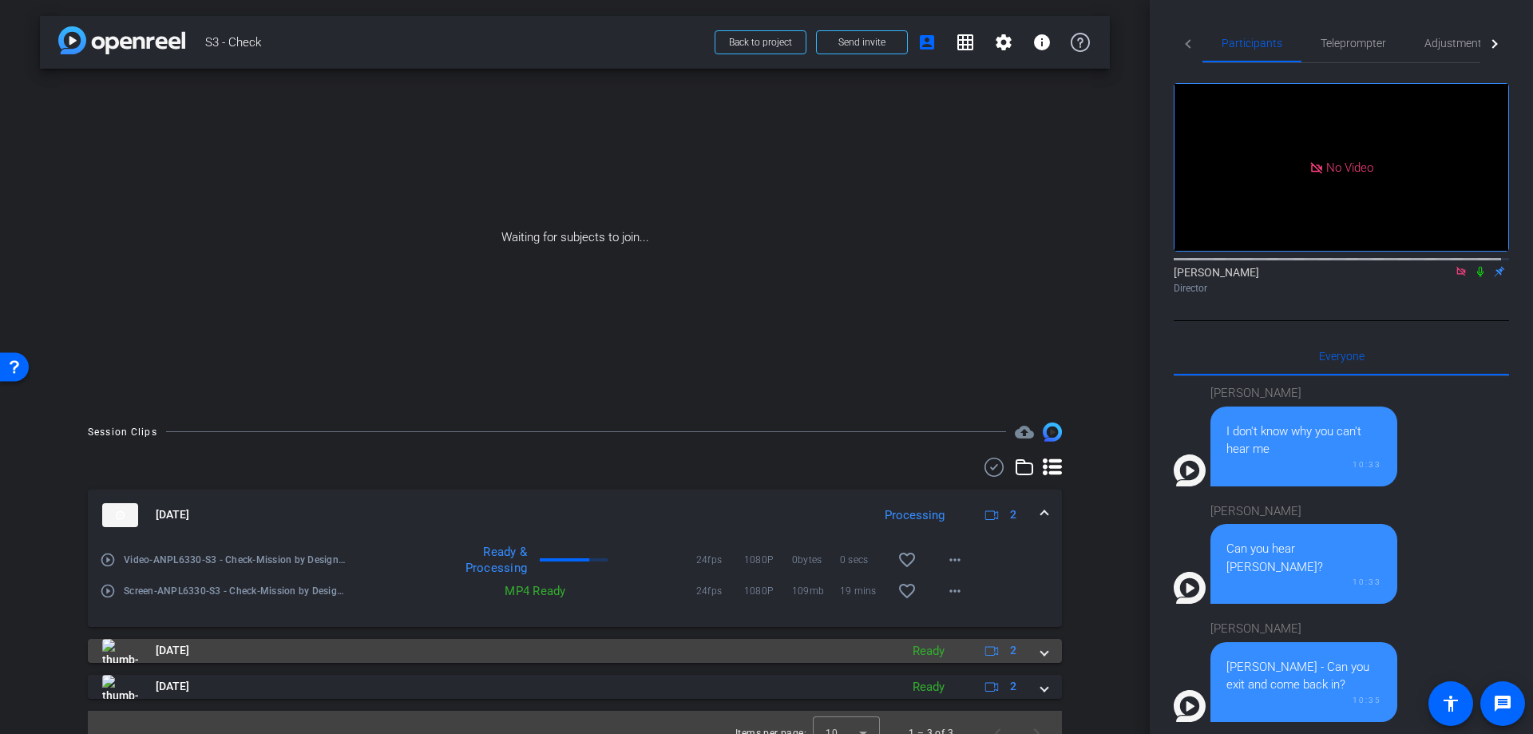
scroll to position [22, 0]
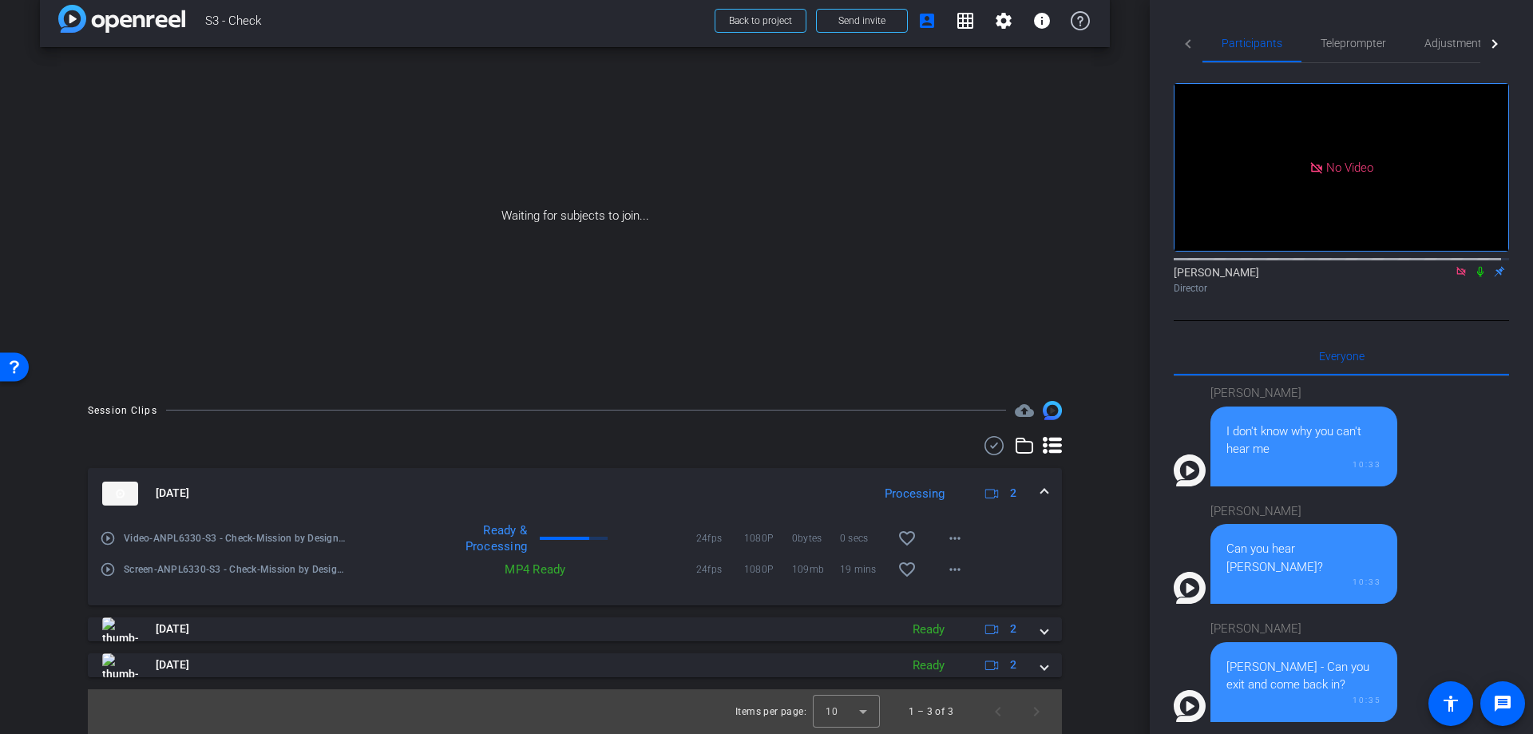
click at [1034, 679] on openreel-recordings-list-clip "[DATE] Processing 2 play_circle_outline Video-ANPL6330-S3 - Check-Mission by De…" at bounding box center [575, 601] width 974 height 266
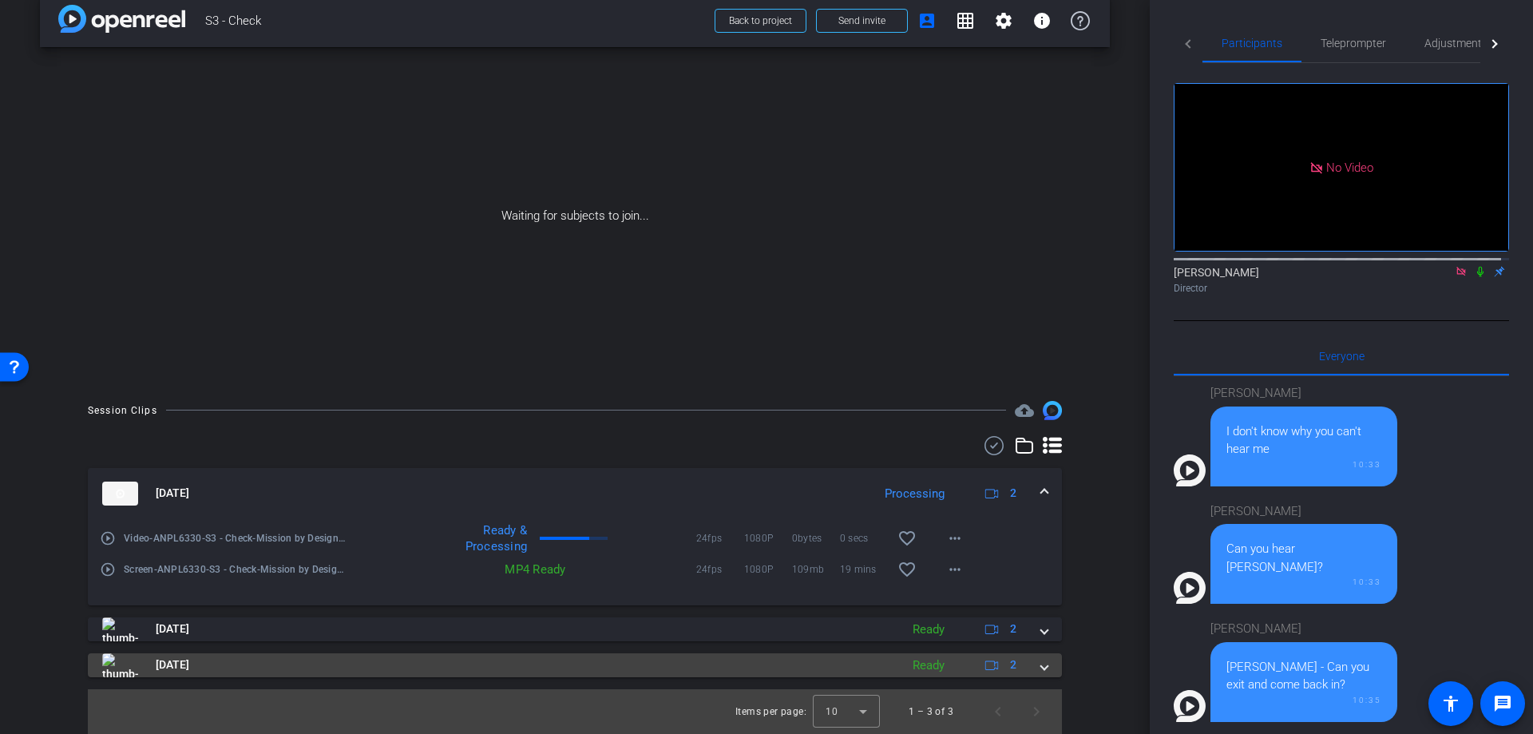
click at [1047, 657] on mat-expansion-panel-header "[DATE] Ready 2" at bounding box center [575, 665] width 974 height 24
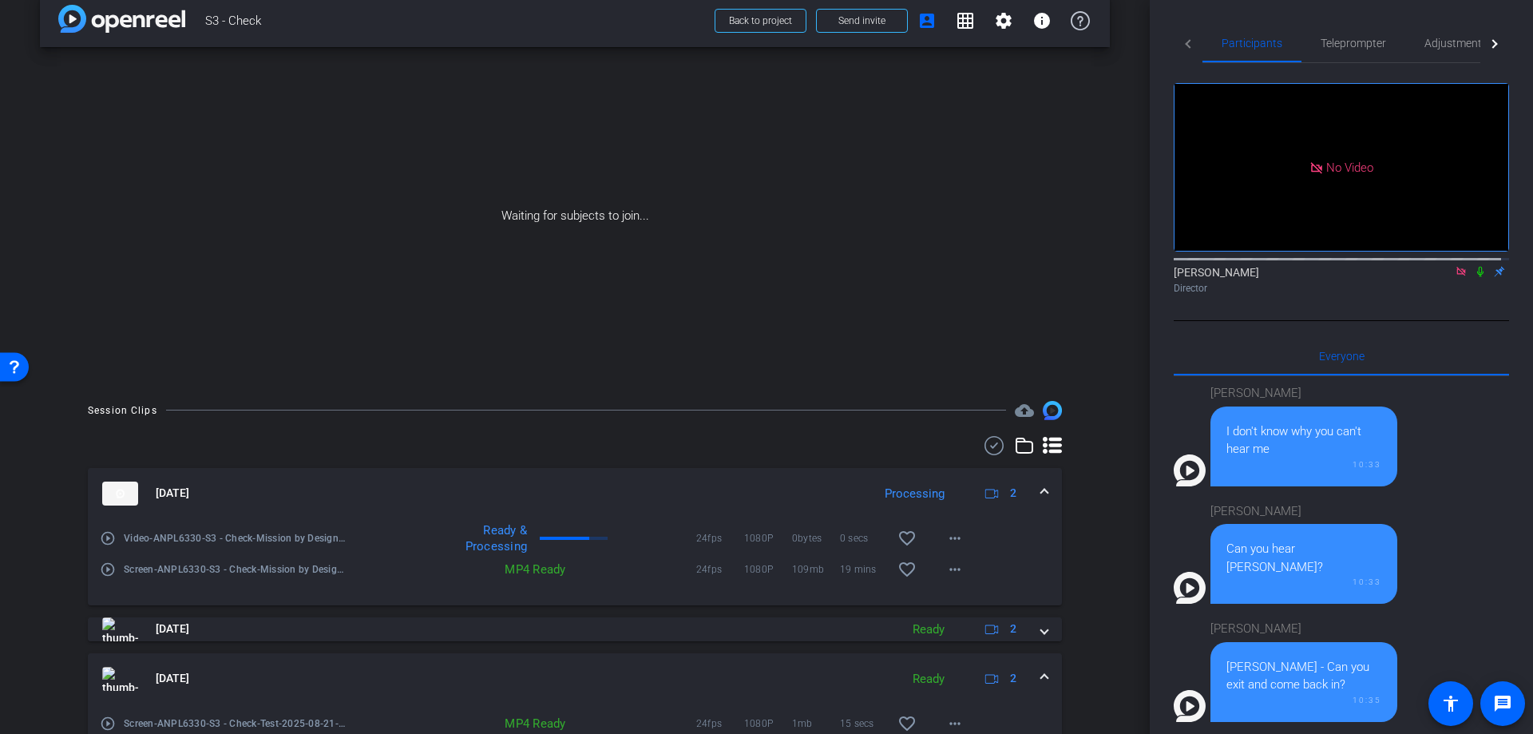
scroll to position [135, 0]
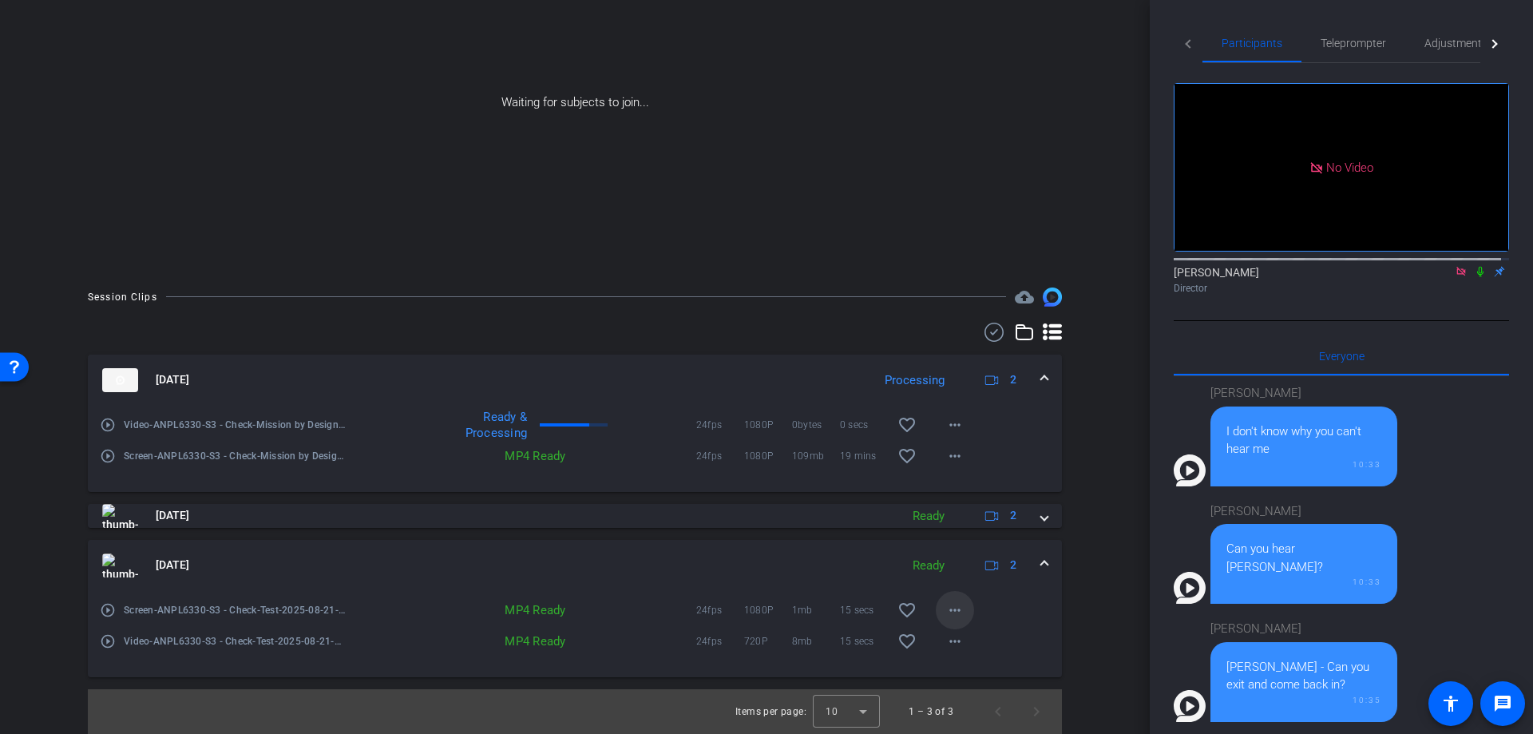
click at [936, 611] on span at bounding box center [955, 610] width 38 height 38
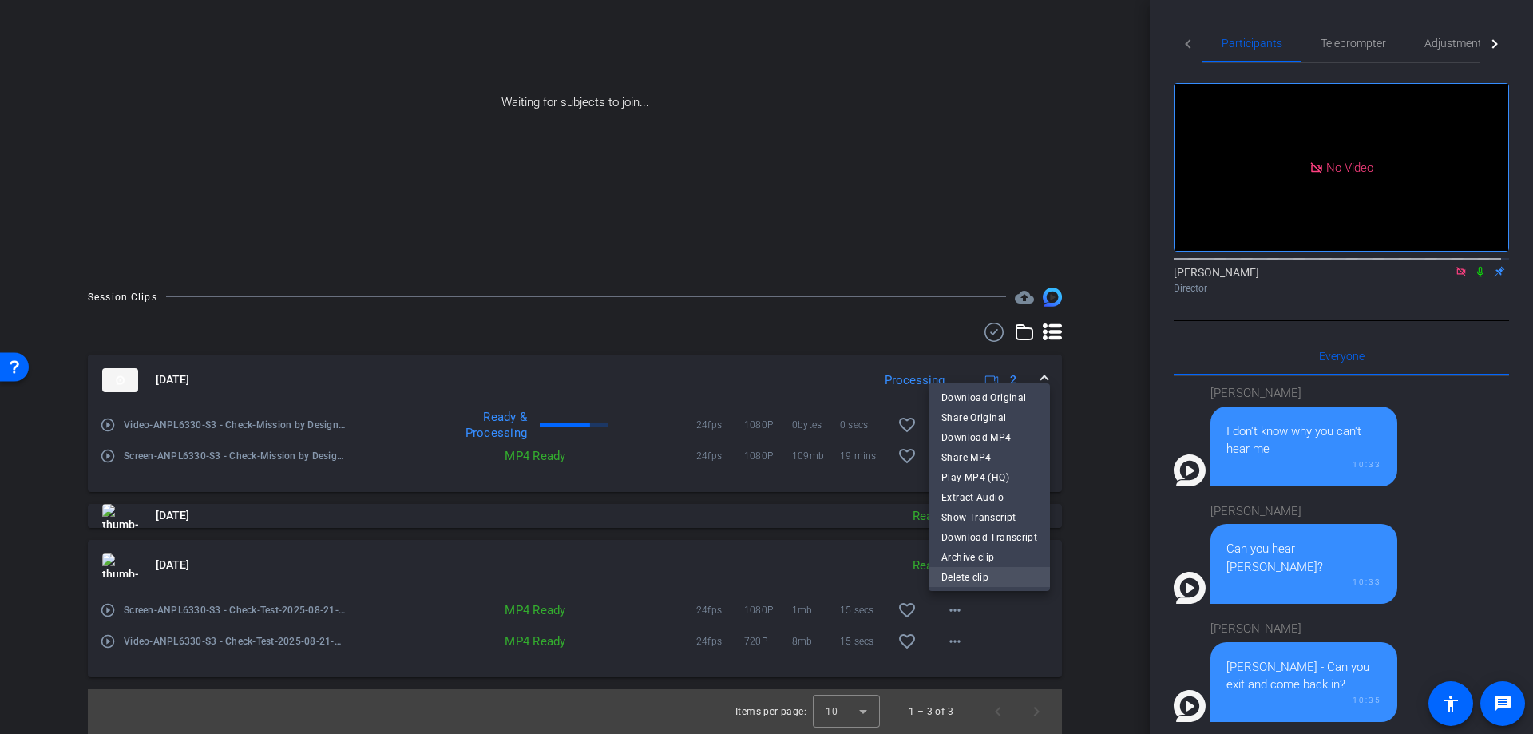
click at [971, 580] on span "Delete clip" at bounding box center [989, 576] width 96 height 19
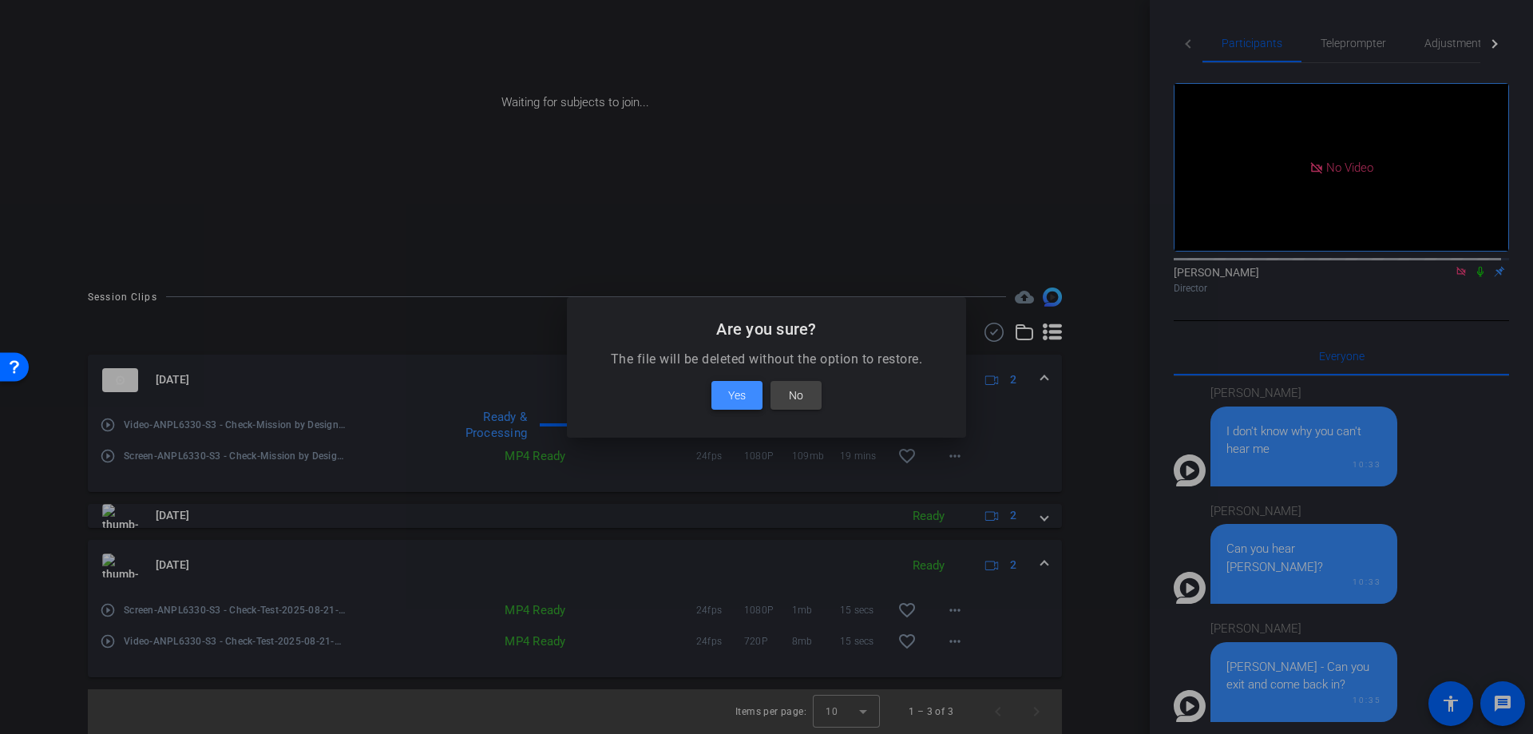
click at [738, 395] on span "Yes" at bounding box center [737, 395] width 18 height 19
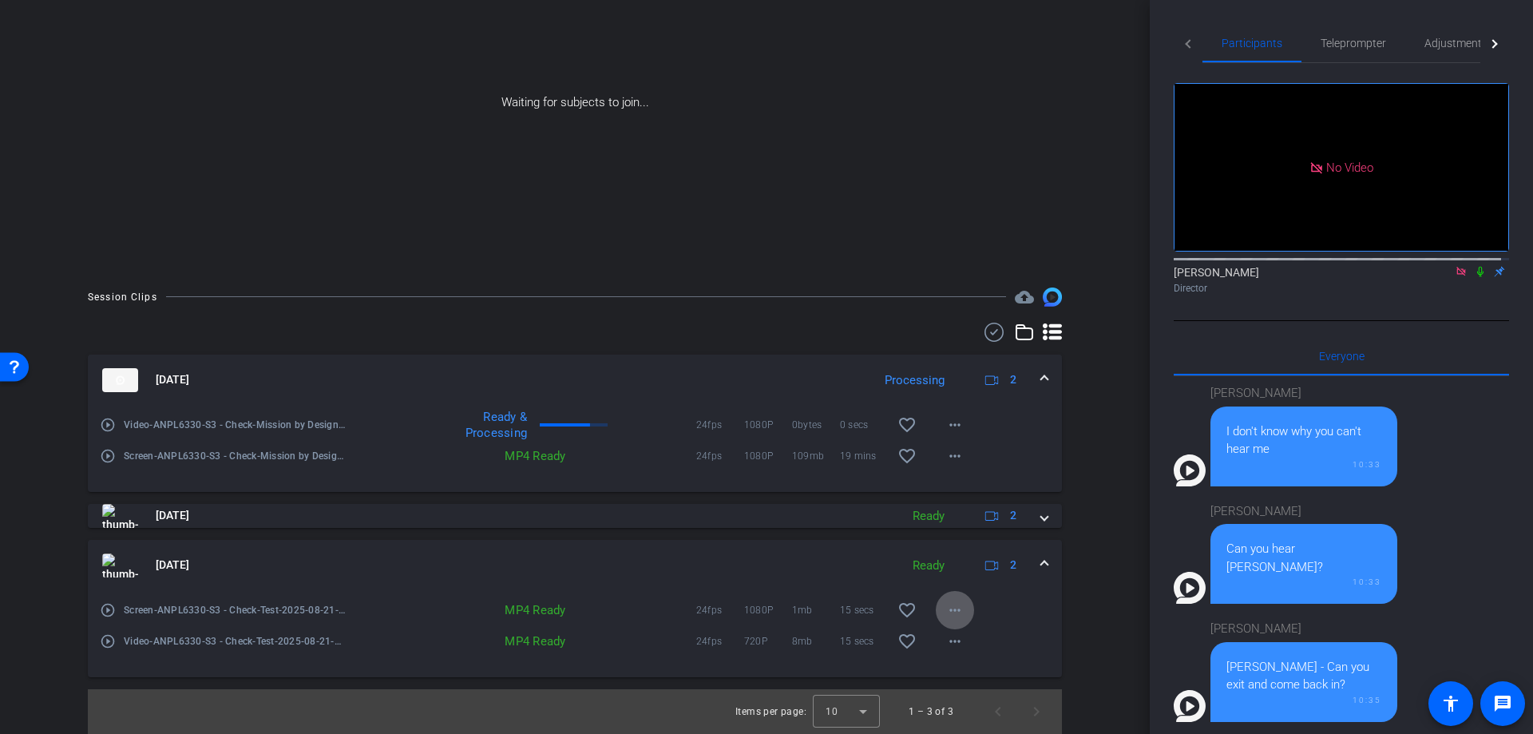
scroll to position [104, 0]
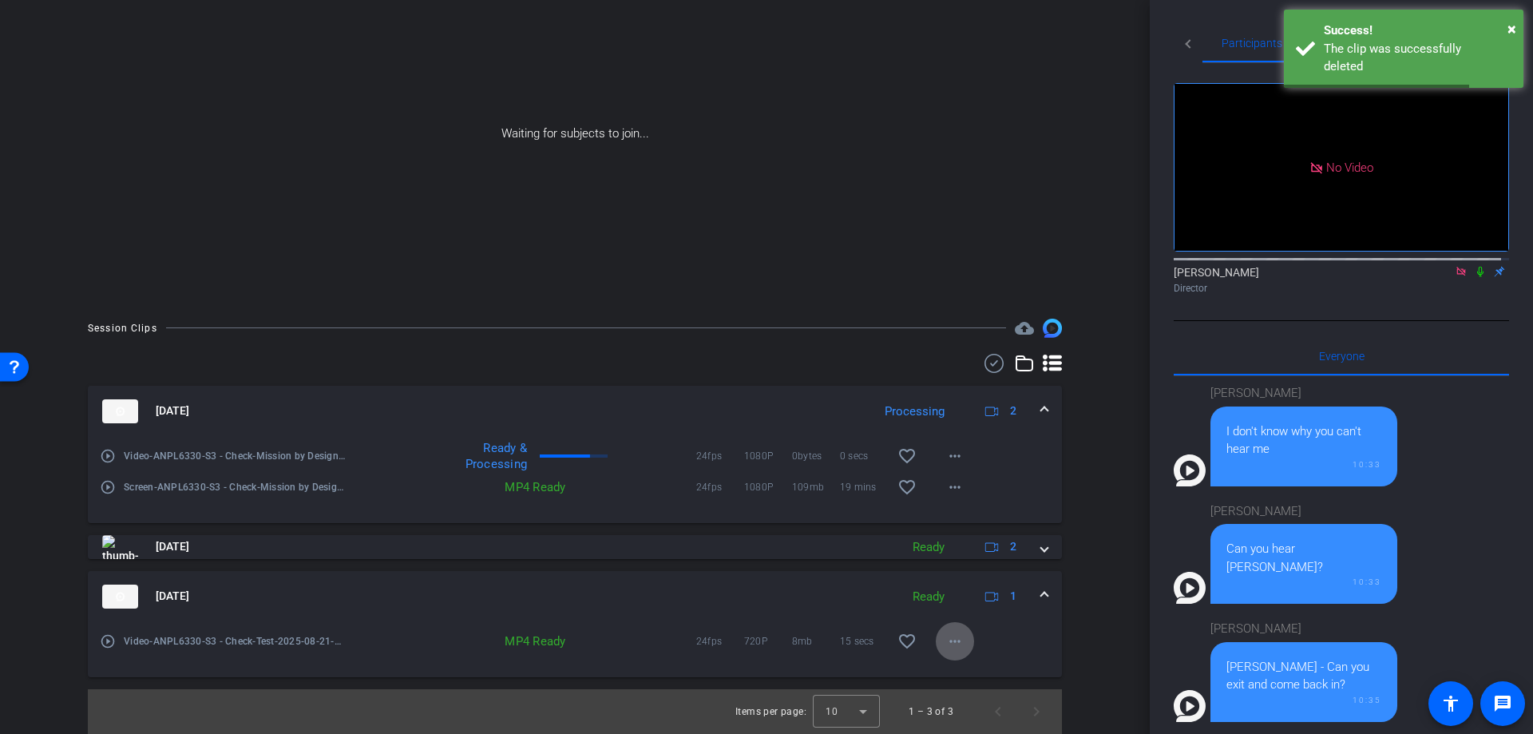
click at [948, 643] on mat-icon "more_horiz" at bounding box center [954, 640] width 19 height 19
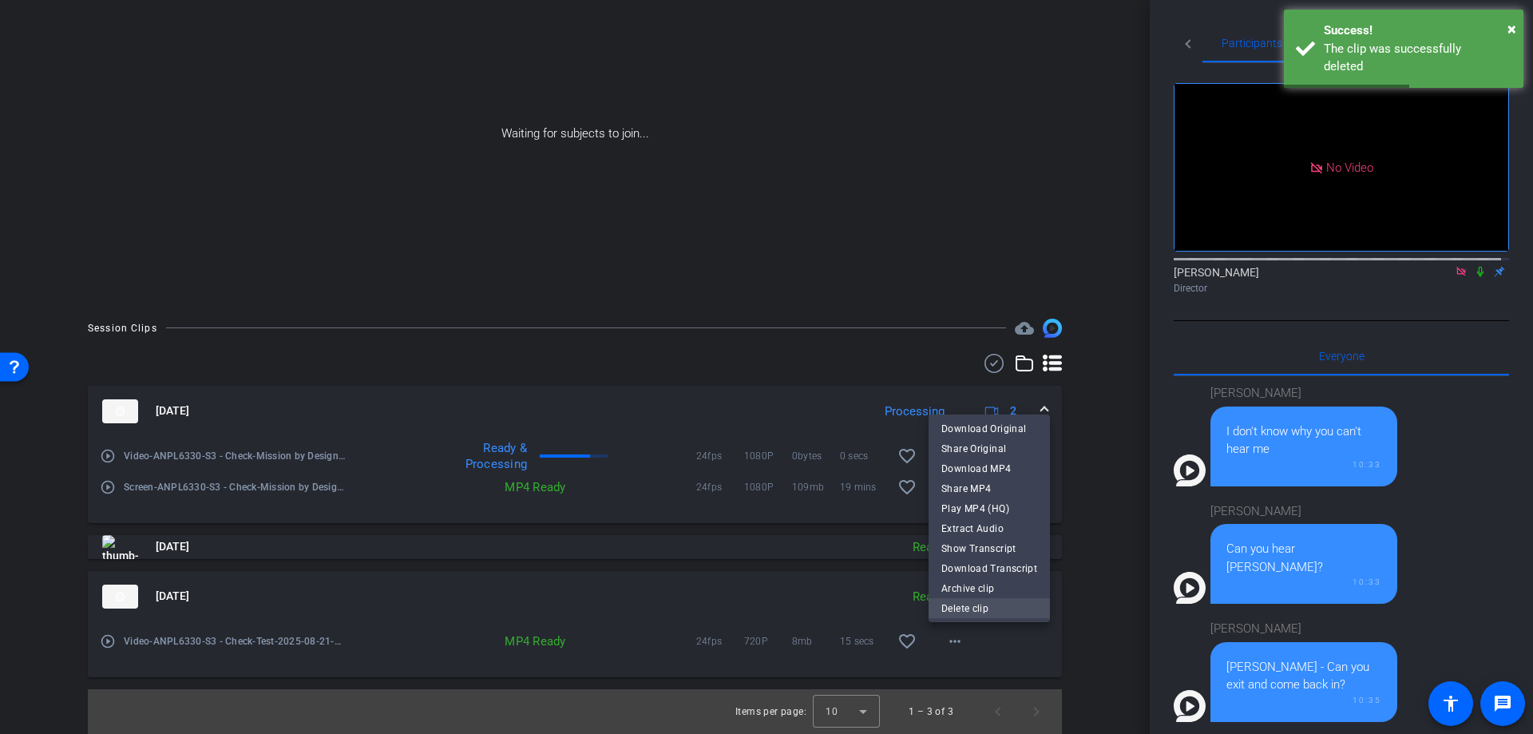
click at [960, 610] on span "Delete clip" at bounding box center [989, 607] width 96 height 19
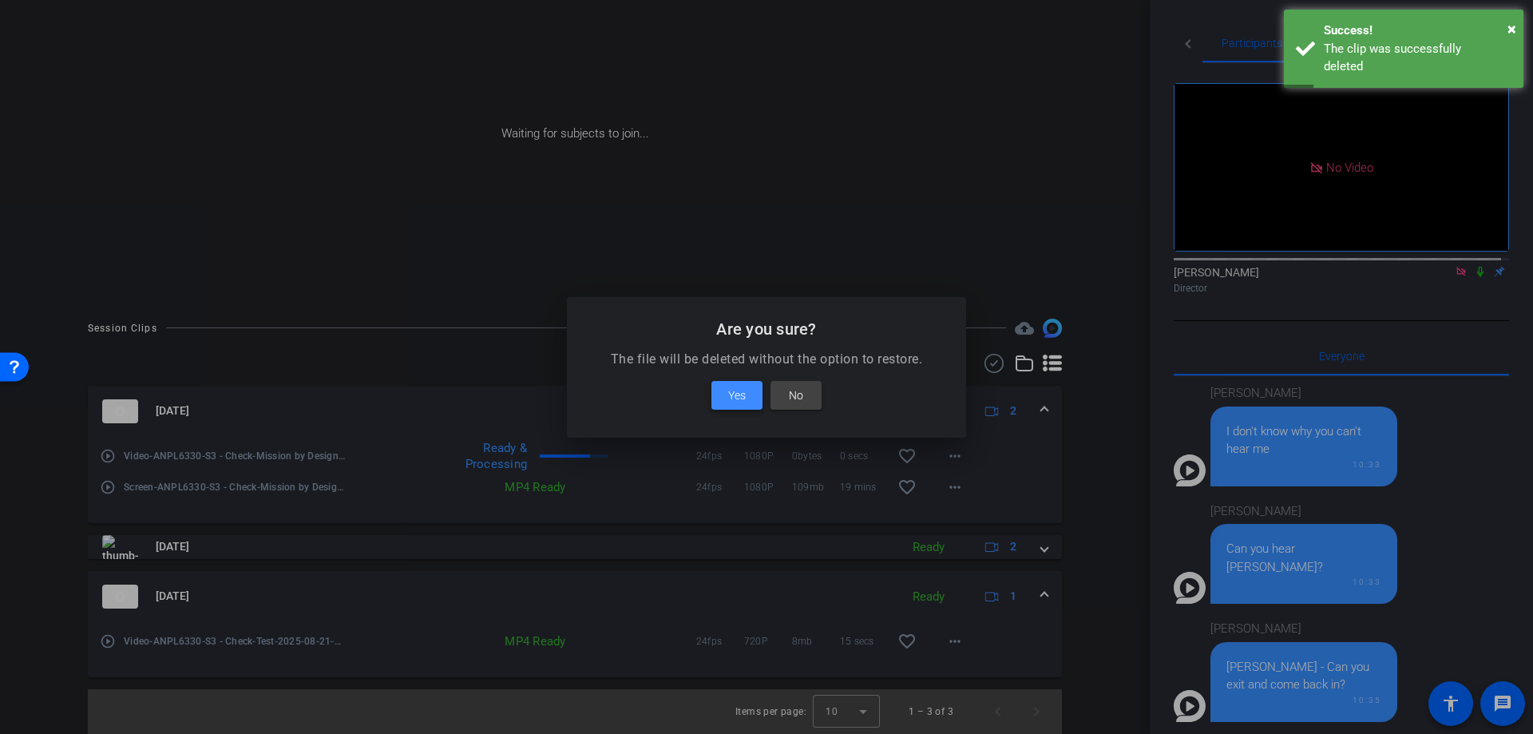
click at [730, 391] on span "Yes" at bounding box center [737, 395] width 18 height 19
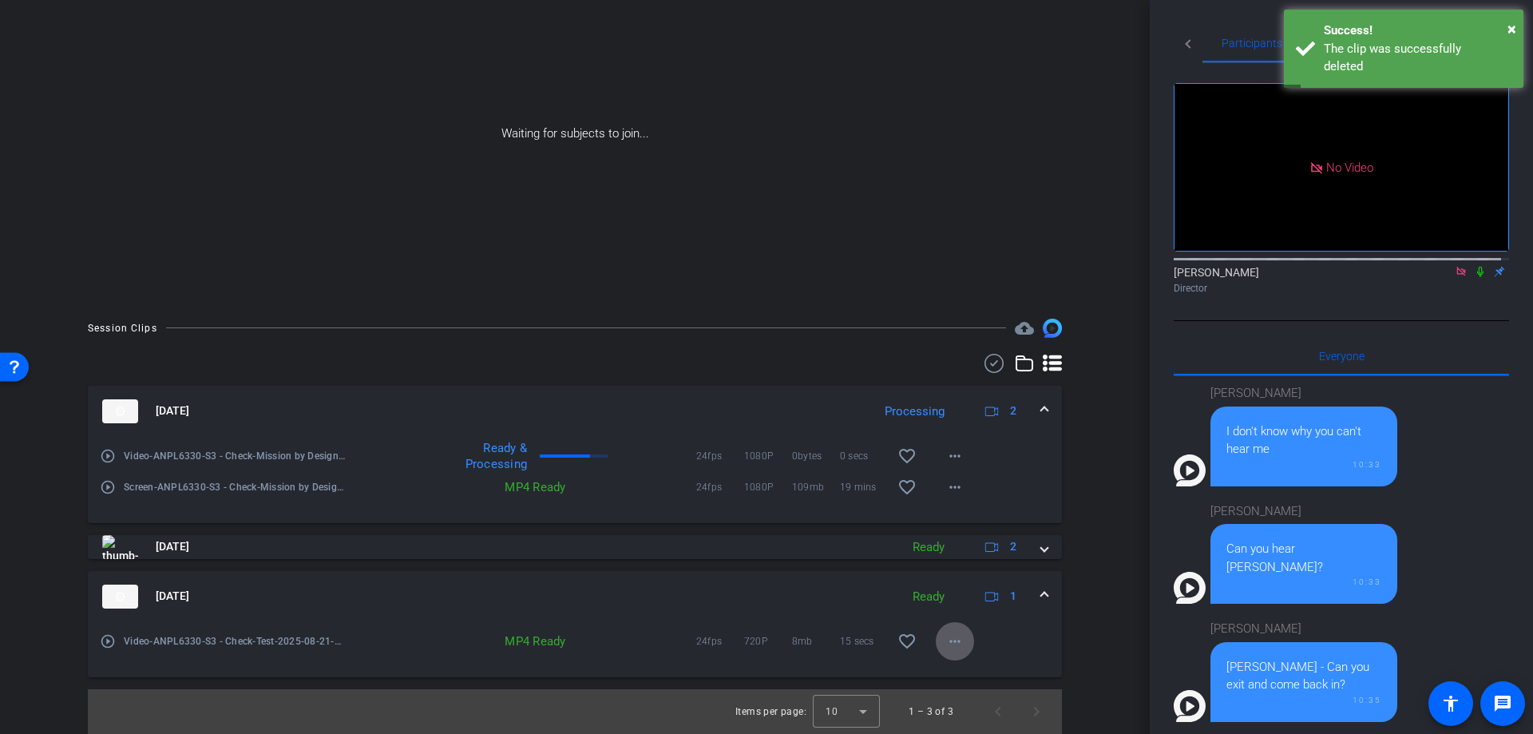
scroll to position [0, 0]
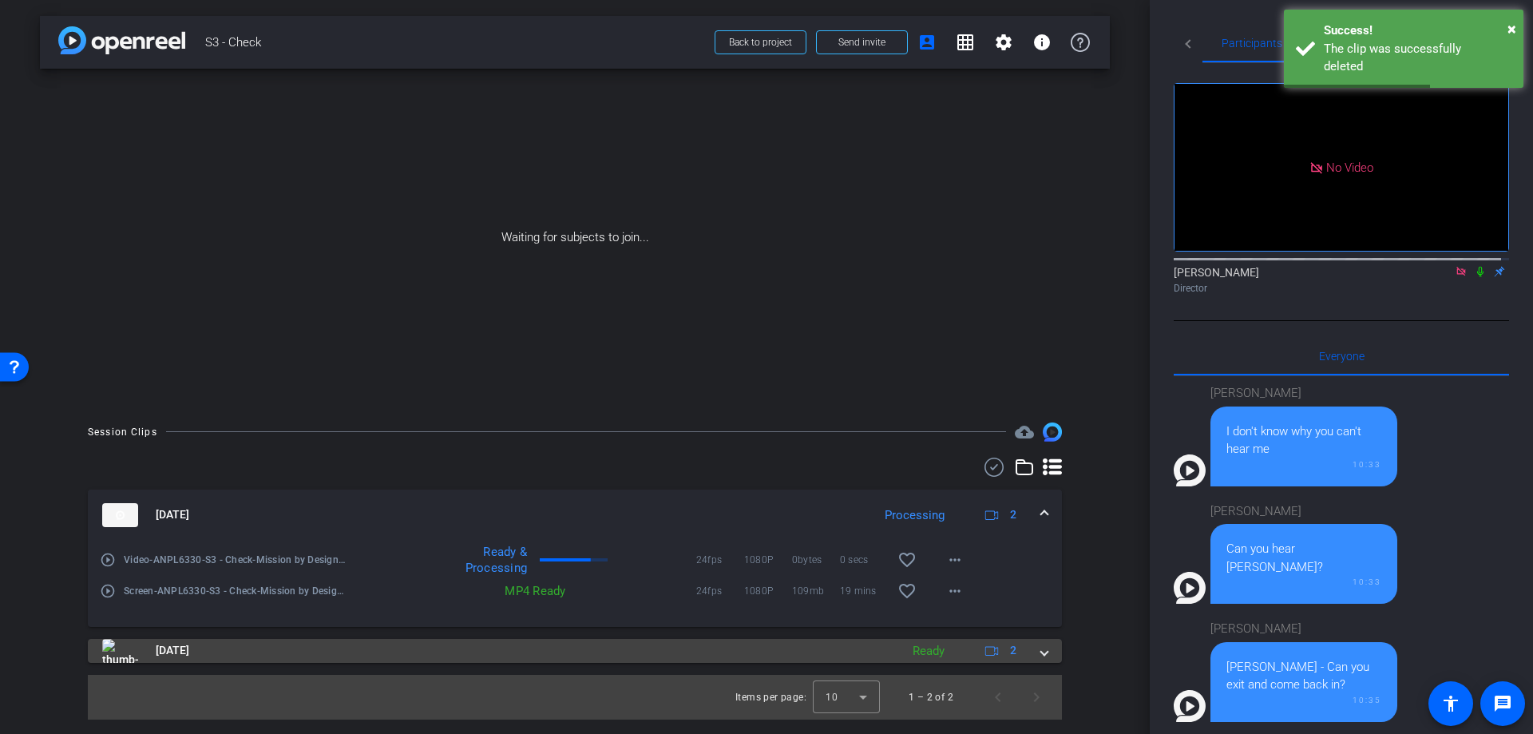
click at [1044, 654] on span at bounding box center [1044, 650] width 6 height 17
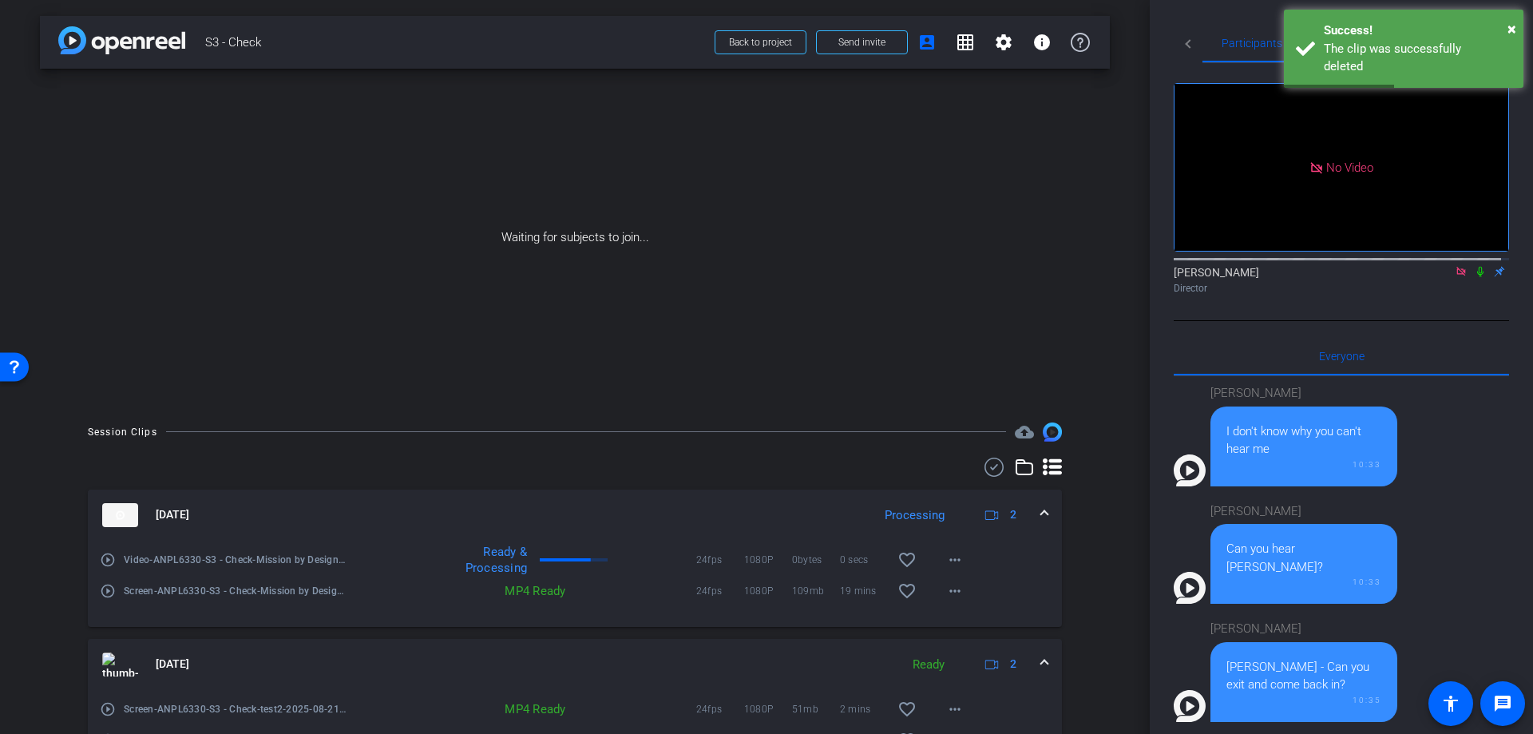
scroll to position [99, 0]
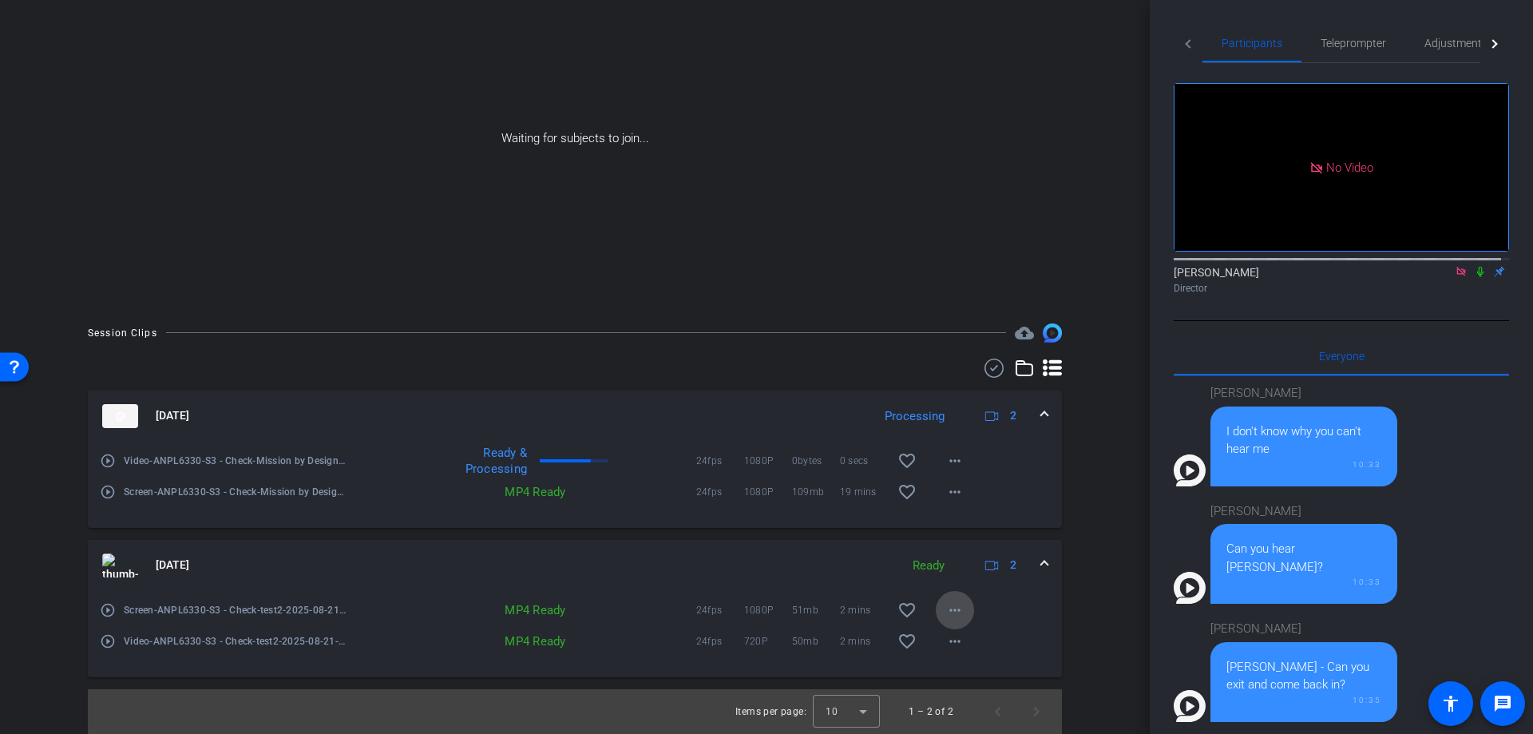
click at [945, 611] on mat-icon "more_horiz" at bounding box center [954, 609] width 19 height 19
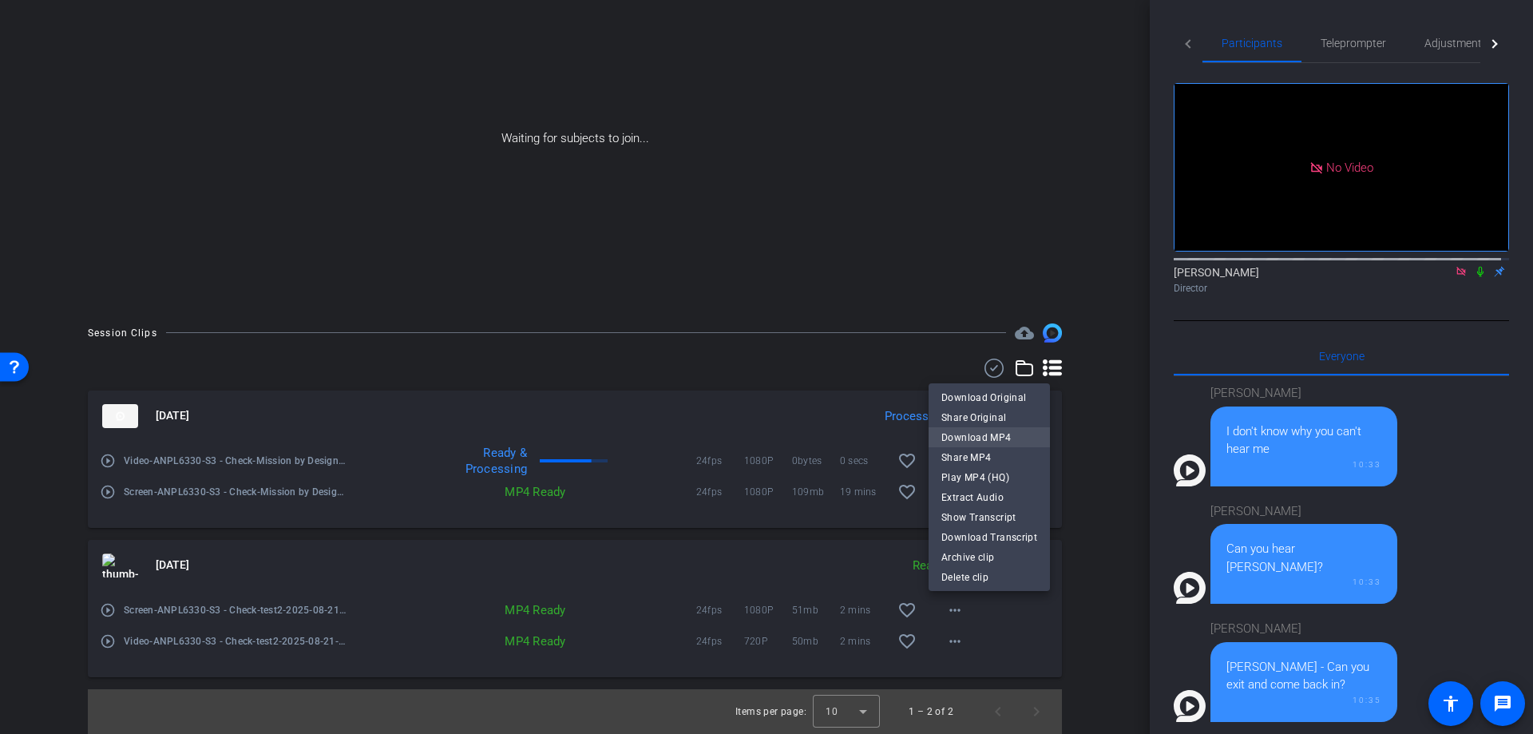
click at [1002, 441] on span "Download MP4" at bounding box center [989, 436] width 96 height 19
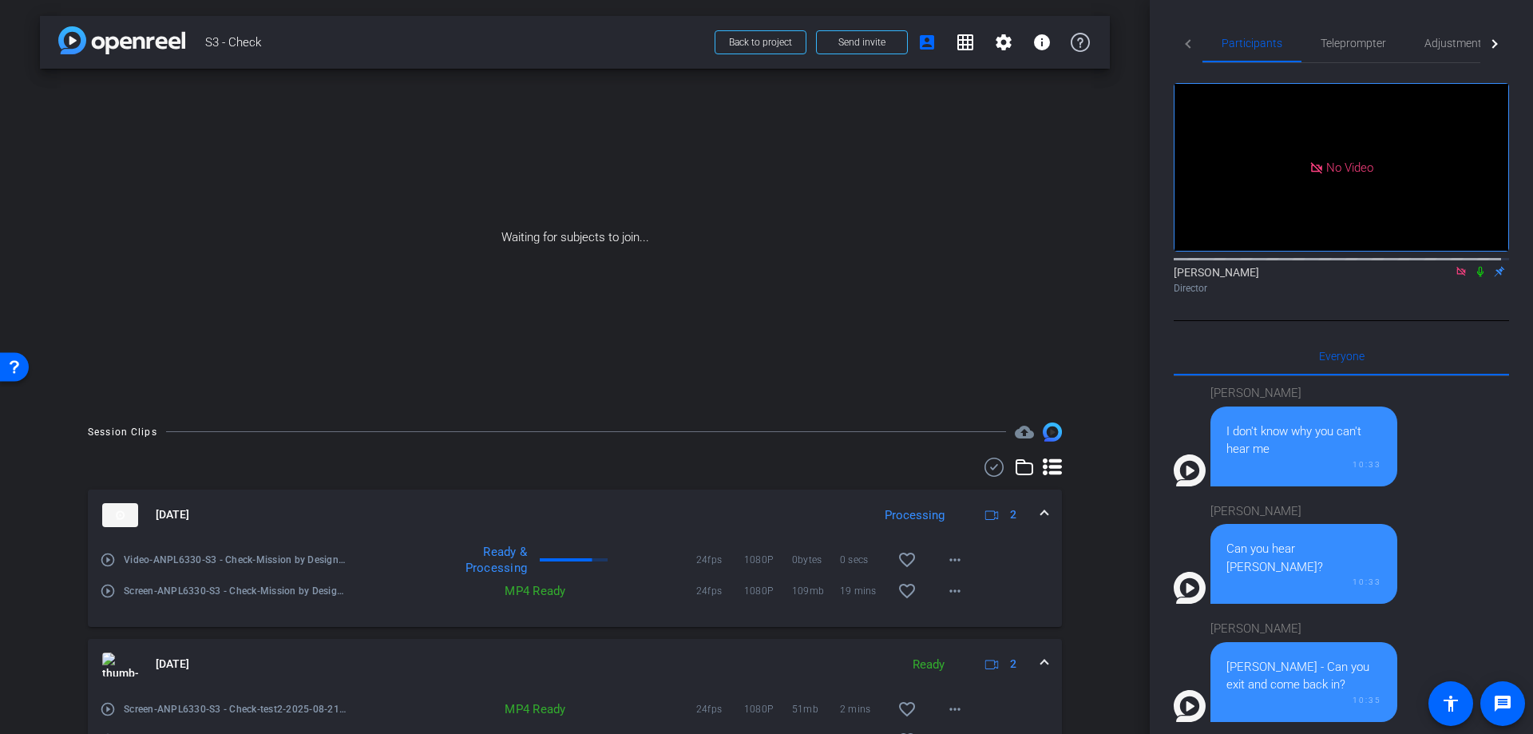
scroll to position [53, 0]
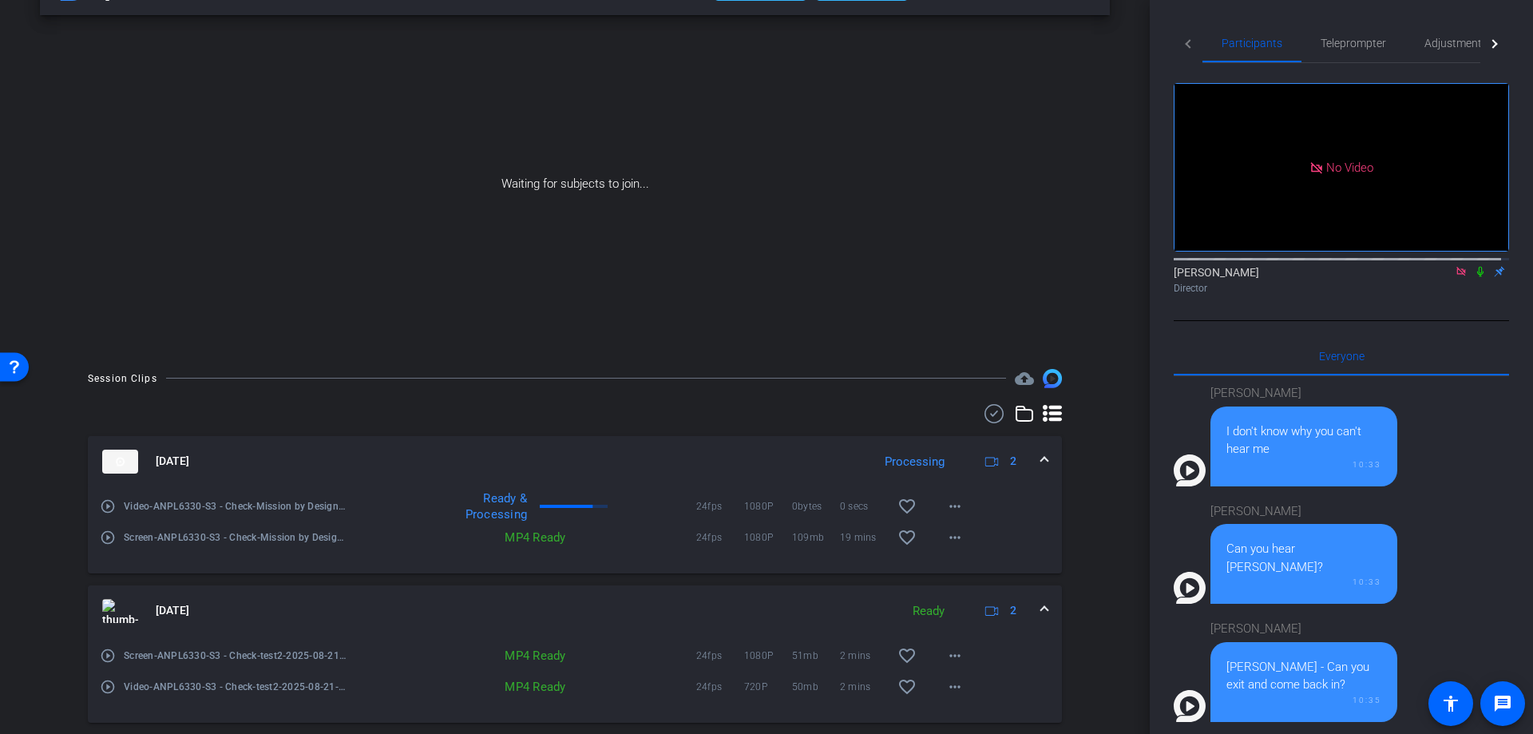
click at [1477, 277] on icon at bounding box center [1480, 272] width 6 height 10
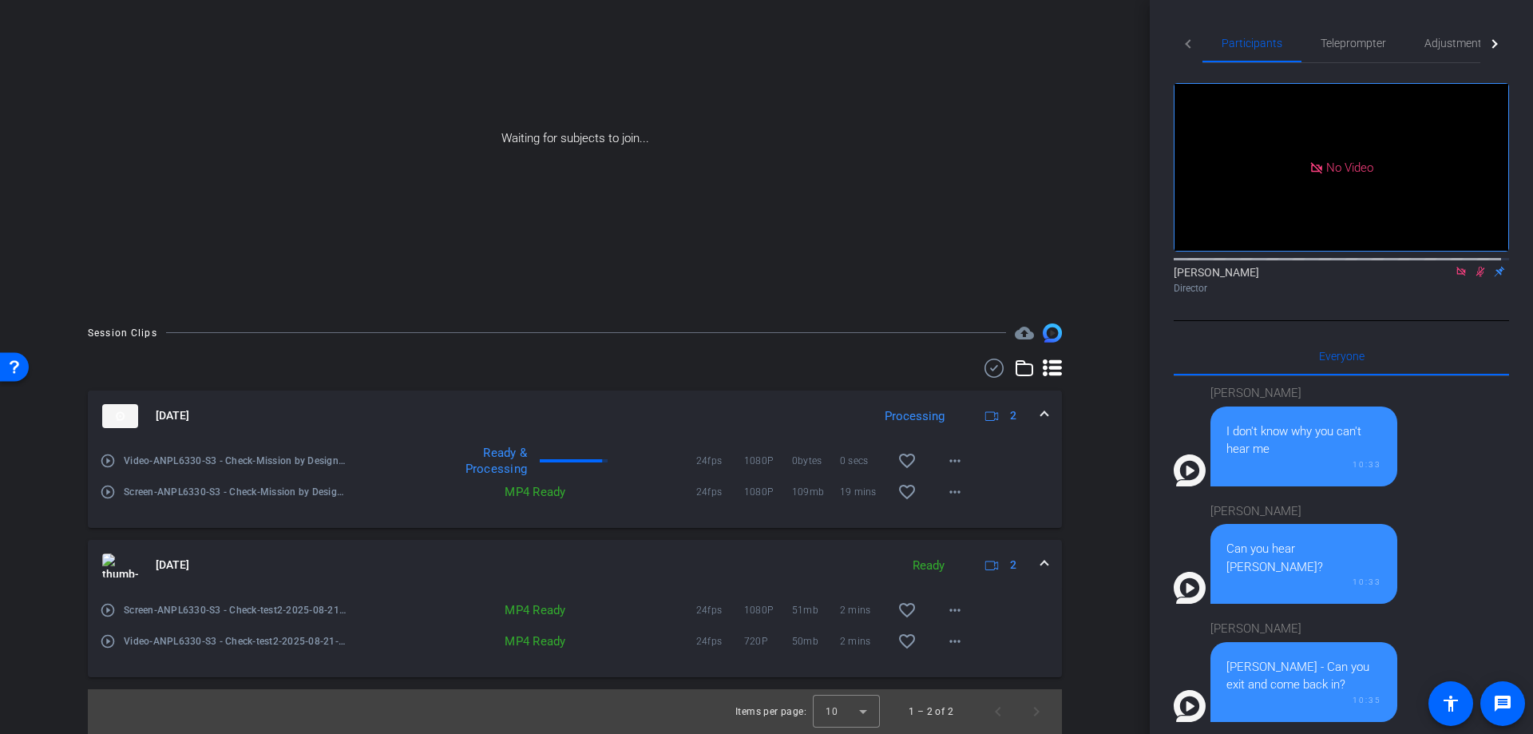
click at [734, 216] on div "Waiting for subjects to join..." at bounding box center [575, 139] width 1070 height 338
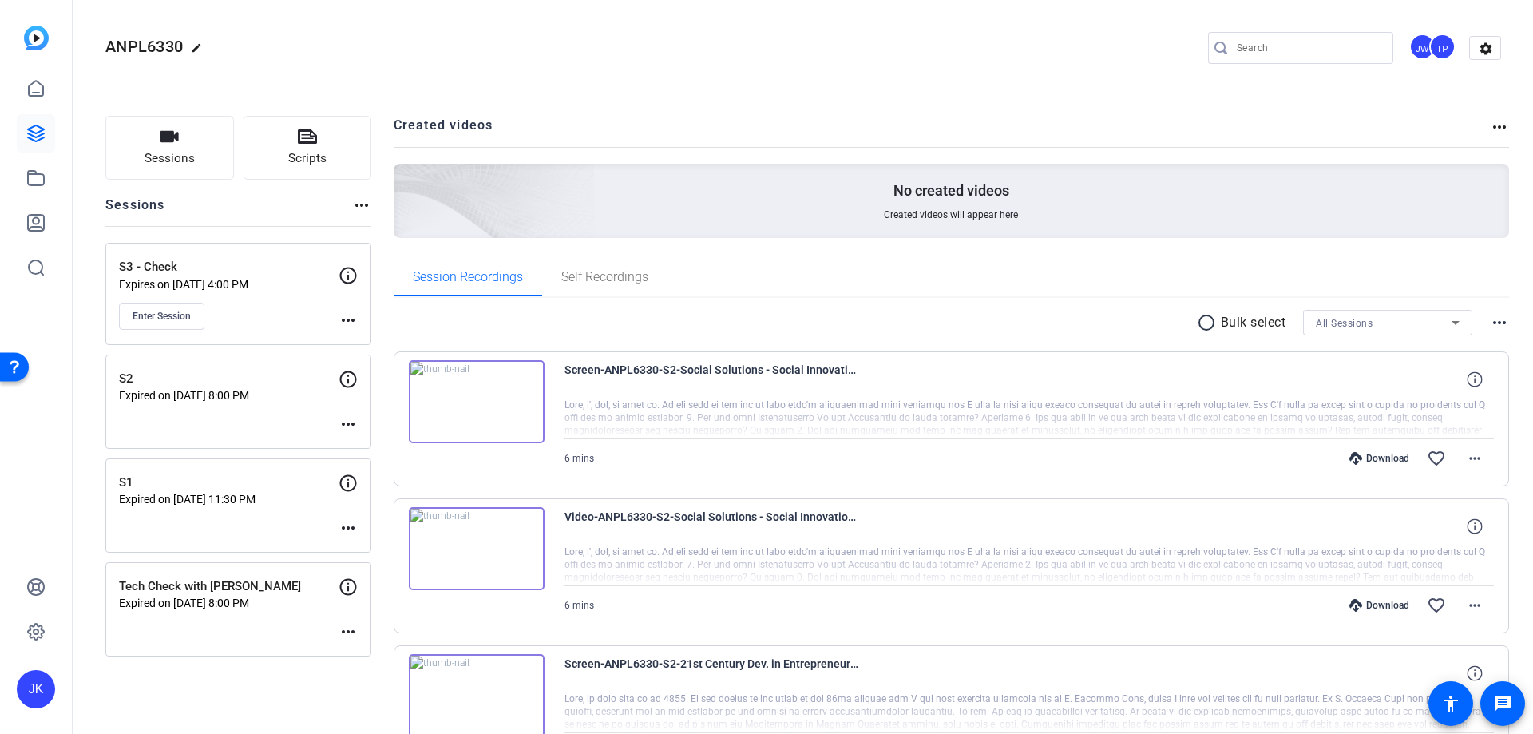
click at [257, 384] on p "S2" at bounding box center [229, 379] width 220 height 18
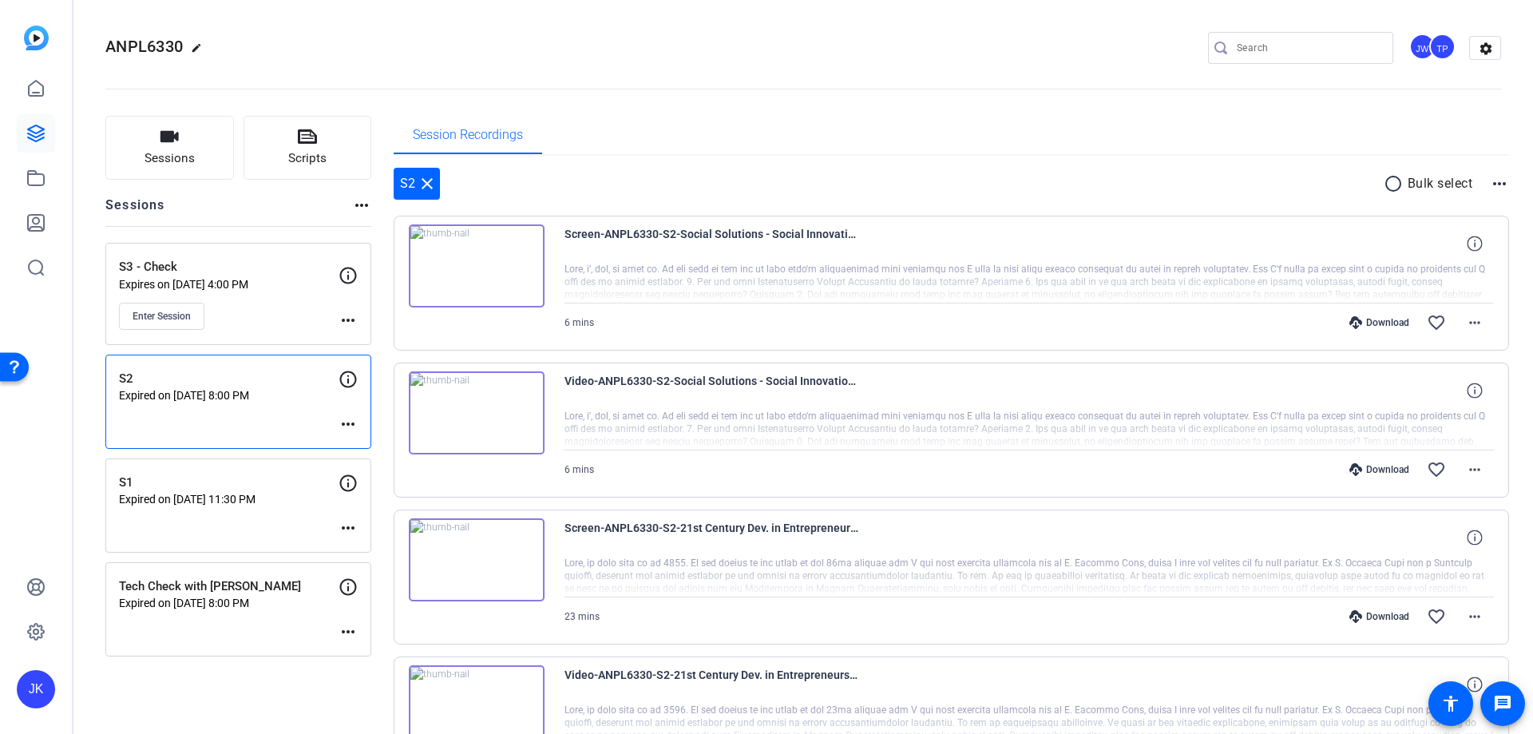
click at [245, 295] on div "S3 - Check Expires on [DATE] 4:00 PM Enter Session" at bounding box center [229, 294] width 220 height 72
click at [480, 250] on img at bounding box center [477, 265] width 136 height 83
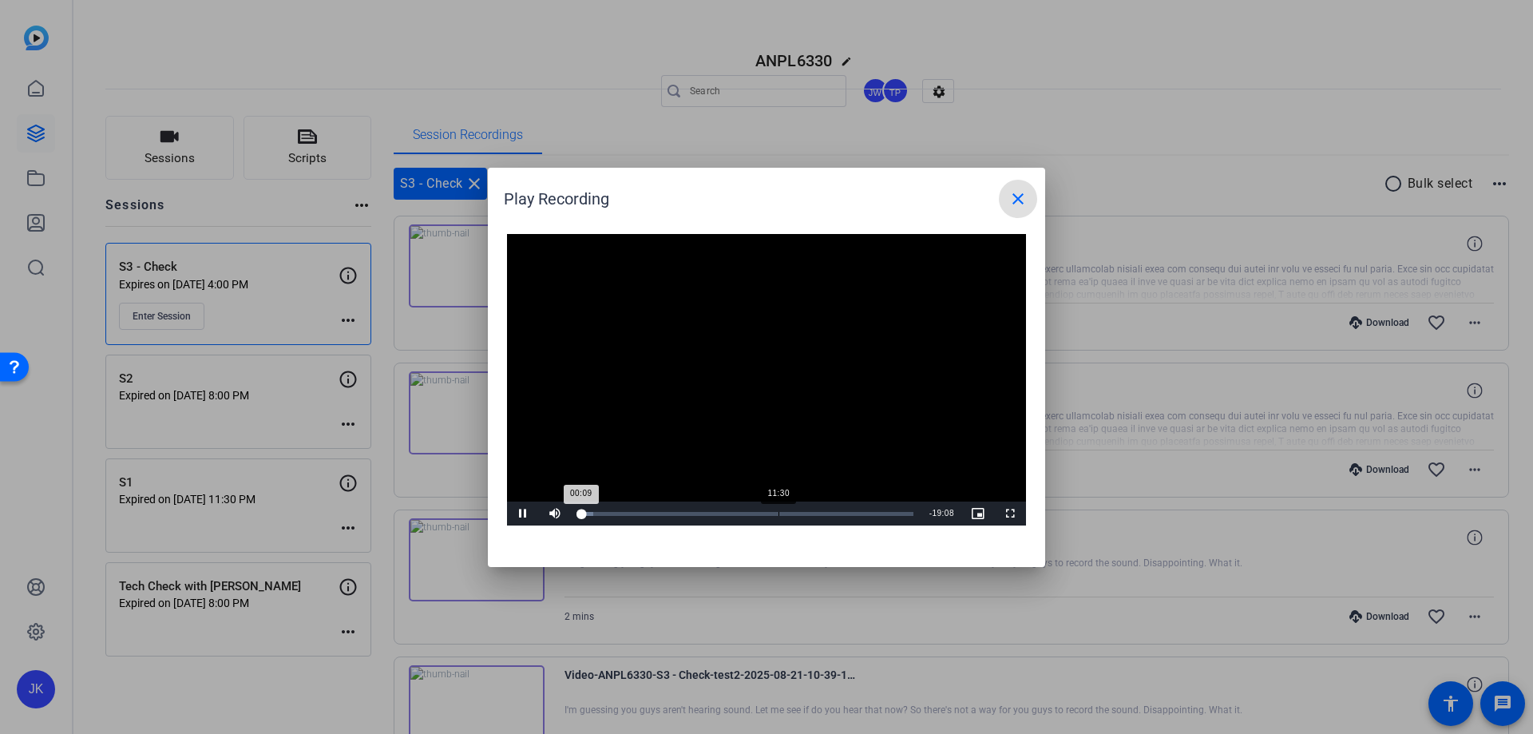
click at [778, 521] on div "Loaded : 4.20% 11:30 00:09" at bounding box center [746, 513] width 350 height 24
click at [1010, 202] on mat-icon "close" at bounding box center [1017, 198] width 19 height 19
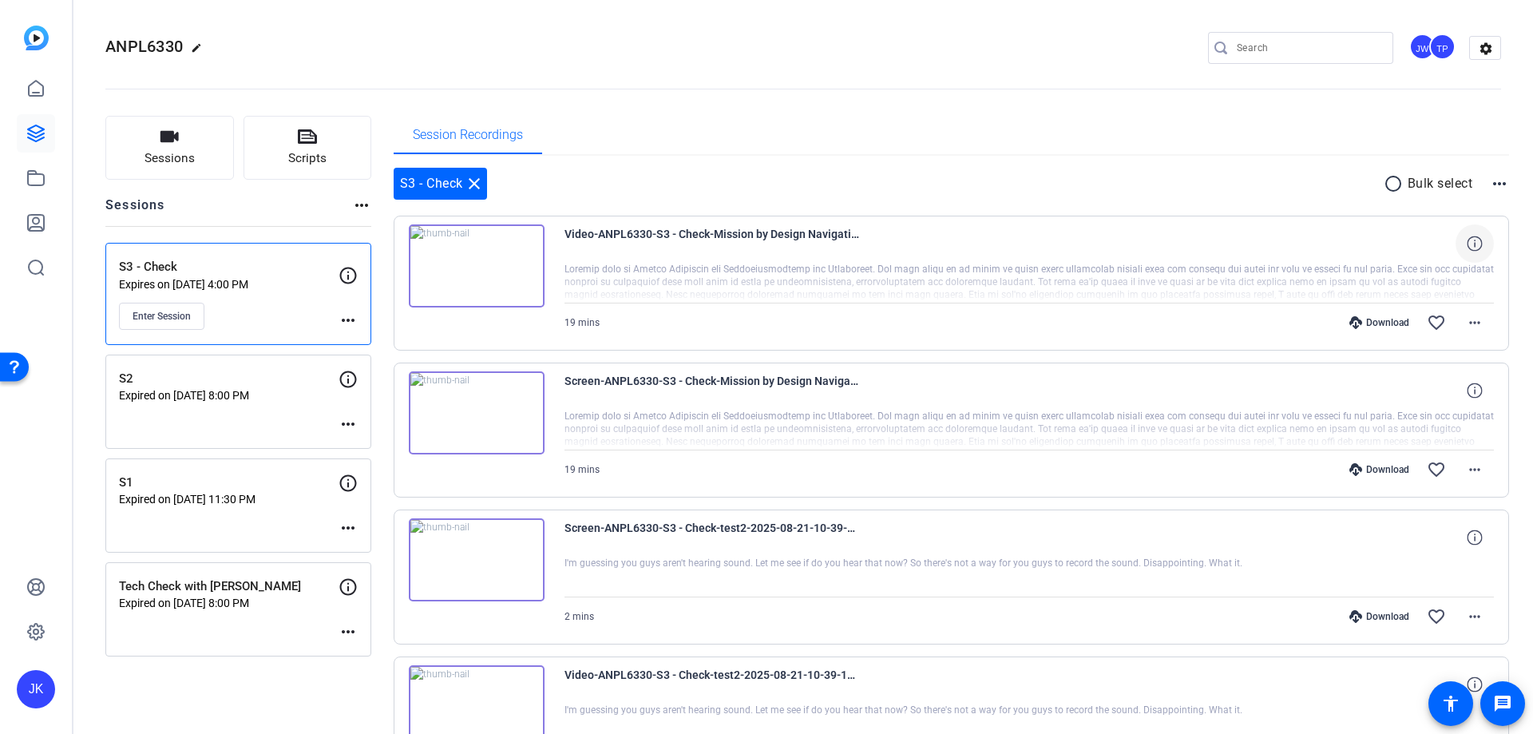
click at [1466, 246] on icon at bounding box center [1473, 242] width 15 height 15
click at [1167, 325] on div "Download favorite_border more_horiz" at bounding box center [1168, 322] width 651 height 38
click at [251, 399] on p "Expired on Aug 15, 2025 @ 8:00 PM" at bounding box center [229, 395] width 220 height 13
click at [228, 281] on p "Expires on Aug 28, 2025 @ 4:00 PM" at bounding box center [229, 284] width 220 height 13
